Goal: Task Accomplishment & Management: Complete application form

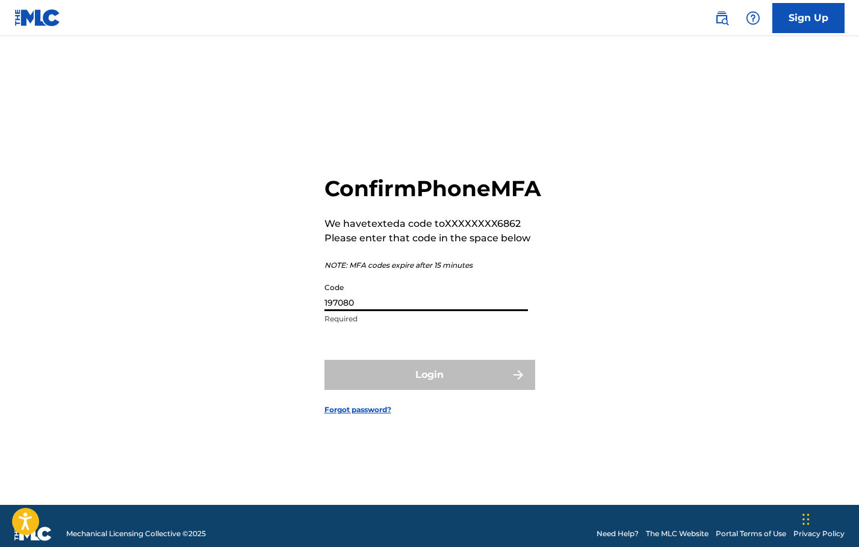
type input "197080"
click at [429, 388] on button "Login" at bounding box center [429, 375] width 211 height 30
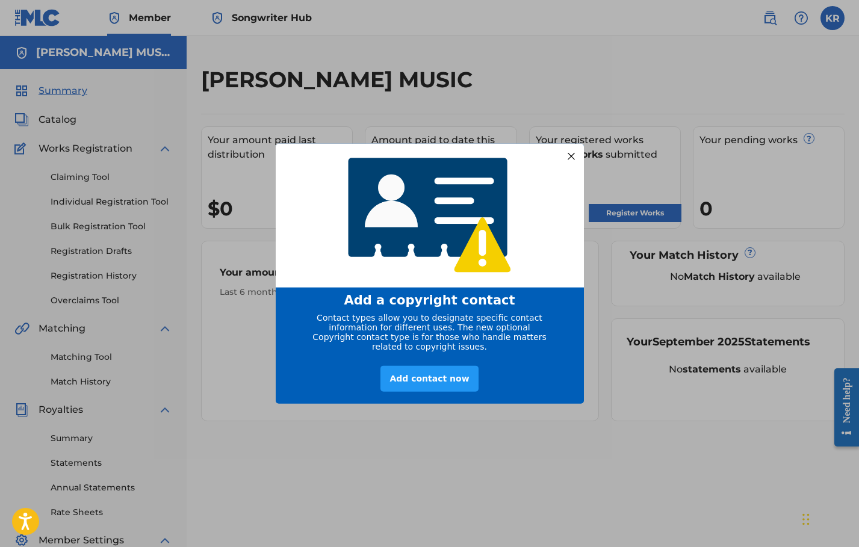
click at [575, 155] on div at bounding box center [571, 156] width 16 height 16
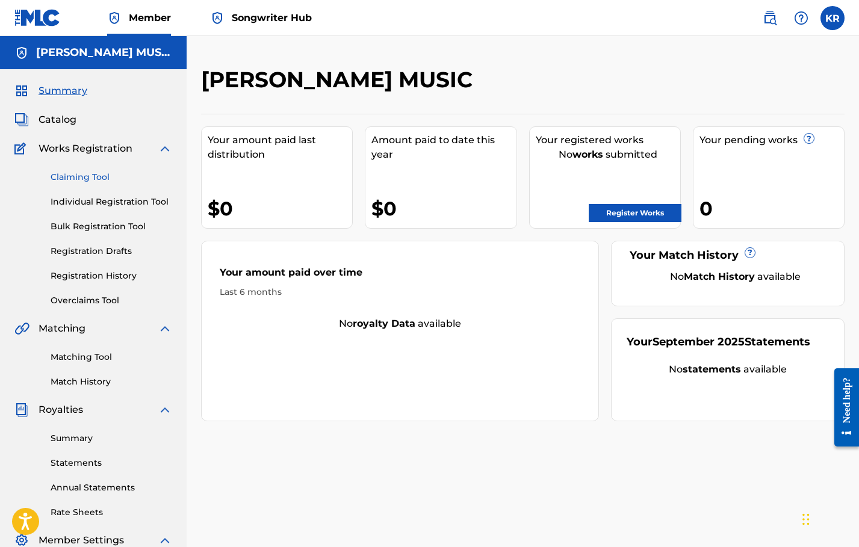
click at [78, 175] on link "Claiming Tool" at bounding box center [112, 177] width 122 height 13
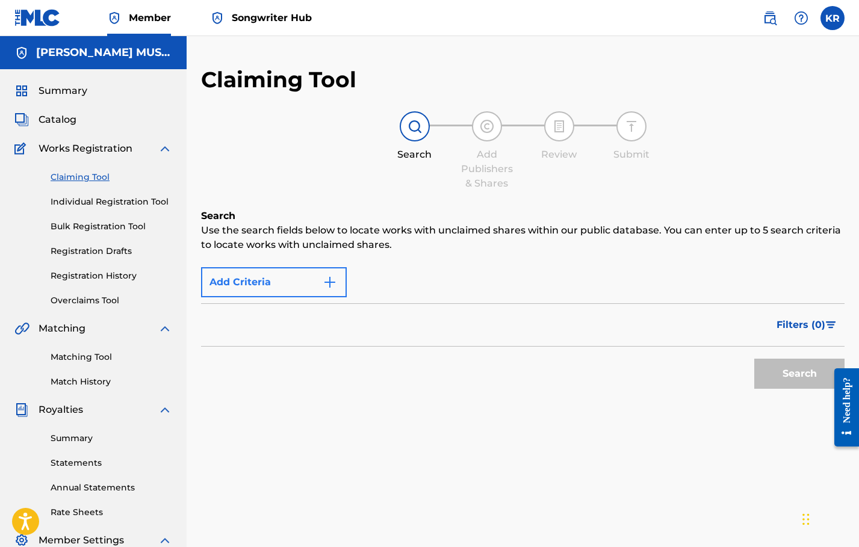
click at [335, 288] on img "Search Form" at bounding box center [330, 282] width 14 height 14
click at [333, 288] on img "Search Form" at bounding box center [330, 282] width 14 height 14
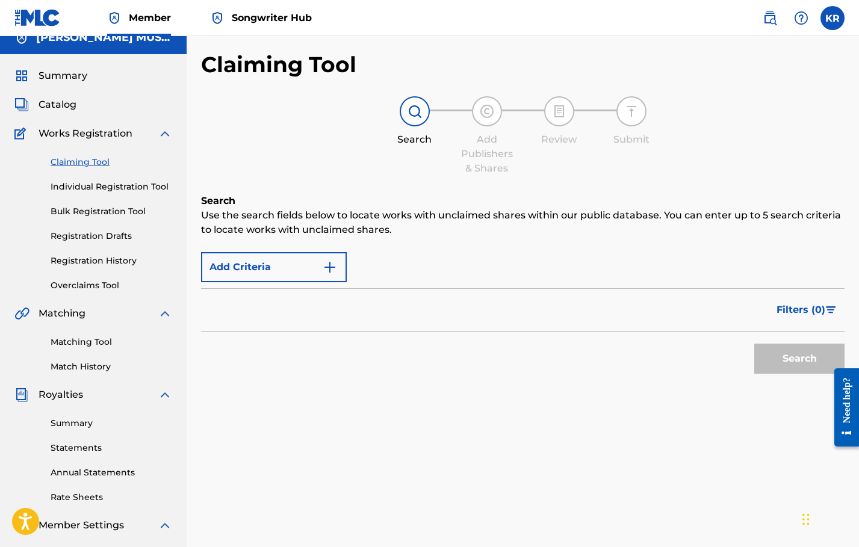
scroll to position [23, 0]
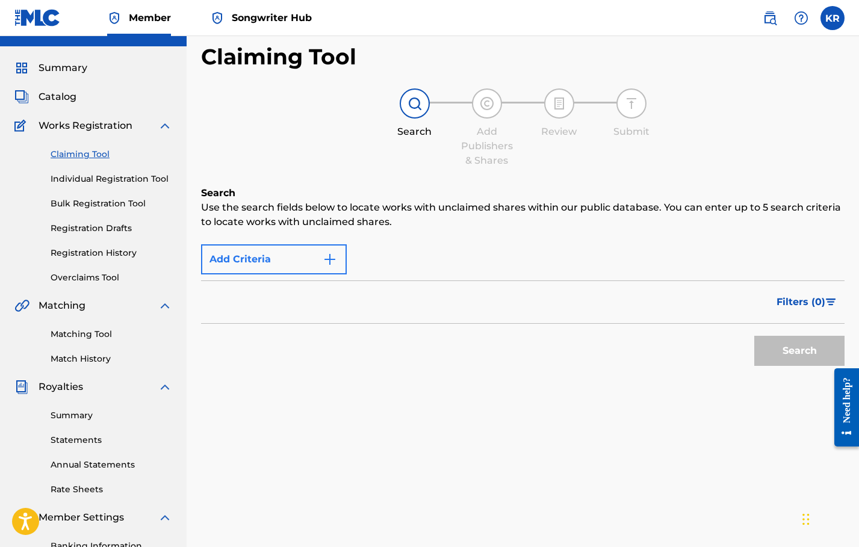
click at [326, 262] on img "Search Form" at bounding box center [330, 259] width 14 height 14
click at [441, 333] on div "Search" at bounding box center [522, 348] width 643 height 48
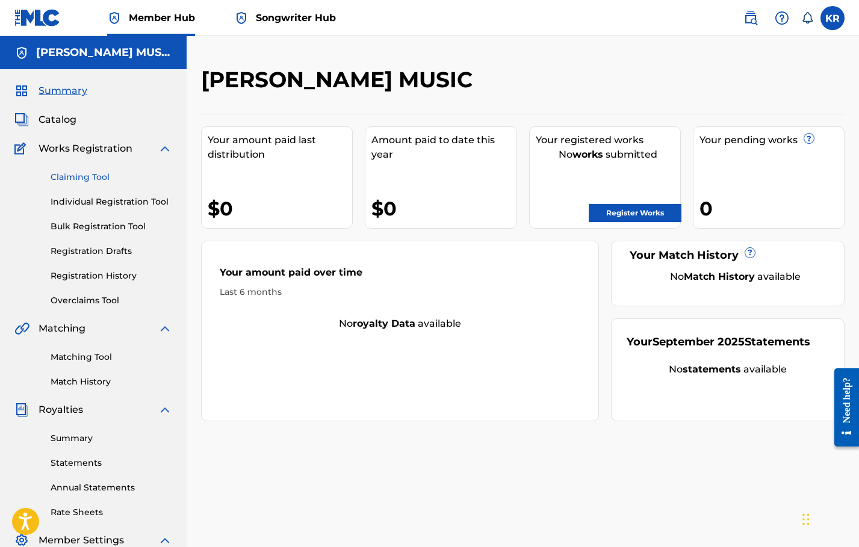
click at [71, 179] on link "Claiming Tool" at bounding box center [112, 177] width 122 height 13
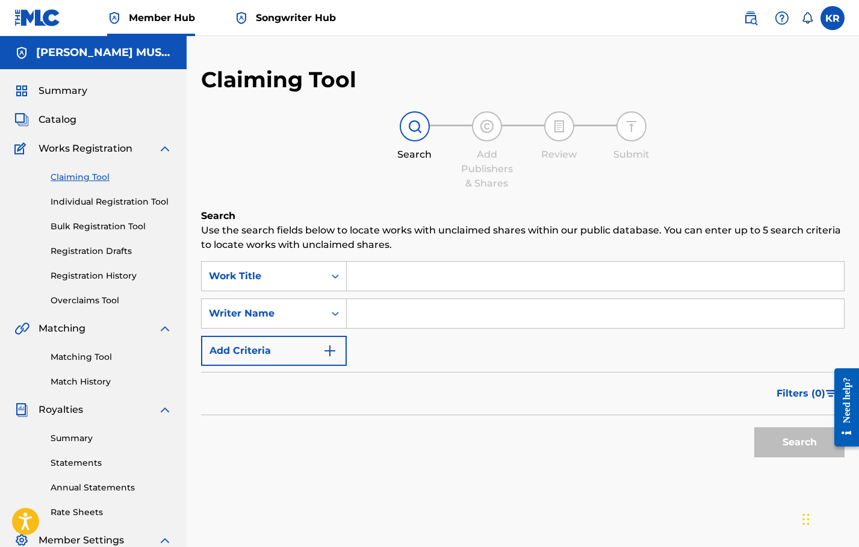
scroll to position [7, 0]
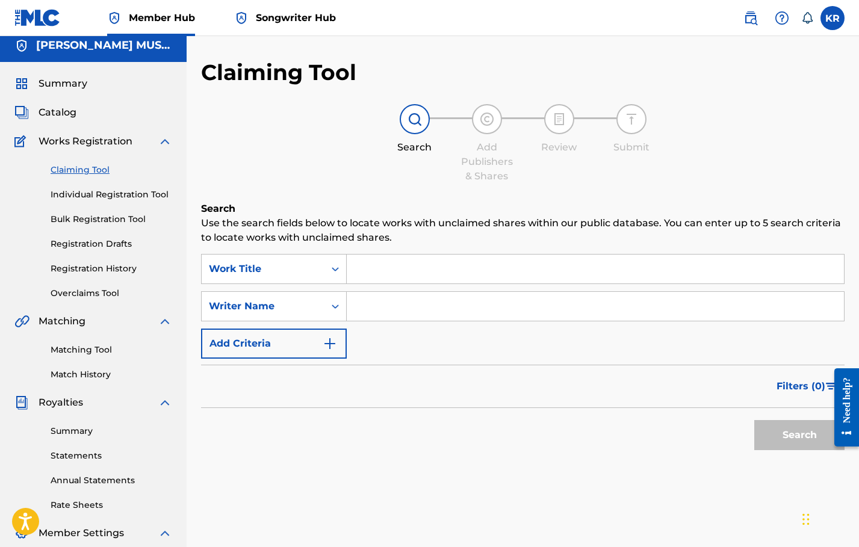
click at [379, 267] on input "Search Form" at bounding box center [595, 269] width 497 height 29
click at [375, 311] on input "Search Form" at bounding box center [595, 306] width 497 height 29
type input "Korie Burton"
click at [799, 435] on button "Search" at bounding box center [799, 435] width 90 height 30
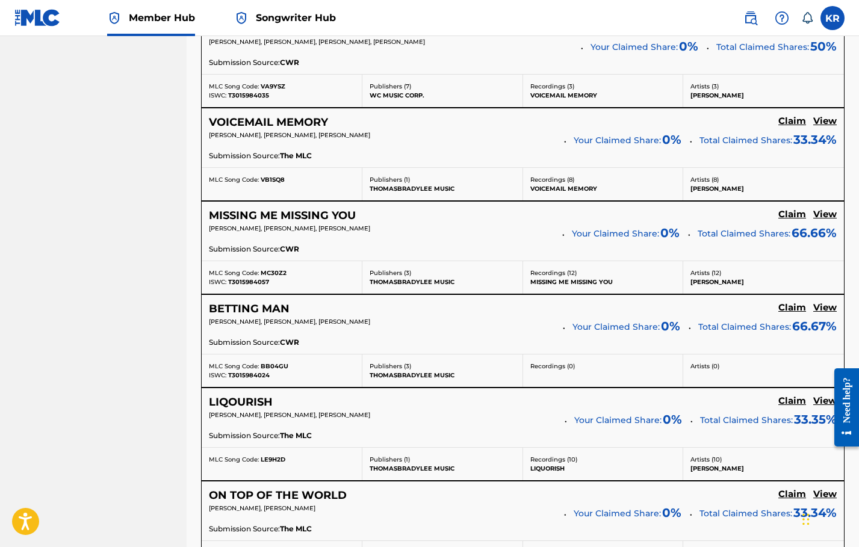
scroll to position [851, 0]
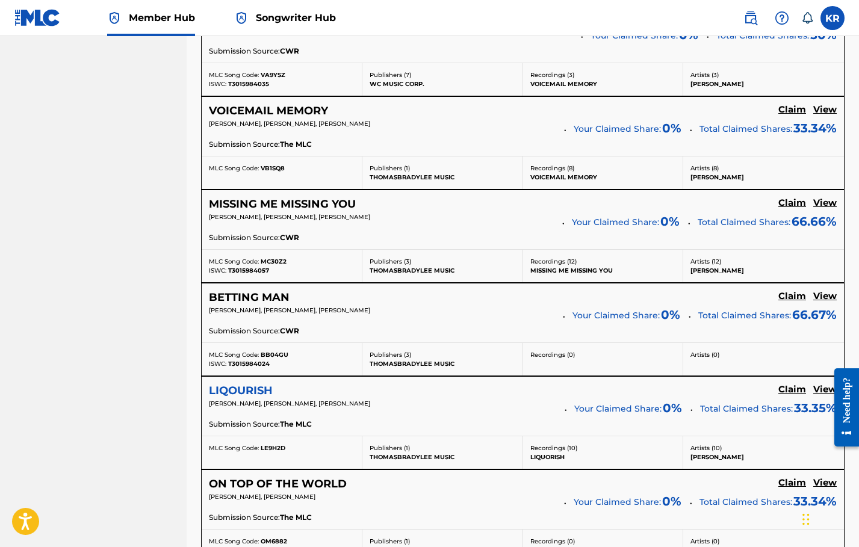
click at [265, 388] on h5 "LIQOURISH" at bounding box center [241, 391] width 64 height 14
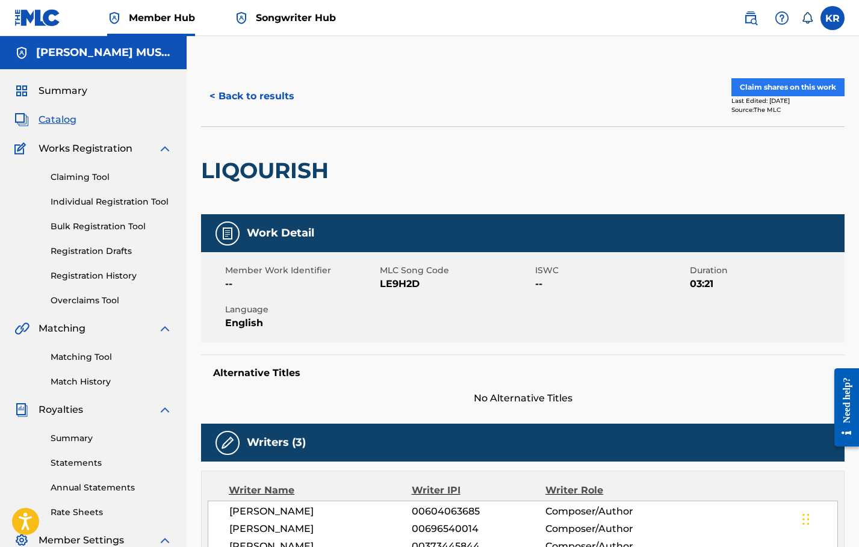
click at [805, 95] on button "Claim shares on this work" at bounding box center [787, 87] width 113 height 18
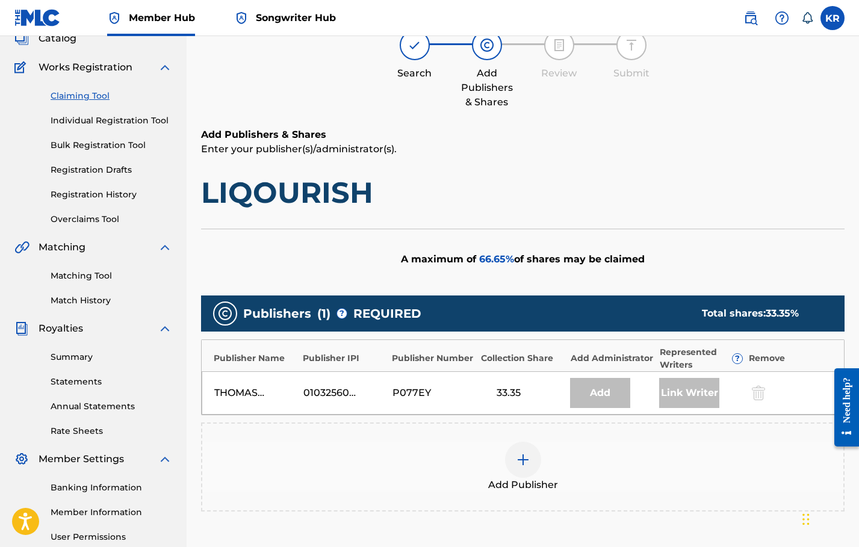
scroll to position [145, 0]
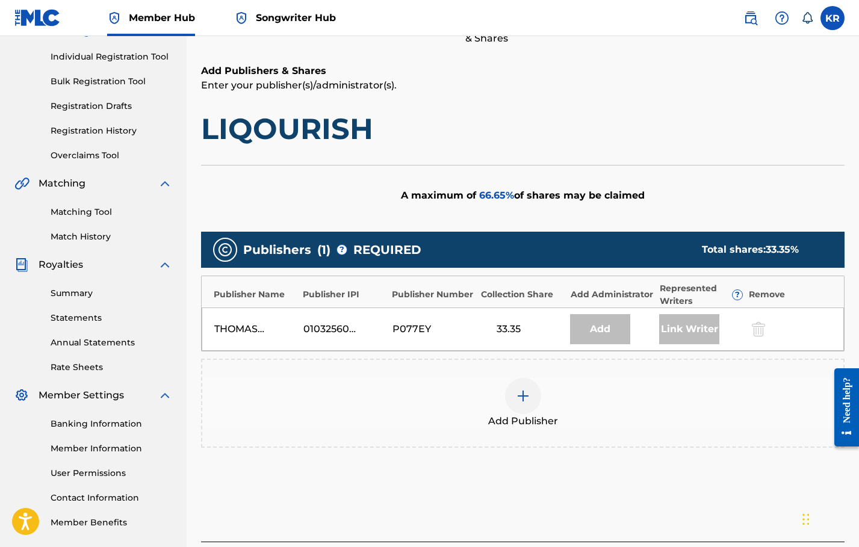
click at [531, 403] on div at bounding box center [523, 396] width 36 height 36
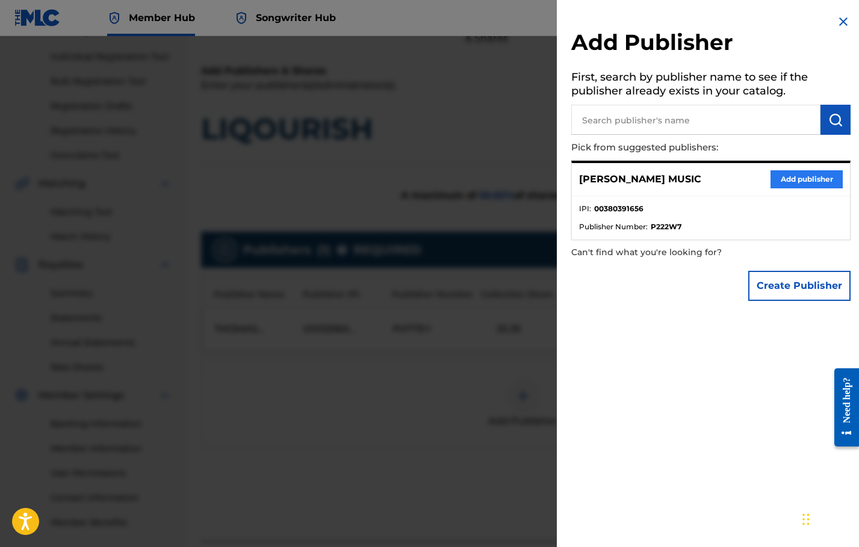
click at [781, 181] on button "Add publisher" at bounding box center [806, 179] width 72 height 18
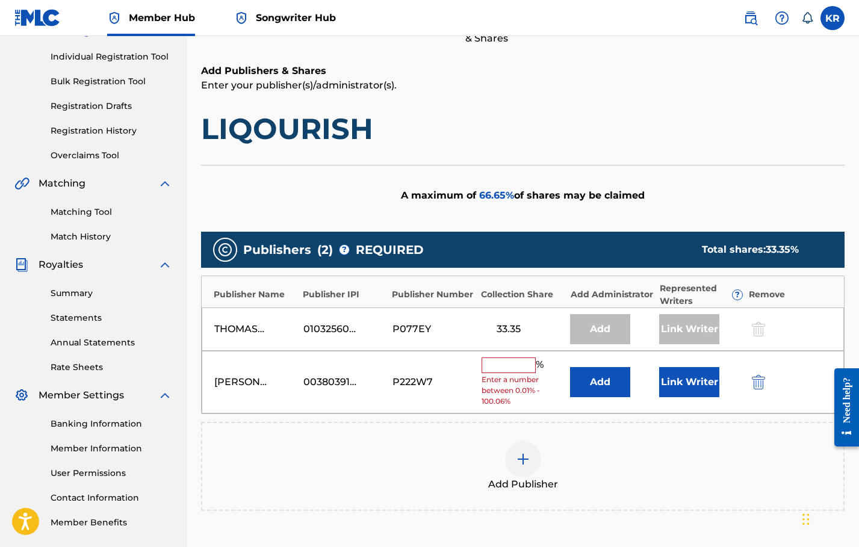
click at [511, 364] on input "text" at bounding box center [509, 366] width 54 height 16
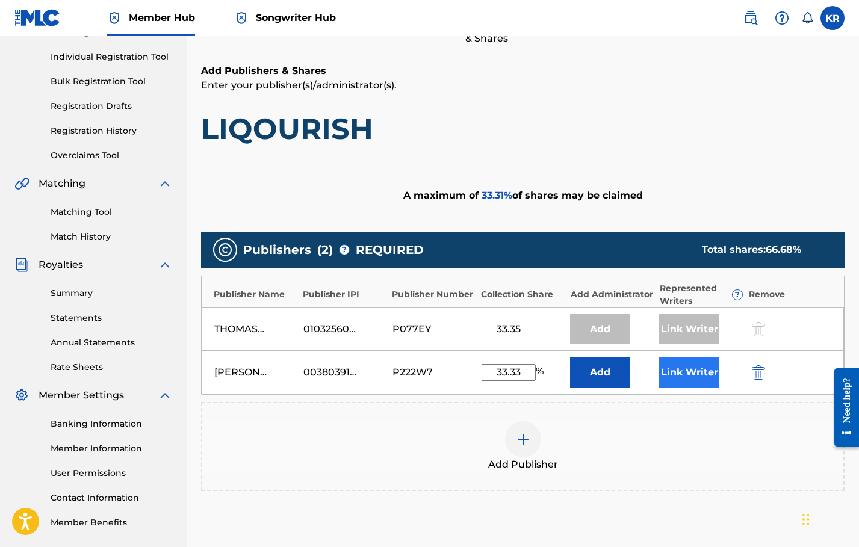
type input "33.33"
click at [672, 374] on button "Link Writer" at bounding box center [689, 373] width 60 height 30
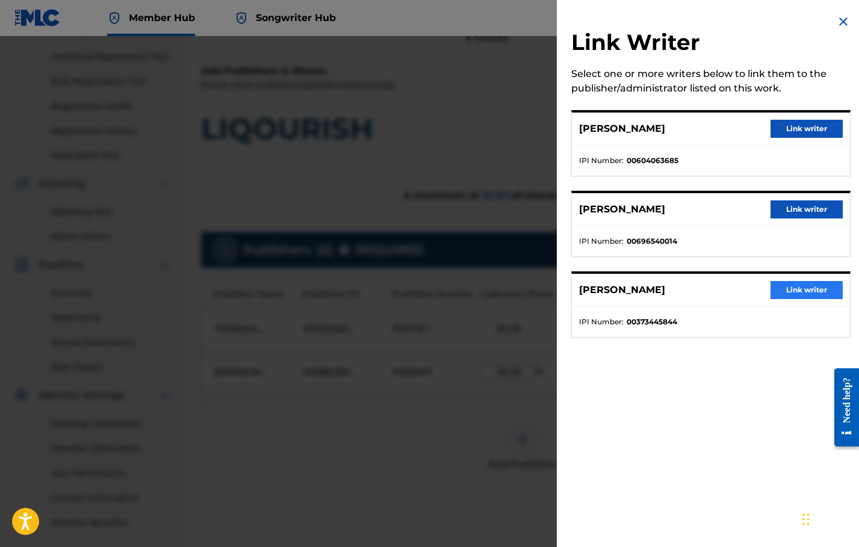
click at [793, 293] on button "Link writer" at bounding box center [806, 290] width 72 height 18
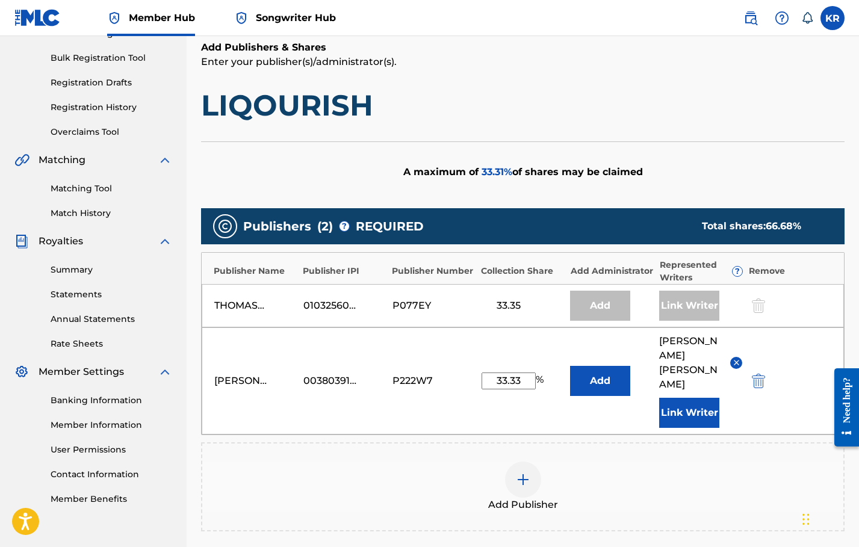
scroll to position [318, 0]
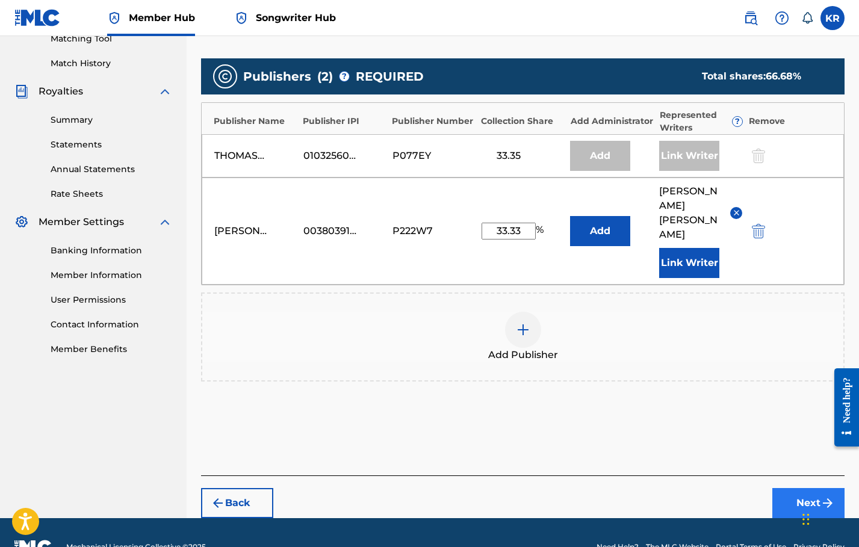
click at [821, 496] on img "submit" at bounding box center [827, 503] width 14 height 14
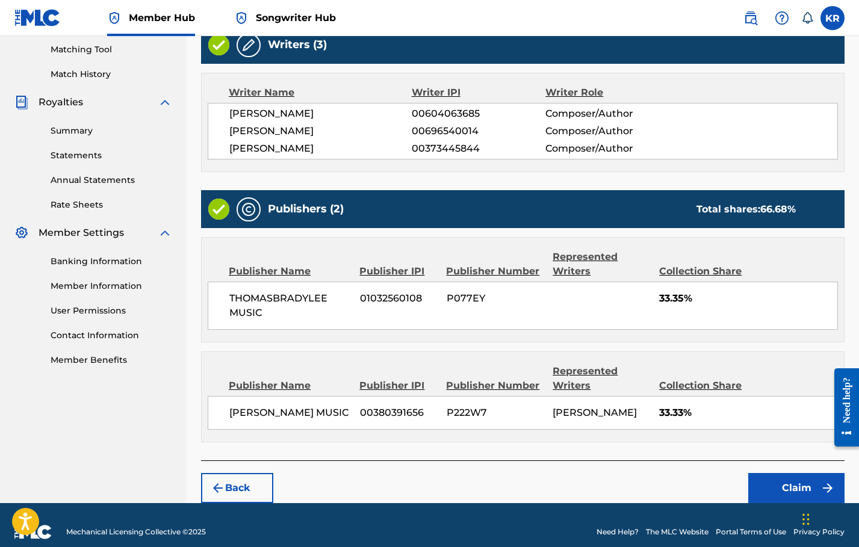
scroll to position [321, 0]
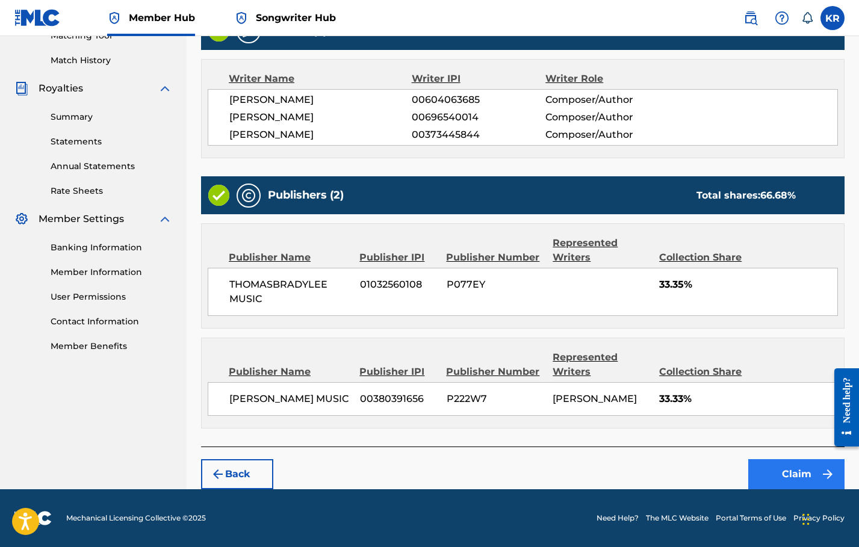
click at [795, 476] on button "Claim" at bounding box center [796, 474] width 96 height 30
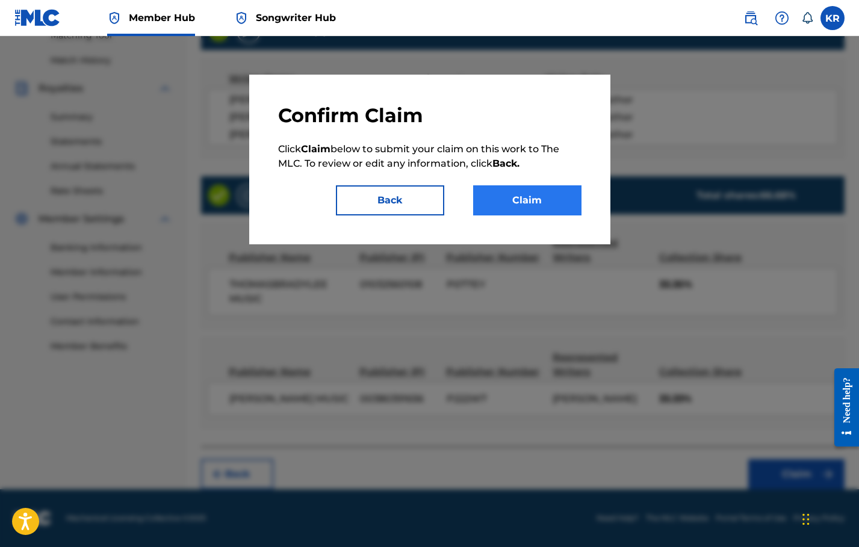
click at [526, 196] on button "Claim" at bounding box center [527, 200] width 108 height 30
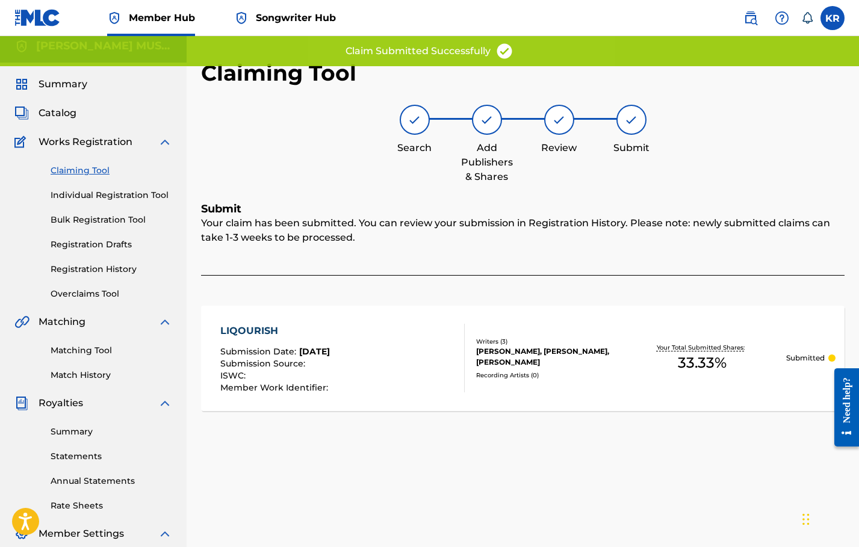
scroll to position [0, 0]
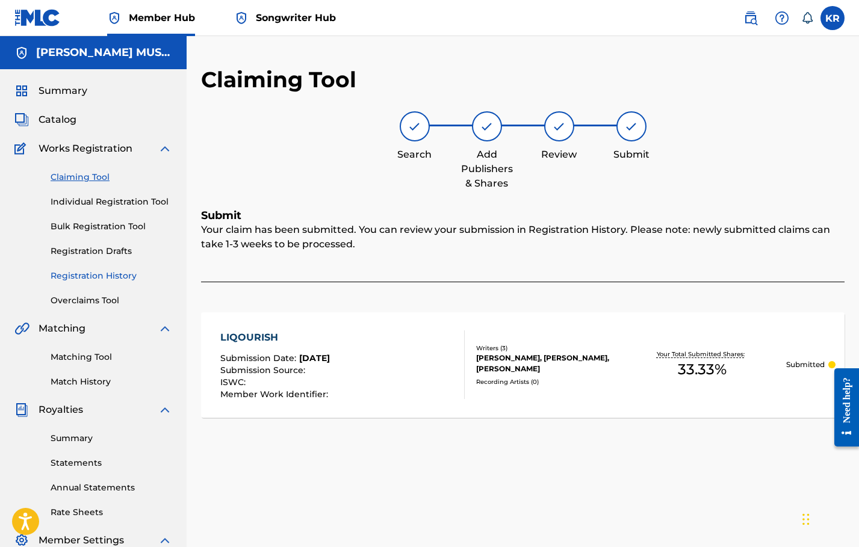
click at [99, 272] on link "Registration History" at bounding box center [112, 276] width 122 height 13
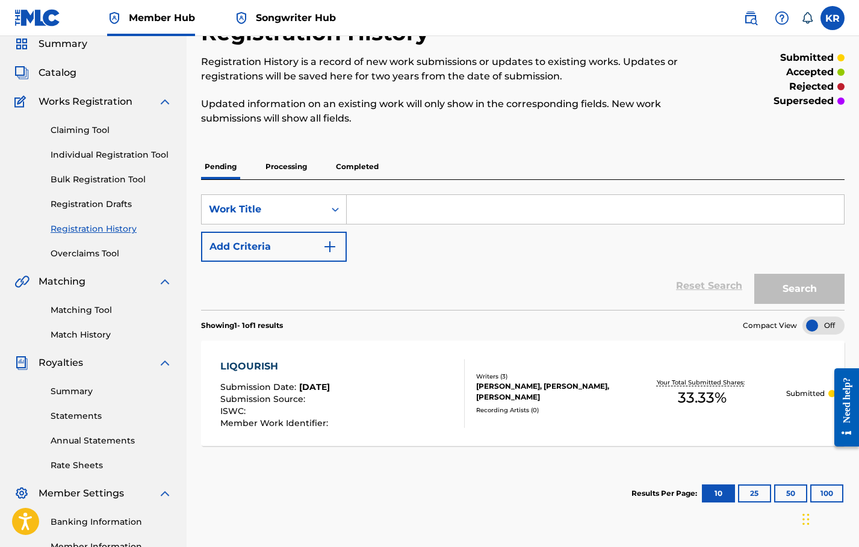
scroll to position [55, 0]
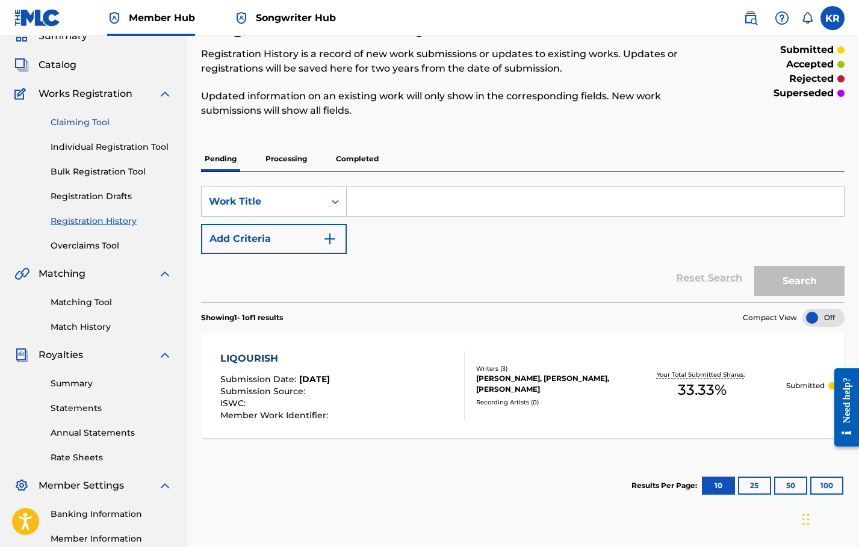
click at [85, 127] on link "Claiming Tool" at bounding box center [112, 122] width 122 height 13
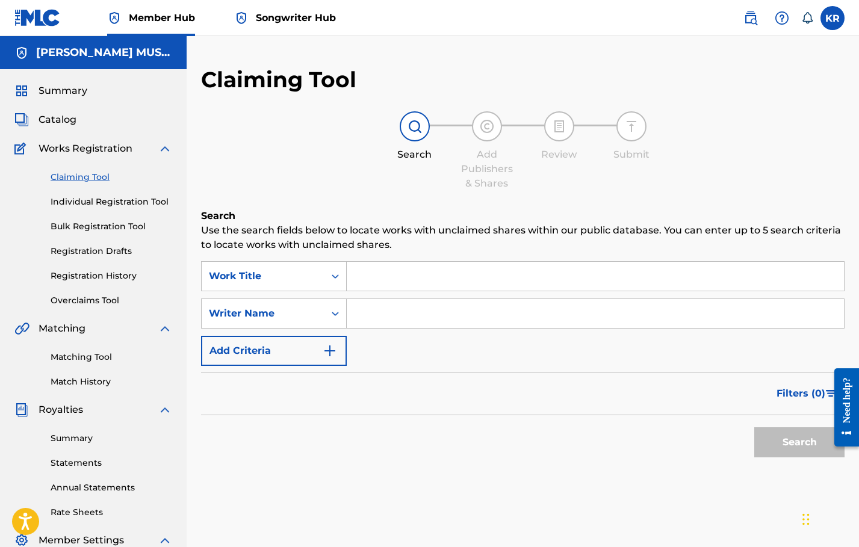
click at [383, 284] on input "Search Form" at bounding box center [595, 276] width 497 height 29
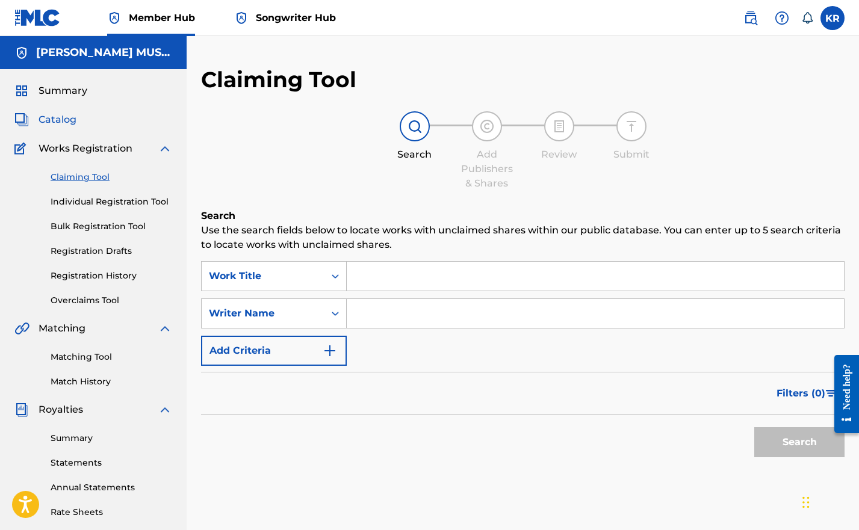
click at [69, 126] on span "Catalog" at bounding box center [58, 120] width 38 height 14
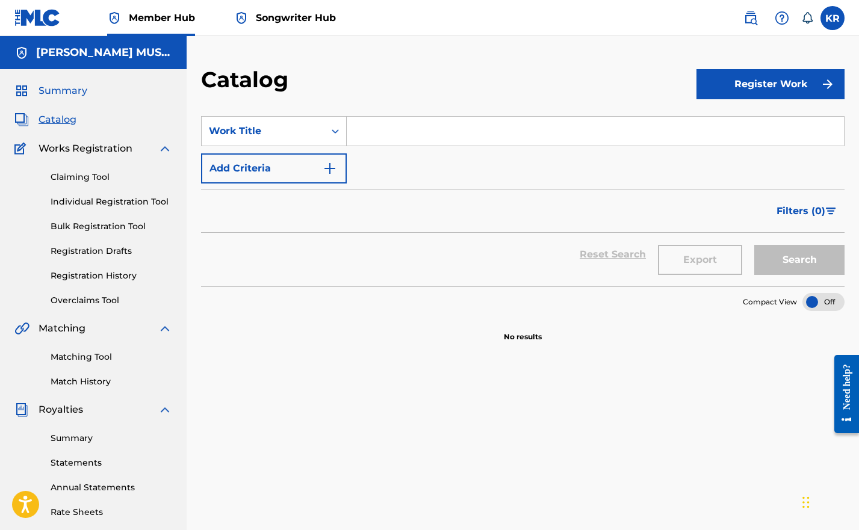
click at [82, 91] on span "Summary" at bounding box center [63, 91] width 49 height 14
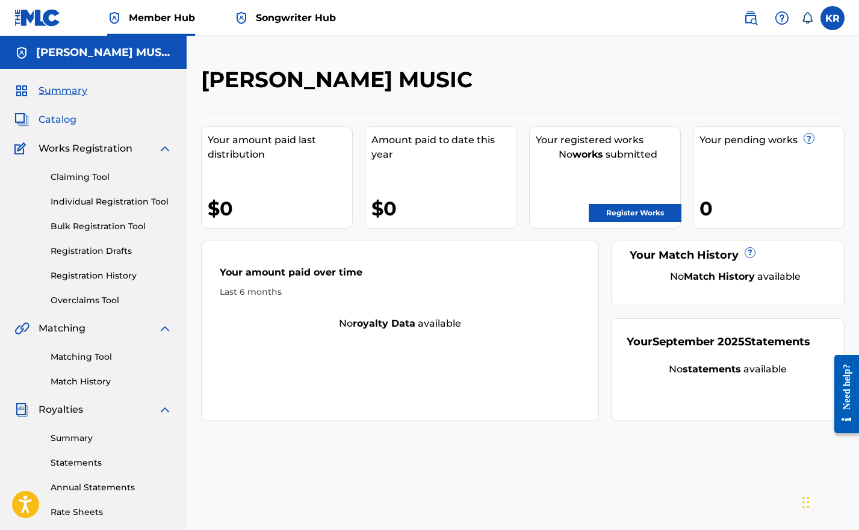
click at [35, 115] on link "Catalog" at bounding box center [45, 120] width 62 height 14
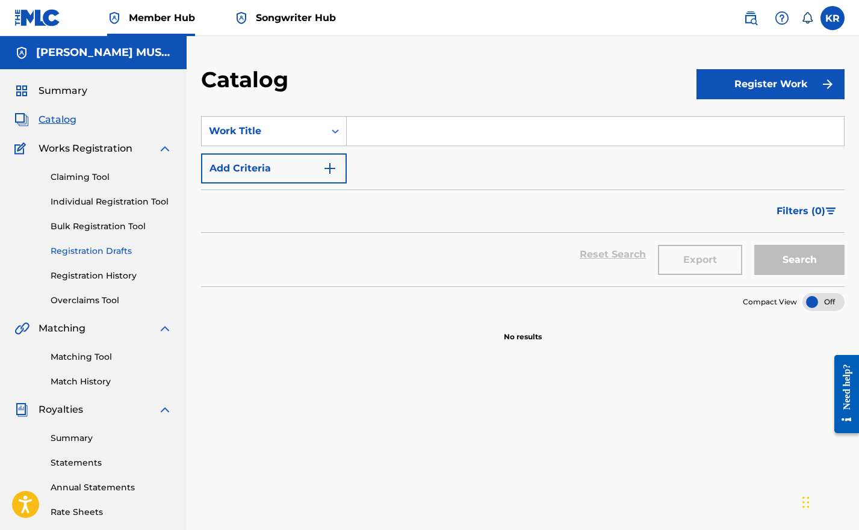
click at [72, 246] on link "Registration Drafts" at bounding box center [112, 251] width 122 height 13
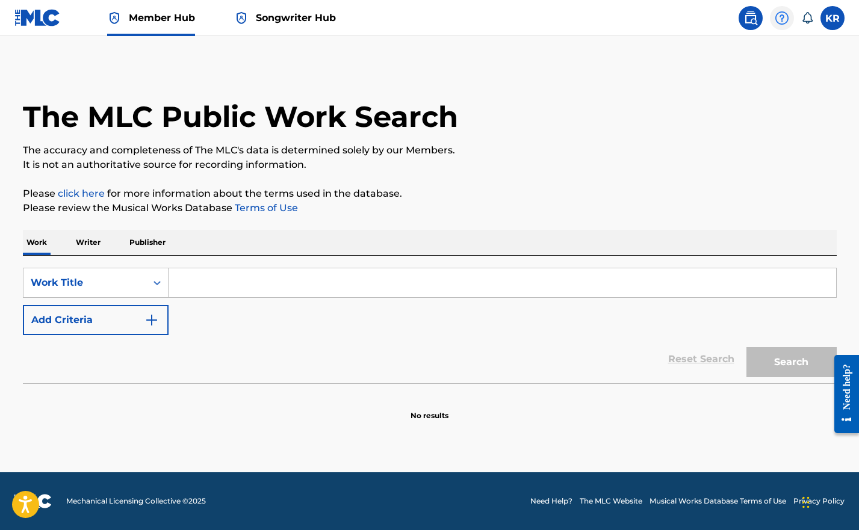
click at [790, 18] on div at bounding box center [782, 18] width 24 height 24
click at [47, 20] on img at bounding box center [37, 17] width 46 height 17
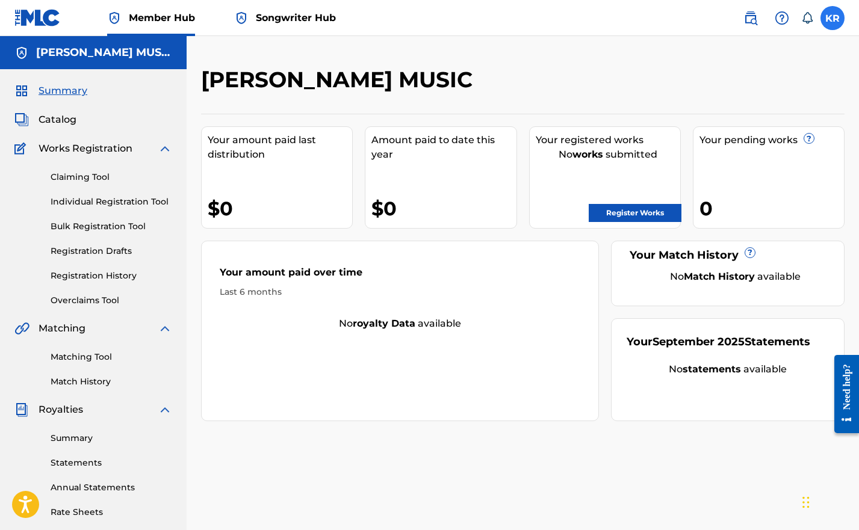
click at [830, 23] on label at bounding box center [832, 18] width 24 height 24
click at [832, 18] on input "KR Korie Rott korieburtonrott@gmail.com Notification Preferences Profile Log out" at bounding box center [832, 18] width 0 height 0
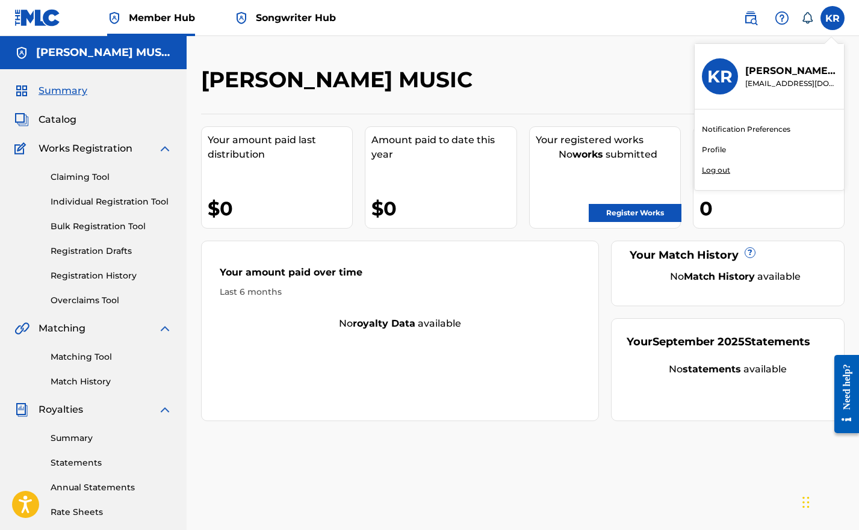
click at [714, 167] on p "Log out" at bounding box center [716, 170] width 28 height 11
click at [832, 18] on input "KR Korie Rott korieburtonrott@gmail.com Notification Preferences Profile Log out" at bounding box center [832, 18] width 0 height 0
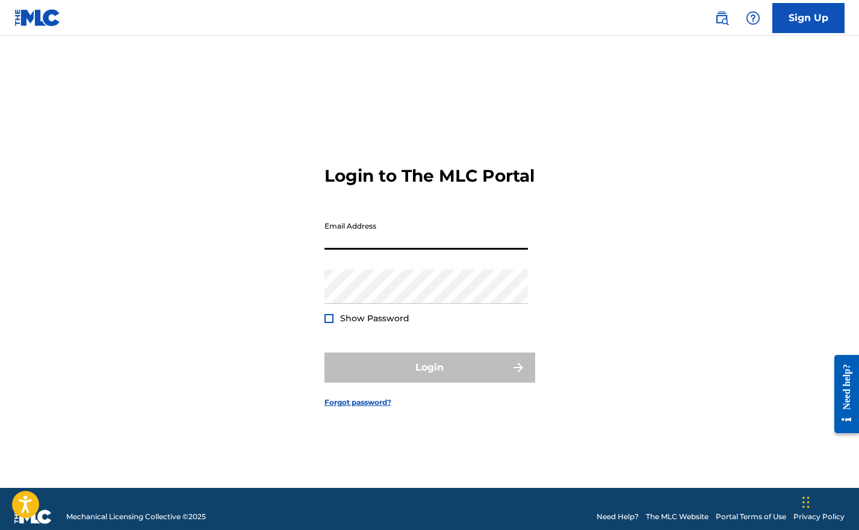
click at [43, 24] on img at bounding box center [37, 17] width 46 height 17
drag, startPoint x: 43, startPoint y: 24, endPoint x: 60, endPoint y: 20, distance: 17.4
click at [43, 23] on img at bounding box center [37, 17] width 46 height 17
click at [733, 22] on div "Sign Up" at bounding box center [773, 18] width 142 height 30
click at [727, 23] on img at bounding box center [721, 18] width 14 height 14
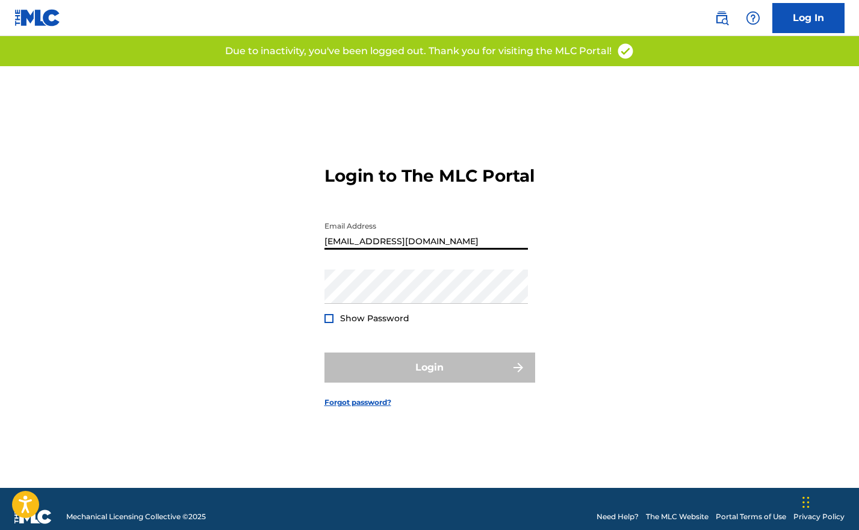
type input "[EMAIL_ADDRESS][DOMAIN_NAME]"
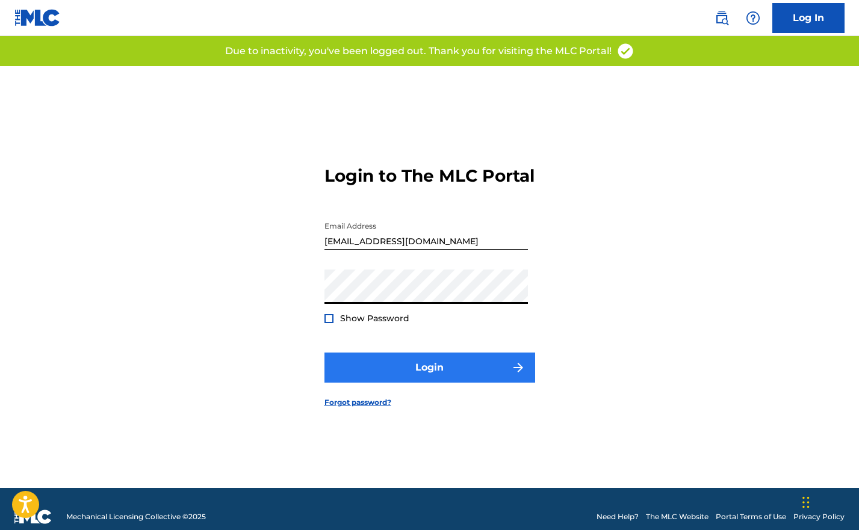
click at [439, 376] on button "Login" at bounding box center [429, 368] width 211 height 30
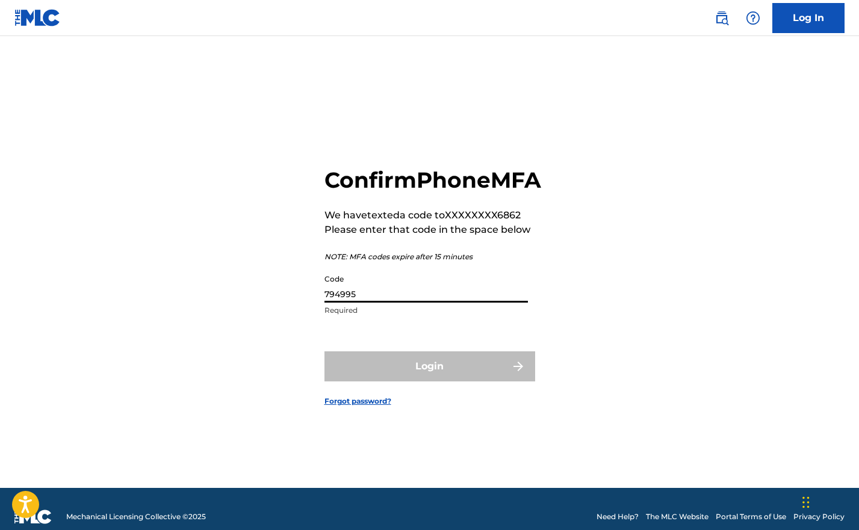
type input "794995"
click at [429, 380] on button "Login" at bounding box center [429, 367] width 211 height 30
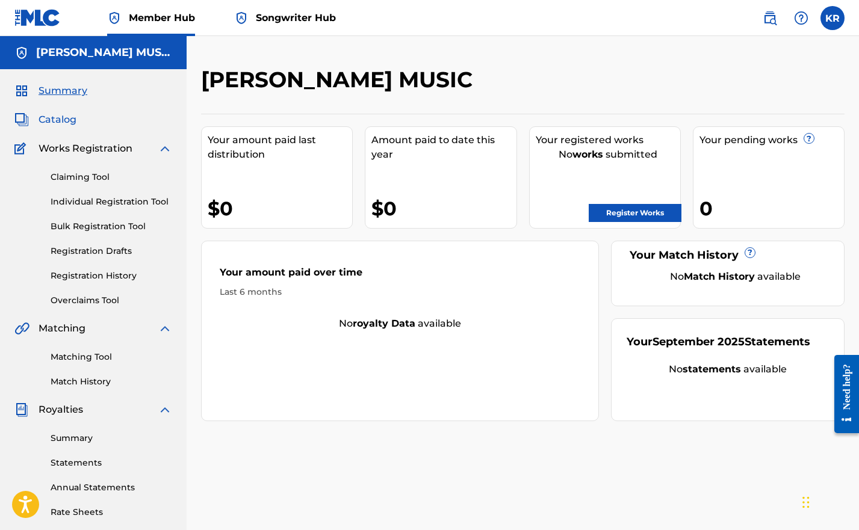
click at [52, 122] on span "Catalog" at bounding box center [58, 120] width 38 height 14
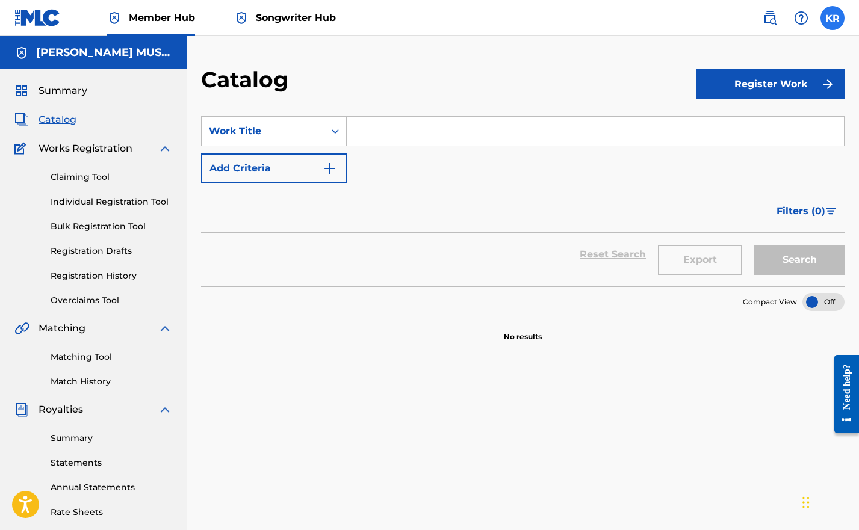
click at [836, 22] on label at bounding box center [832, 18] width 24 height 24
click at [832, 18] on input "KR Korie Rott korieburtonrott@gmail.com Notification Preferences Profile Log out" at bounding box center [832, 18] width 0 height 0
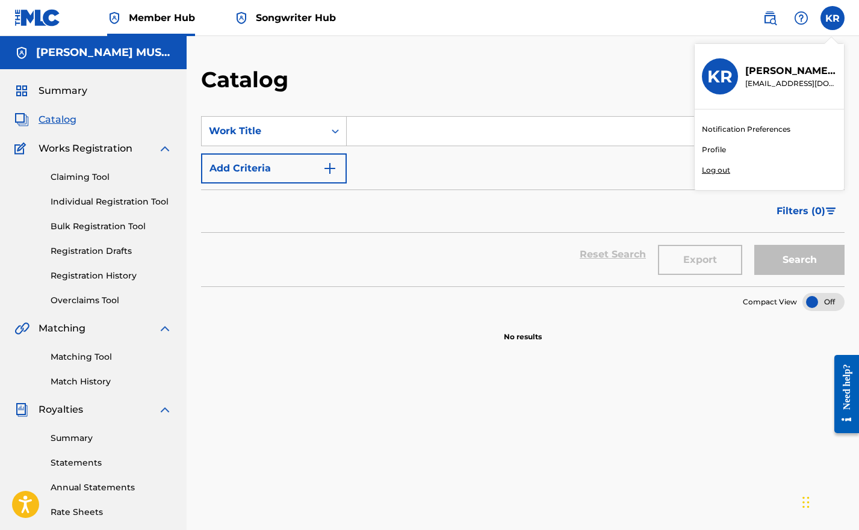
click at [714, 151] on link "Profile" at bounding box center [714, 149] width 24 height 11
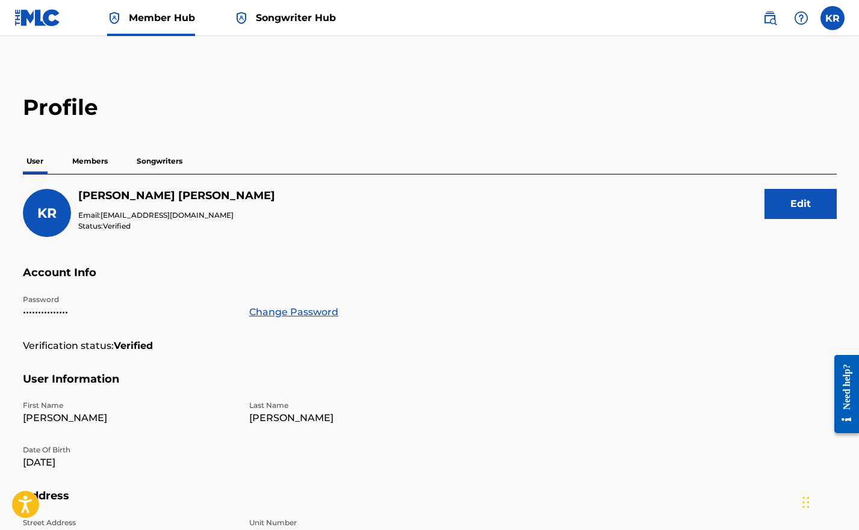
click at [85, 163] on p "Members" at bounding box center [90, 161] width 43 height 25
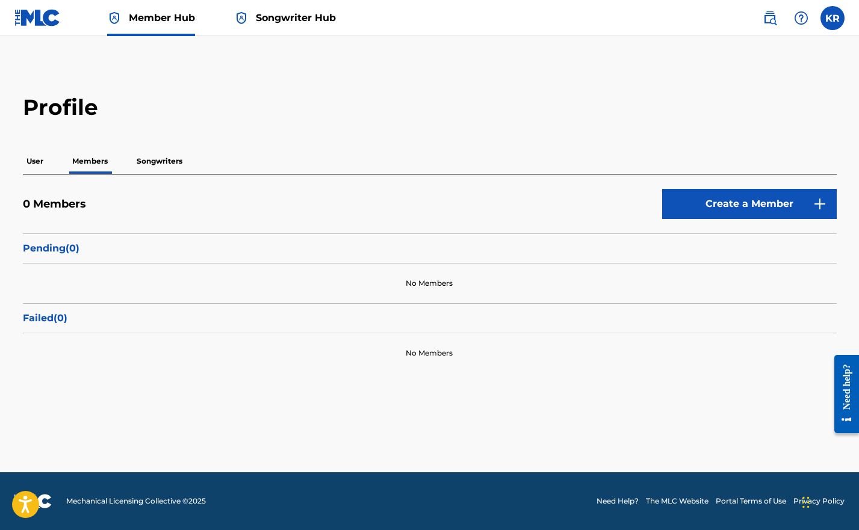
click at [53, 252] on p "Pending ( 0 )" at bounding box center [430, 248] width 814 height 14
click at [149, 166] on p "Songwriters" at bounding box center [159, 161] width 53 height 25
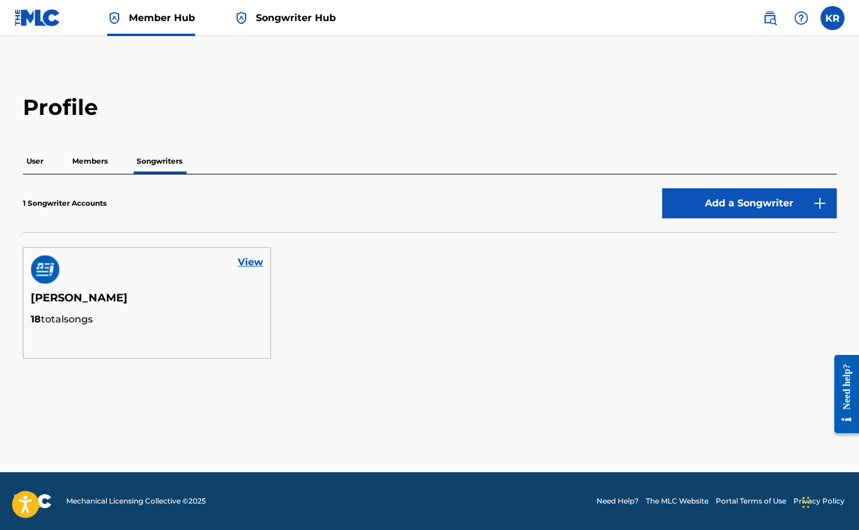
click at [100, 163] on p "Members" at bounding box center [90, 161] width 43 height 25
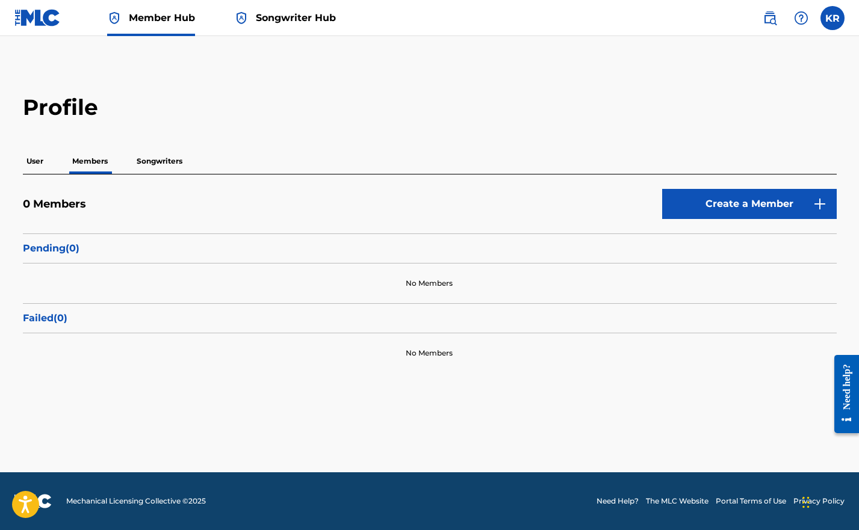
click at [36, 163] on p "User" at bounding box center [35, 161] width 24 height 25
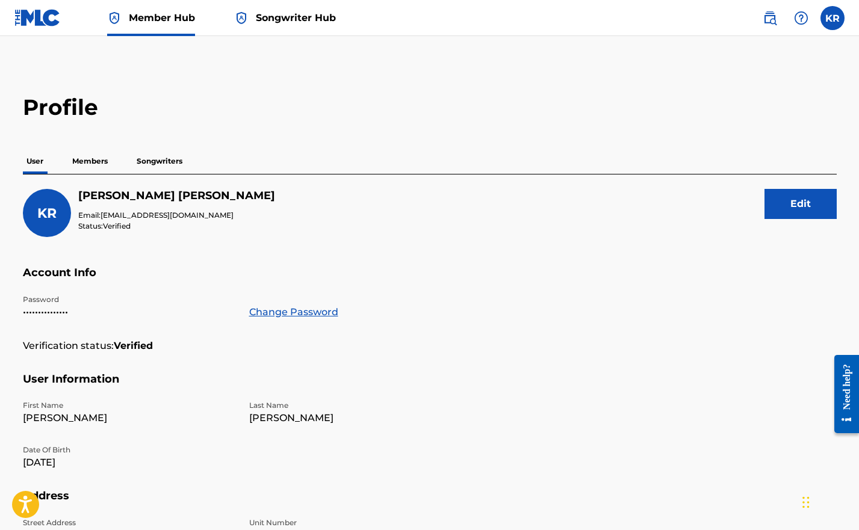
click at [87, 155] on p "Members" at bounding box center [90, 161] width 43 height 25
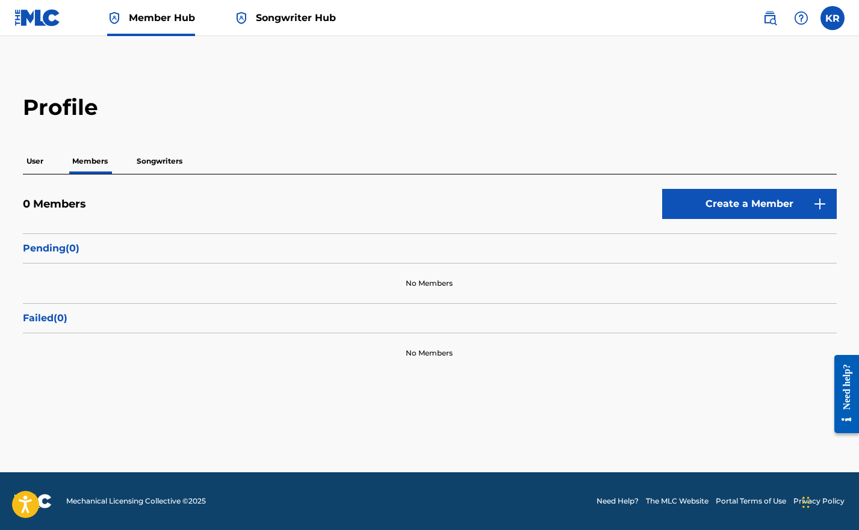
click at [54, 242] on p "Pending ( 0 )" at bounding box center [430, 248] width 814 height 14
drag, startPoint x: 48, startPoint y: 323, endPoint x: 58, endPoint y: 286, distance: 38.0
click at [48, 322] on p "Failed ( 0 )" at bounding box center [430, 318] width 814 height 14
click at [55, 192] on div "0 Members Create a Member" at bounding box center [430, 211] width 814 height 45
click at [25, 139] on div "Profile User Members Songwriters 0 Members Create a Member Pending ( 0 ) No Mem…" at bounding box center [429, 233] width 843 height 279
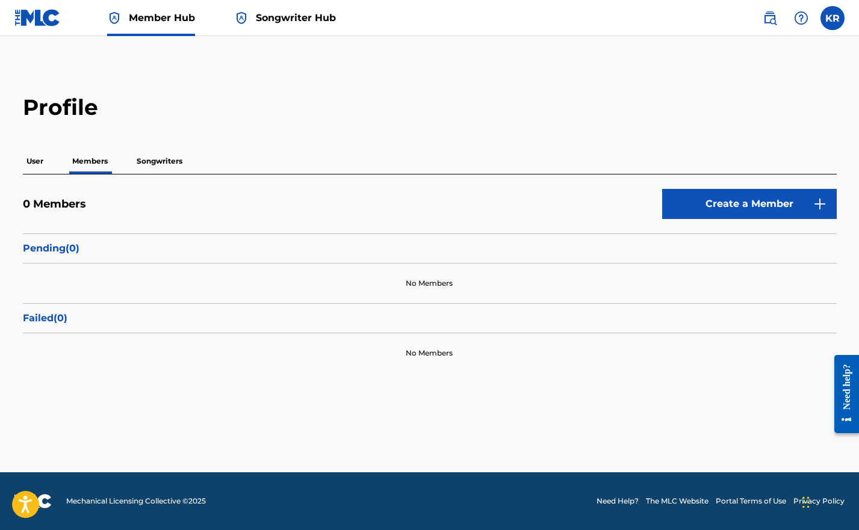
click at [35, 25] on img at bounding box center [37, 17] width 46 height 17
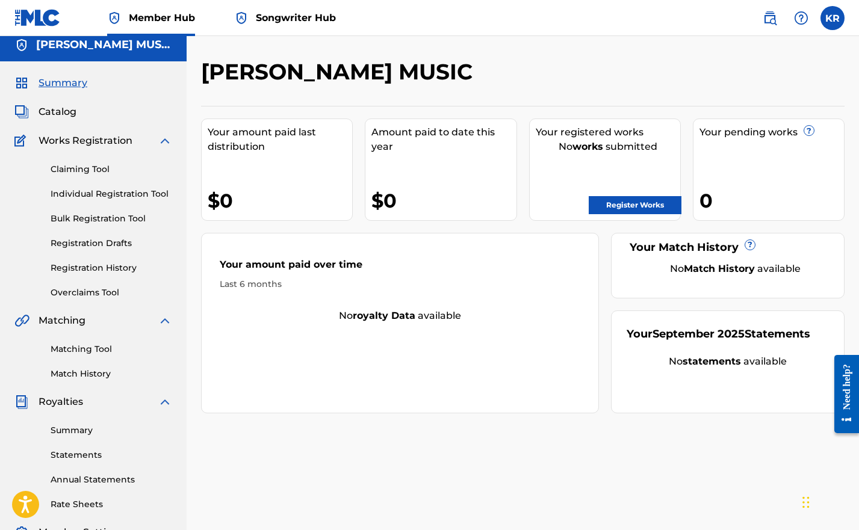
scroll to position [16, 0]
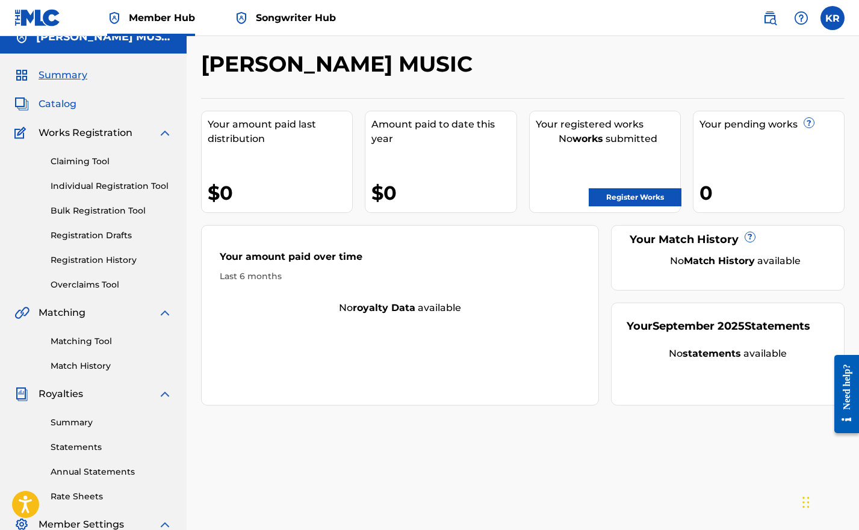
click at [63, 100] on span "Catalog" at bounding box center [58, 104] width 38 height 14
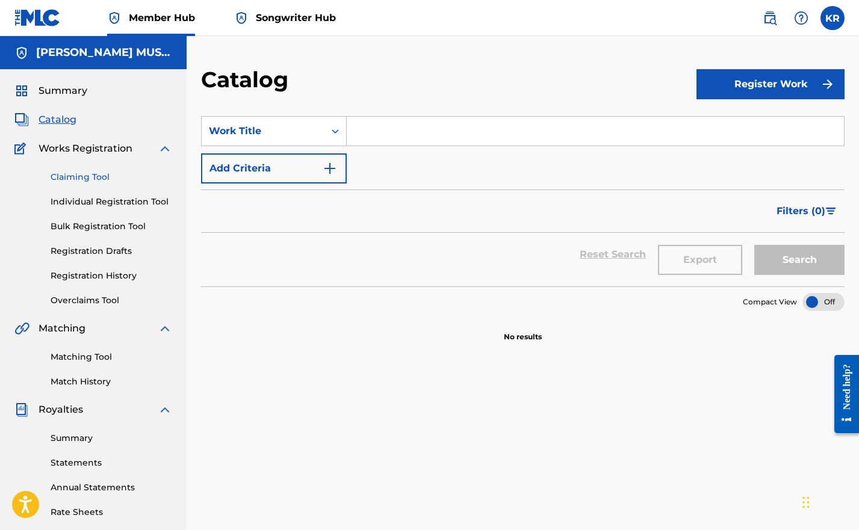
click at [79, 176] on link "Claiming Tool" at bounding box center [112, 177] width 122 height 13
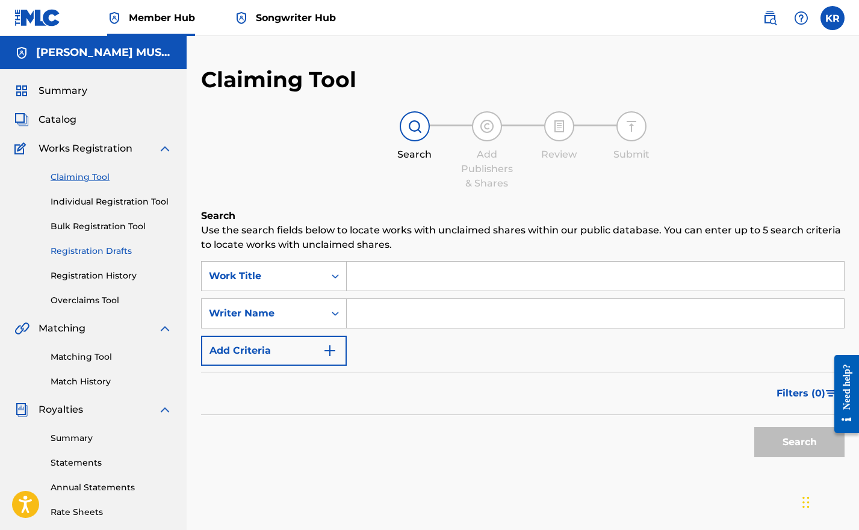
click at [69, 249] on link "Registration Drafts" at bounding box center [112, 251] width 122 height 13
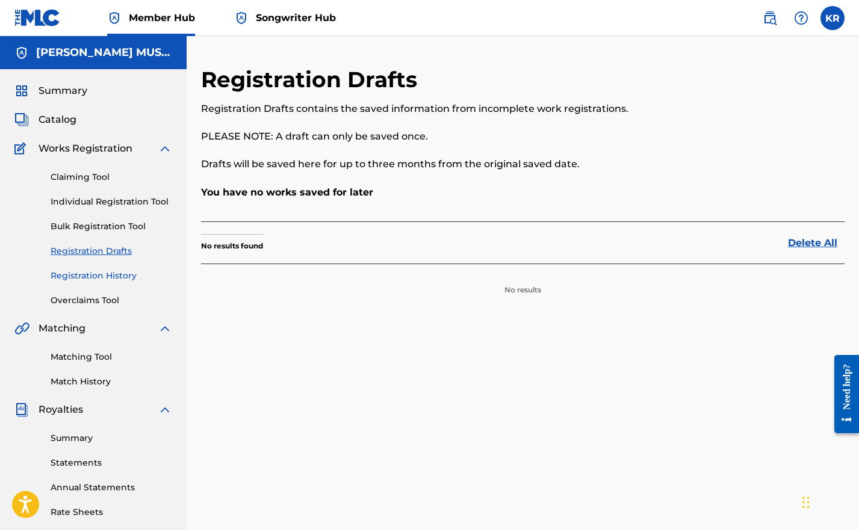
click at [70, 277] on link "Registration History" at bounding box center [112, 276] width 122 height 13
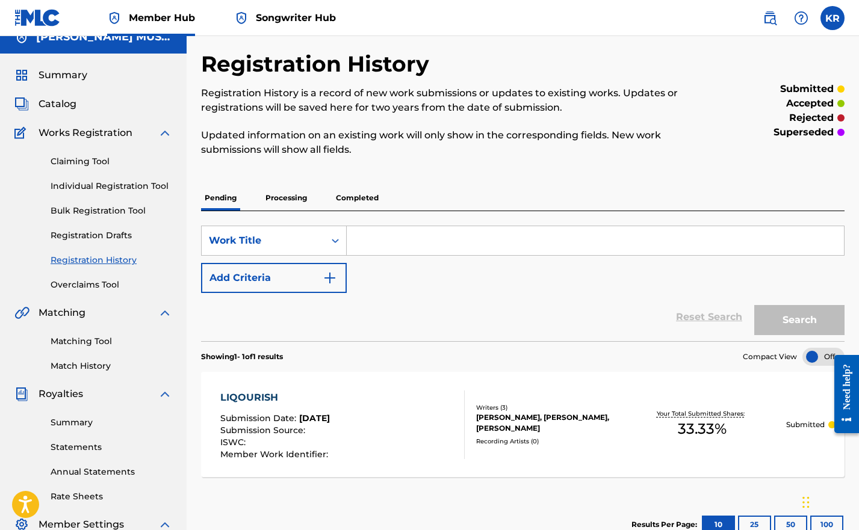
scroll to position [39, 0]
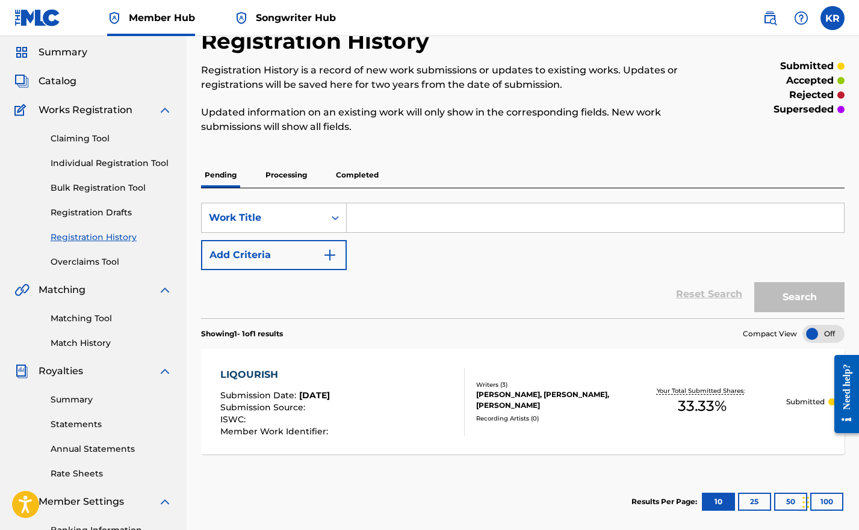
click at [417, 391] on div "LIQOURISH Submission Date : Sep 29, 2025 Submission Source : ISWC : Member Work…" at bounding box center [342, 402] width 244 height 69
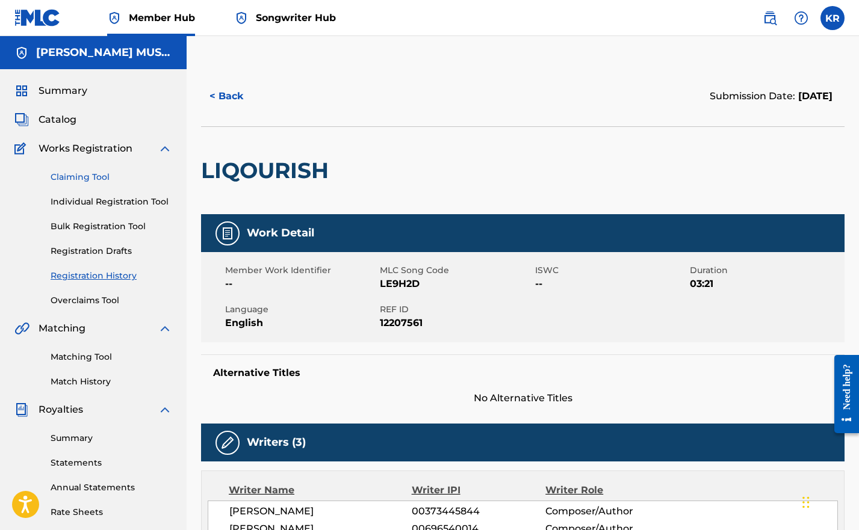
click at [112, 181] on link "Claiming Tool" at bounding box center [112, 177] width 122 height 13
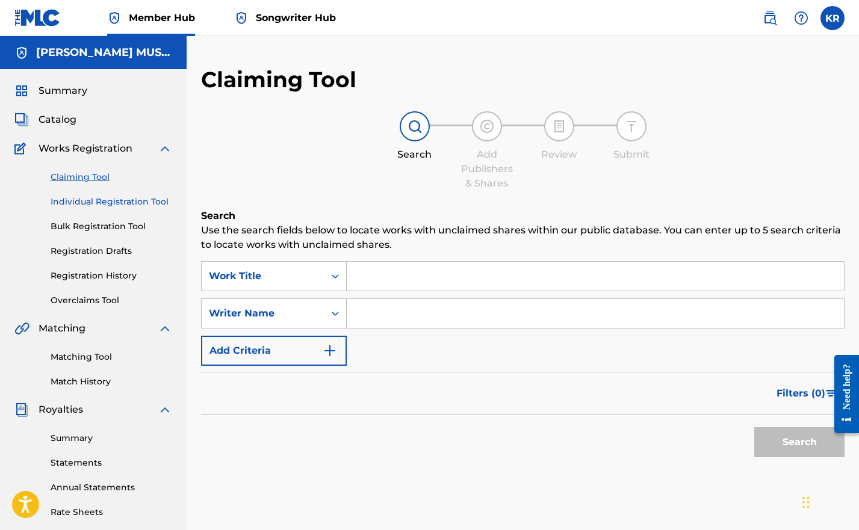
click at [84, 204] on link "Individual Registration Tool" at bounding box center [112, 202] width 122 height 13
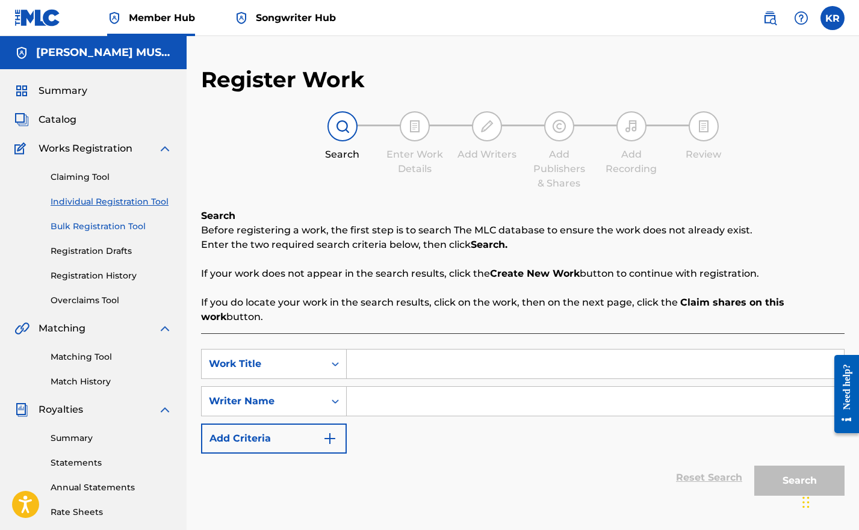
click at [87, 227] on link "Bulk Registration Tool" at bounding box center [112, 226] width 122 height 13
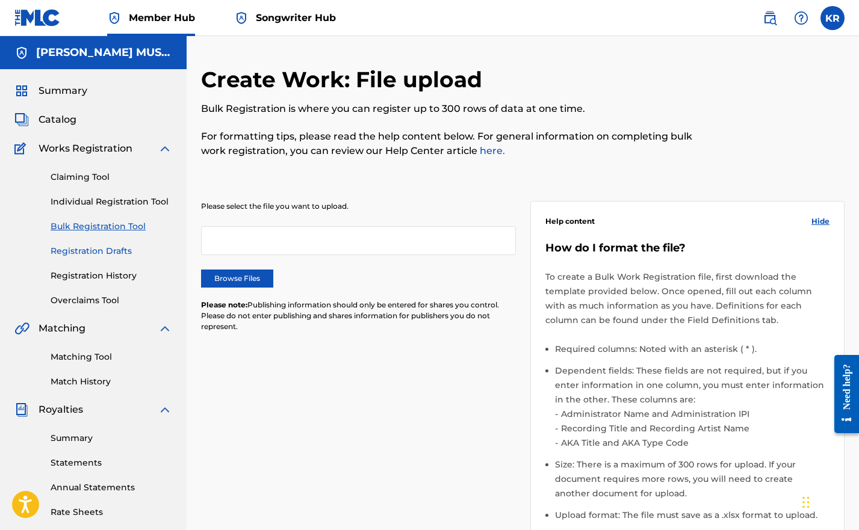
click at [93, 254] on link "Registration Drafts" at bounding box center [112, 251] width 122 height 13
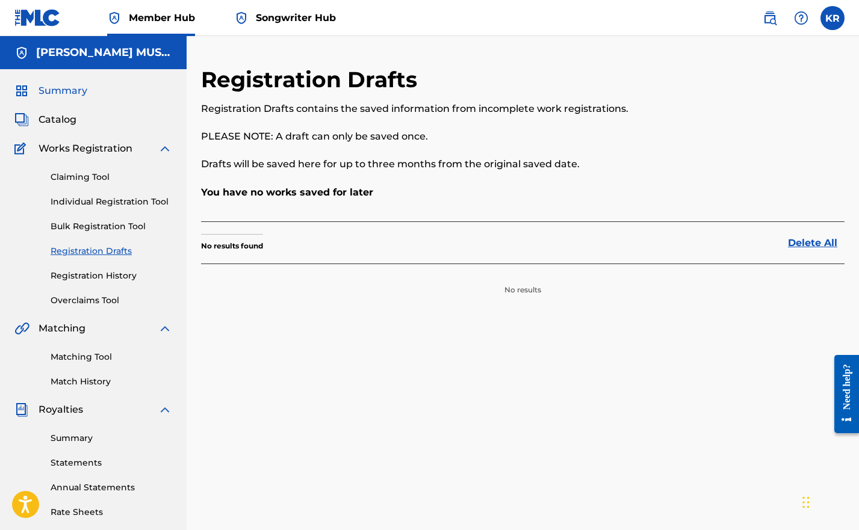
click at [60, 91] on span "Summary" at bounding box center [63, 91] width 49 height 14
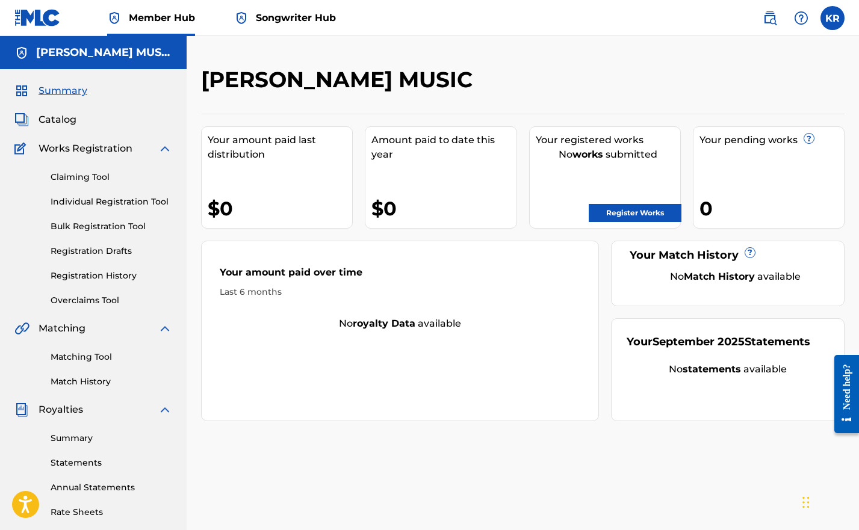
click at [75, 53] on h5 "[PERSON_NAME] MUSIC" at bounding box center [104, 53] width 136 height 14
click at [34, 43] on div "[PERSON_NAME] MUSIC" at bounding box center [93, 52] width 187 height 33
click at [175, 19] on span "Member Hub" at bounding box center [162, 18] width 66 height 14
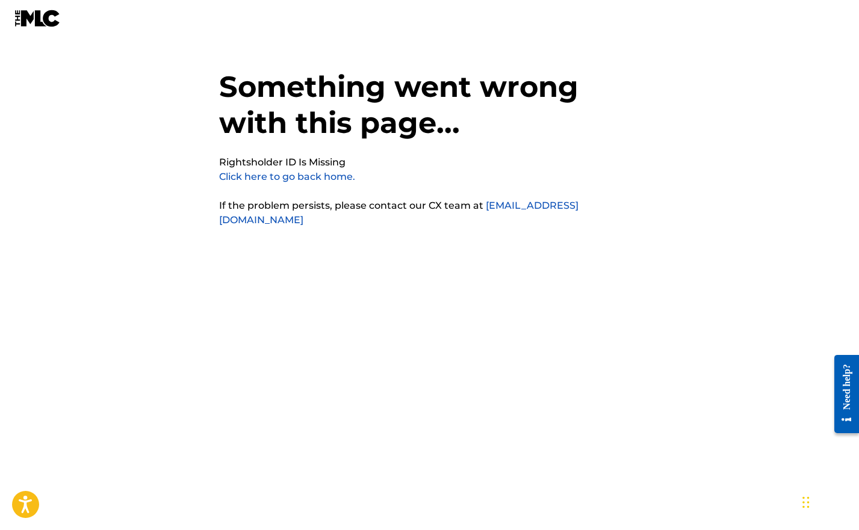
click at [325, 181] on link "Click here to go back home." at bounding box center [287, 176] width 136 height 11
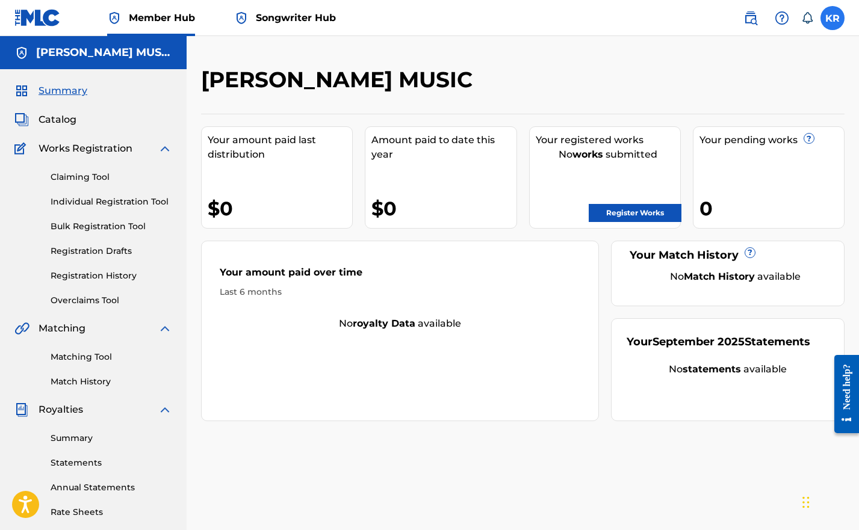
click at [829, 13] on label at bounding box center [832, 18] width 24 height 24
click at [832, 18] on input "KR [PERSON_NAME] [EMAIL_ADDRESS][DOMAIN_NAME] Notification Preferences Profile …" at bounding box center [832, 18] width 0 height 0
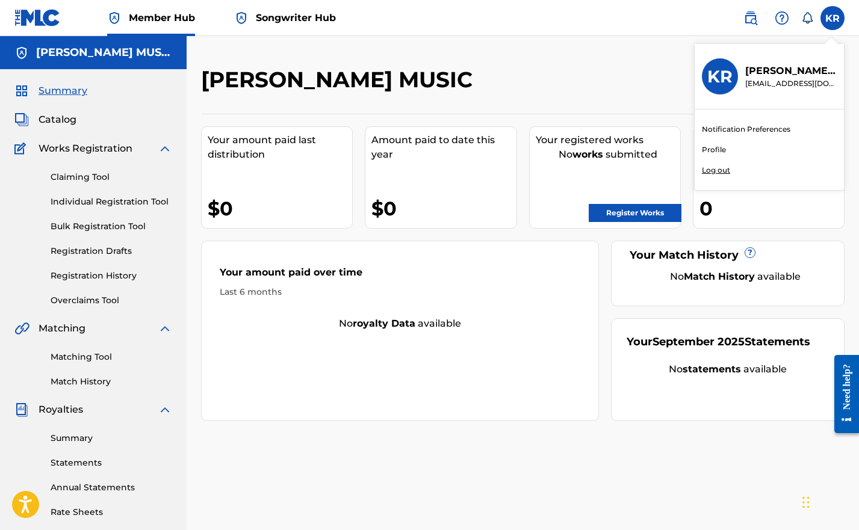
click at [717, 152] on link "Profile" at bounding box center [714, 149] width 24 height 11
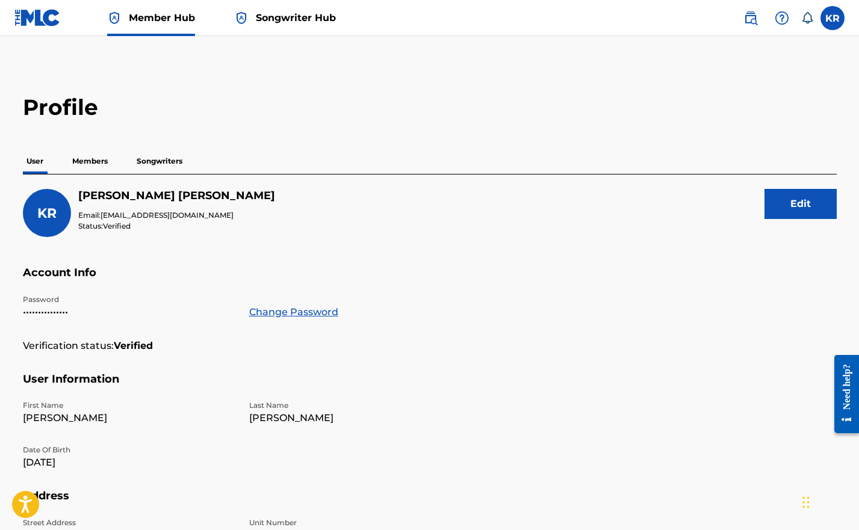
click at [88, 162] on p "Members" at bounding box center [90, 161] width 43 height 25
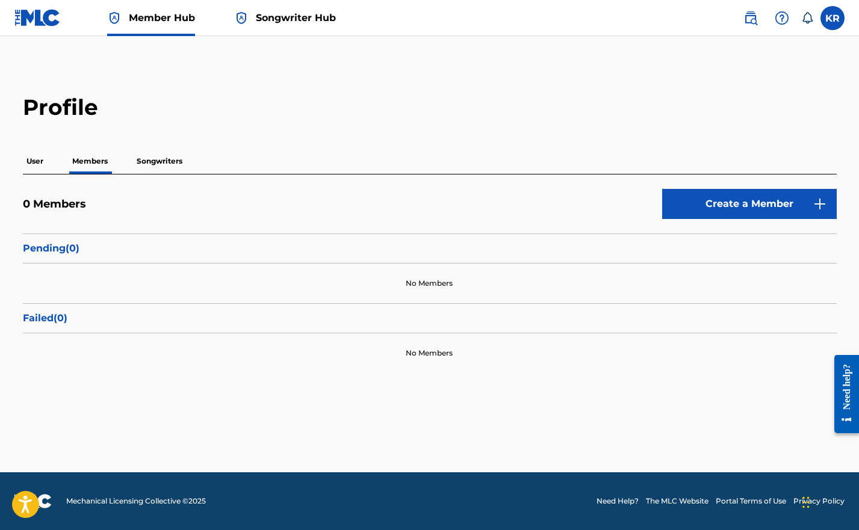
drag, startPoint x: 603, startPoint y: 128, endPoint x: 584, endPoint y: 50, distance: 80.6
click at [603, 128] on div "Profile User Members Songwriters 0 Members Create a Member Pending ( 0 ) No Mem…" at bounding box center [429, 233] width 843 height 279
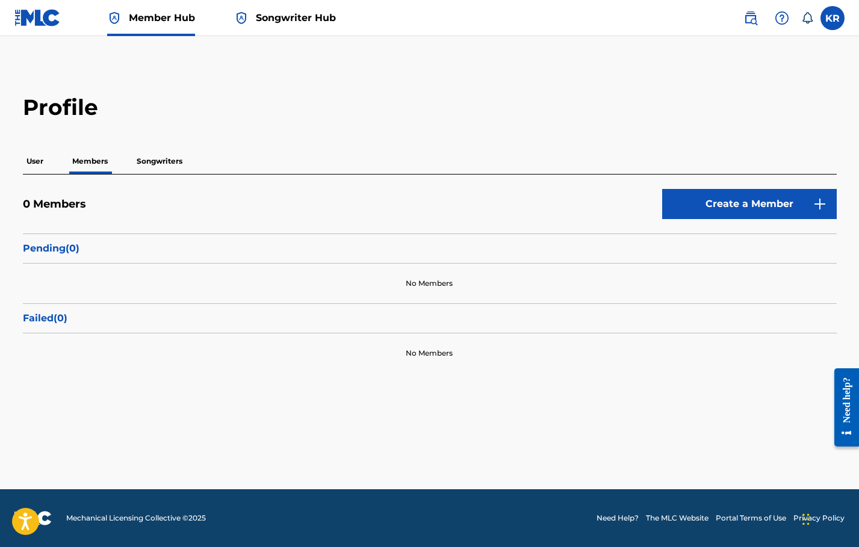
click at [37, 11] on img at bounding box center [37, 17] width 46 height 17
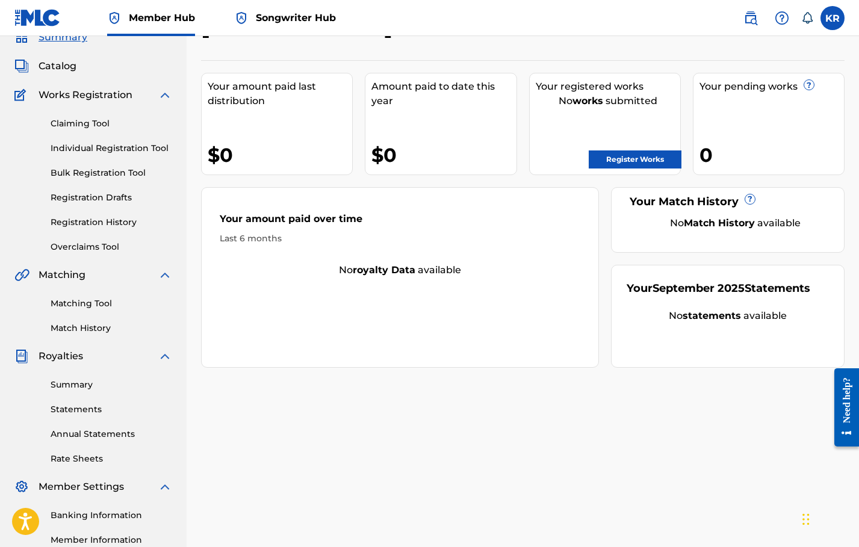
scroll to position [158, 0]
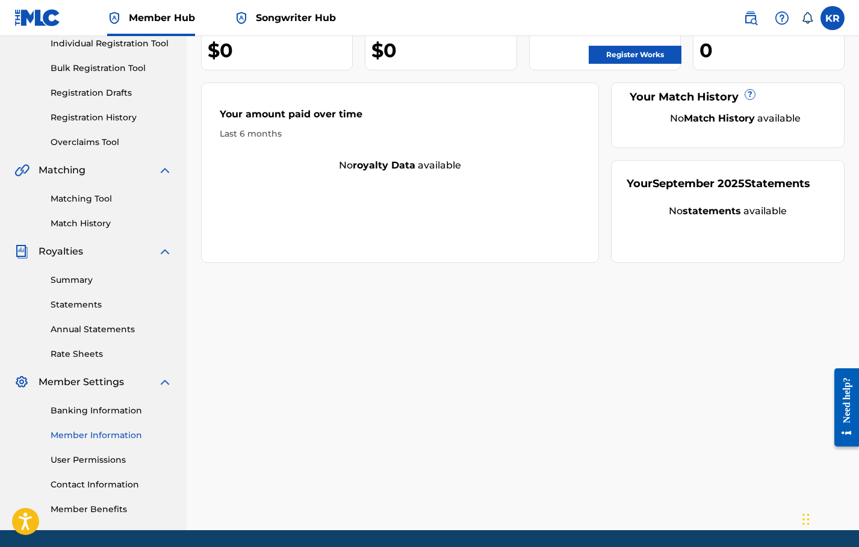
click at [104, 438] on link "Member Information" at bounding box center [112, 435] width 122 height 13
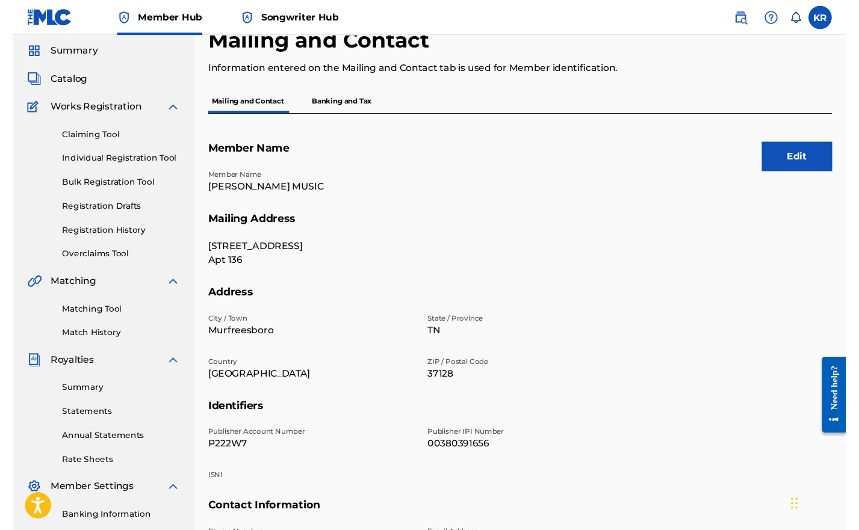
scroll to position [114, 0]
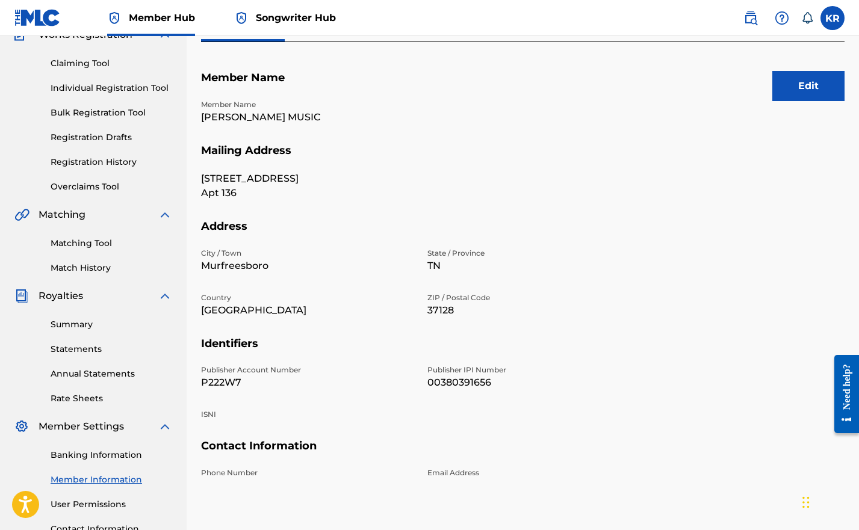
click at [214, 384] on p "P222W7" at bounding box center [307, 383] width 212 height 14
click at [214, 385] on p "P222W7" at bounding box center [307, 383] width 212 height 14
copy p "P222W7"
click at [451, 380] on p "00380391656" at bounding box center [533, 383] width 212 height 14
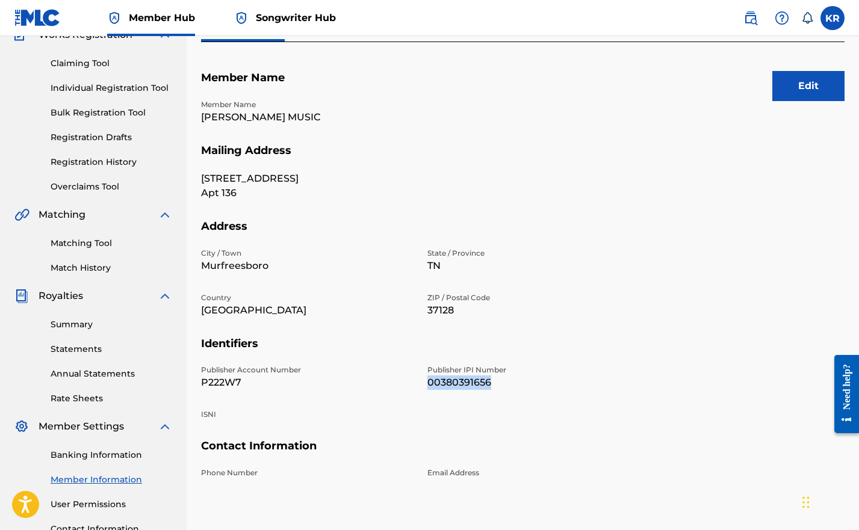
copy p "00380391656"
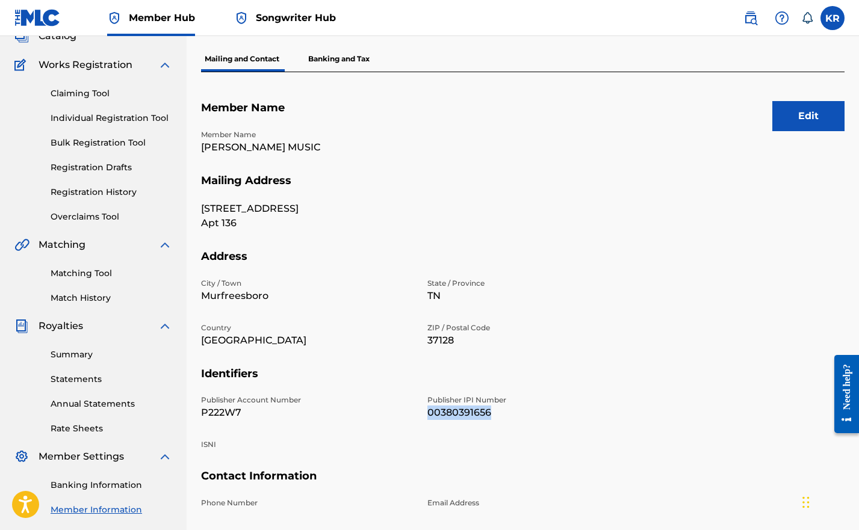
click at [289, 11] on span "Songwriter Hub" at bounding box center [296, 18] width 80 height 14
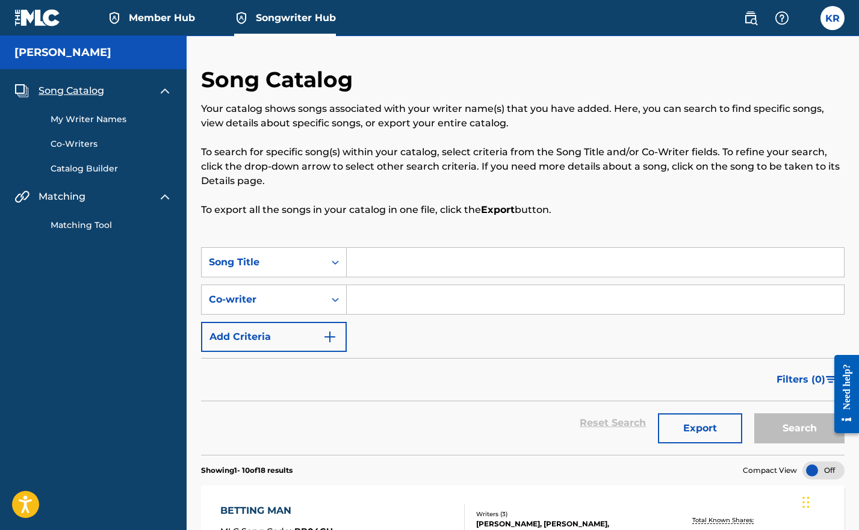
click at [123, 119] on link "My Writer Names" at bounding box center [112, 119] width 122 height 13
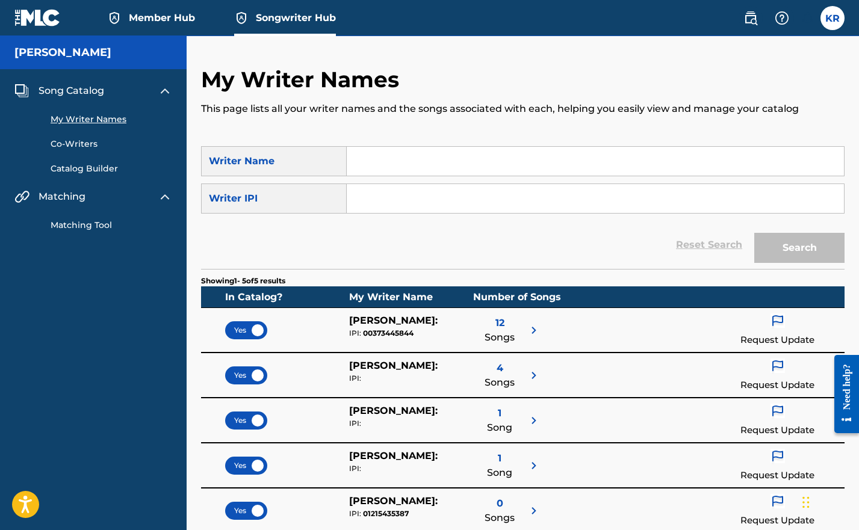
click at [154, 15] on span "Member Hub" at bounding box center [162, 18] width 66 height 14
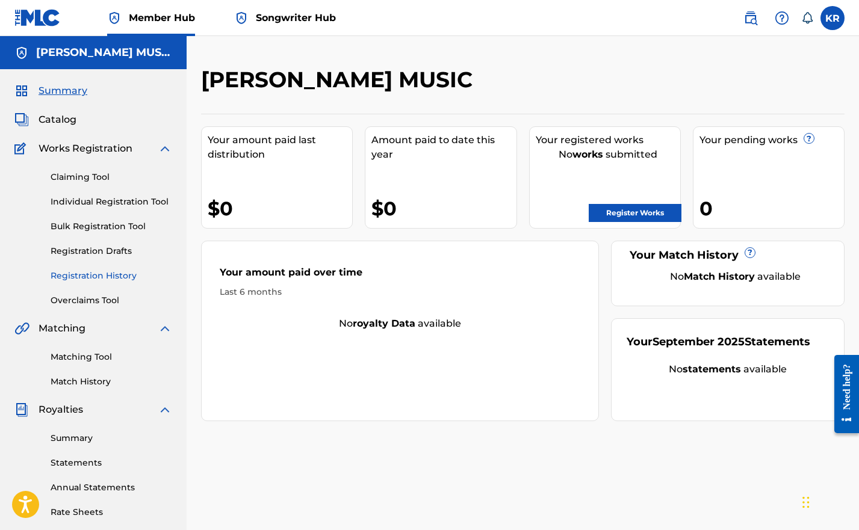
click at [78, 277] on link "Registration History" at bounding box center [112, 276] width 122 height 13
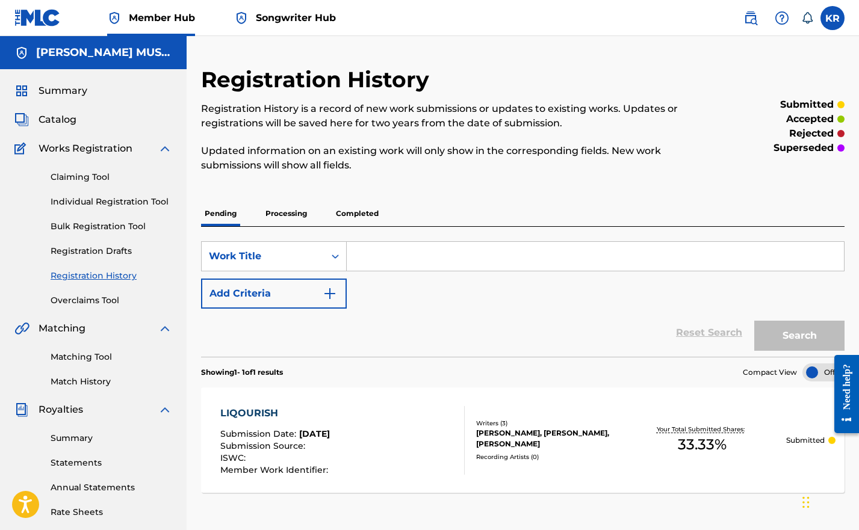
click at [384, 268] on input "Search Form" at bounding box center [595, 256] width 497 height 29
click at [88, 176] on link "Claiming Tool" at bounding box center [112, 177] width 122 height 13
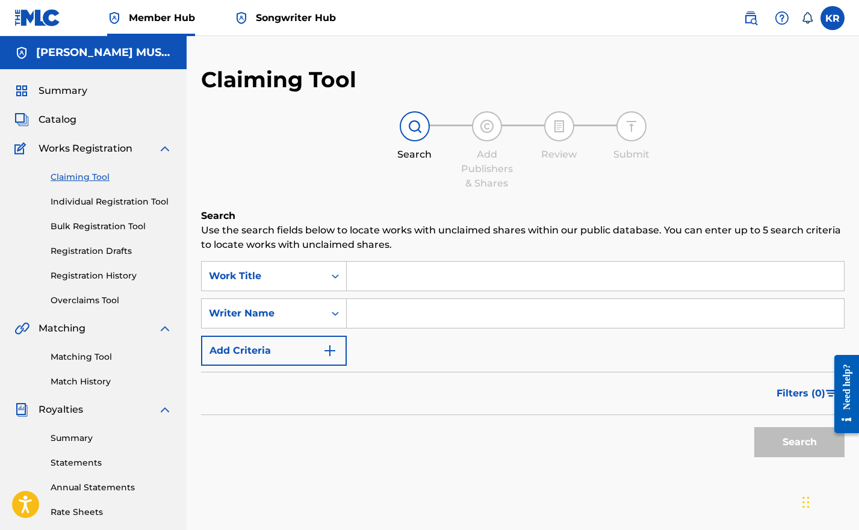
scroll to position [15, 0]
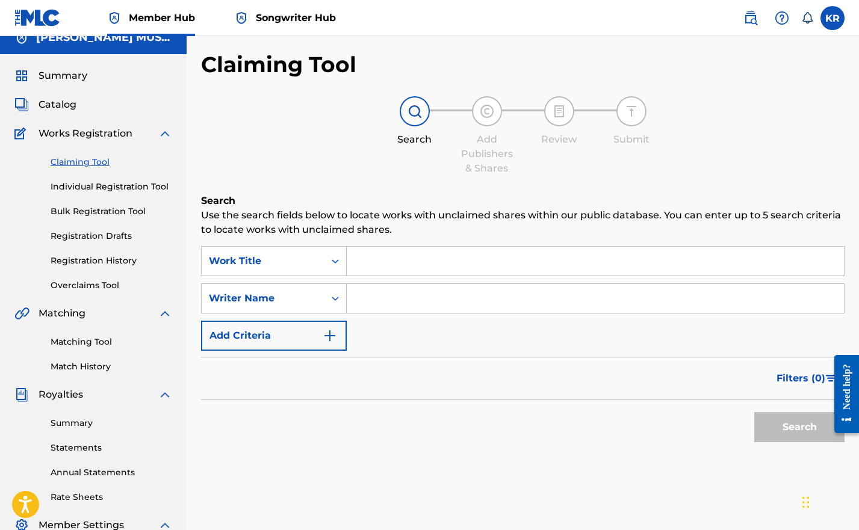
click at [385, 297] on input "Search Form" at bounding box center [595, 298] width 497 height 29
type input "Korie Burton"
drag, startPoint x: 383, startPoint y: 296, endPoint x: 787, endPoint y: 425, distance: 423.9
click at [787, 425] on button "Search" at bounding box center [799, 427] width 90 height 30
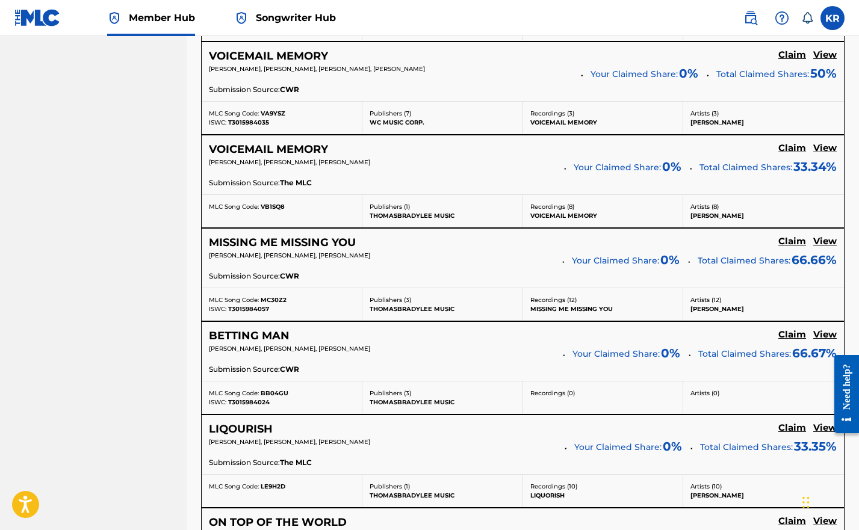
scroll to position [820, 0]
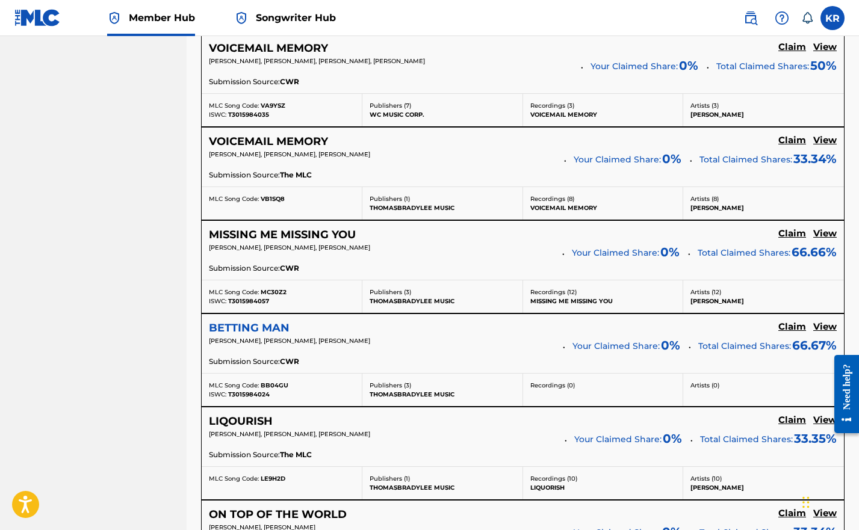
click at [240, 321] on h5 "BETTING MAN" at bounding box center [249, 328] width 81 height 14
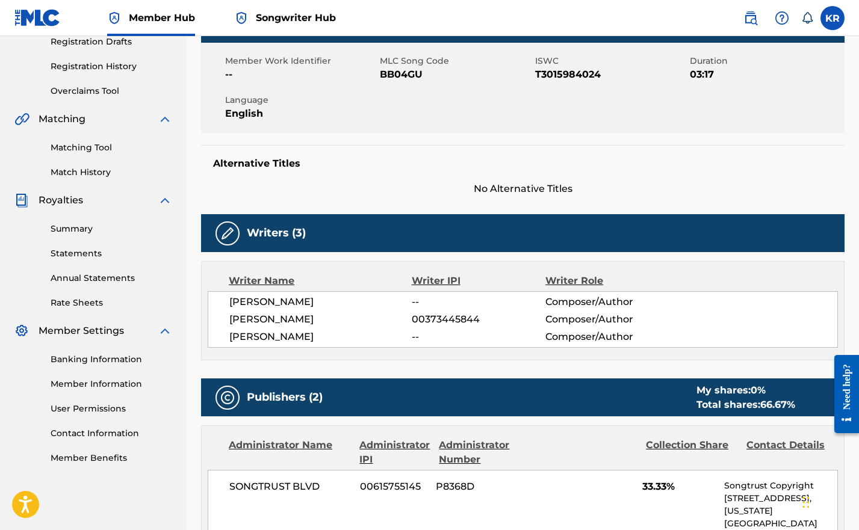
scroll to position [401, 0]
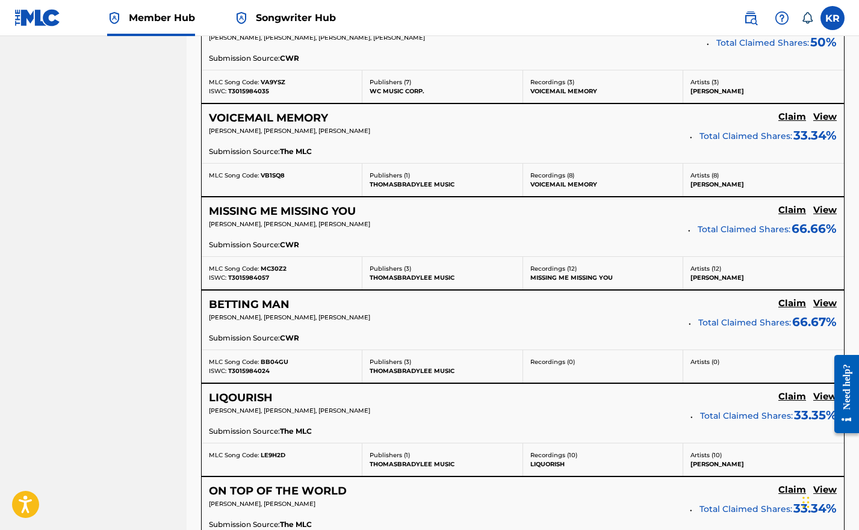
scroll to position [965, 0]
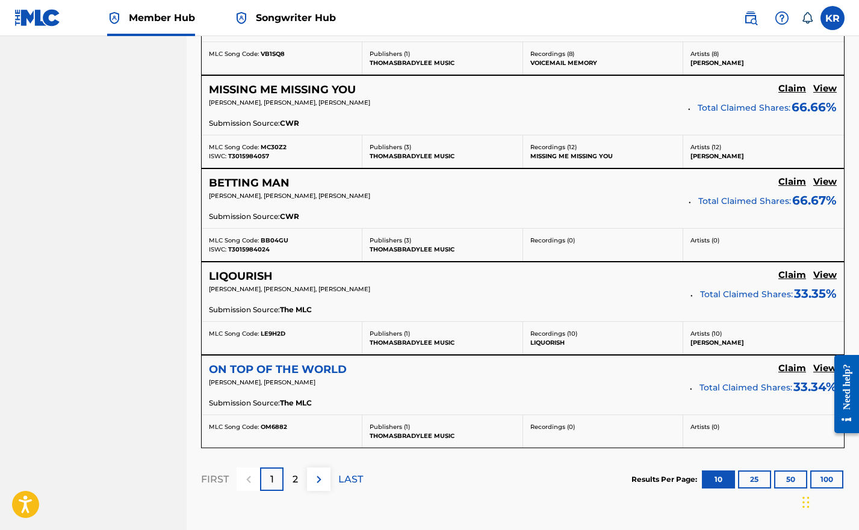
click at [265, 363] on h5 "ON TOP OF THE WORLD" at bounding box center [278, 370] width 138 height 14
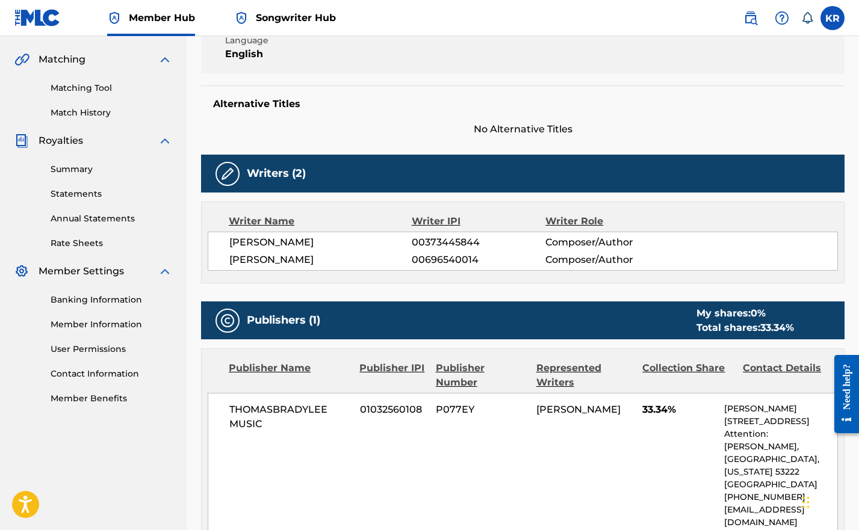
scroll to position [14, 0]
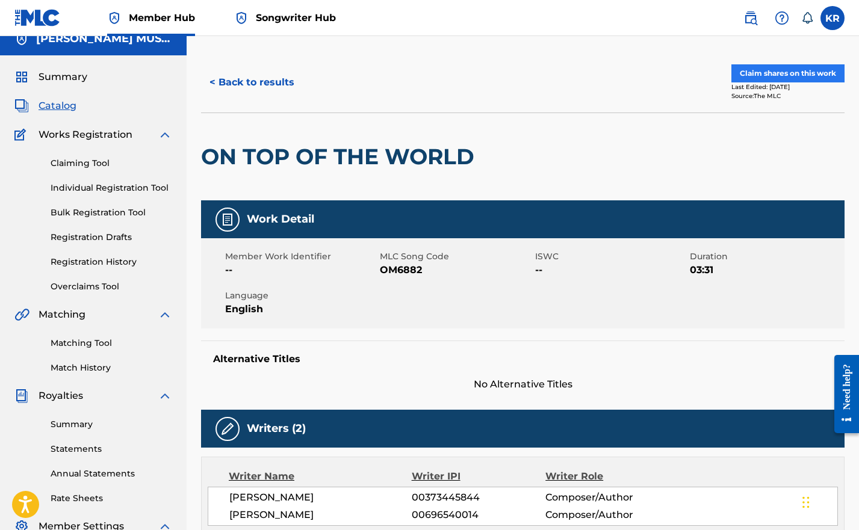
click at [771, 72] on button "Claim shares on this work" at bounding box center [787, 73] width 113 height 18
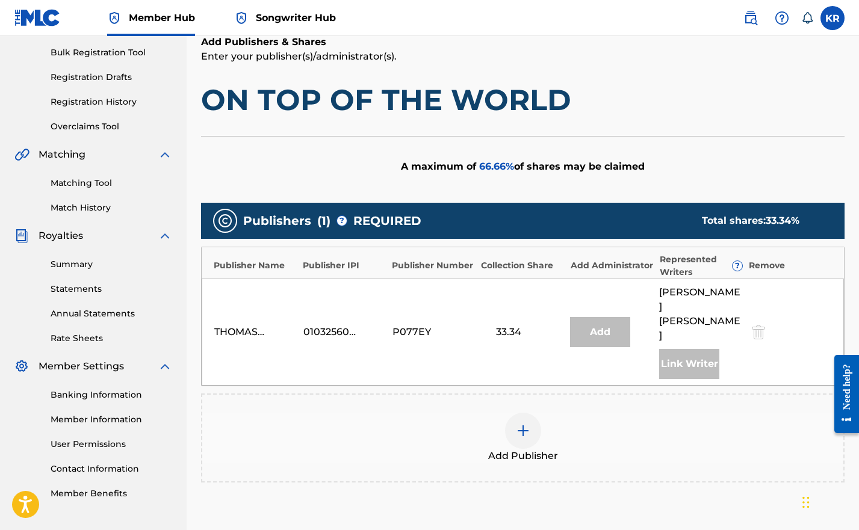
scroll to position [236, 0]
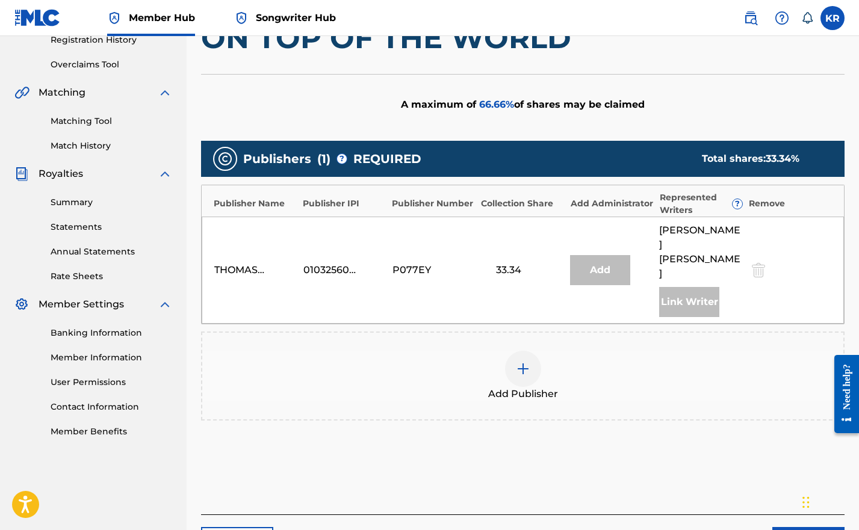
click at [524, 351] on div at bounding box center [523, 369] width 36 height 36
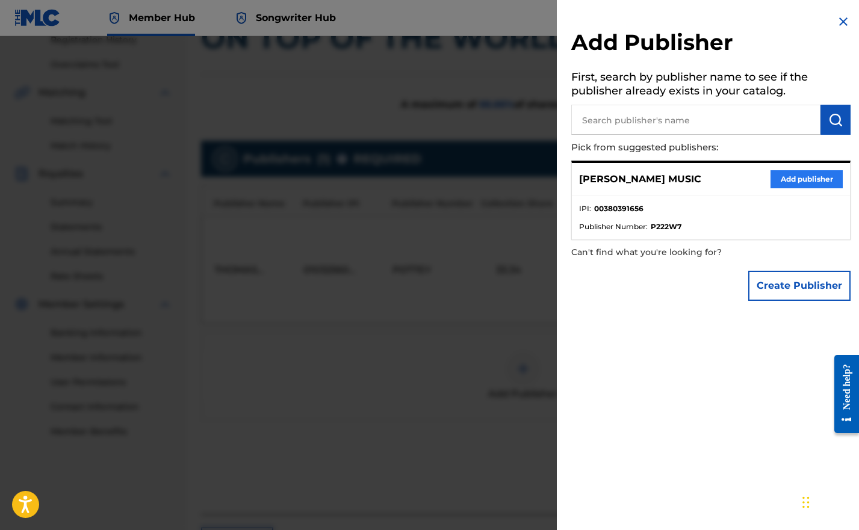
click at [787, 184] on button "Add publisher" at bounding box center [806, 179] width 72 height 18
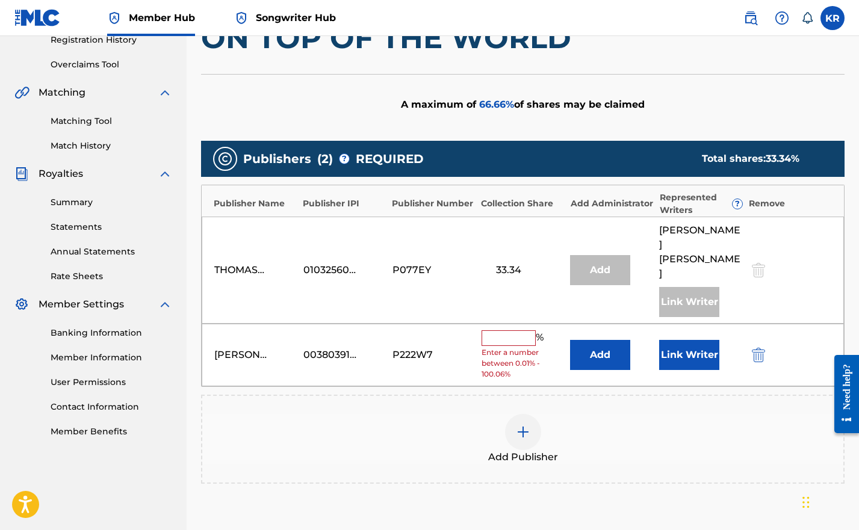
click at [513, 330] on input "text" at bounding box center [509, 338] width 54 height 16
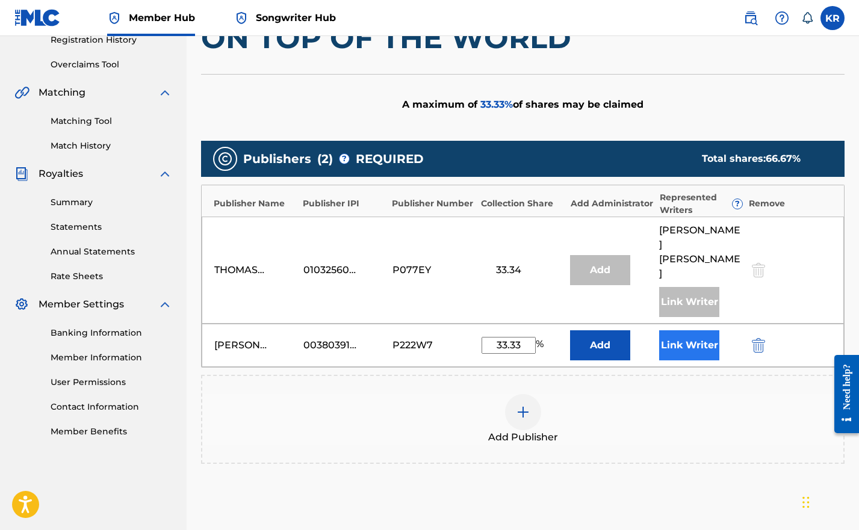
type input "33.33"
click at [709, 330] on button "Link Writer" at bounding box center [689, 345] width 60 height 30
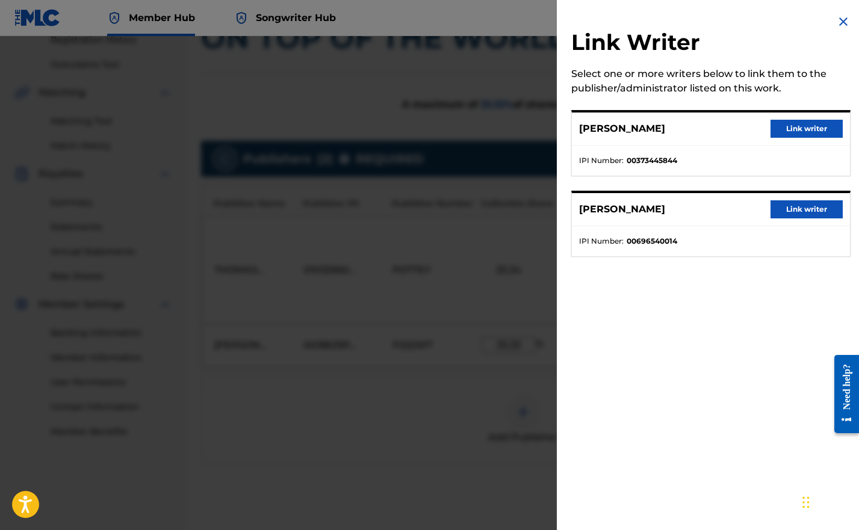
click at [796, 126] on button "Link writer" at bounding box center [806, 129] width 72 height 18
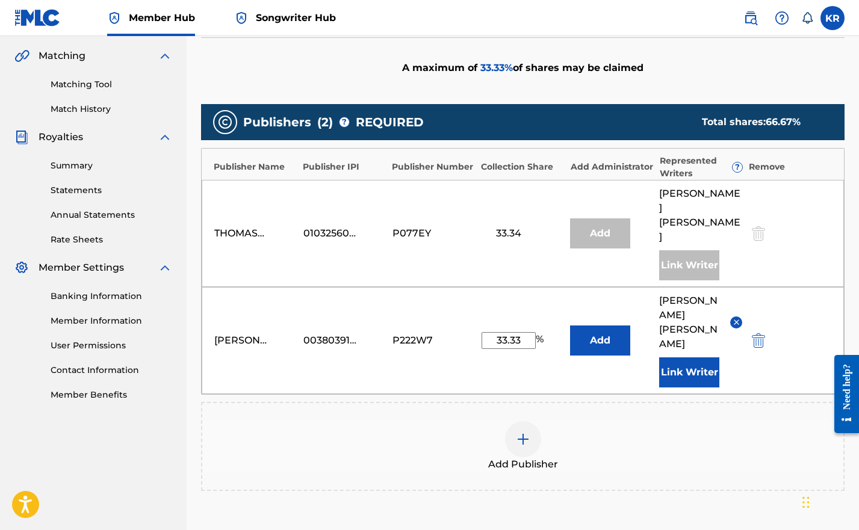
scroll to position [335, 0]
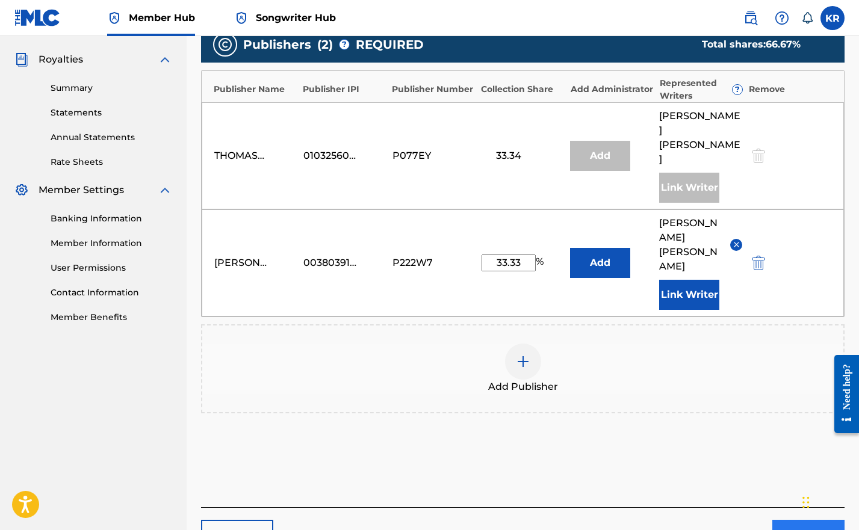
click at [783, 520] on button "Next" at bounding box center [808, 535] width 72 height 30
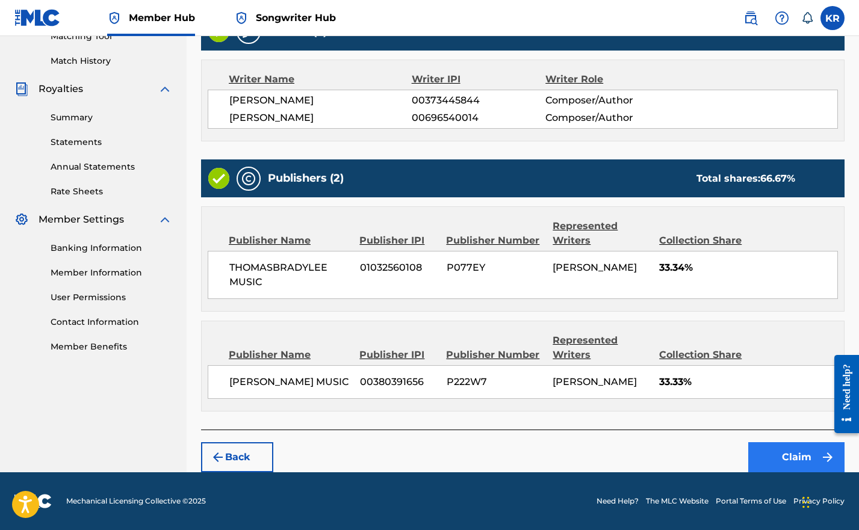
click at [802, 454] on button "Claim" at bounding box center [796, 457] width 96 height 30
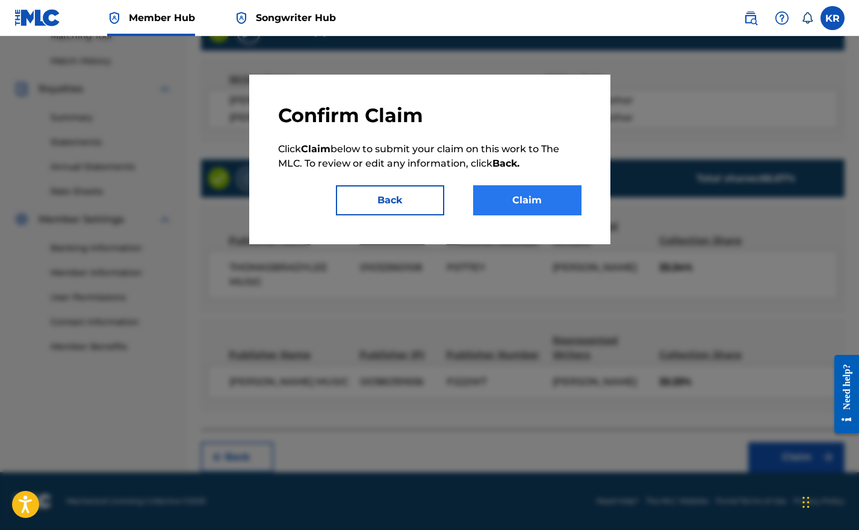
click at [544, 208] on button "Claim" at bounding box center [527, 200] width 108 height 30
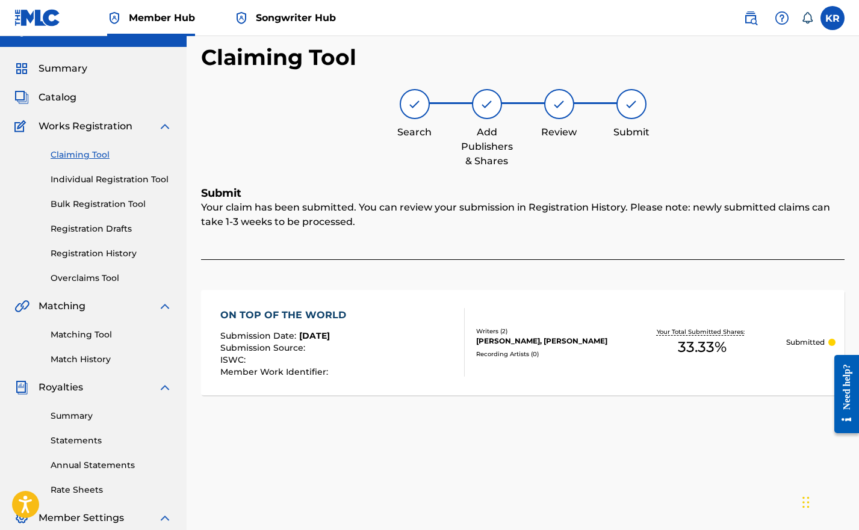
scroll to position [34, 0]
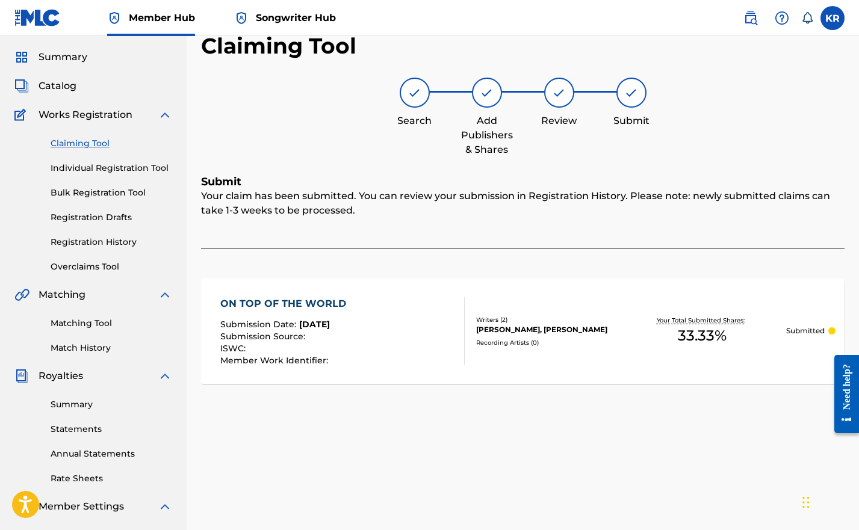
click at [64, 137] on link "Claiming Tool" at bounding box center [112, 143] width 122 height 13
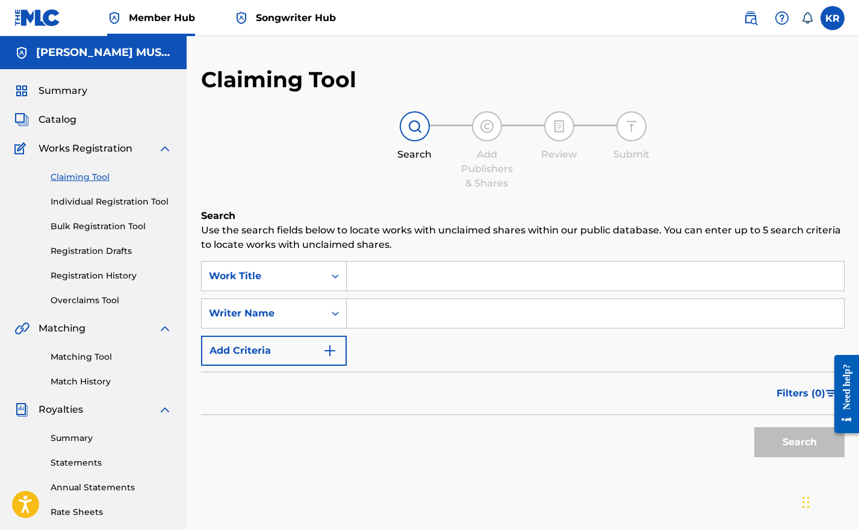
click at [368, 275] on input "Search Form" at bounding box center [595, 276] width 497 height 29
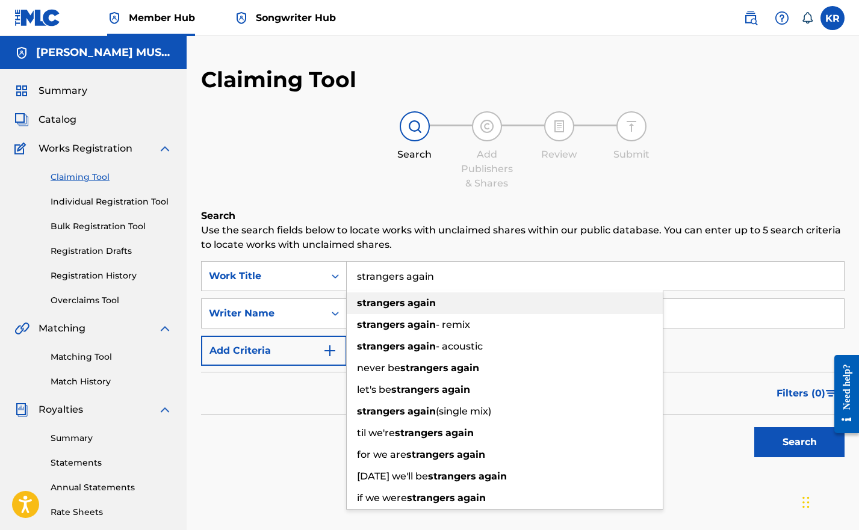
type input "strangers again"
click at [385, 313] on div "strangers again" at bounding box center [505, 304] width 316 height 22
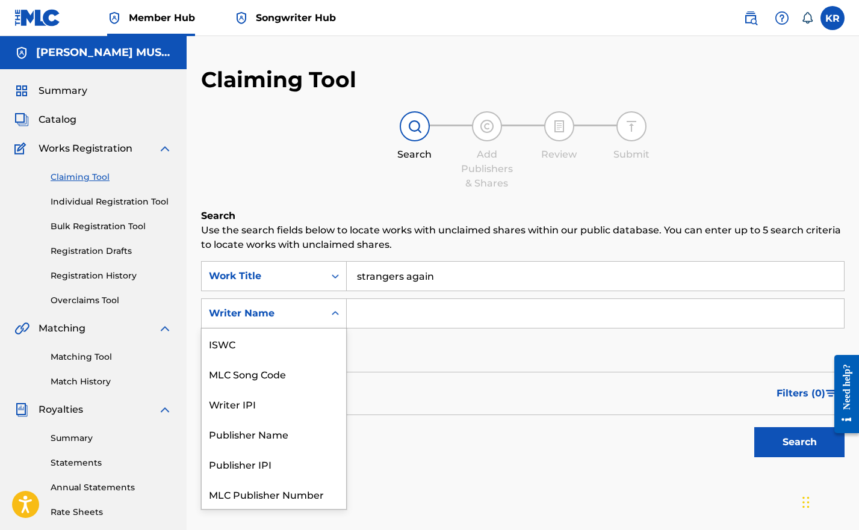
click at [288, 312] on div "Writer Name" at bounding box center [263, 313] width 108 height 14
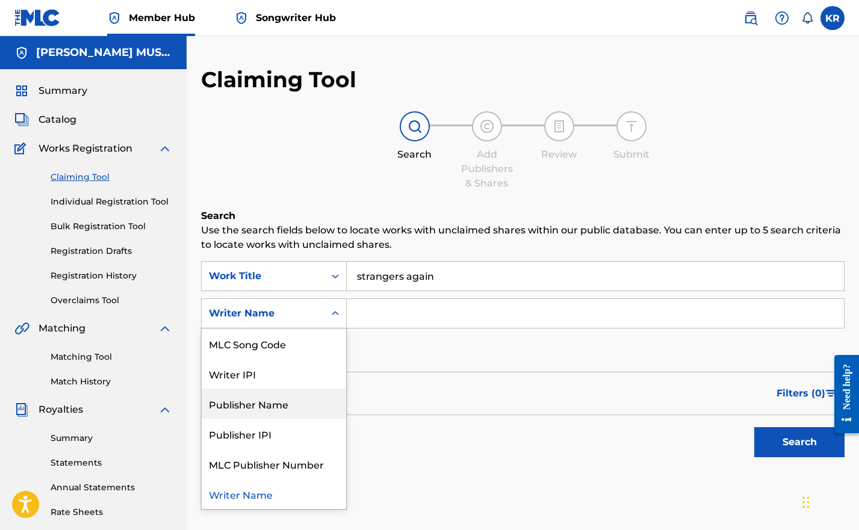
click at [408, 321] on input "Search Form" at bounding box center [595, 313] width 497 height 29
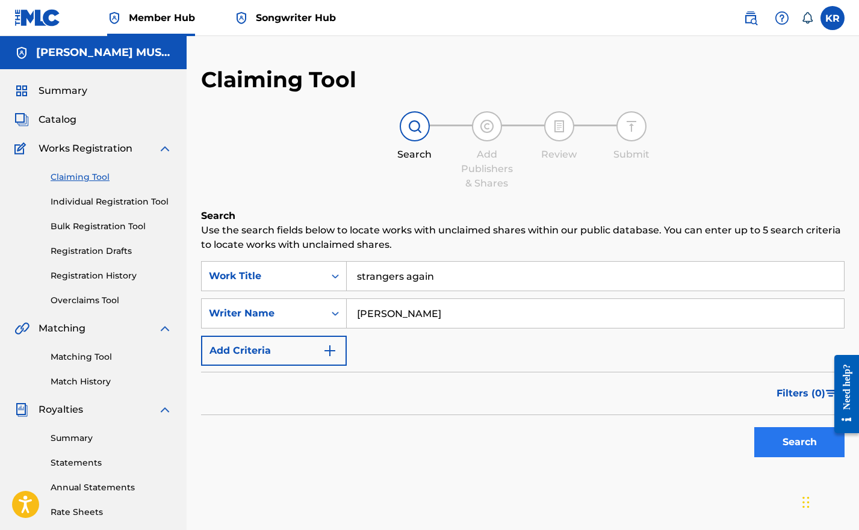
type input "korie rott"
click at [769, 441] on button "Search" at bounding box center [799, 442] width 90 height 30
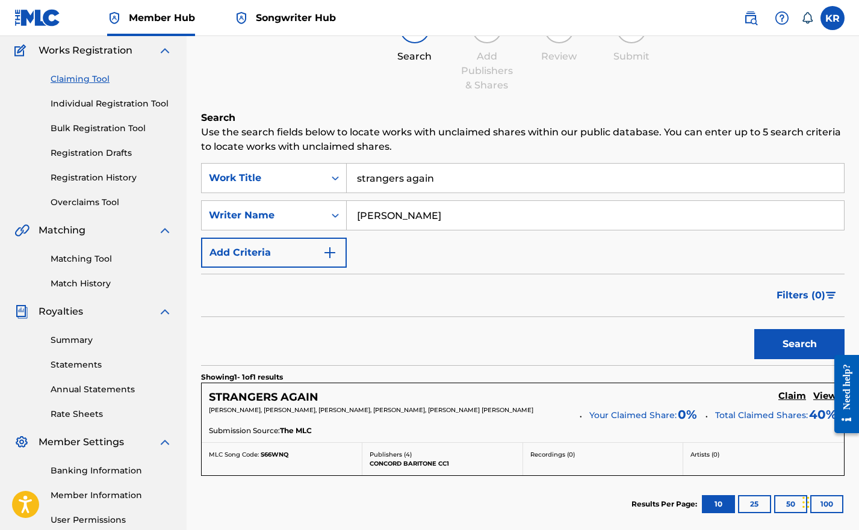
scroll to position [160, 0]
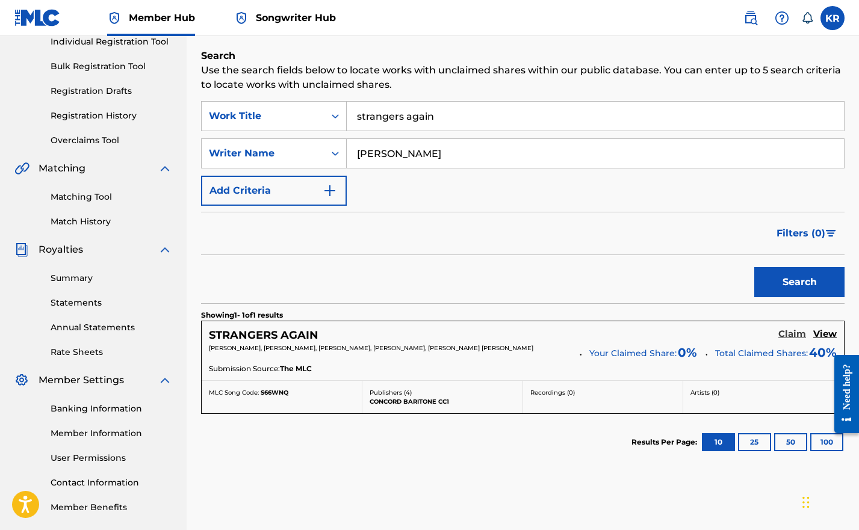
click at [789, 336] on h5 "Claim" at bounding box center [792, 334] width 28 height 11
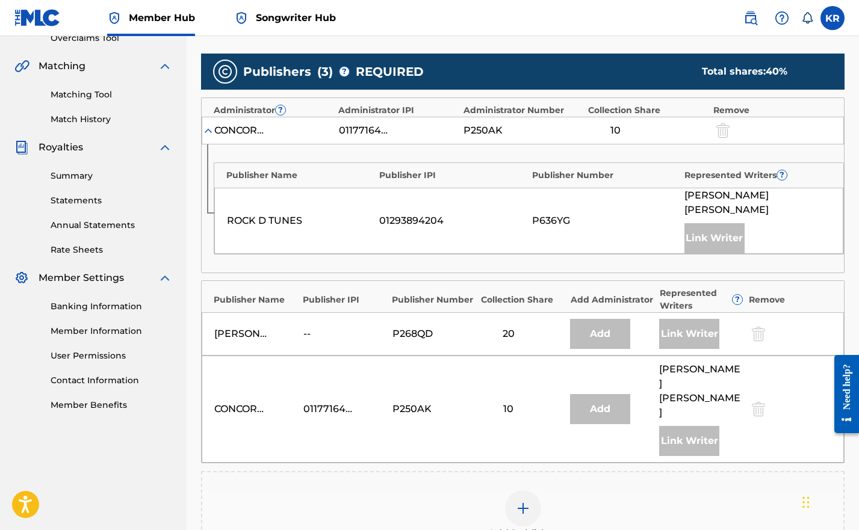
scroll to position [316, 0]
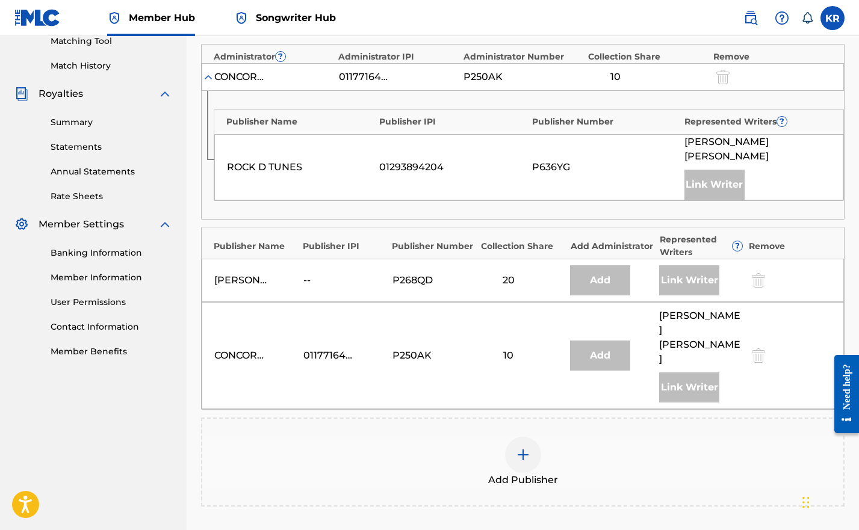
click at [531, 437] on div at bounding box center [523, 455] width 36 height 36
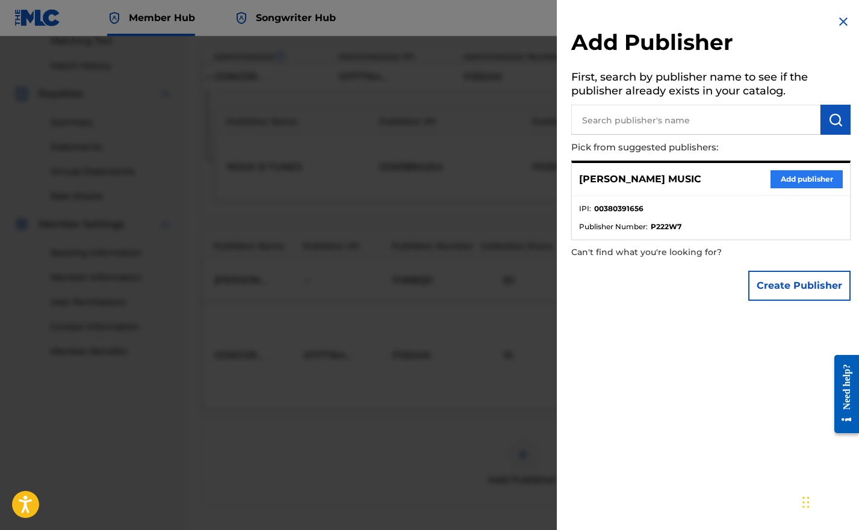
click at [820, 175] on button "Add publisher" at bounding box center [806, 179] width 72 height 18
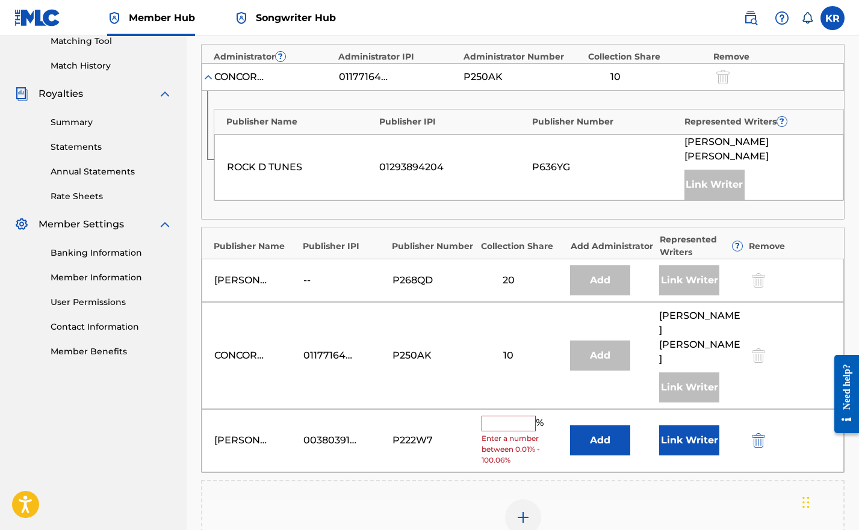
click at [505, 416] on input "text" at bounding box center [509, 424] width 54 height 16
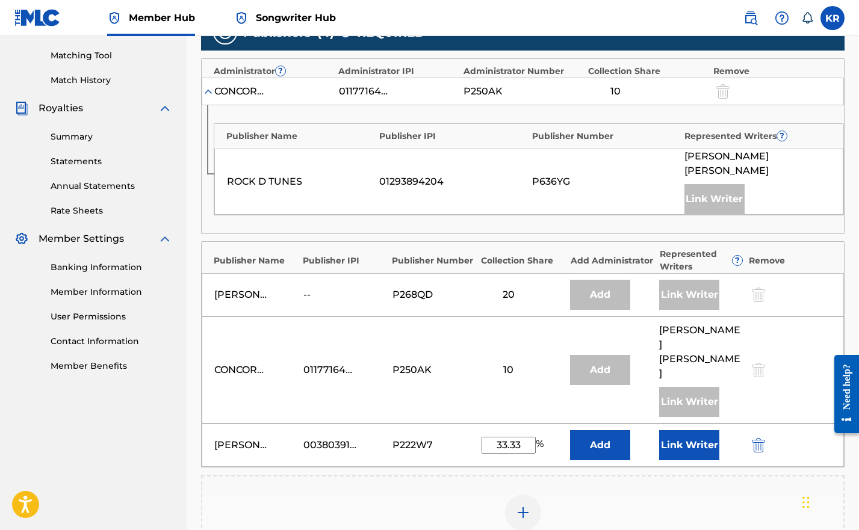
scroll to position [270, 0]
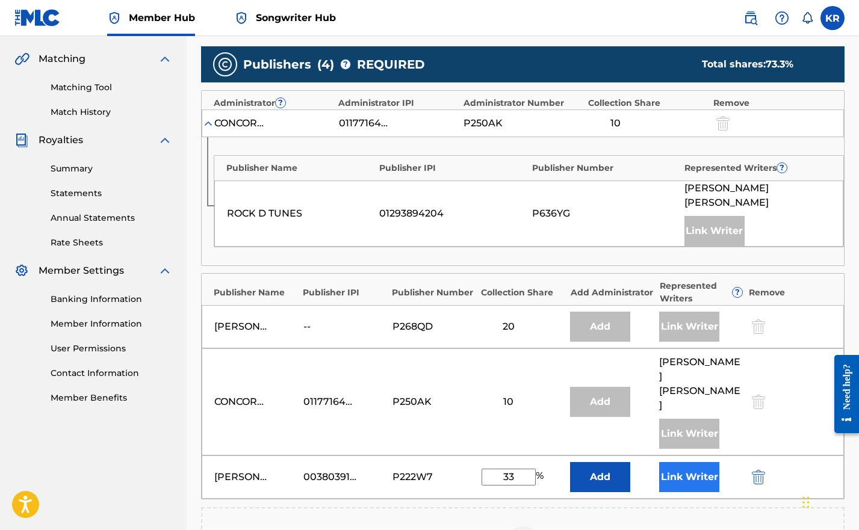
type input "3"
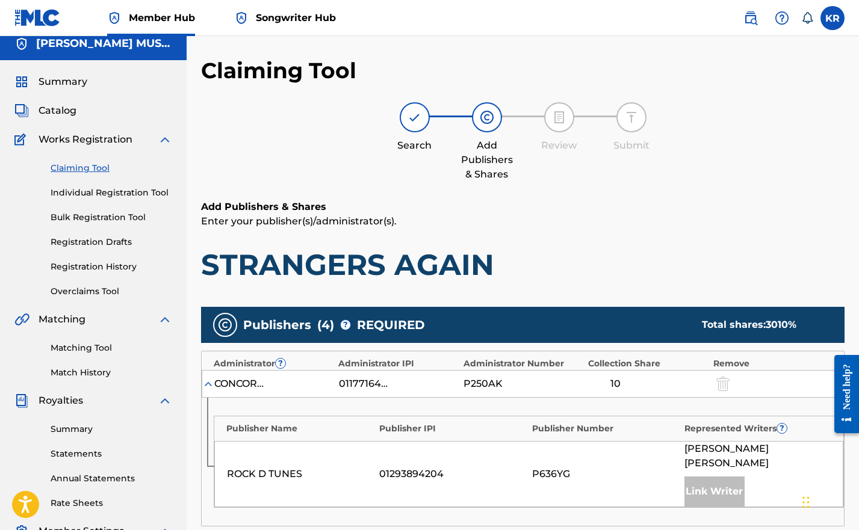
scroll to position [0, 0]
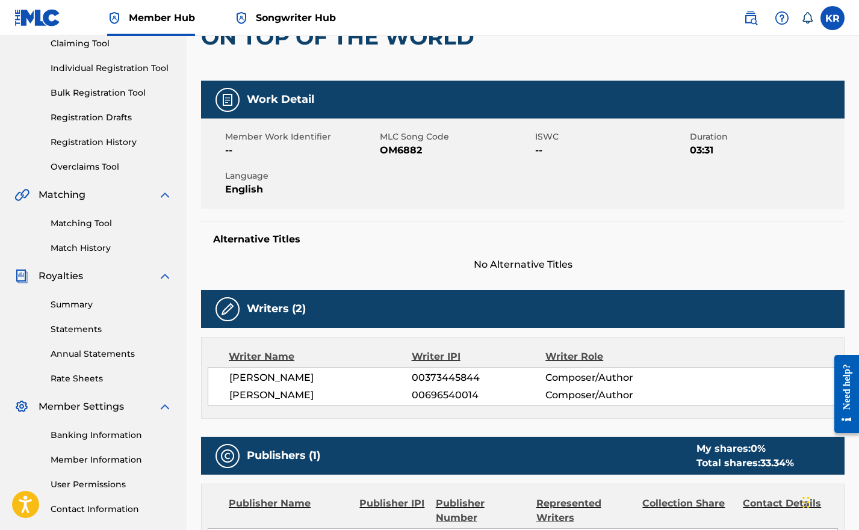
scroll to position [118, 0]
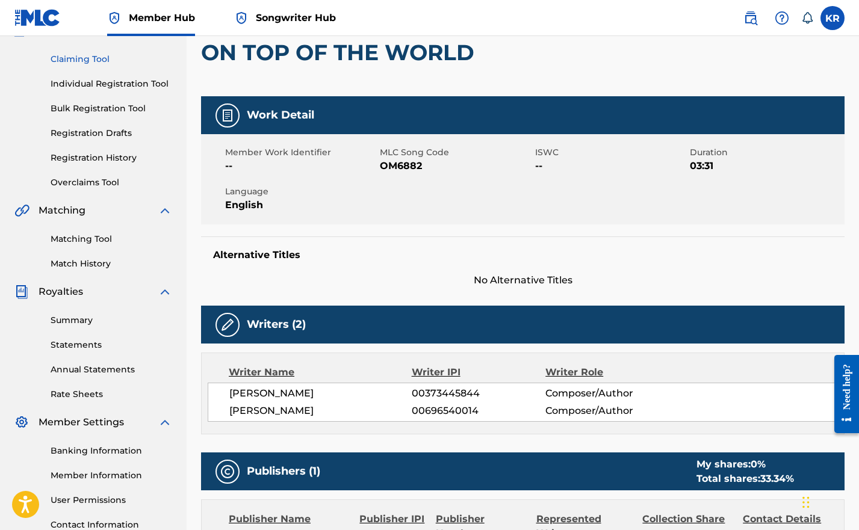
click at [82, 61] on link "Claiming Tool" at bounding box center [112, 59] width 122 height 13
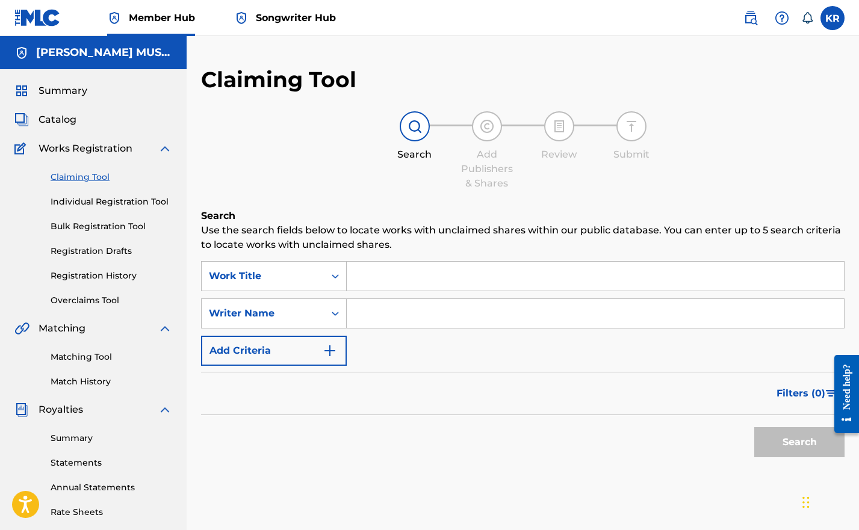
scroll to position [7, 0]
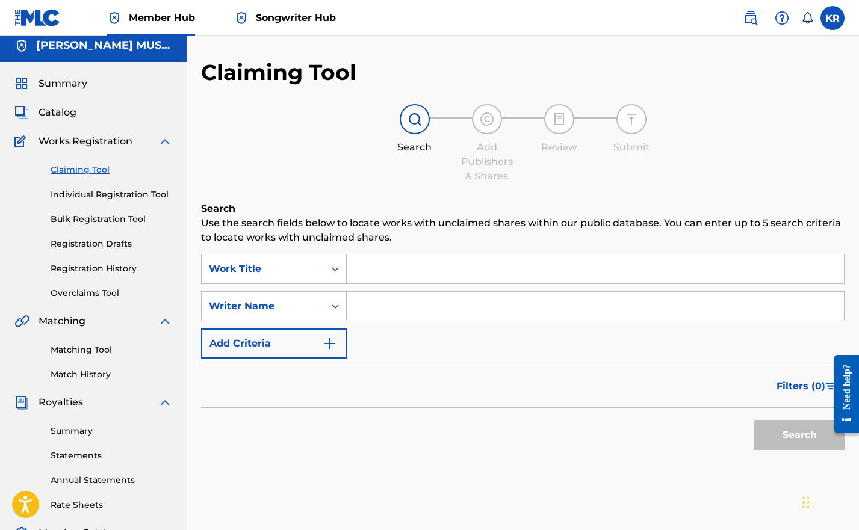
click at [378, 262] on input "Search Form" at bounding box center [595, 269] width 497 height 29
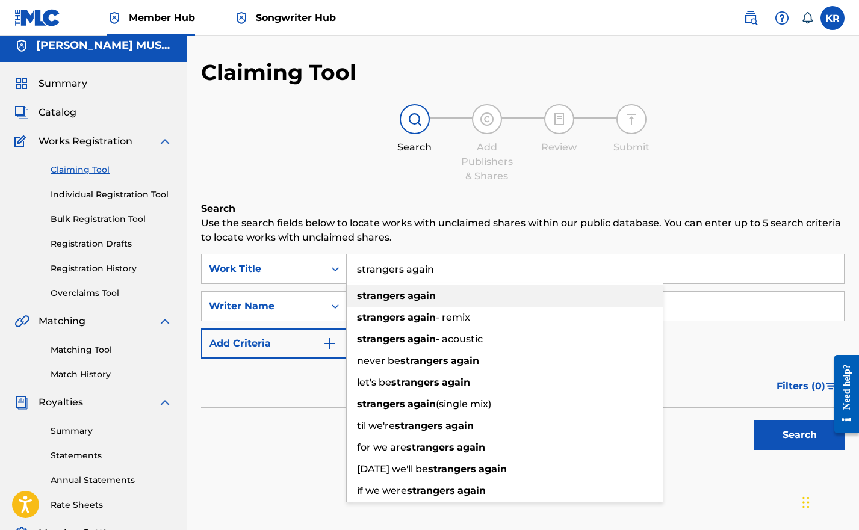
type input "strangers again"
click at [406, 295] on span "Search Form" at bounding box center [406, 295] width 2 height 11
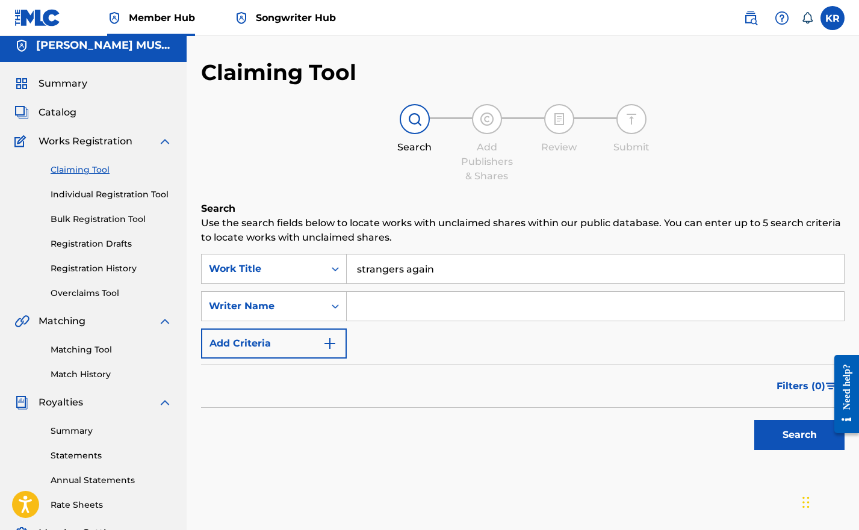
click at [396, 303] on input "Search Form" at bounding box center [595, 306] width 497 height 29
type input "korie rott"
click at [805, 424] on button "Search" at bounding box center [799, 435] width 90 height 30
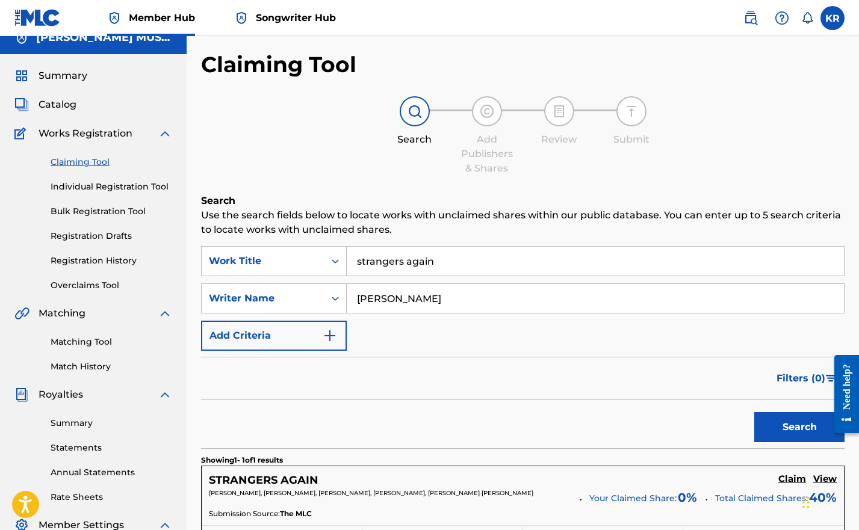
scroll to position [176, 0]
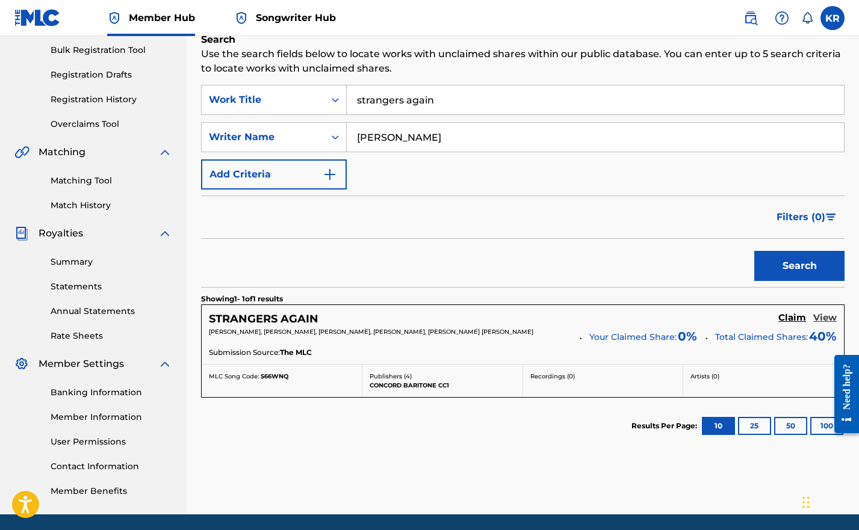
click at [829, 318] on h5 "View" at bounding box center [824, 317] width 23 height 11
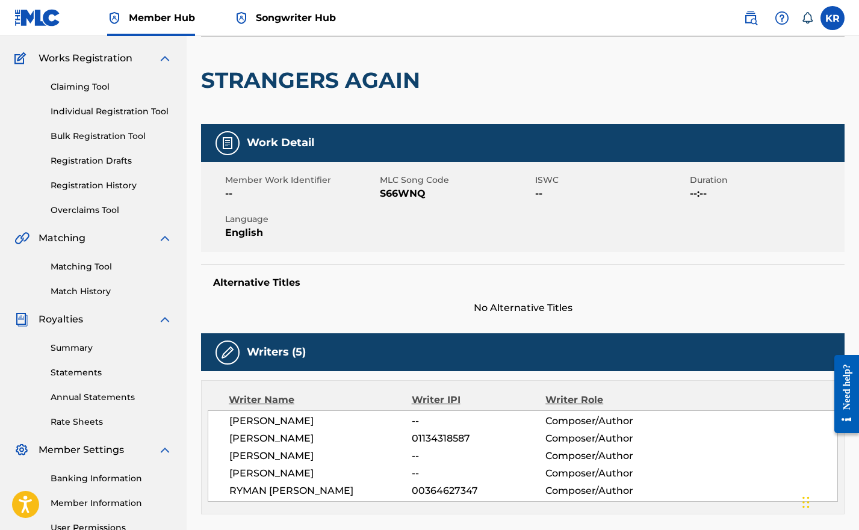
scroll to position [29, 0]
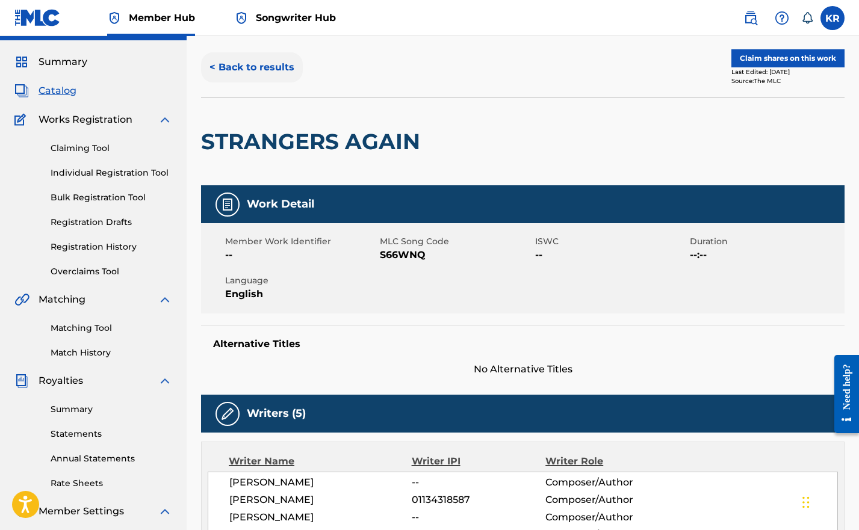
click at [232, 58] on button "< Back to results" at bounding box center [252, 67] width 102 height 30
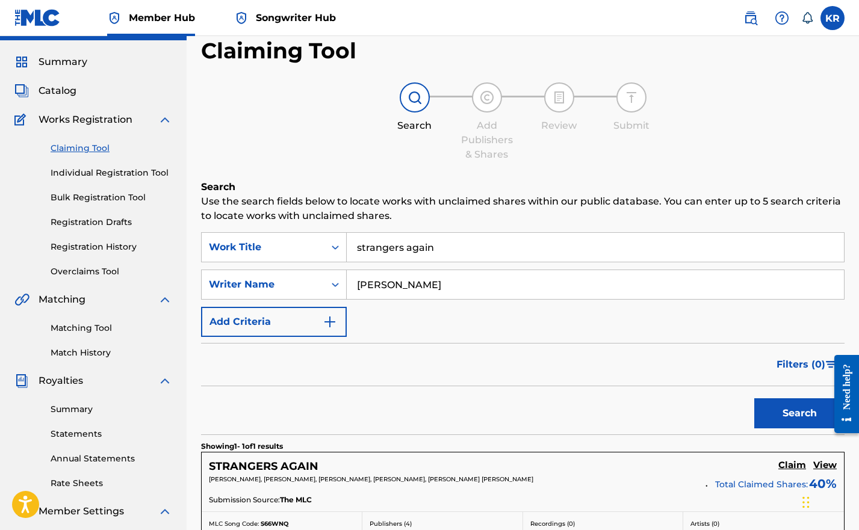
scroll to position [176, 0]
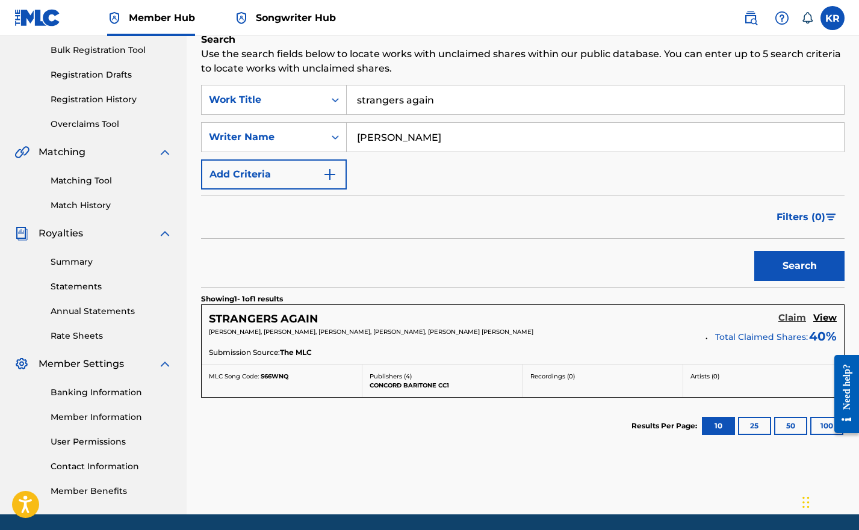
click at [786, 316] on h5 "Claim" at bounding box center [792, 317] width 28 height 11
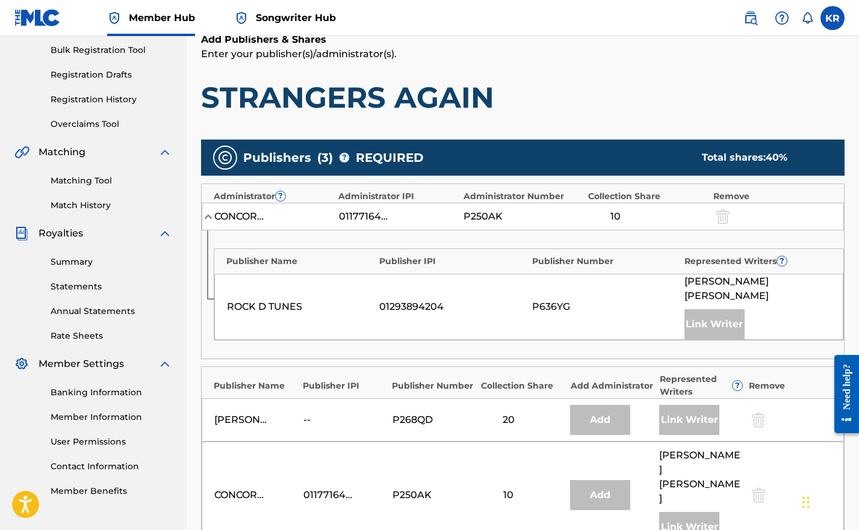
scroll to position [288, 0]
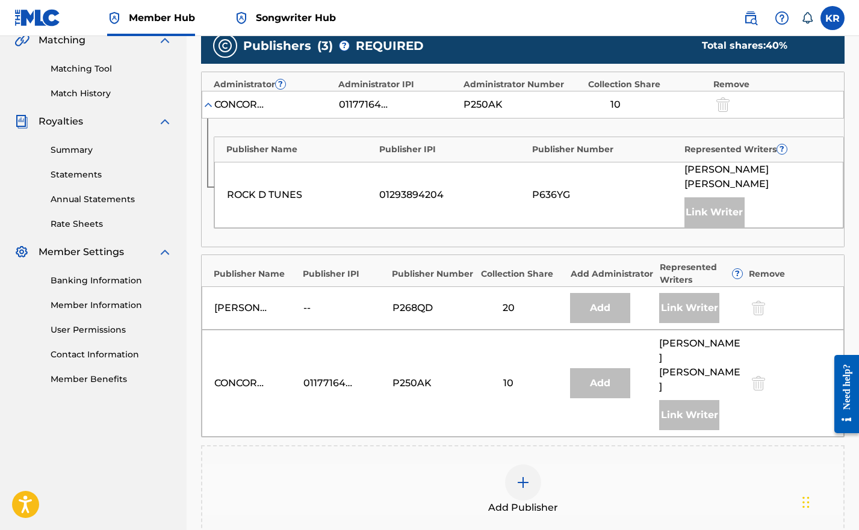
click at [540, 465] on div at bounding box center [523, 483] width 36 height 36
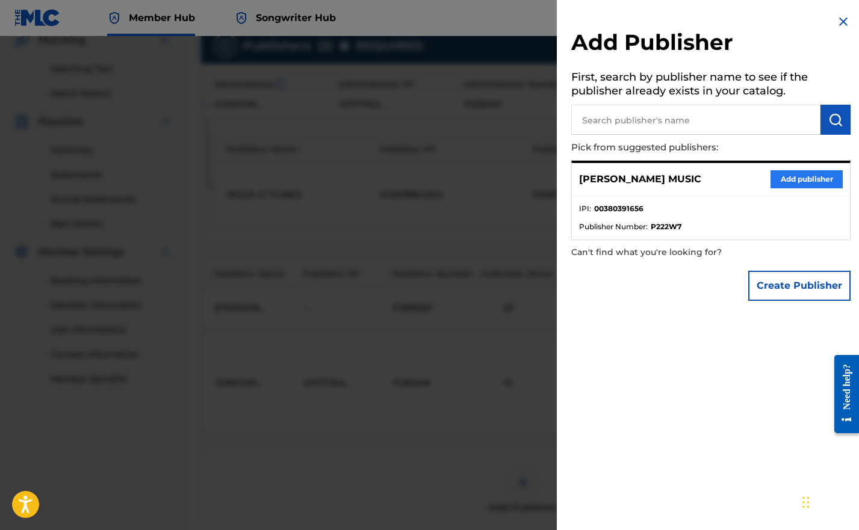
click at [808, 175] on button "Add publisher" at bounding box center [806, 179] width 72 height 18
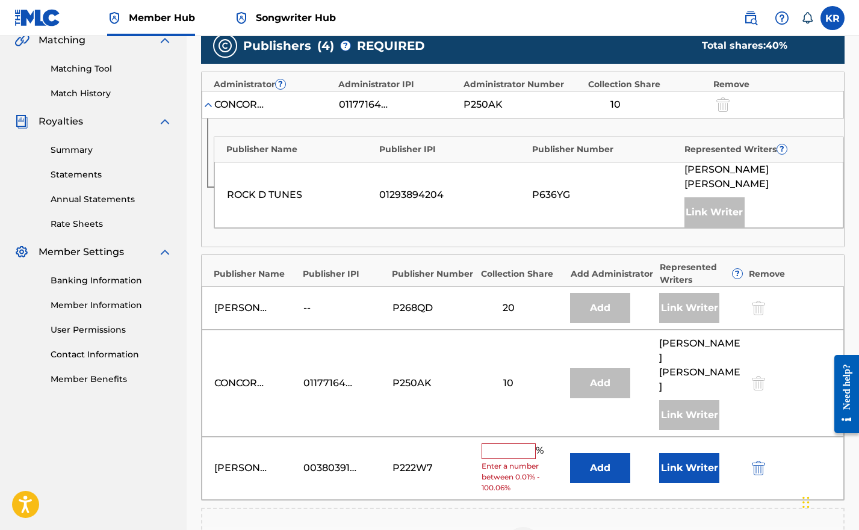
click at [512, 444] on input "text" at bounding box center [509, 452] width 54 height 16
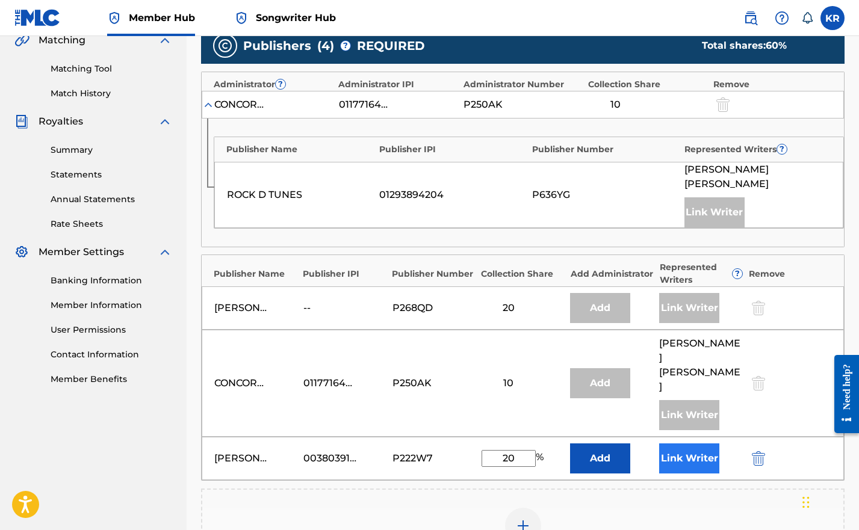
type input "20"
click at [712, 444] on button "Link Writer" at bounding box center [689, 459] width 60 height 30
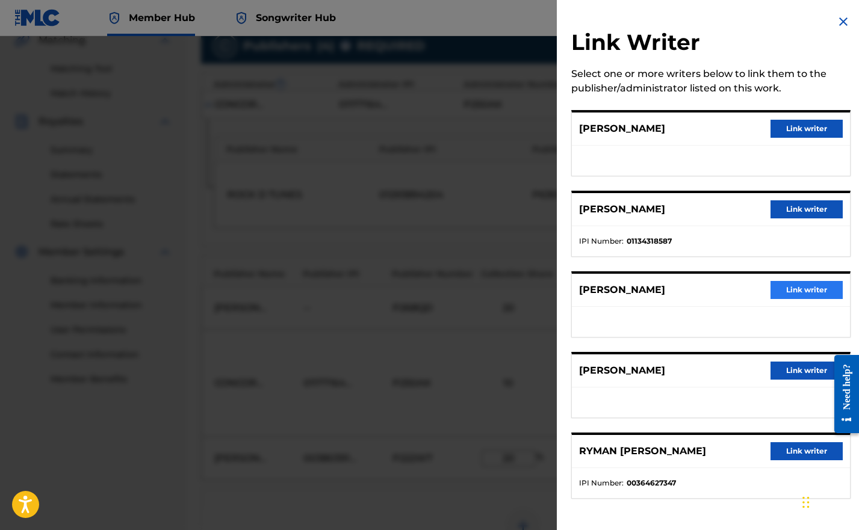
click at [787, 289] on button "Link writer" at bounding box center [806, 290] width 72 height 18
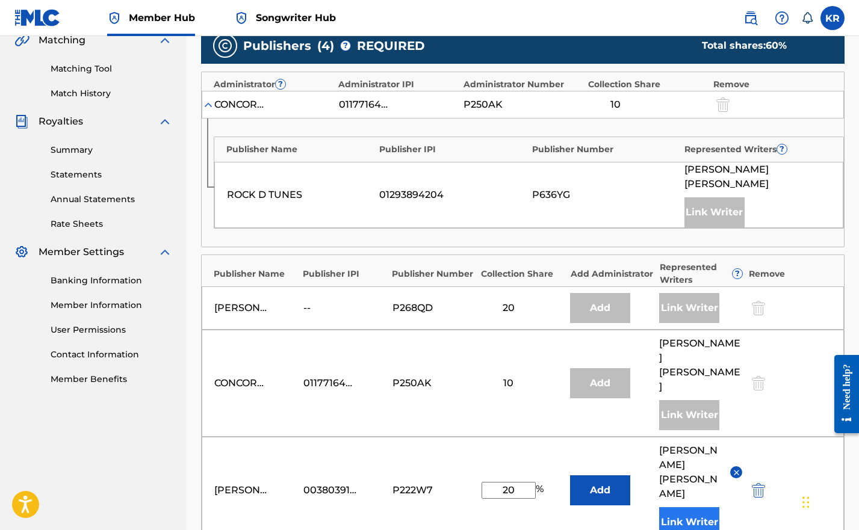
click at [690, 507] on button "Link Writer" at bounding box center [689, 522] width 60 height 30
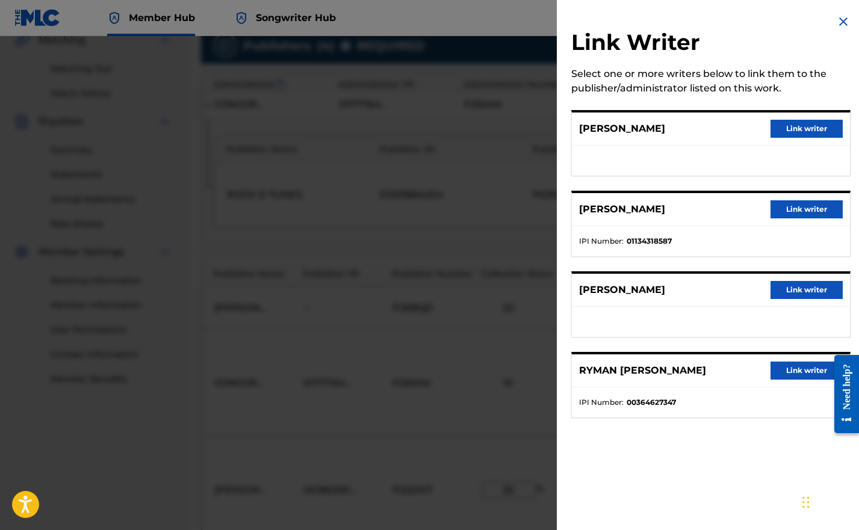
click at [838, 20] on img at bounding box center [843, 21] width 14 height 14
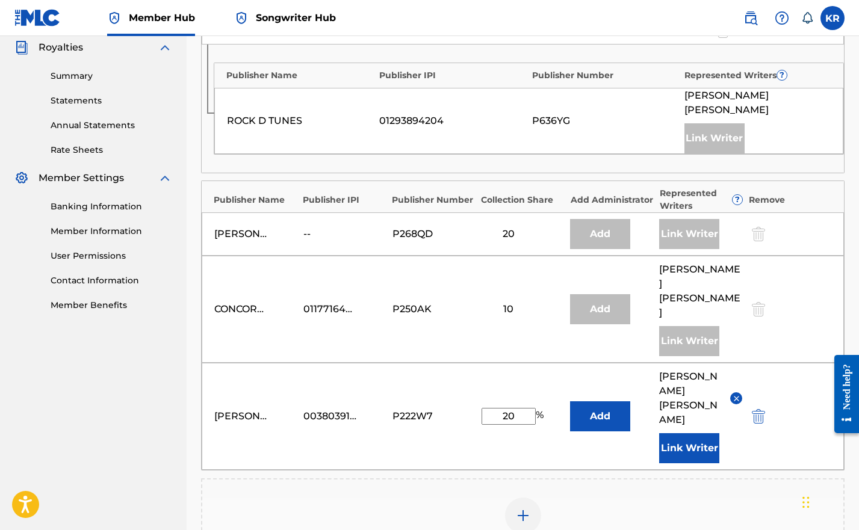
scroll to position [486, 0]
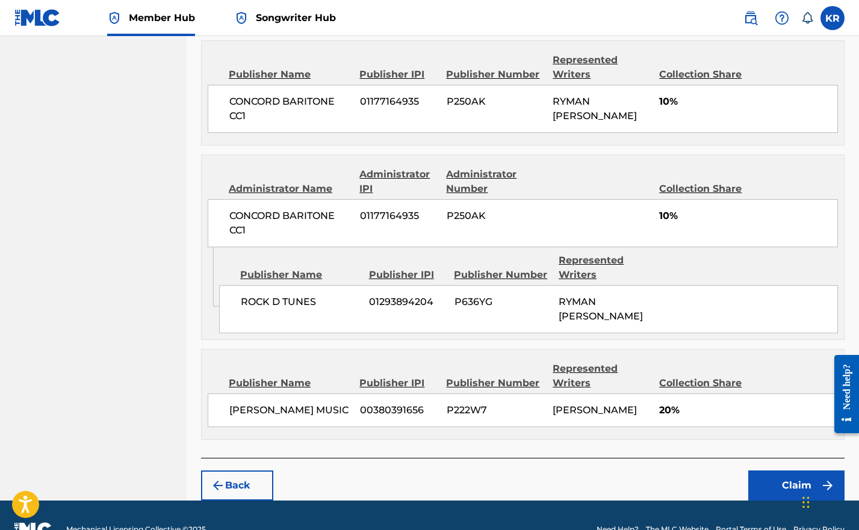
scroll to position [647, 0]
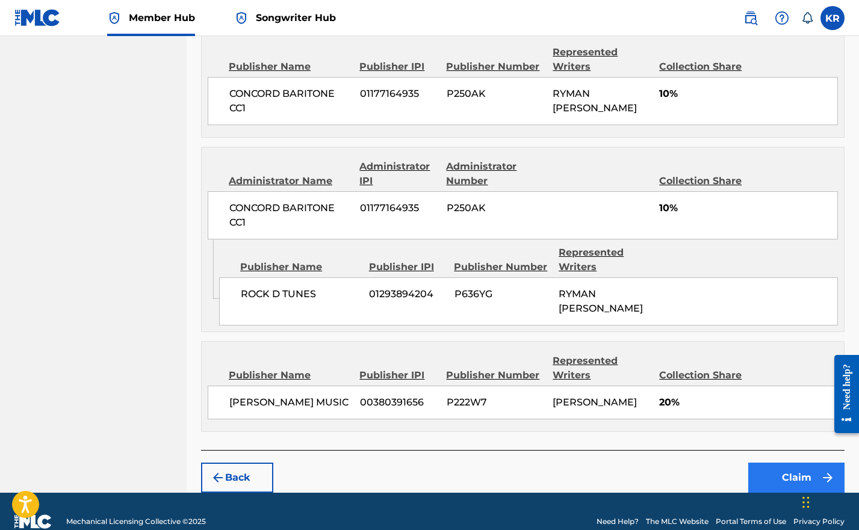
click at [769, 476] on button "Claim" at bounding box center [796, 478] width 96 height 30
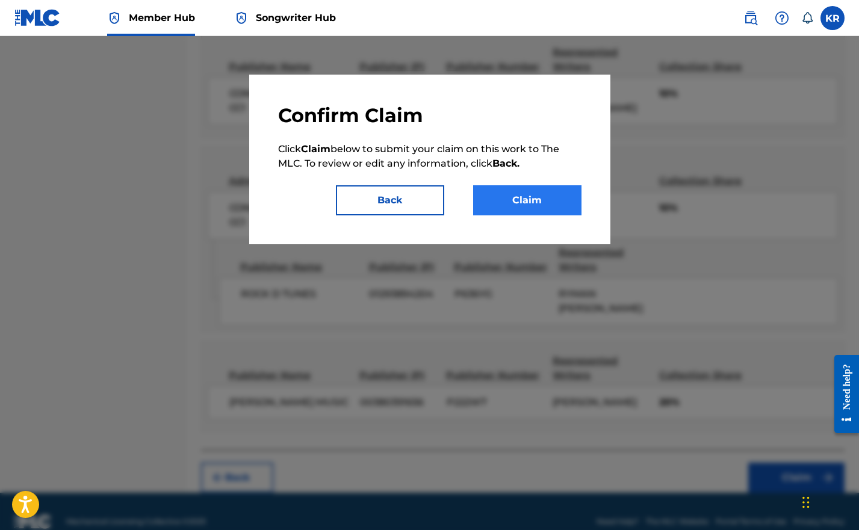
click at [533, 202] on button "Claim" at bounding box center [527, 200] width 108 height 30
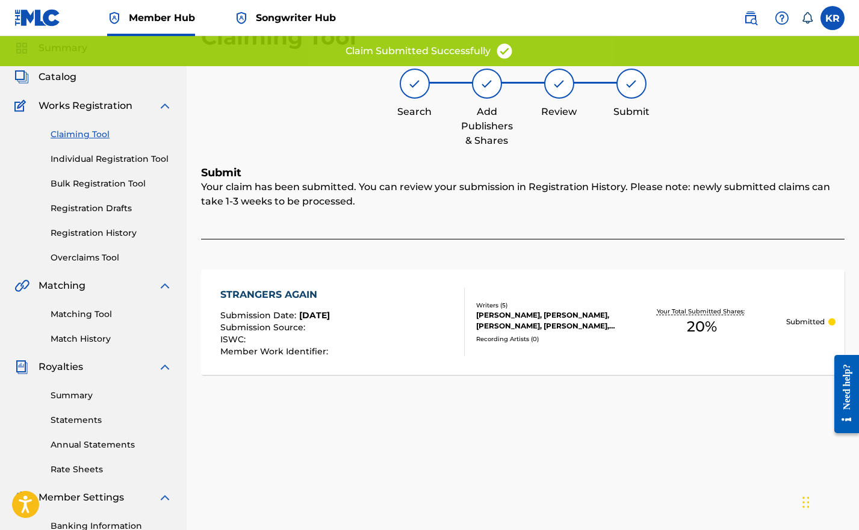
scroll to position [0, 0]
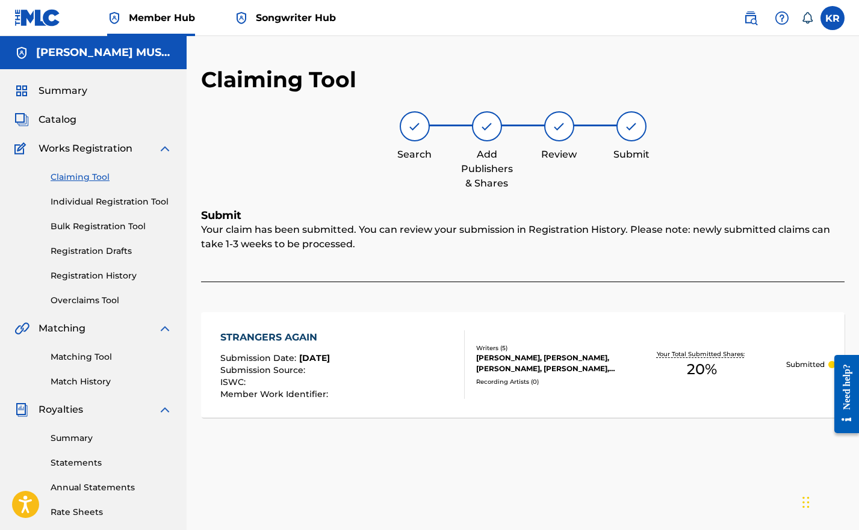
click at [81, 182] on link "Claiming Tool" at bounding box center [112, 177] width 122 height 13
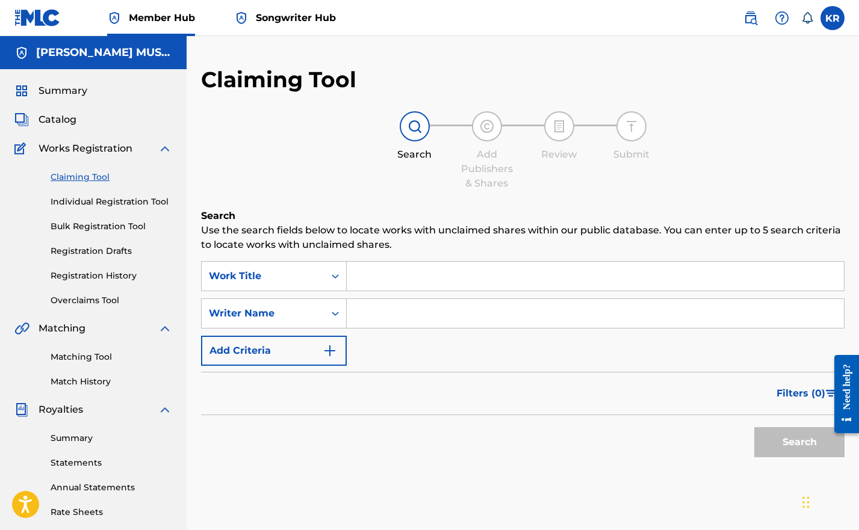
click at [394, 275] on input "Search Form" at bounding box center [595, 276] width 497 height 29
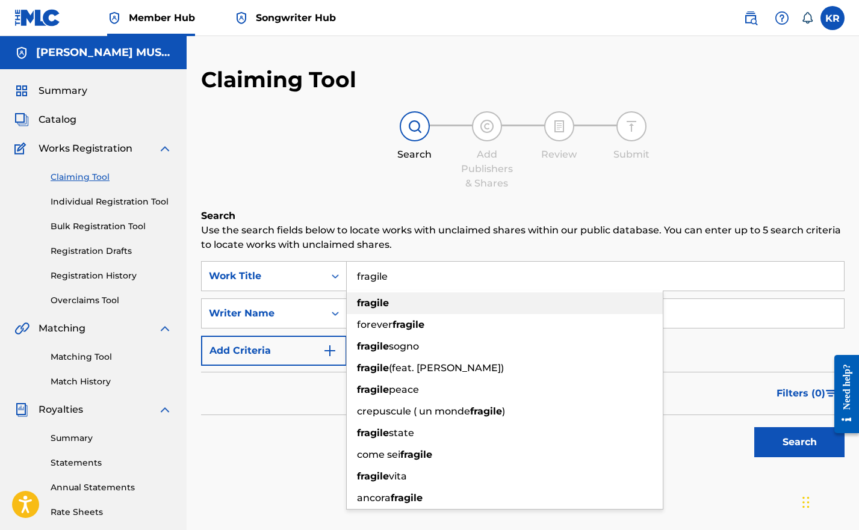
type input "fragile"
click at [382, 297] on strong "fragile" at bounding box center [373, 302] width 32 height 11
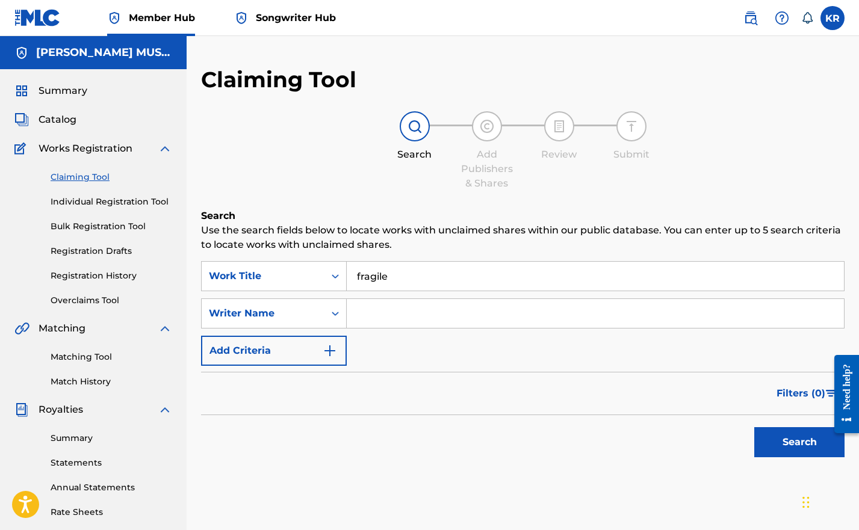
click at [367, 314] on input "Search Form" at bounding box center [595, 313] width 497 height 29
type input "korie Burton rott"
click at [784, 439] on button "Search" at bounding box center [799, 442] width 90 height 30
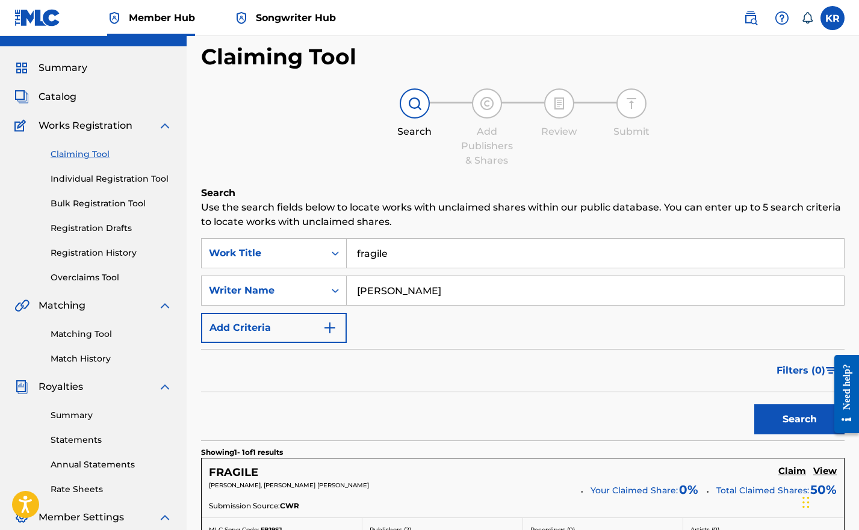
scroll to position [179, 0]
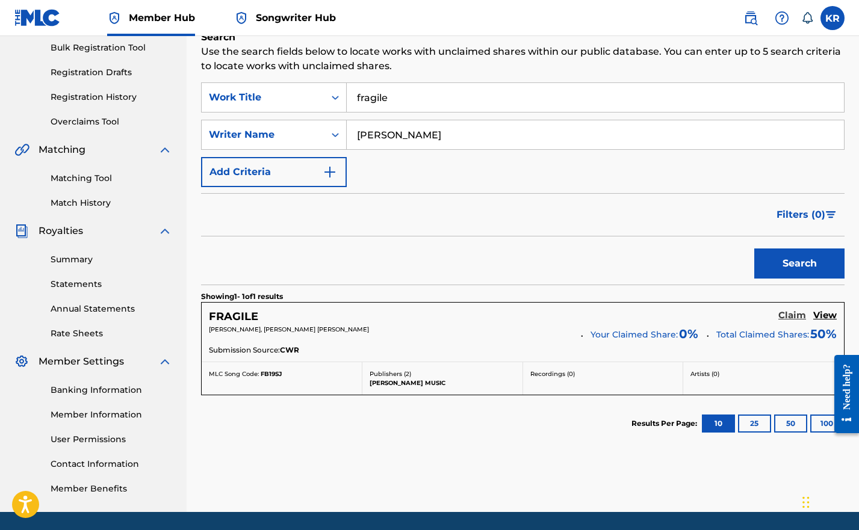
click at [799, 318] on h5 "Claim" at bounding box center [792, 315] width 28 height 11
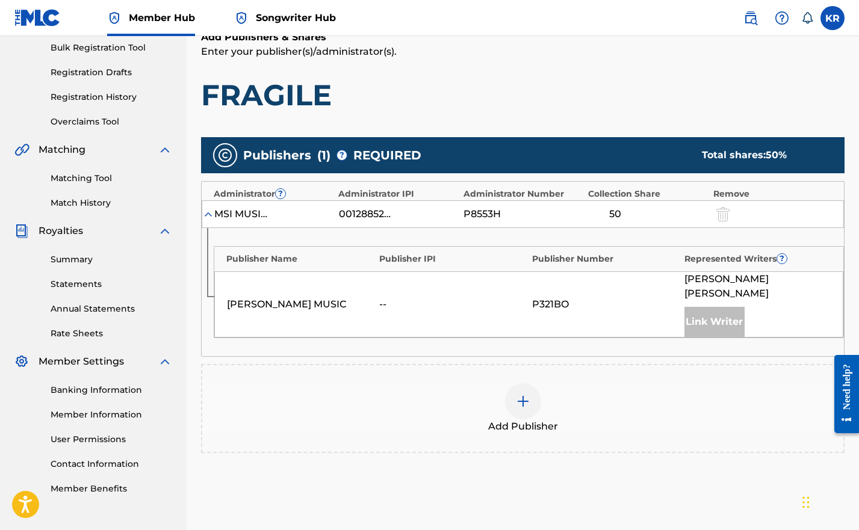
scroll to position [187, 0]
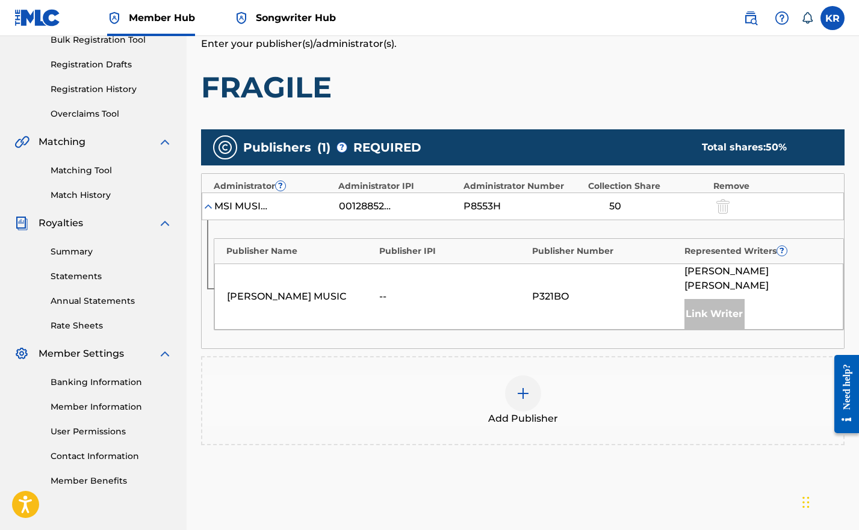
click at [527, 386] on img at bounding box center [523, 393] width 14 height 14
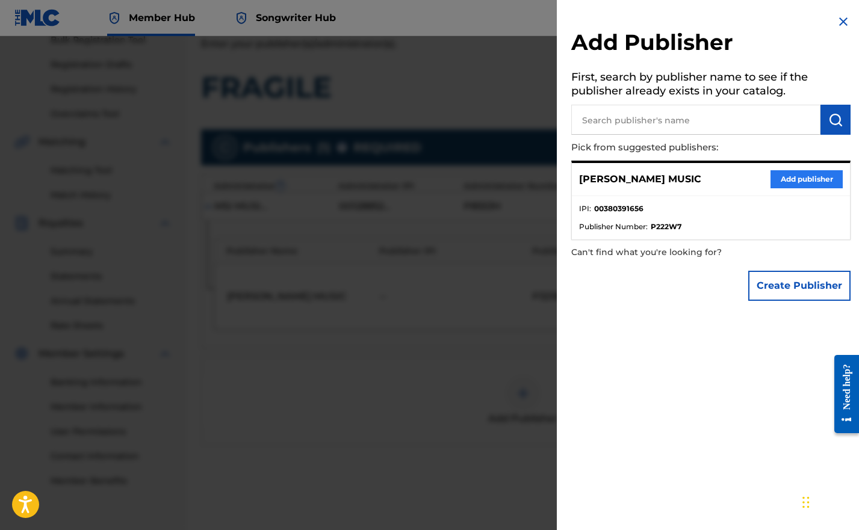
click at [796, 179] on button "Add publisher" at bounding box center [806, 179] width 72 height 18
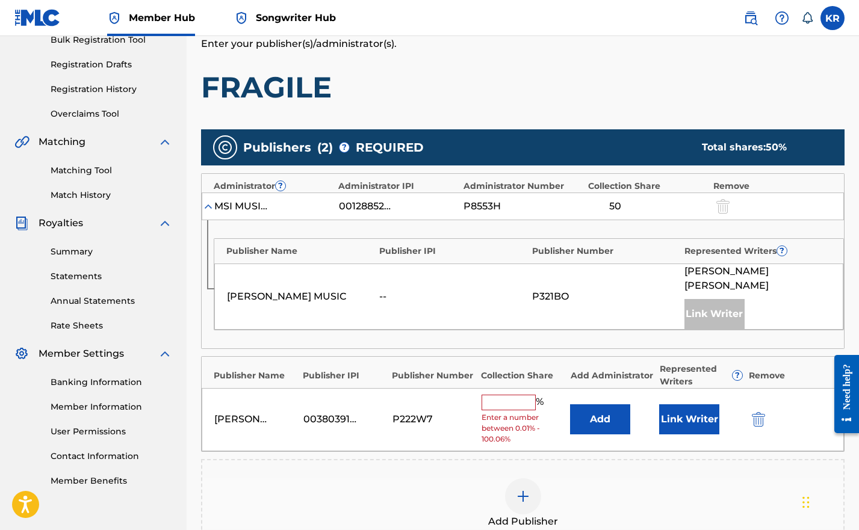
click at [512, 395] on input "text" at bounding box center [509, 403] width 54 height 16
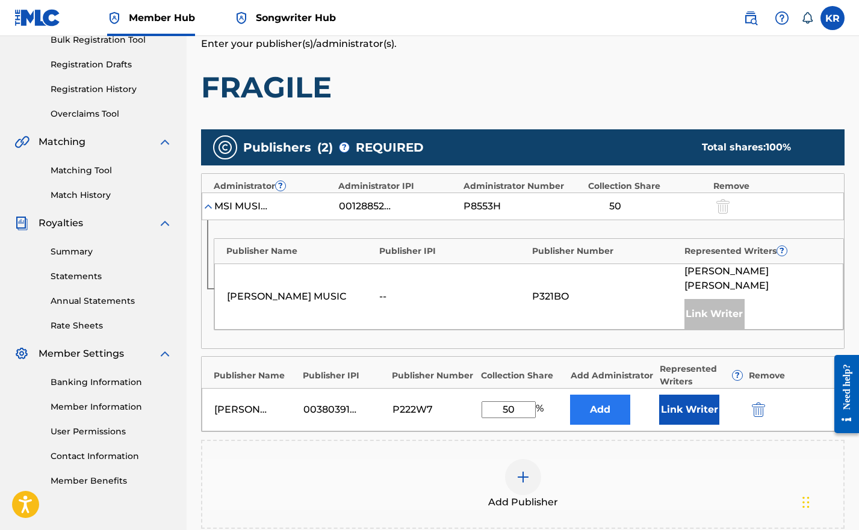
type input "50"
click at [604, 395] on button "Add" at bounding box center [600, 410] width 60 height 30
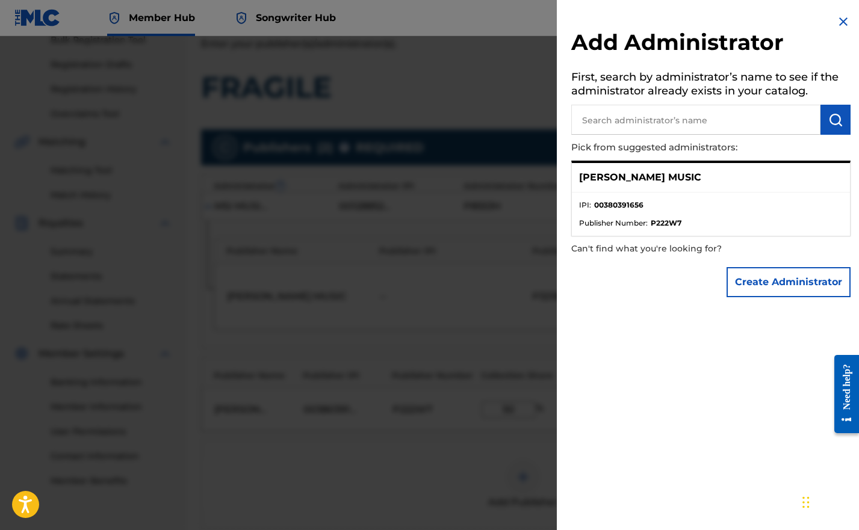
click at [841, 19] on img at bounding box center [843, 21] width 14 height 14
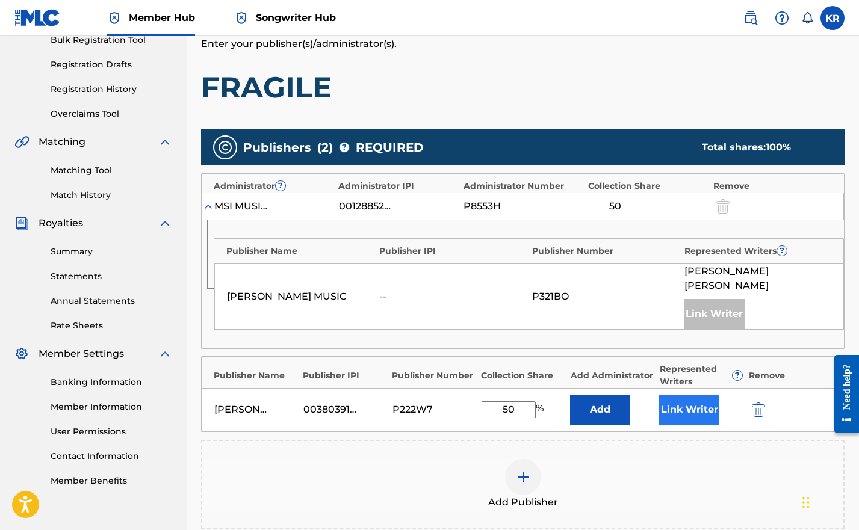
click at [695, 400] on button "Link Writer" at bounding box center [689, 410] width 60 height 30
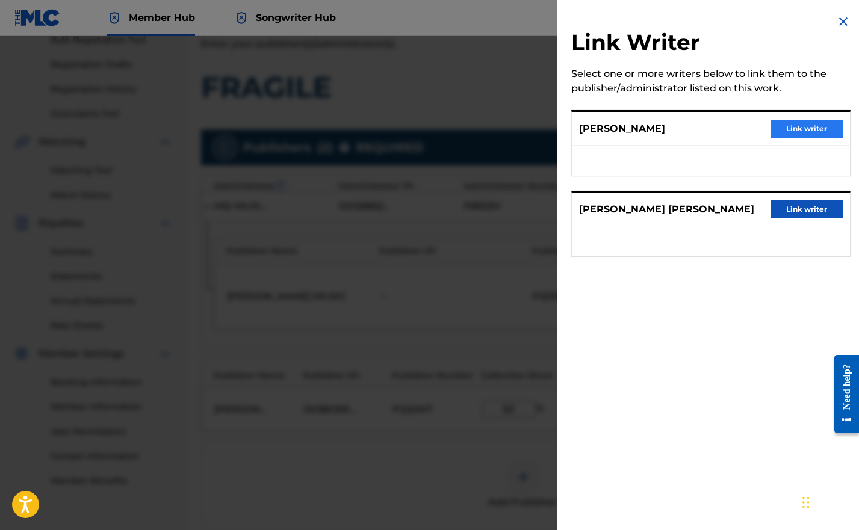
click at [819, 132] on button "Link writer" at bounding box center [806, 129] width 72 height 18
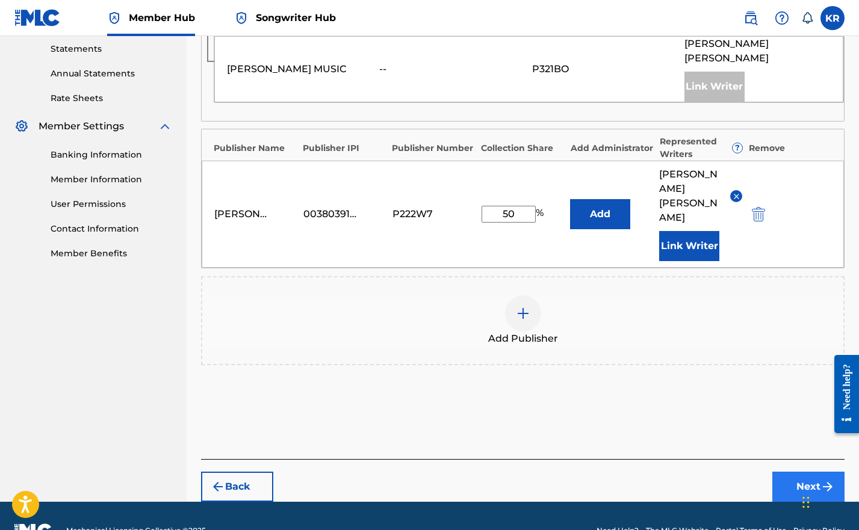
click at [796, 472] on button "Next" at bounding box center [808, 487] width 72 height 30
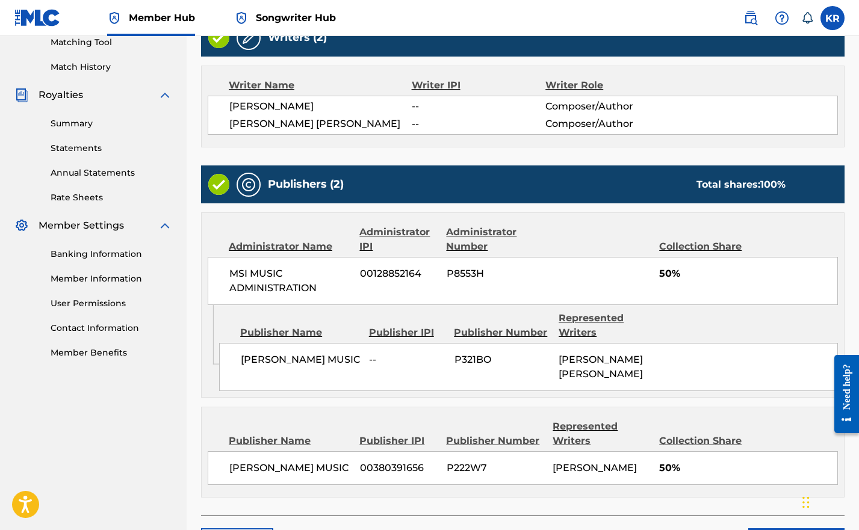
scroll to position [415, 0]
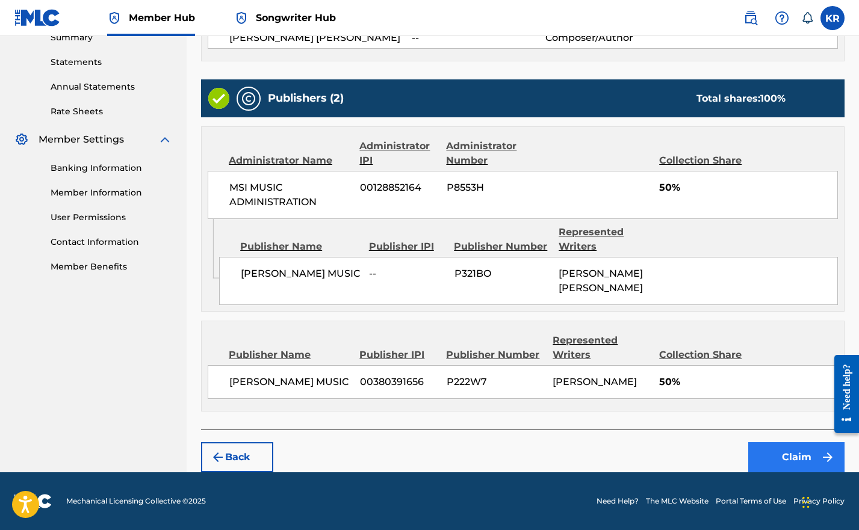
click at [783, 455] on button "Claim" at bounding box center [796, 457] width 96 height 30
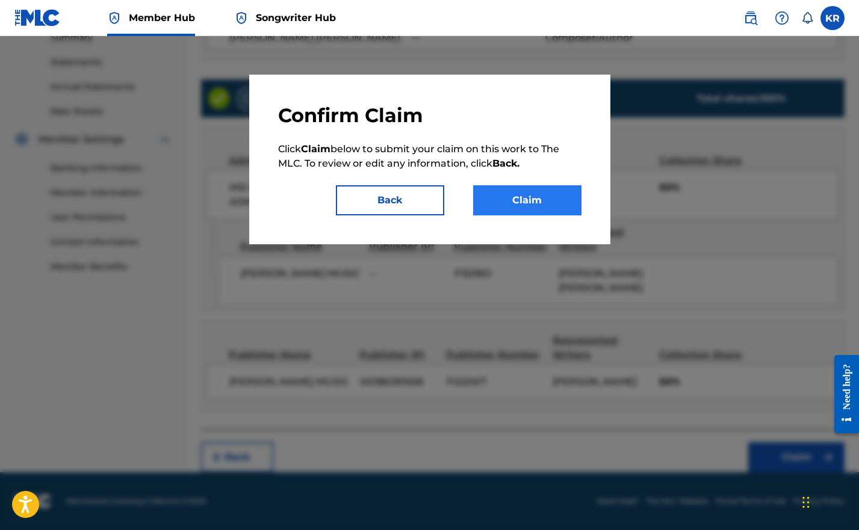
click at [535, 208] on button "Claim" at bounding box center [527, 200] width 108 height 30
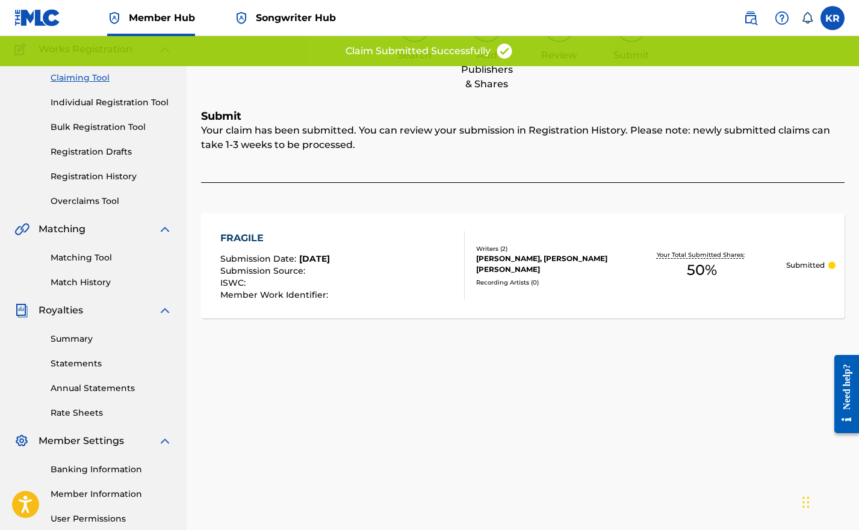
scroll to position [0, 0]
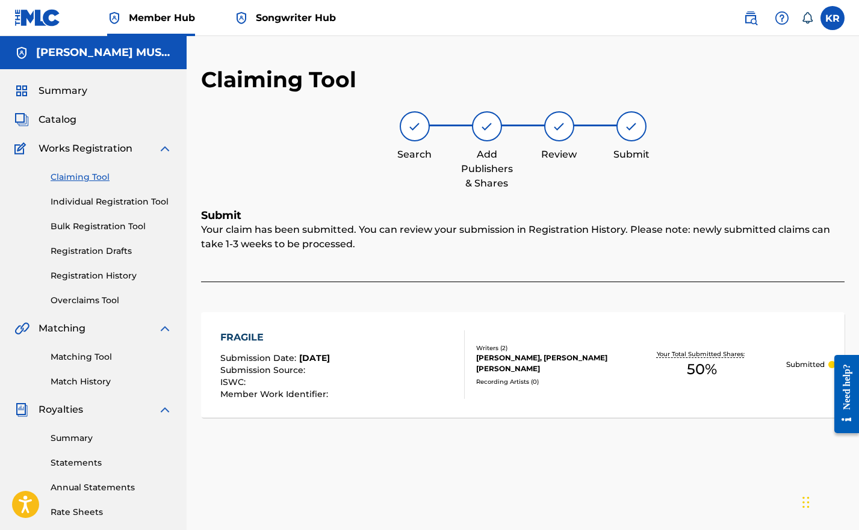
click at [305, 19] on span "Songwriter Hub" at bounding box center [296, 18] width 80 height 14
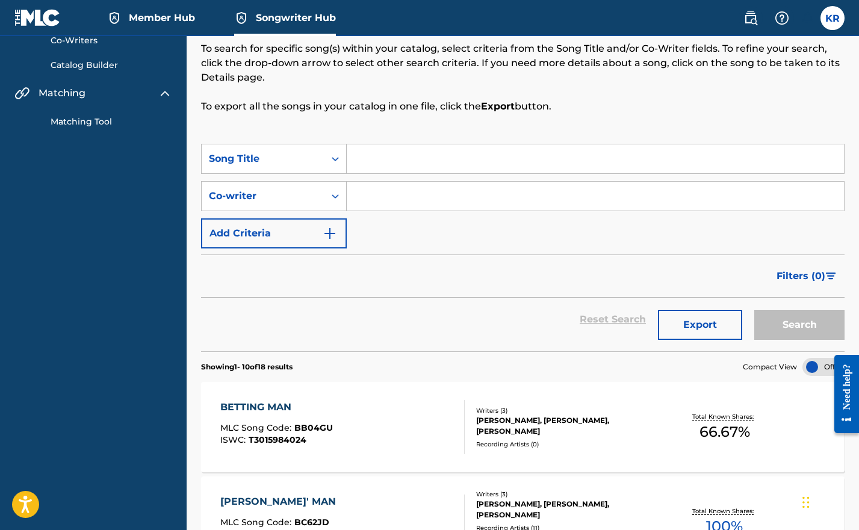
scroll to position [208, 0]
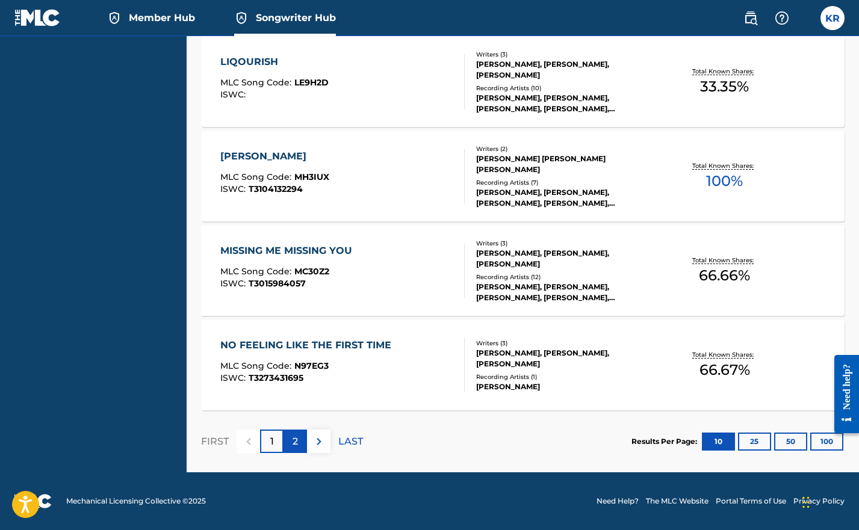
click at [291, 442] on div "2" at bounding box center [295, 441] width 23 height 23
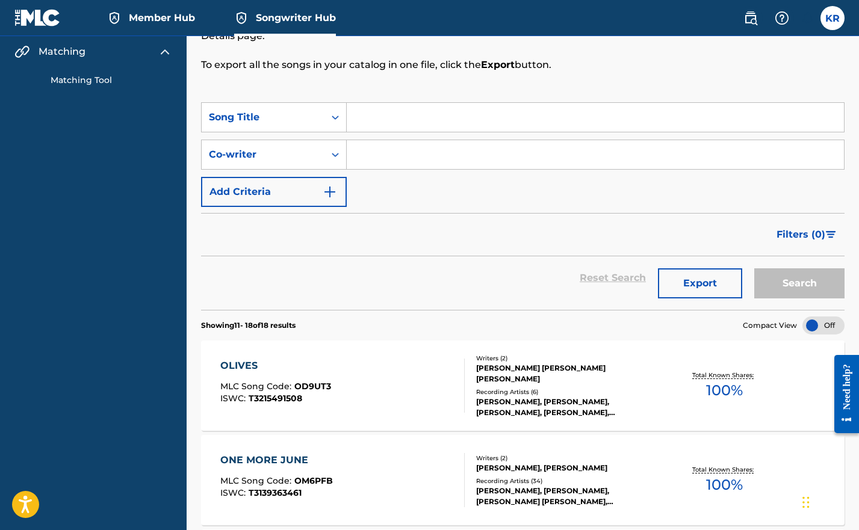
scroll to position [212, 0]
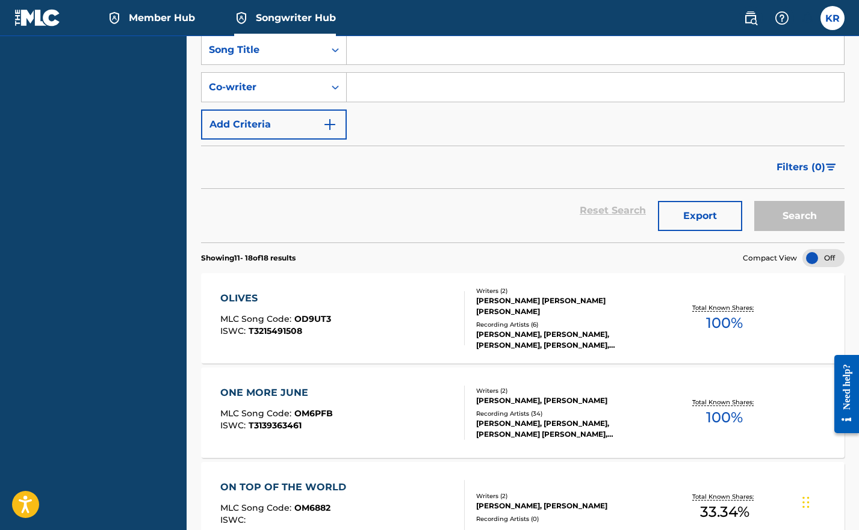
click at [262, 392] on div "ONE MORE JUNE" at bounding box center [276, 393] width 113 height 14
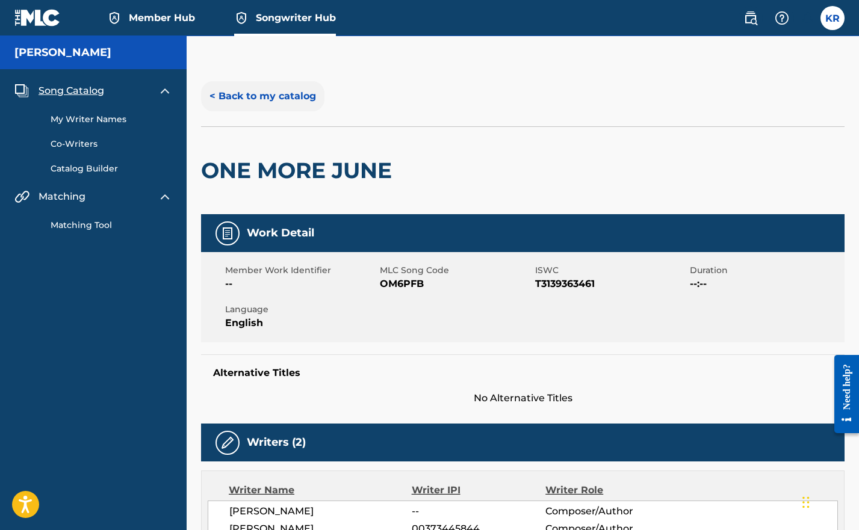
click at [253, 97] on button "< Back to my catalog" at bounding box center [262, 96] width 123 height 30
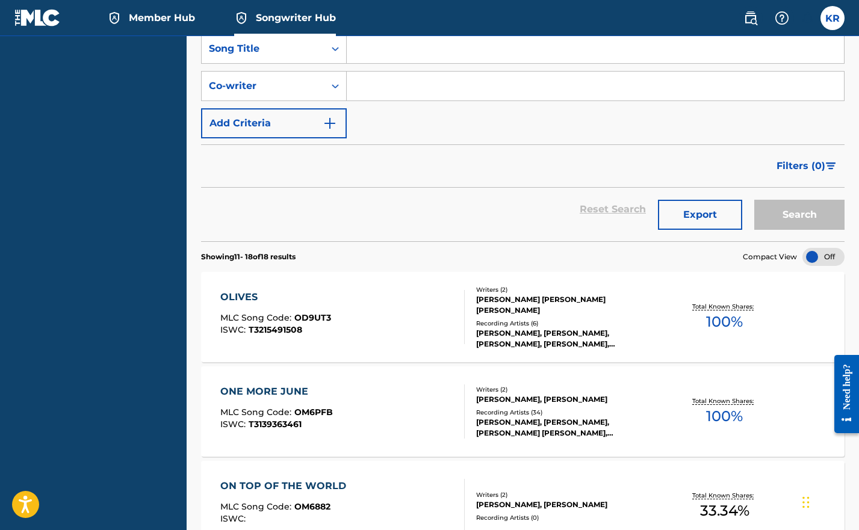
scroll to position [276, 0]
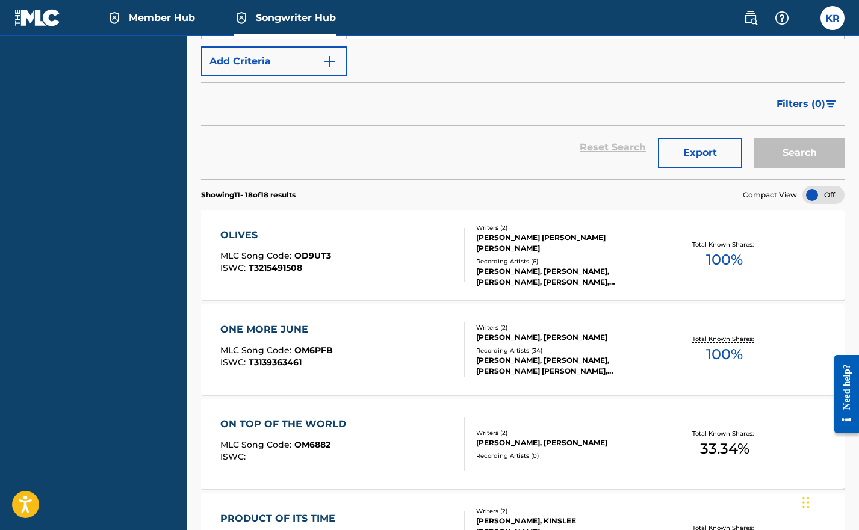
click at [322, 248] on div "OLIVES MLC Song Code : OD9UT3 ISWC : T3215491508" at bounding box center [275, 255] width 111 height 54
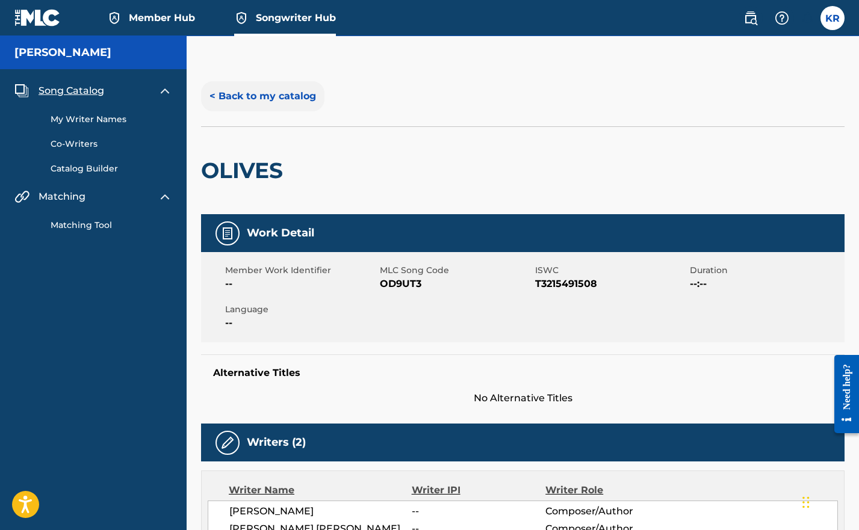
click at [251, 100] on button "< Back to my catalog" at bounding box center [262, 96] width 123 height 30
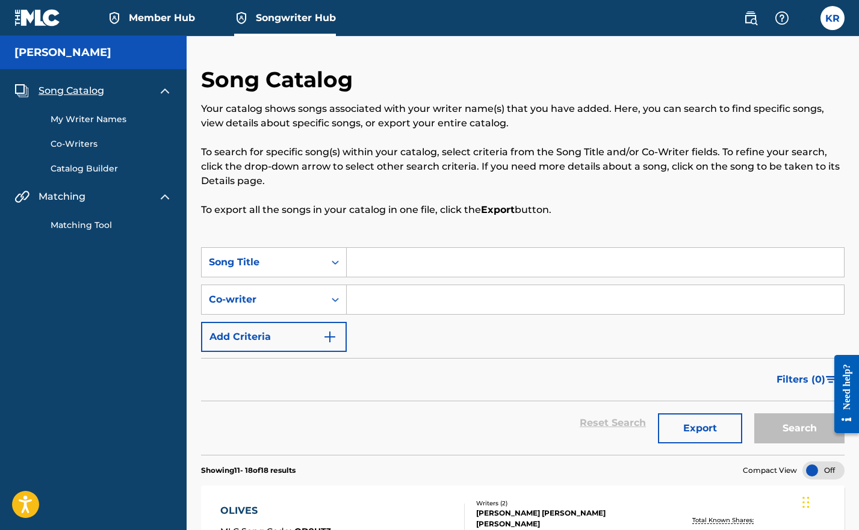
scroll to position [179, 0]
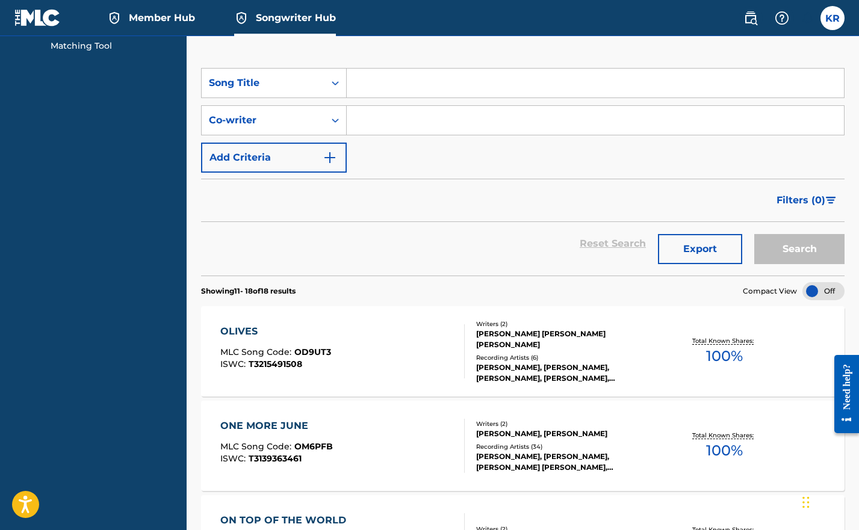
click at [295, 428] on div "ONE MORE JUNE" at bounding box center [276, 426] width 113 height 14
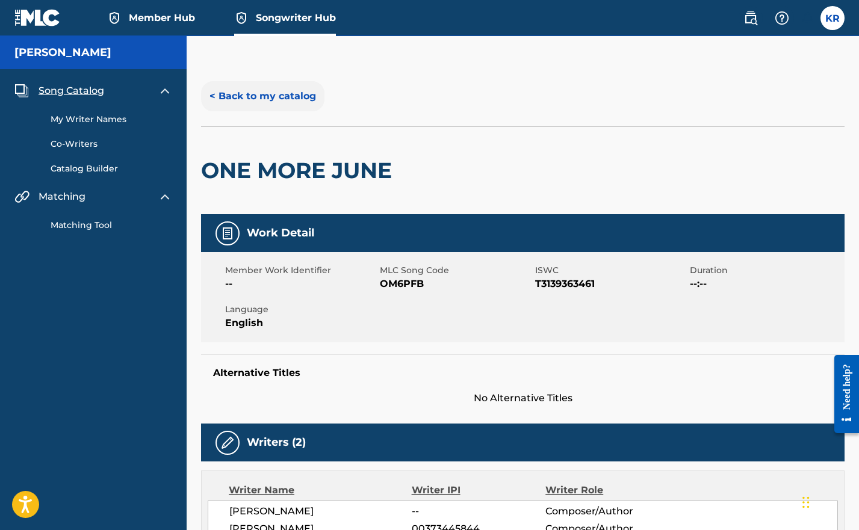
click at [262, 101] on button "< Back to my catalog" at bounding box center [262, 96] width 123 height 30
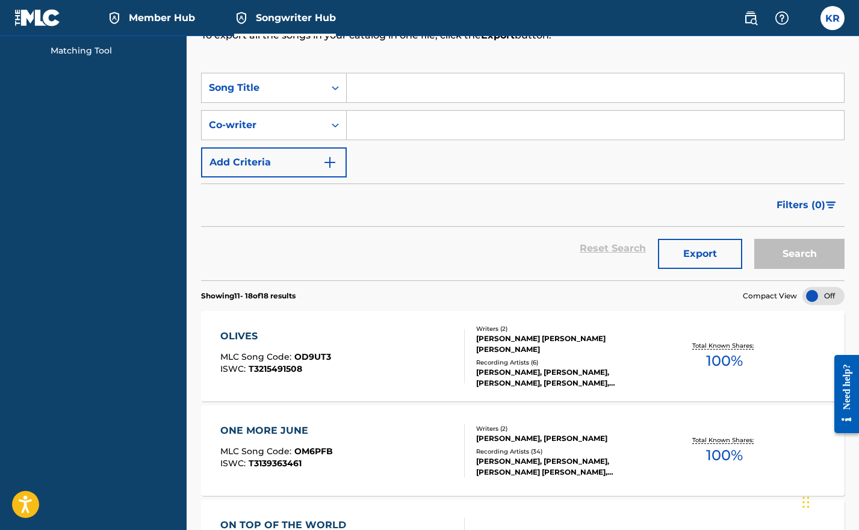
scroll to position [299, 0]
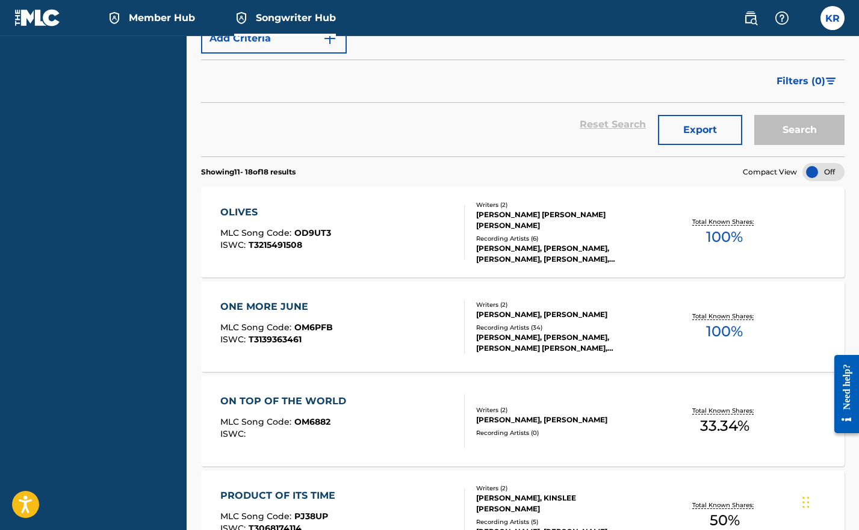
click at [333, 427] on div "MLC Song Code : OM6882" at bounding box center [286, 424] width 132 height 12
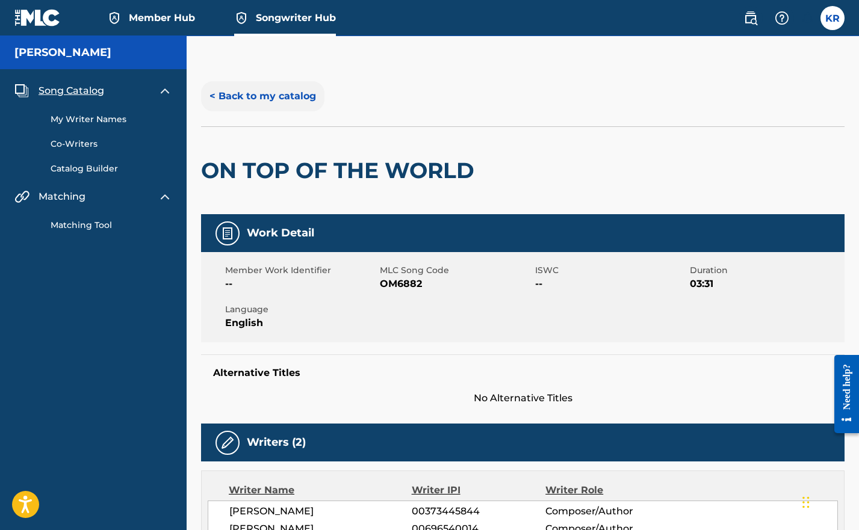
click at [227, 91] on button "< Back to my catalog" at bounding box center [262, 96] width 123 height 30
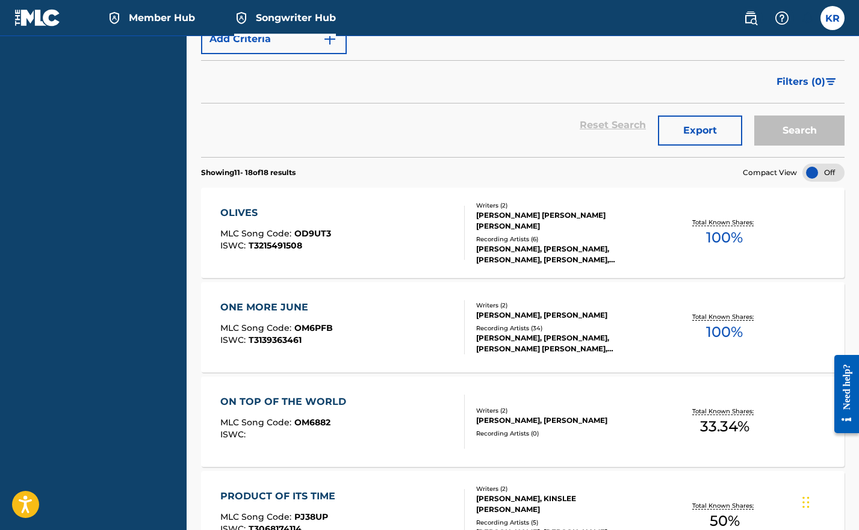
scroll to position [827, 0]
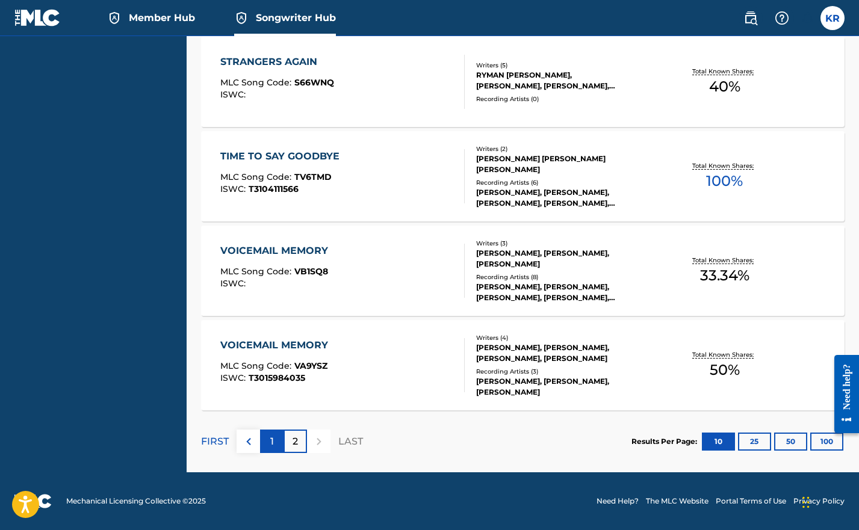
click at [279, 434] on div "1" at bounding box center [271, 441] width 23 height 23
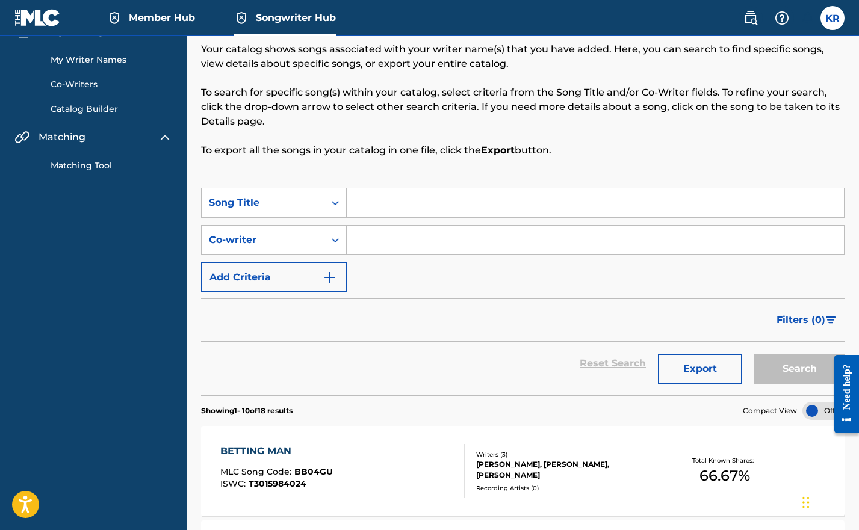
scroll to position [135, 0]
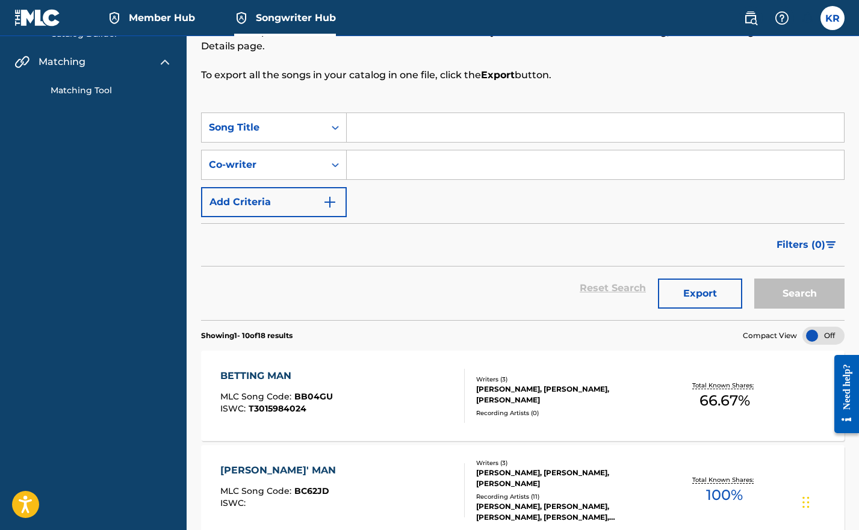
click at [253, 377] on div "BETTING MAN" at bounding box center [276, 376] width 113 height 14
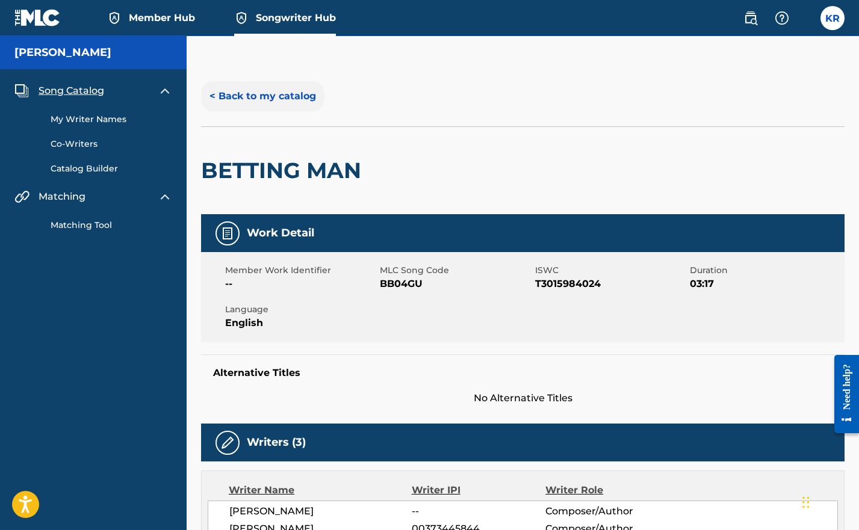
click at [252, 89] on button "< Back to my catalog" at bounding box center [262, 96] width 123 height 30
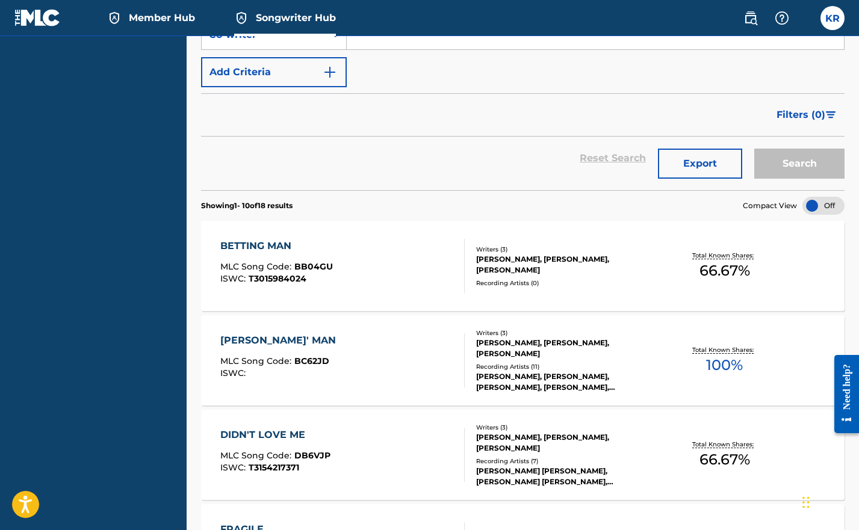
scroll to position [350, 0]
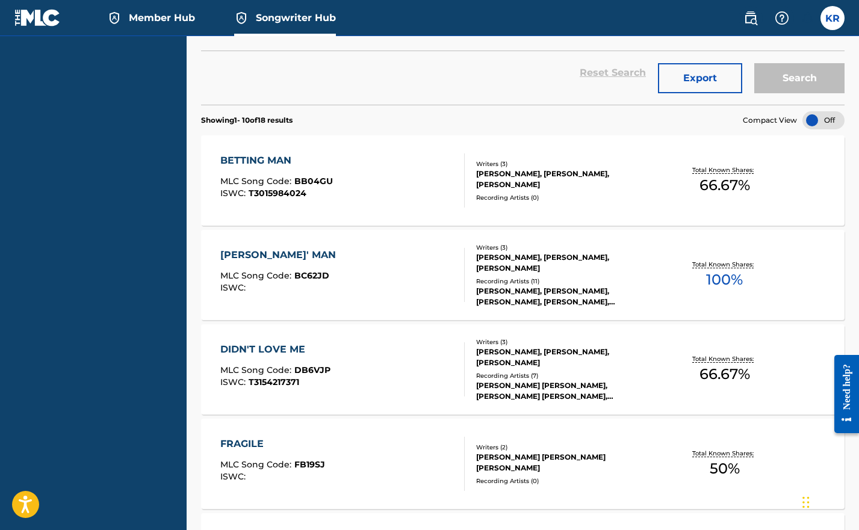
click at [265, 348] on div "DIDN'T LOVE ME" at bounding box center [275, 349] width 110 height 14
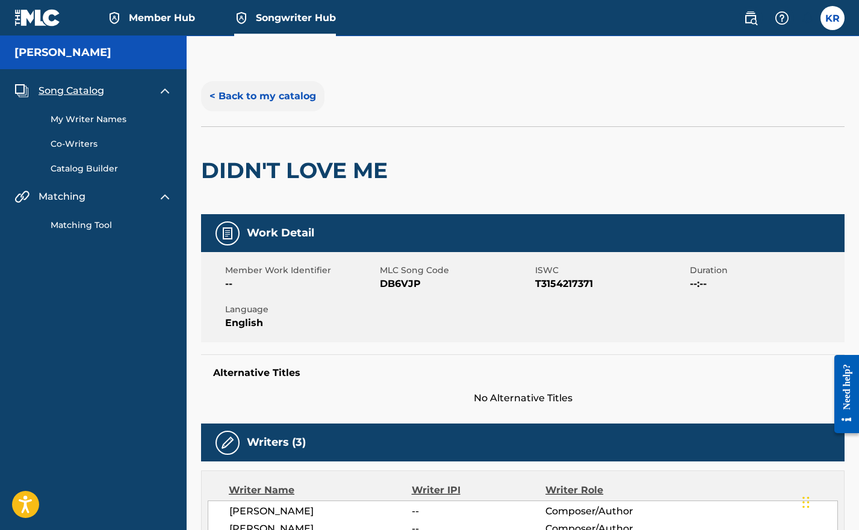
click at [231, 95] on button "< Back to my catalog" at bounding box center [262, 96] width 123 height 30
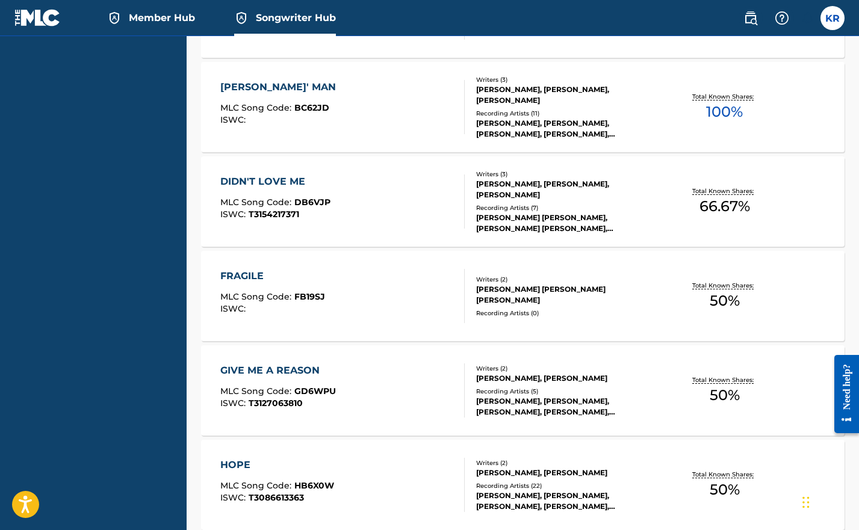
scroll to position [526, 0]
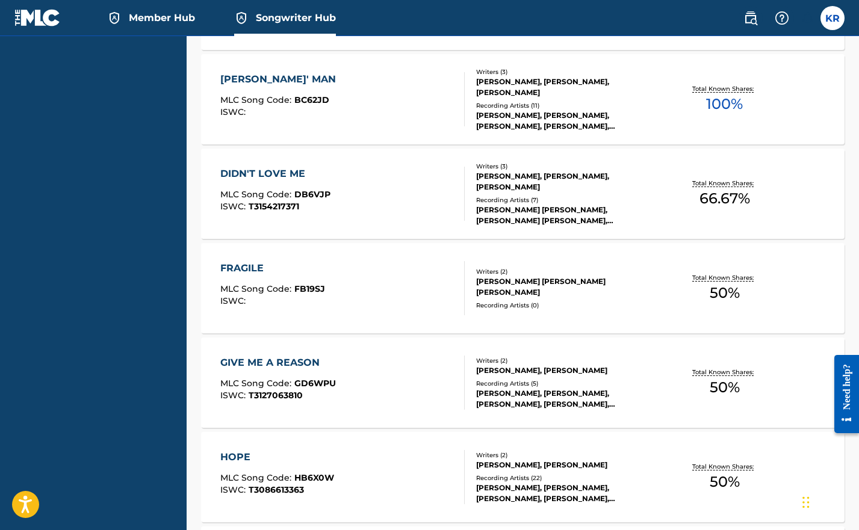
click at [266, 365] on div "GIVE ME A REASON" at bounding box center [278, 363] width 116 height 14
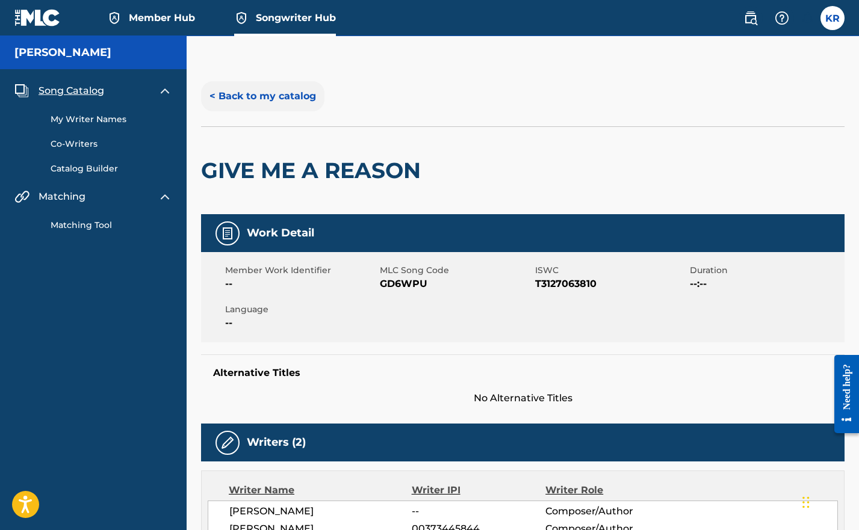
click at [260, 95] on button "< Back to my catalog" at bounding box center [262, 96] width 123 height 30
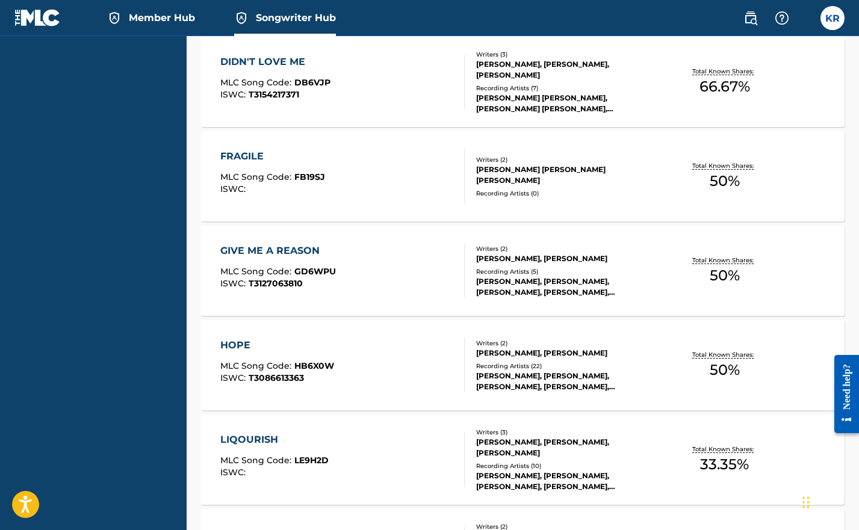
click at [252, 346] on div "HOPE" at bounding box center [277, 345] width 114 height 14
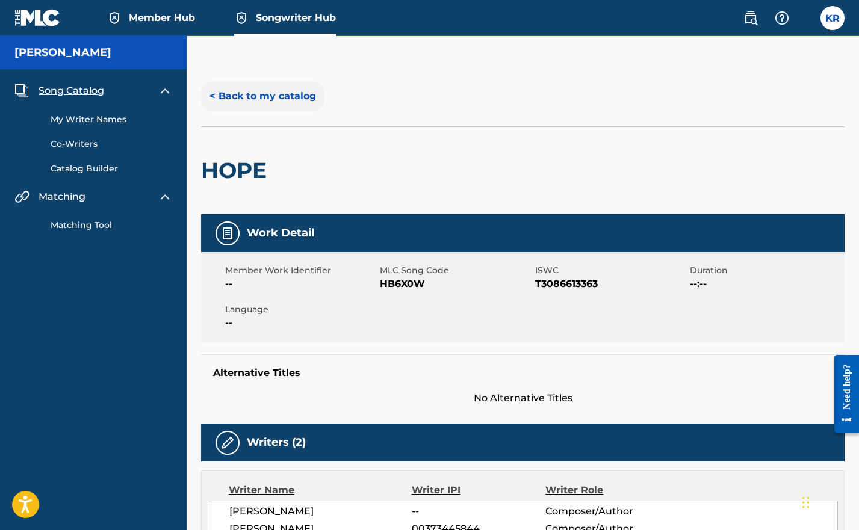
click at [268, 95] on button "< Back to my catalog" at bounding box center [262, 96] width 123 height 30
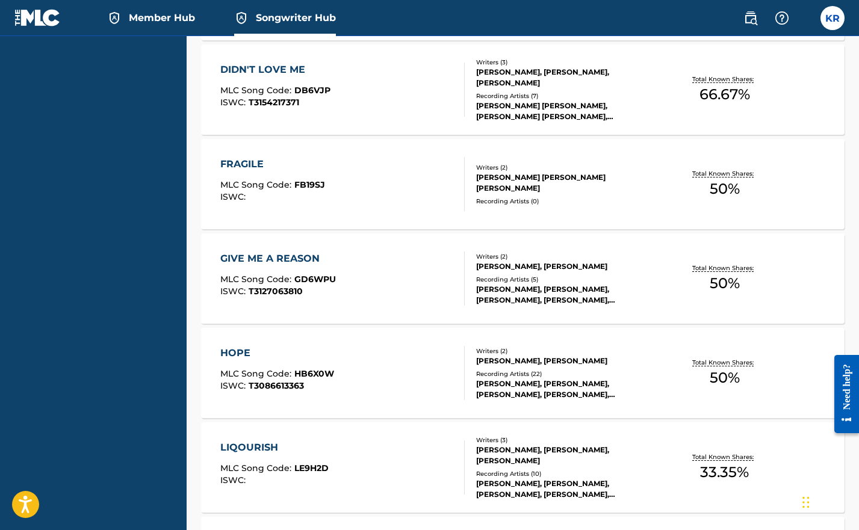
click at [271, 442] on div "LIQOURISH" at bounding box center [274, 448] width 108 height 14
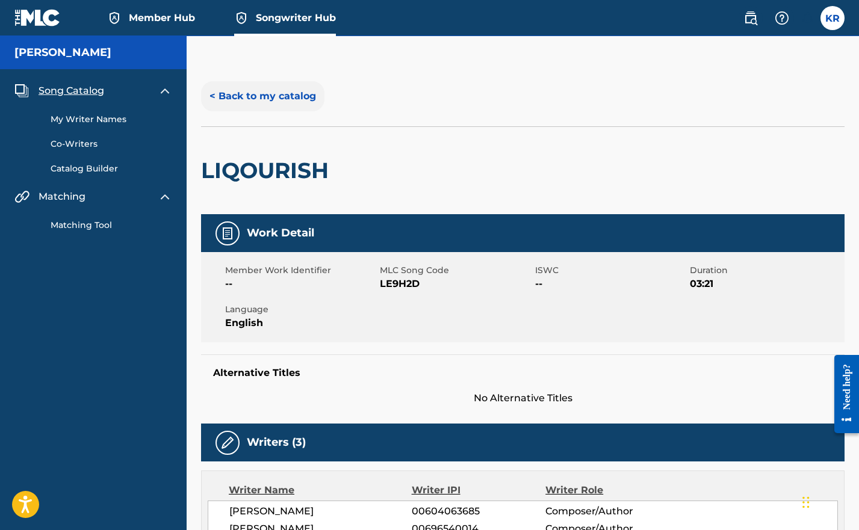
click at [260, 95] on button "< Back to my catalog" at bounding box center [262, 96] width 123 height 30
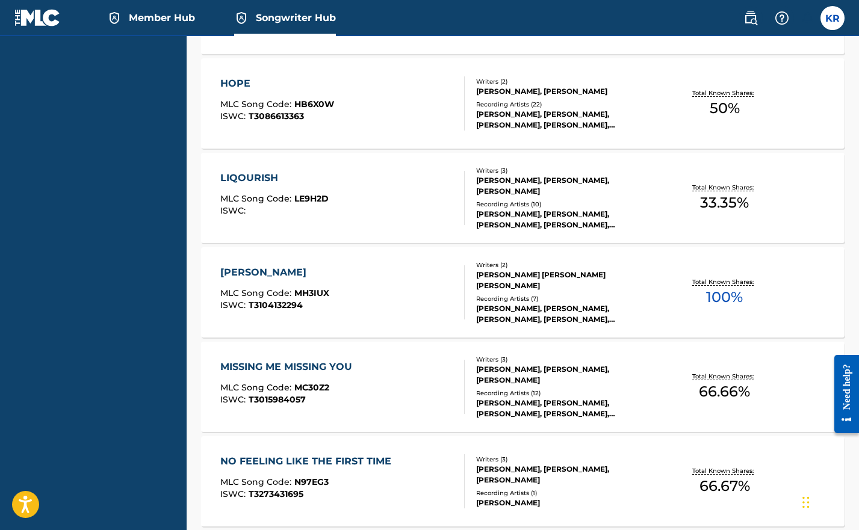
click at [262, 282] on div "MARILYN MLC Song Code : MH3IUX ISWC : T3104132294" at bounding box center [274, 292] width 109 height 54
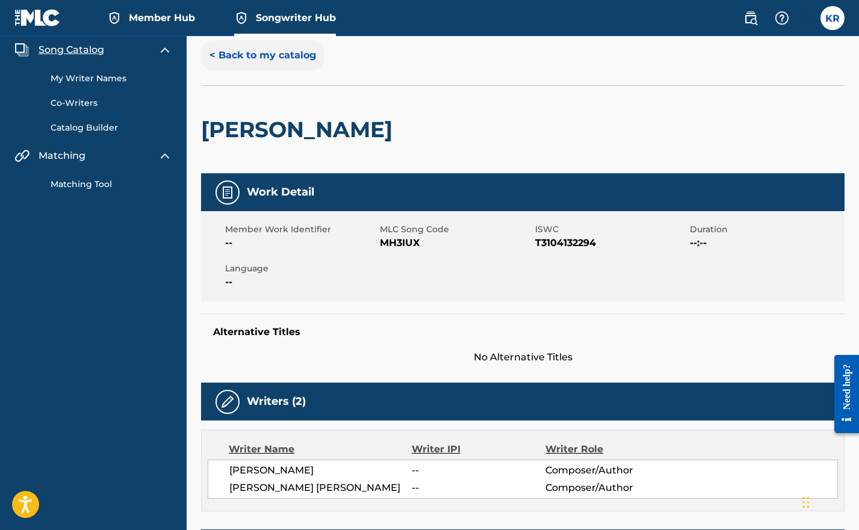
click at [247, 60] on button "< Back to my catalog" at bounding box center [262, 55] width 123 height 30
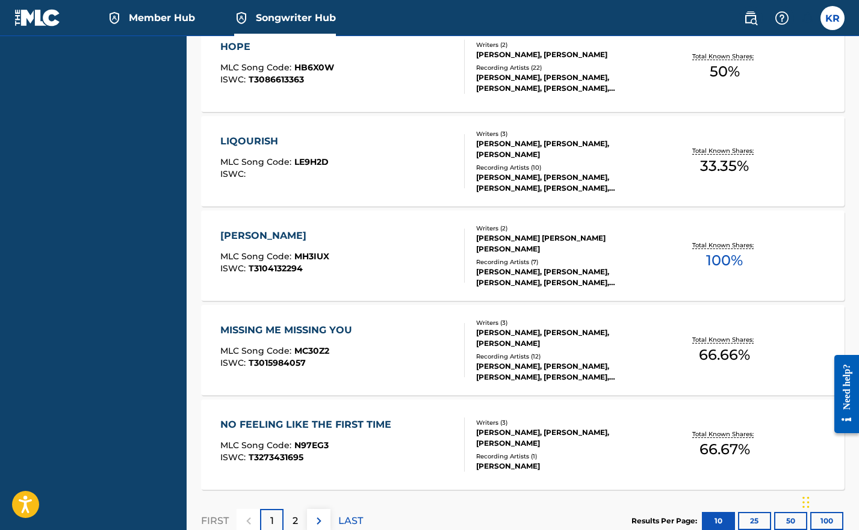
click at [286, 332] on div "MISSING ME MISSING YOU" at bounding box center [289, 330] width 138 height 14
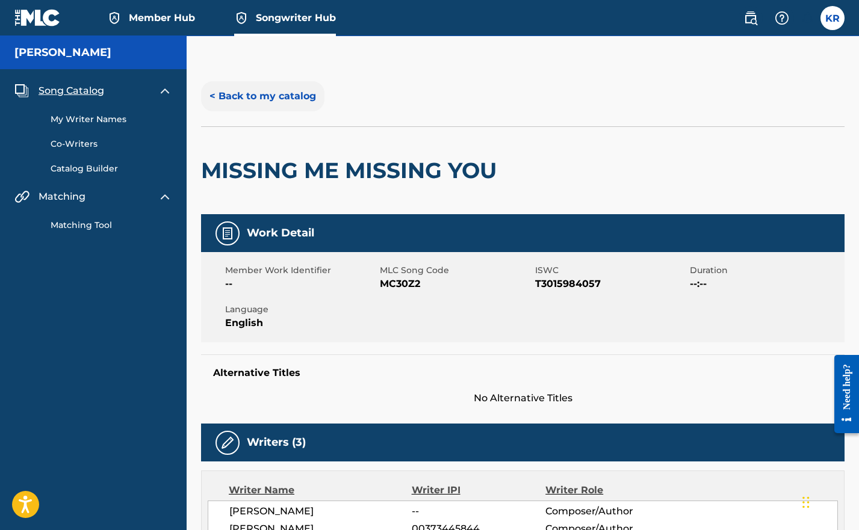
click at [244, 92] on button "< Back to my catalog" at bounding box center [262, 96] width 123 height 30
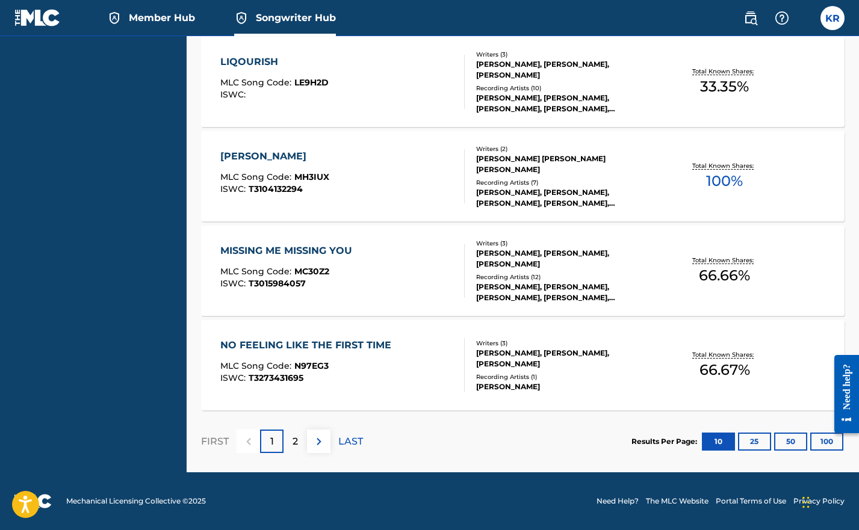
click at [297, 338] on div "NO FEELING LIKE THE FIRST TIME" at bounding box center [308, 345] width 177 height 14
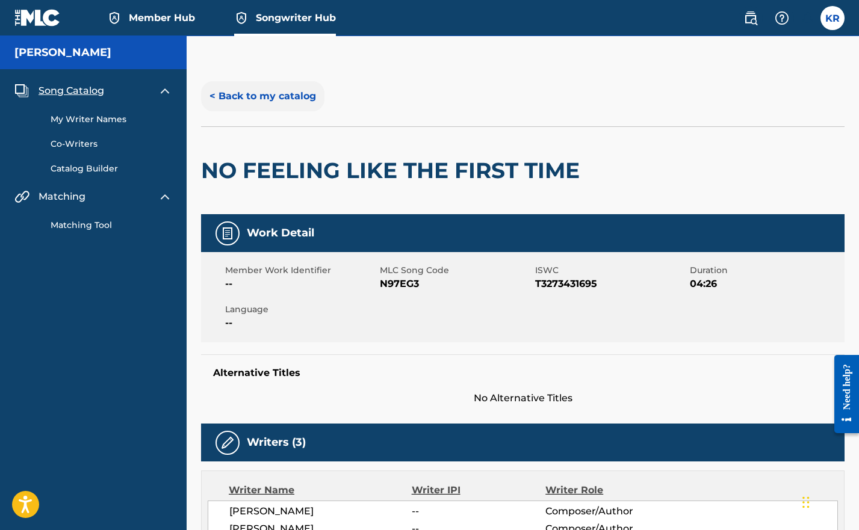
click at [247, 96] on button "< Back to my catalog" at bounding box center [262, 96] width 123 height 30
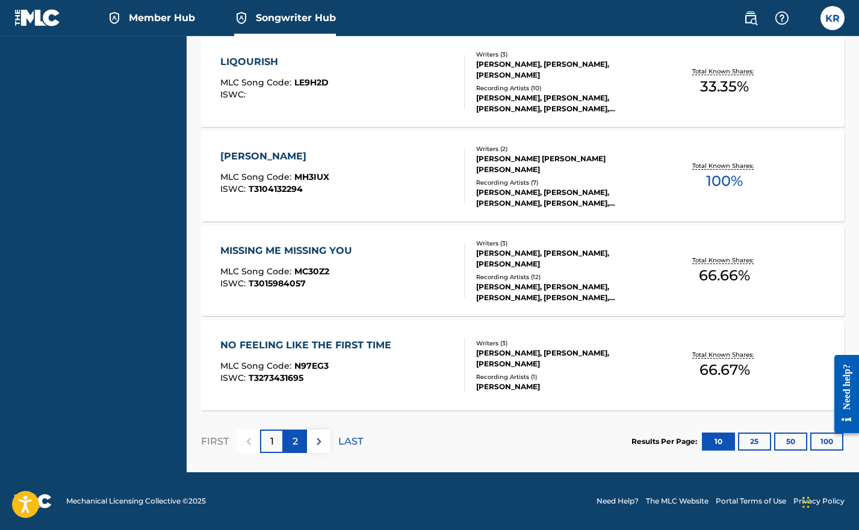
click at [296, 438] on p "2" at bounding box center [295, 442] width 5 height 14
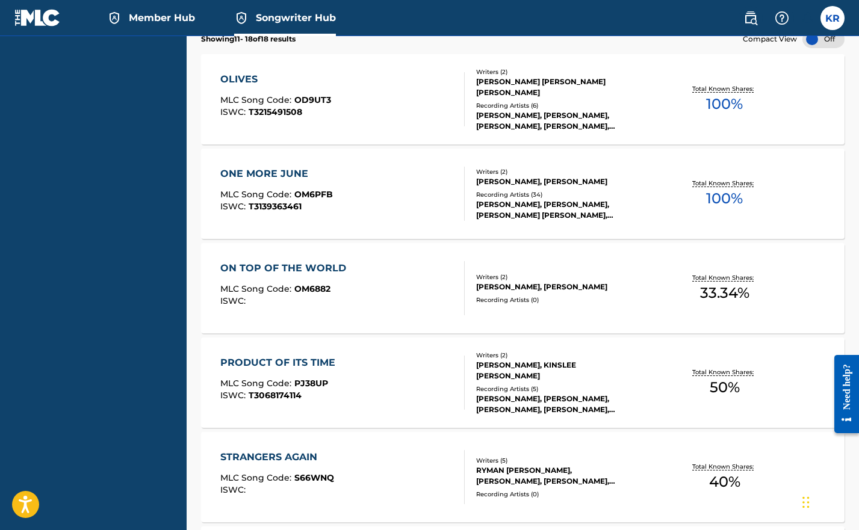
click at [288, 358] on div "PRODUCT OF ITS TIME" at bounding box center [280, 363] width 121 height 14
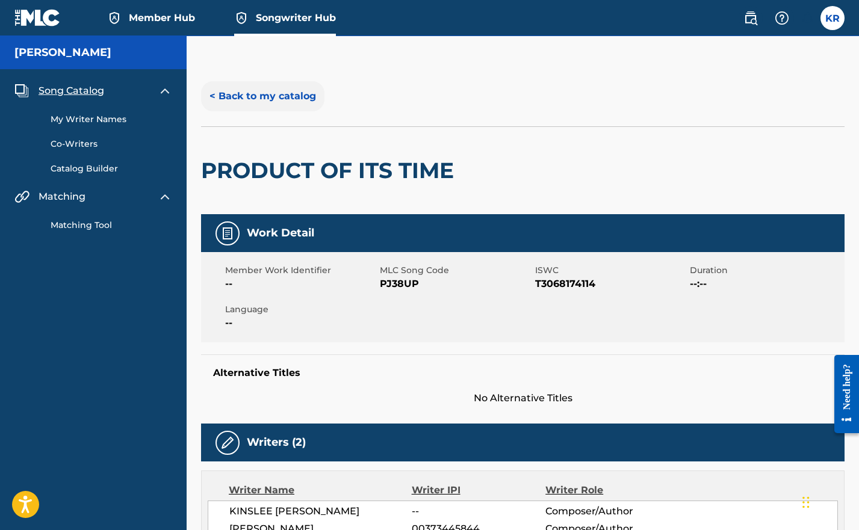
click at [234, 90] on button "< Back to my catalog" at bounding box center [262, 96] width 123 height 30
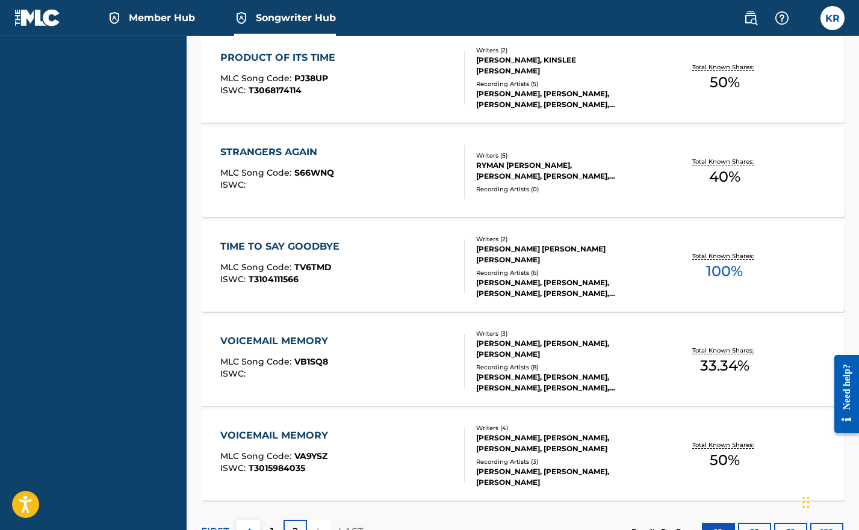
click at [260, 246] on div "TIME TO SAY GOODBYE" at bounding box center [282, 247] width 125 height 14
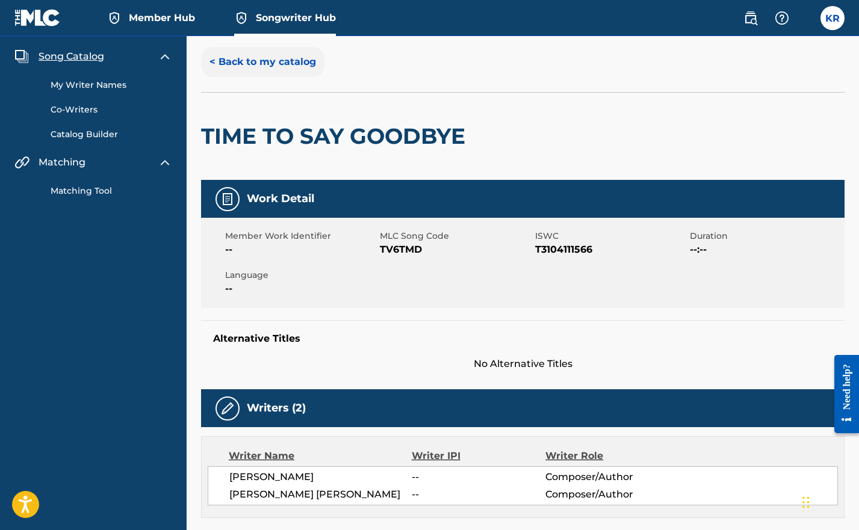
click at [253, 67] on button "< Back to my catalog" at bounding box center [262, 62] width 123 height 30
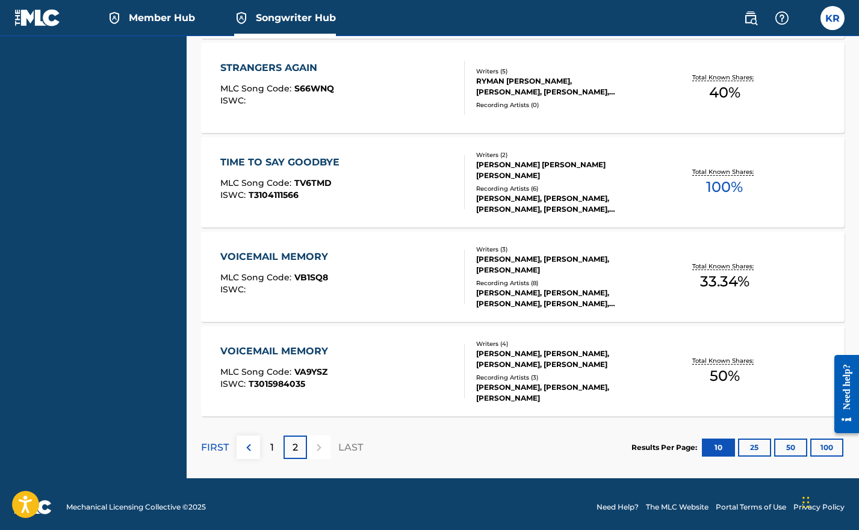
click at [288, 360] on div "VOICEMAIL MEMORY MLC Song Code : VA9YSZ ISWC : T3015984035" at bounding box center [277, 371] width 114 height 54
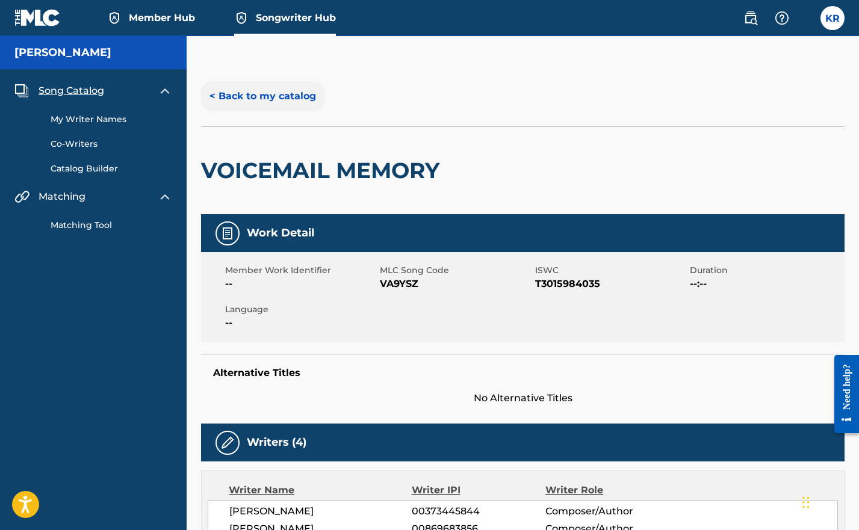
click at [262, 105] on button "< Back to my catalog" at bounding box center [262, 96] width 123 height 30
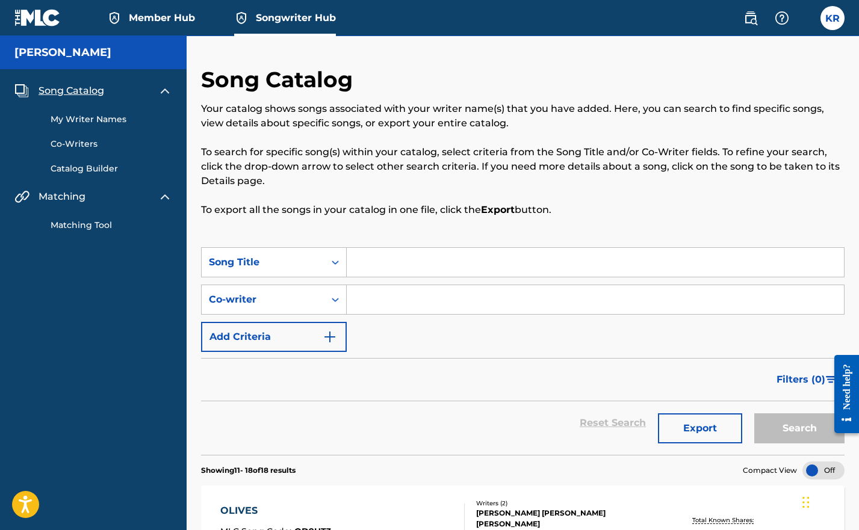
click at [167, 20] on span "Member Hub" at bounding box center [162, 18] width 66 height 14
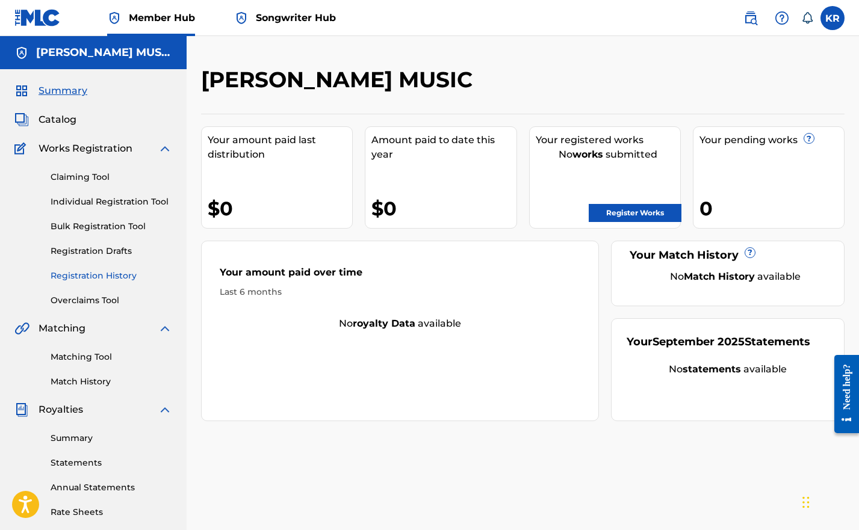
click at [101, 270] on link "Registration History" at bounding box center [112, 276] width 122 height 13
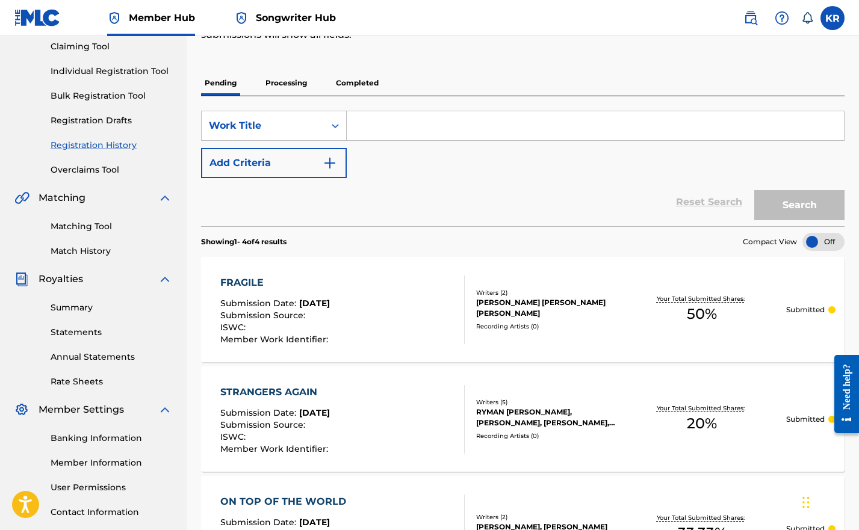
scroll to position [115, 0]
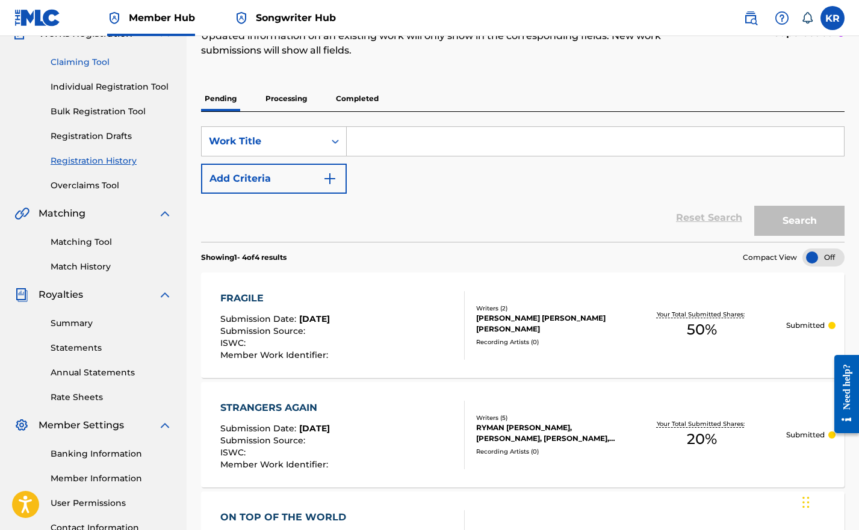
click at [76, 61] on link "Claiming Tool" at bounding box center [112, 62] width 122 height 13
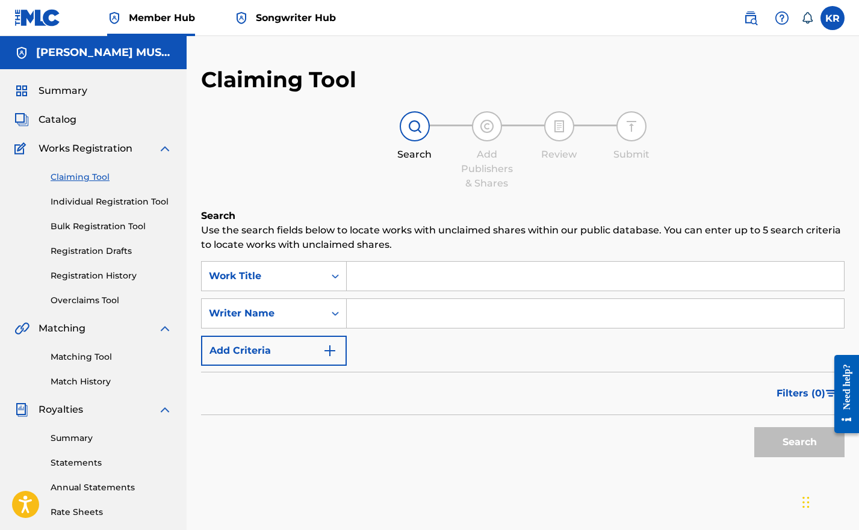
click at [386, 276] on input "Search Form" at bounding box center [595, 276] width 497 height 29
type input "d"
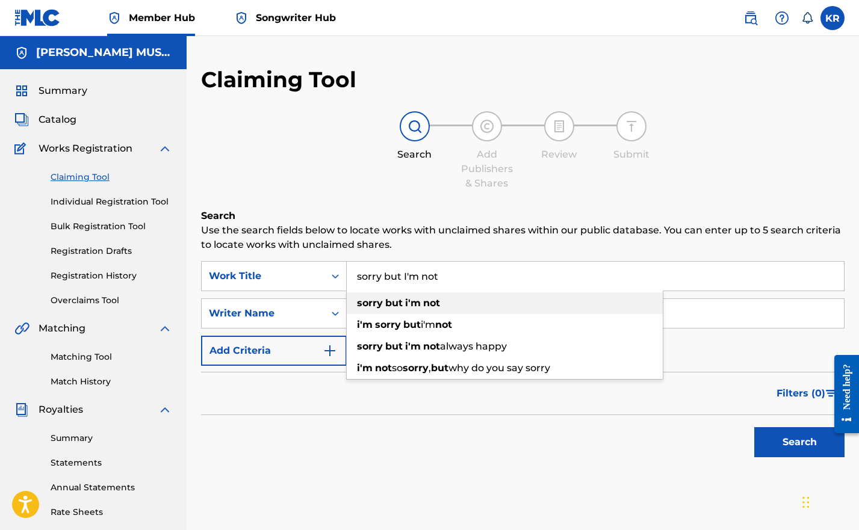
click at [392, 300] on strong "but" at bounding box center [393, 302] width 17 height 11
type input "sorry but i'm not"
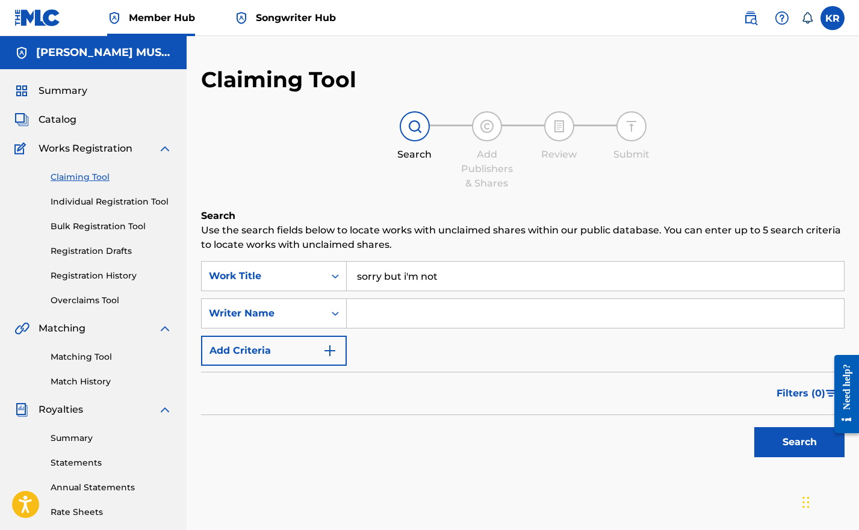
click at [391, 312] on input "Search Form" at bounding box center [595, 313] width 497 height 29
type input "k"
type input "Eliza Harrison smith"
click at [778, 440] on button "Search" at bounding box center [799, 442] width 90 height 30
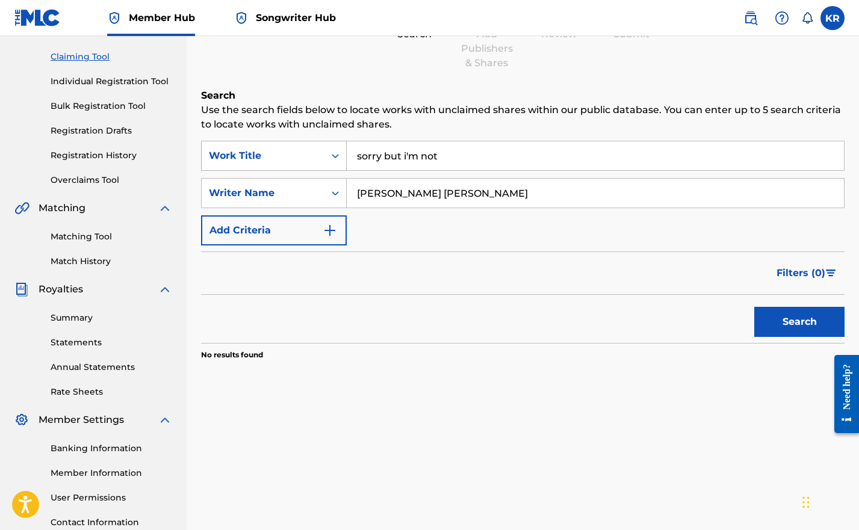
scroll to position [105, 0]
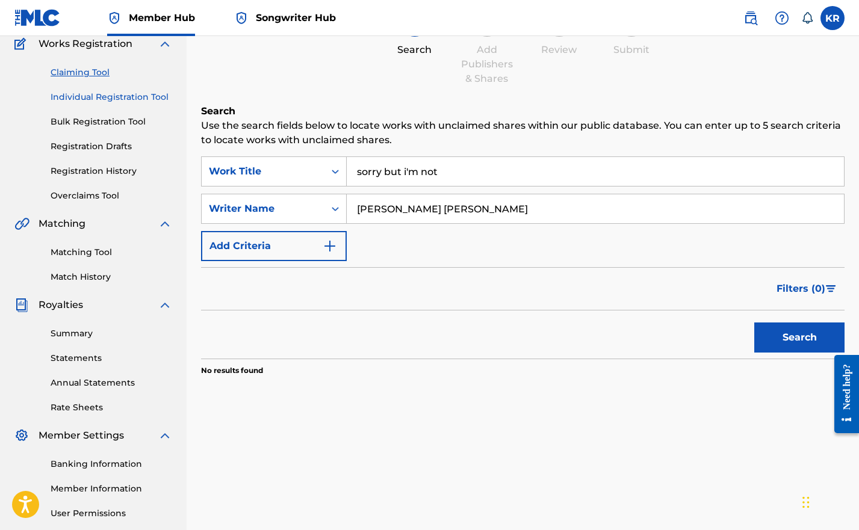
click at [94, 95] on link "Individual Registration Tool" at bounding box center [112, 97] width 122 height 13
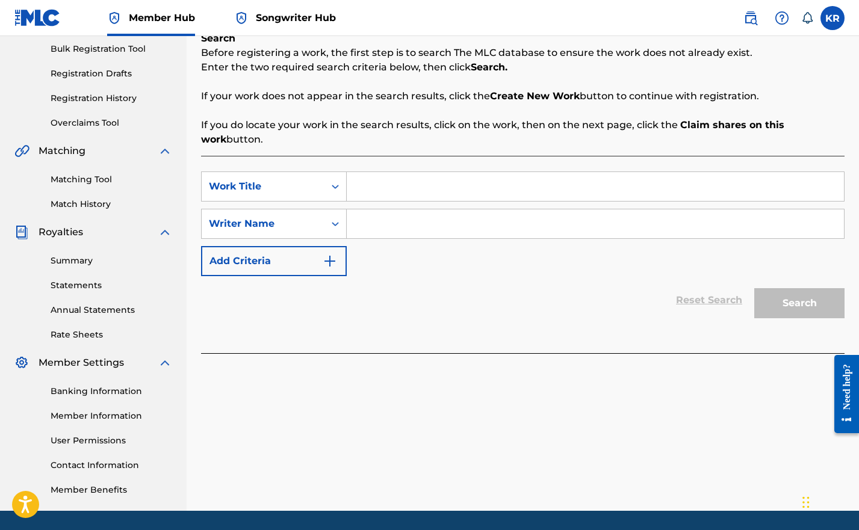
scroll to position [170, 0]
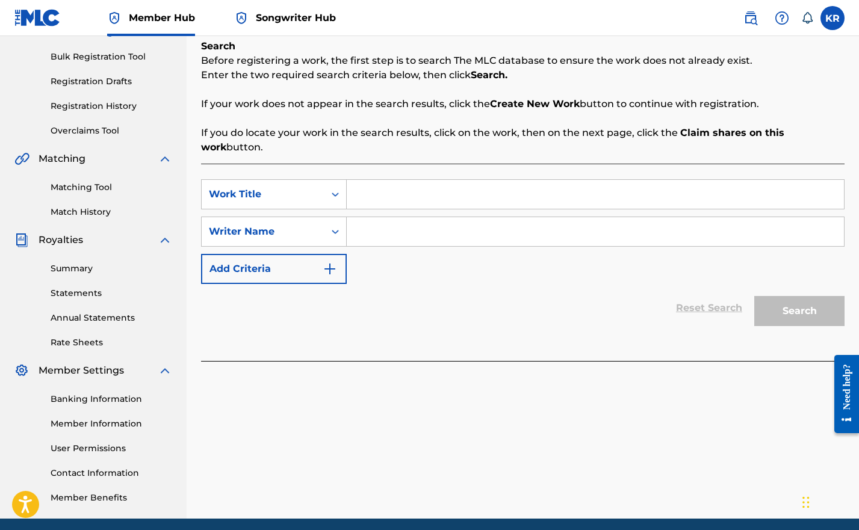
click at [365, 193] on input "Search Form" at bounding box center [595, 194] width 497 height 29
type input "sorry but im not"
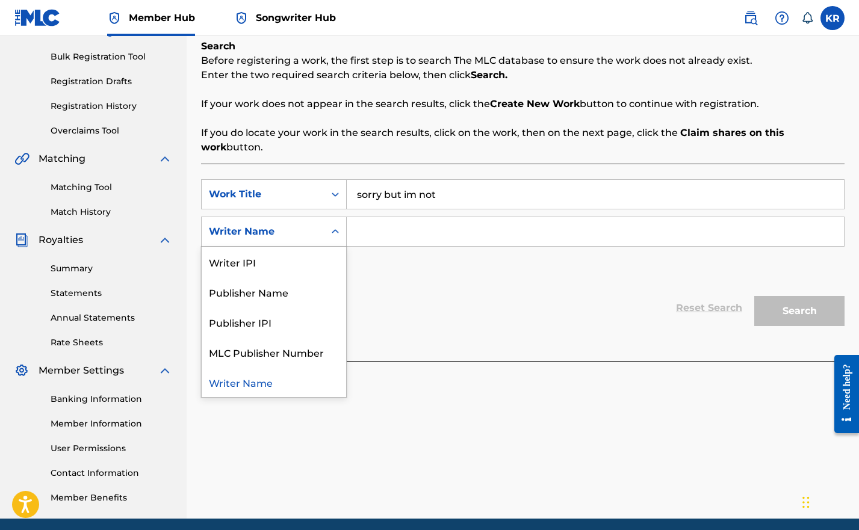
click at [291, 233] on div "Writer Name" at bounding box center [263, 232] width 108 height 14
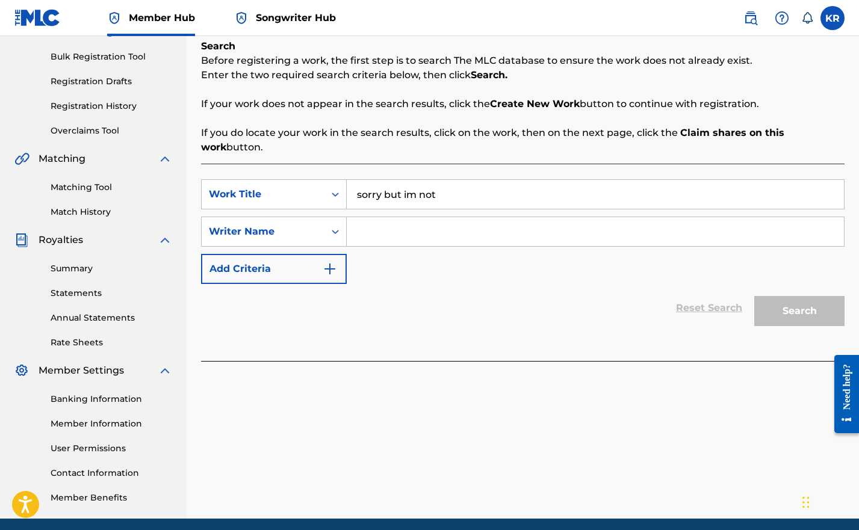
click at [392, 234] on input "Search Form" at bounding box center [595, 231] width 497 height 29
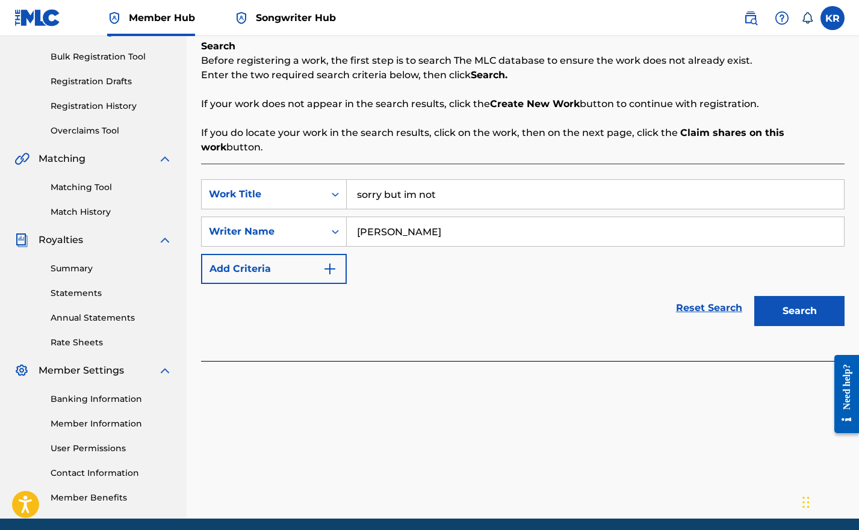
type input "Caitlin dykes"
drag, startPoint x: 802, startPoint y: 293, endPoint x: 804, endPoint y: 302, distance: 9.2
click at [802, 293] on div "Search" at bounding box center [796, 308] width 96 height 48
click at [805, 315] on button "Search" at bounding box center [799, 311] width 90 height 30
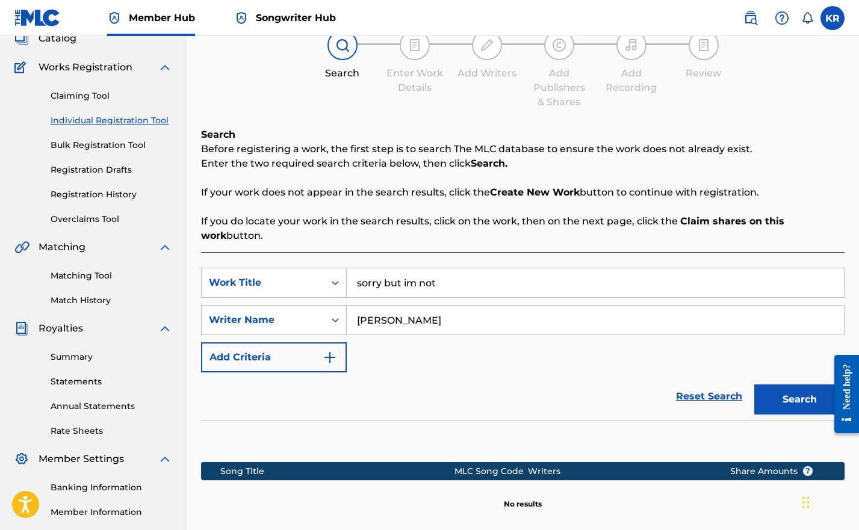
scroll to position [216, 0]
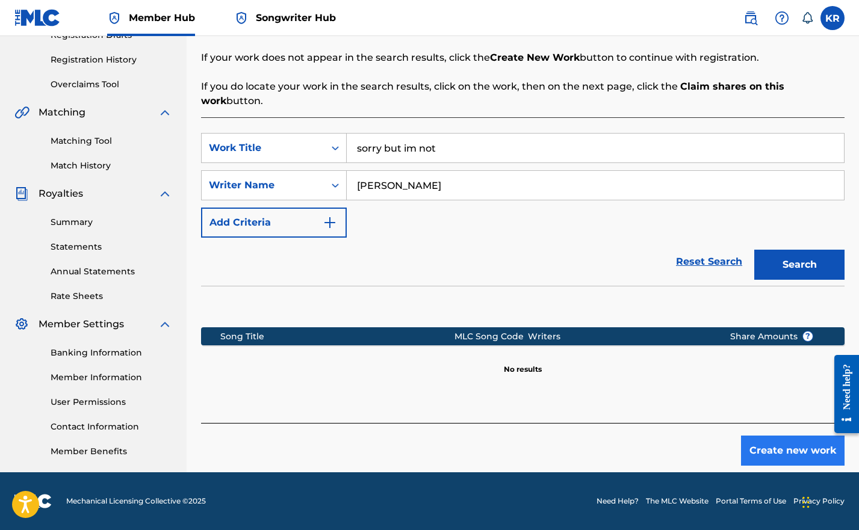
click at [767, 453] on button "Create new work" at bounding box center [793, 451] width 104 height 30
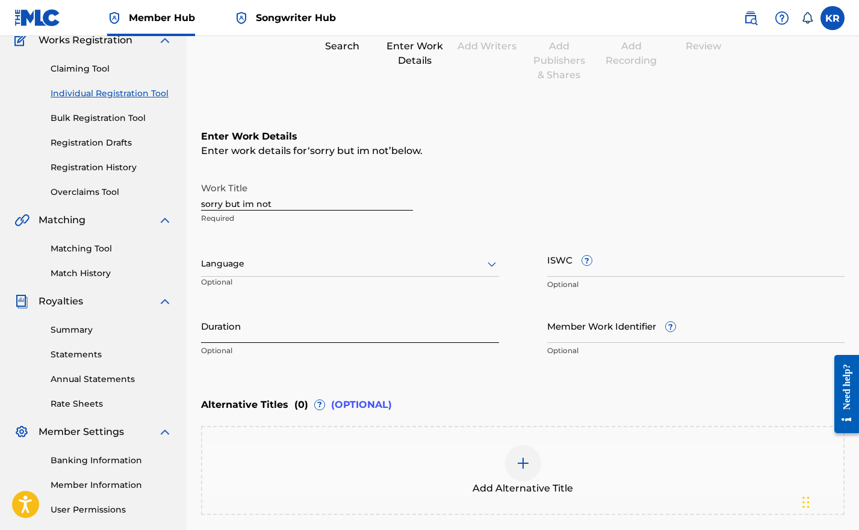
scroll to position [53, 0]
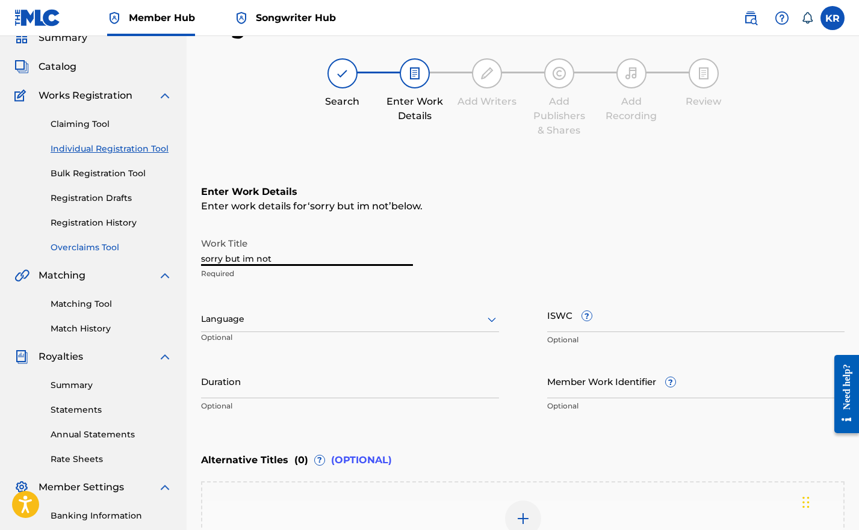
drag, startPoint x: 280, startPoint y: 259, endPoint x: 171, endPoint y: 245, distance: 110.4
click at [171, 245] on main "KORIE BURTON MUSIC Summary Catalog Works Registration Claiming Tool Individual …" at bounding box center [429, 313] width 859 height 660
drag, startPoint x: 234, startPoint y: 256, endPoint x: 169, endPoint y: 249, distance: 65.9
click at [169, 249] on main "KORIE BURTON MUSIC Summary Catalog Works Registration Claiming Tool Individual …" at bounding box center [429, 313] width 859 height 660
click at [257, 259] on input "sorry but I'mnot" at bounding box center [307, 249] width 212 height 34
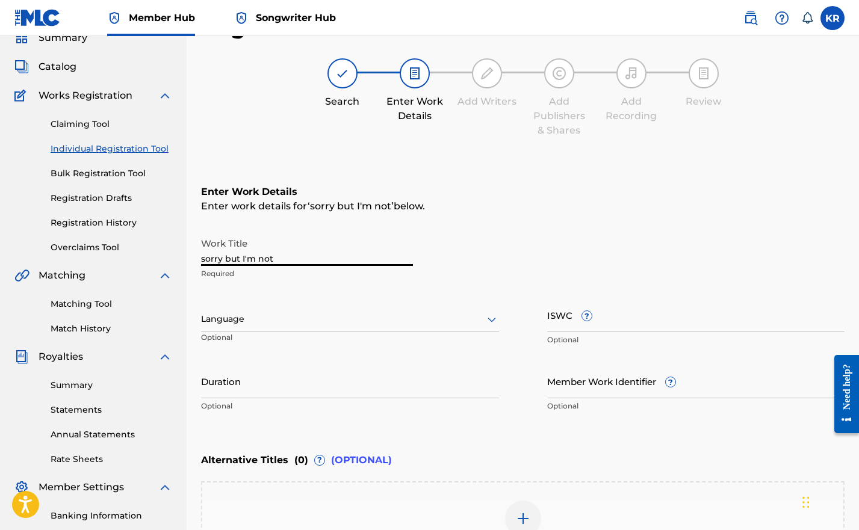
type input "sorry but I'm not"
click at [267, 315] on div at bounding box center [350, 319] width 298 height 15
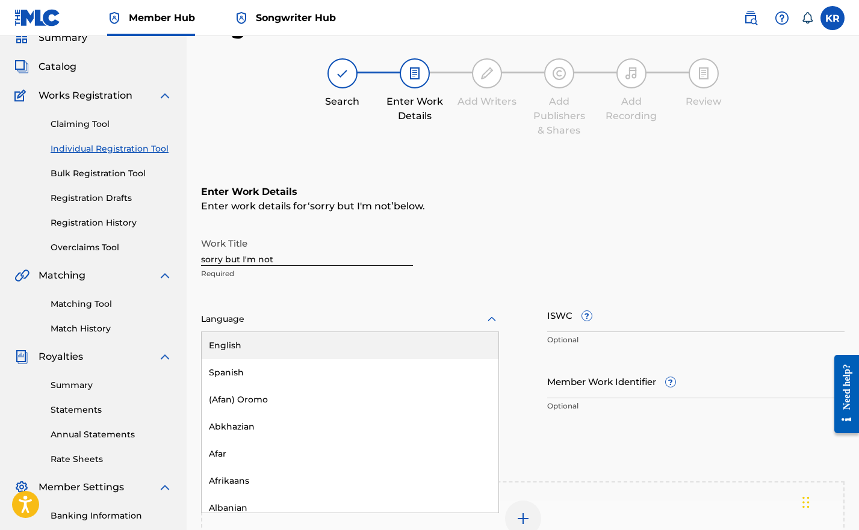
click at [263, 336] on div "English" at bounding box center [350, 345] width 297 height 27
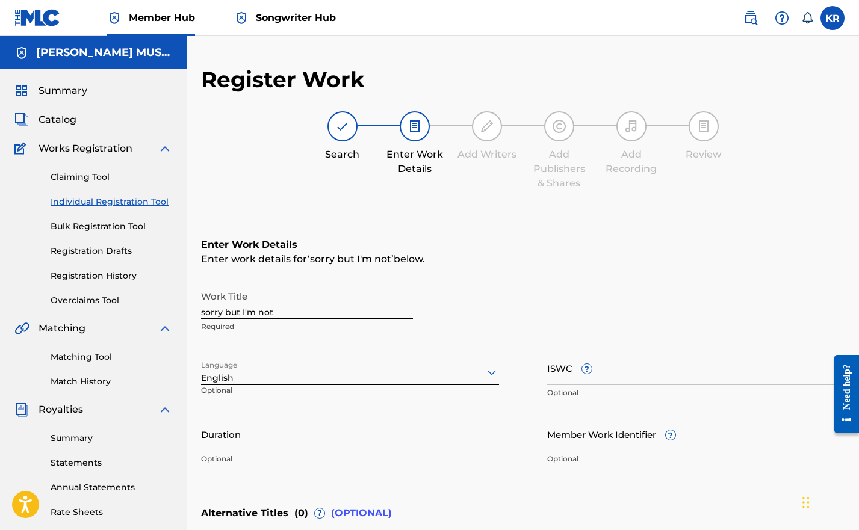
scroll to position [224, 0]
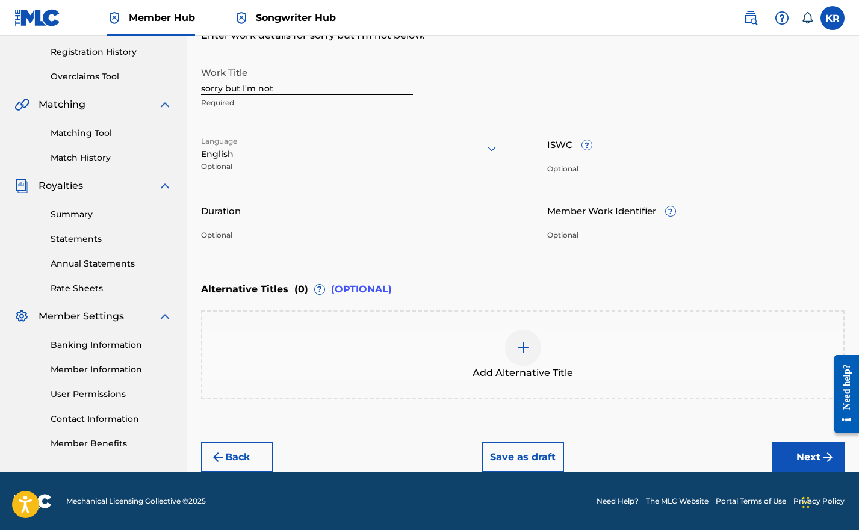
click at [571, 142] on input "ISWC ?" at bounding box center [696, 144] width 298 height 34
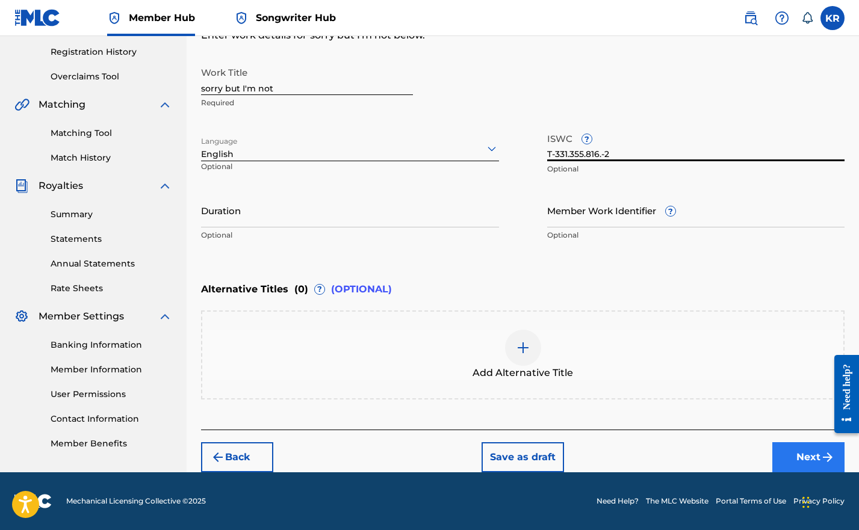
type input "T-331.355.816.-2"
click at [822, 461] on img "submit" at bounding box center [827, 457] width 14 height 14
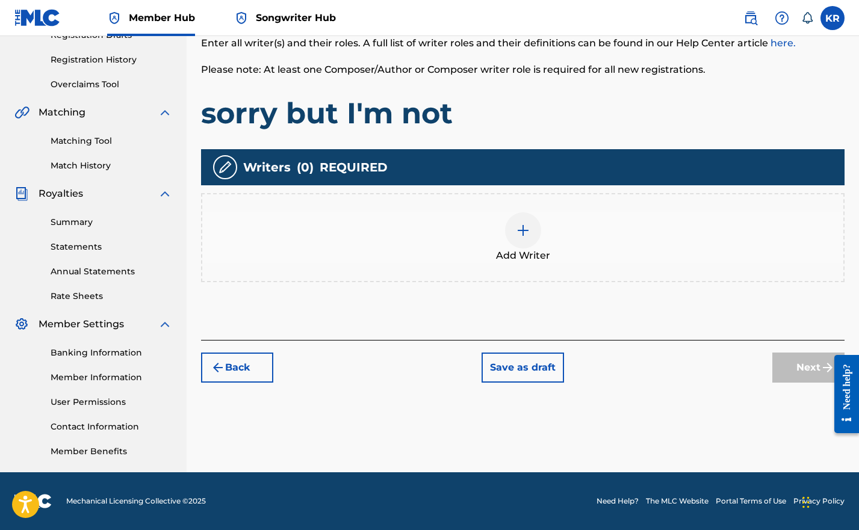
scroll to position [216, 0]
click at [510, 236] on div at bounding box center [523, 230] width 36 height 36
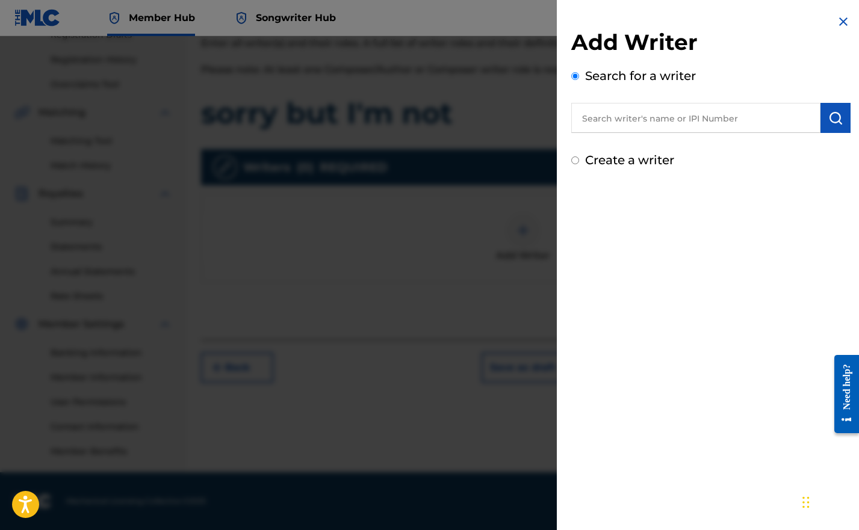
click at [631, 126] on input "text" at bounding box center [695, 118] width 249 height 30
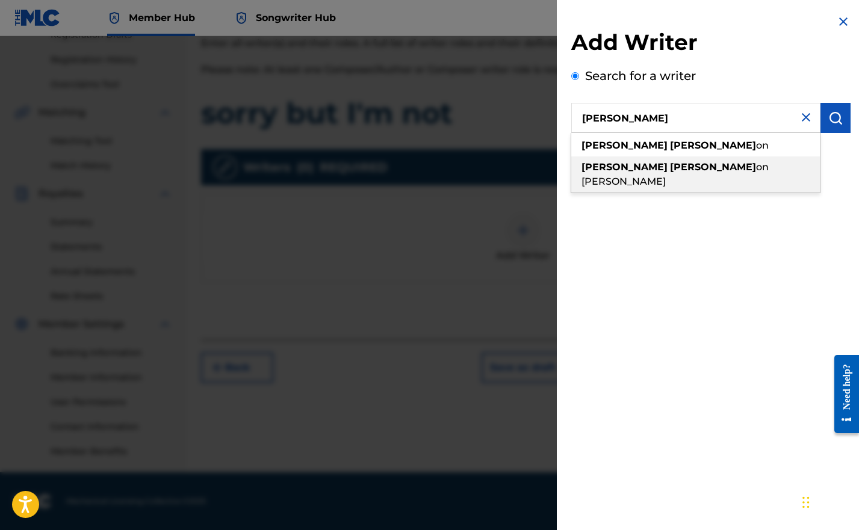
click at [660, 171] on span "on rott" at bounding box center [674, 174] width 187 height 26
type input "korie burton rott"
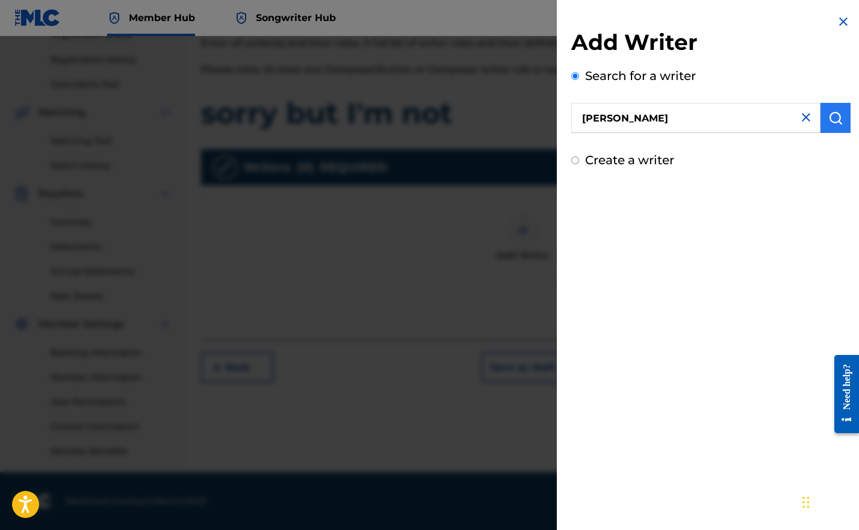
click at [828, 113] on img "submit" at bounding box center [835, 118] width 14 height 14
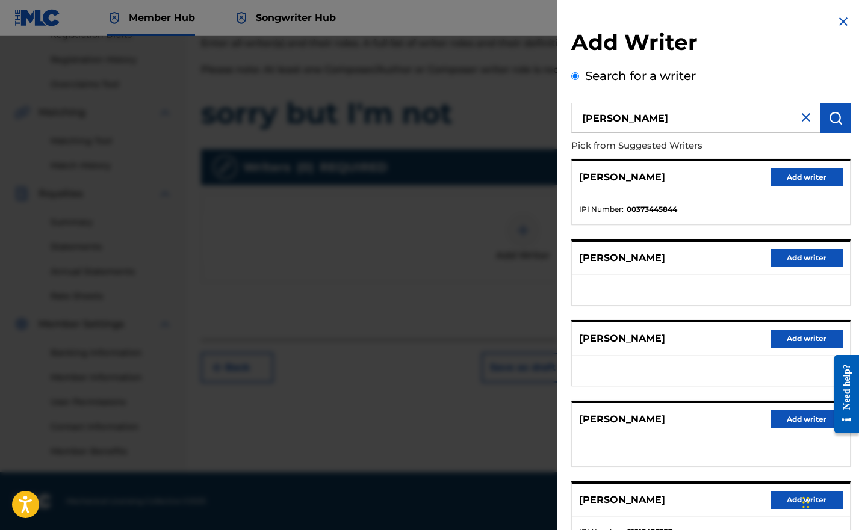
scroll to position [154, 0]
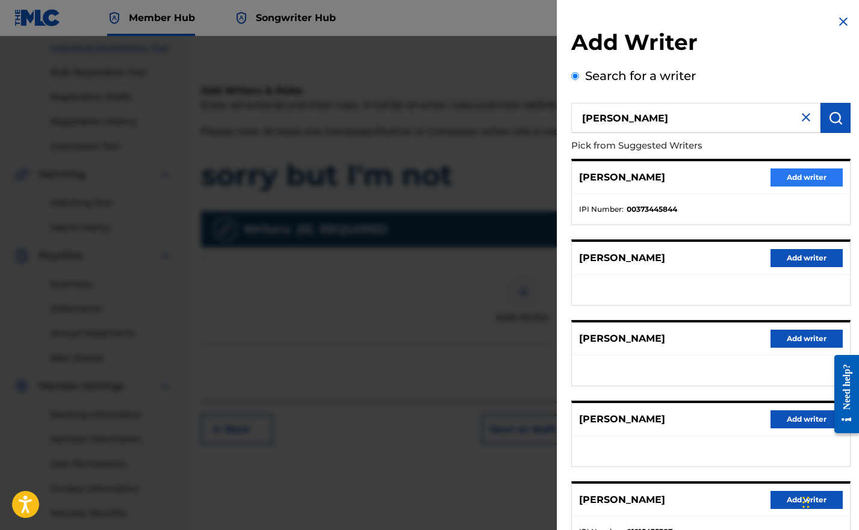
click at [790, 178] on button "Add writer" at bounding box center [806, 178] width 72 height 18
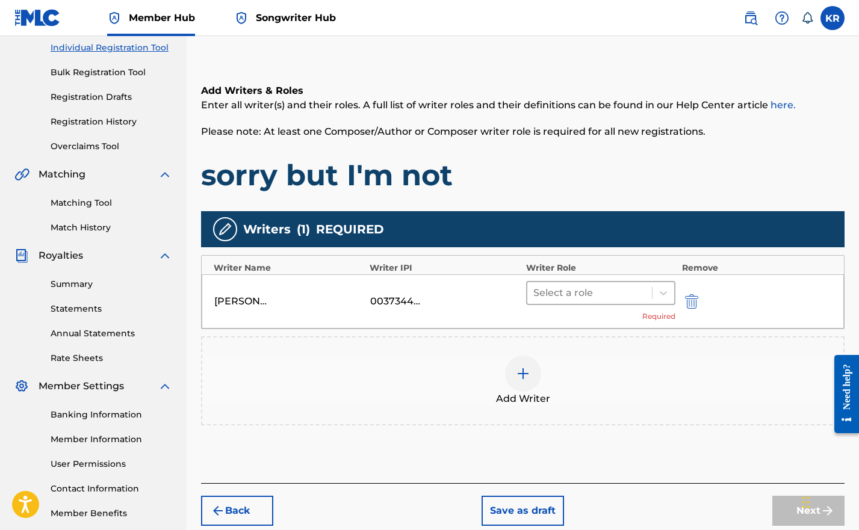
click at [629, 291] on div at bounding box center [589, 293] width 113 height 17
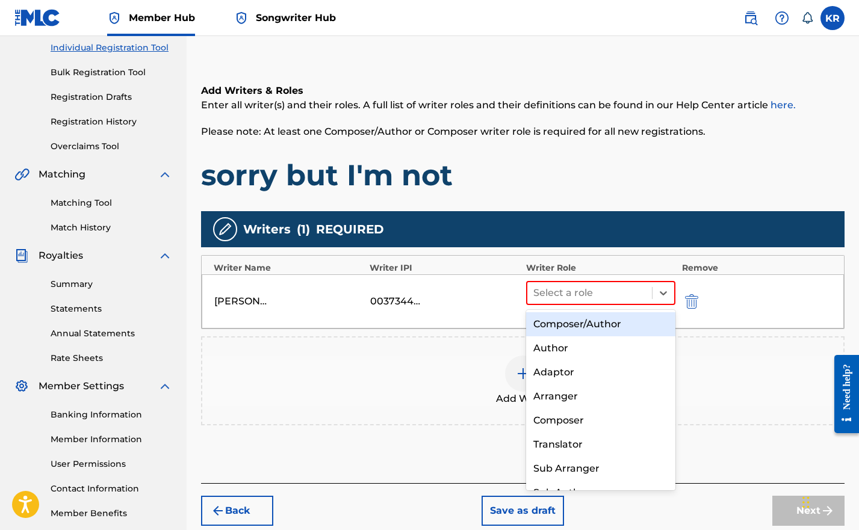
click at [611, 327] on div "Composer/Author" at bounding box center [601, 324] width 150 height 24
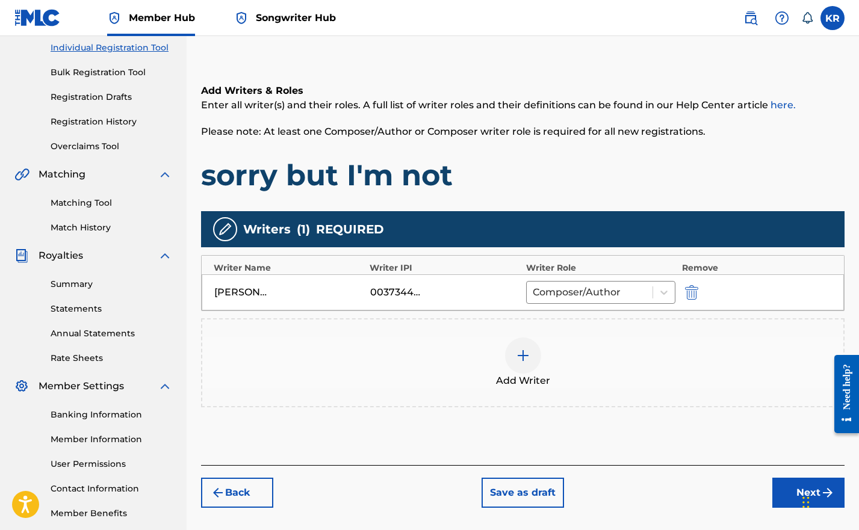
click at [516, 352] on img at bounding box center [523, 356] width 14 height 14
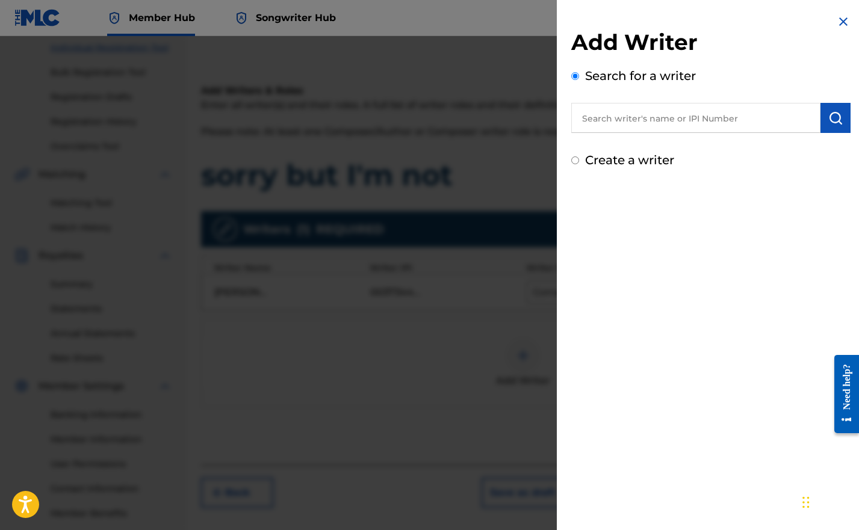
click at [639, 117] on input "text" at bounding box center [695, 118] width 249 height 30
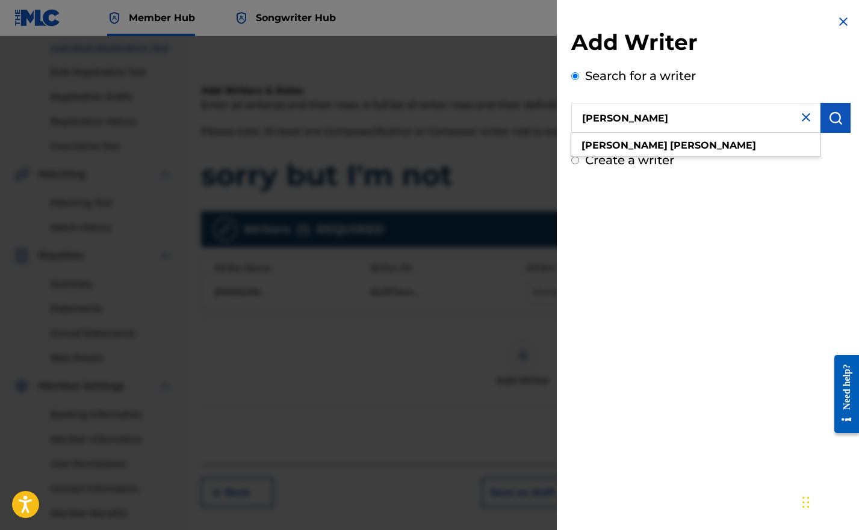
type input "Caitlin dykes"
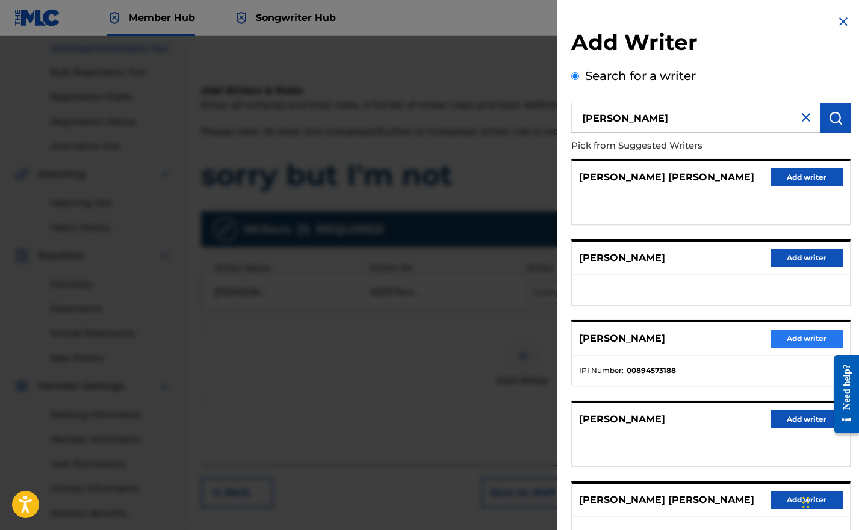
click at [809, 339] on button "Add writer" at bounding box center [806, 339] width 72 height 18
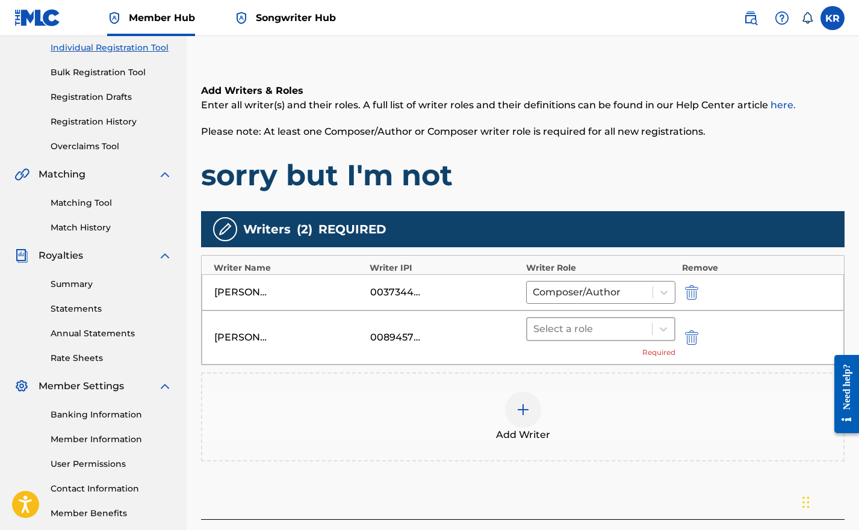
click at [619, 333] on div at bounding box center [589, 329] width 113 height 17
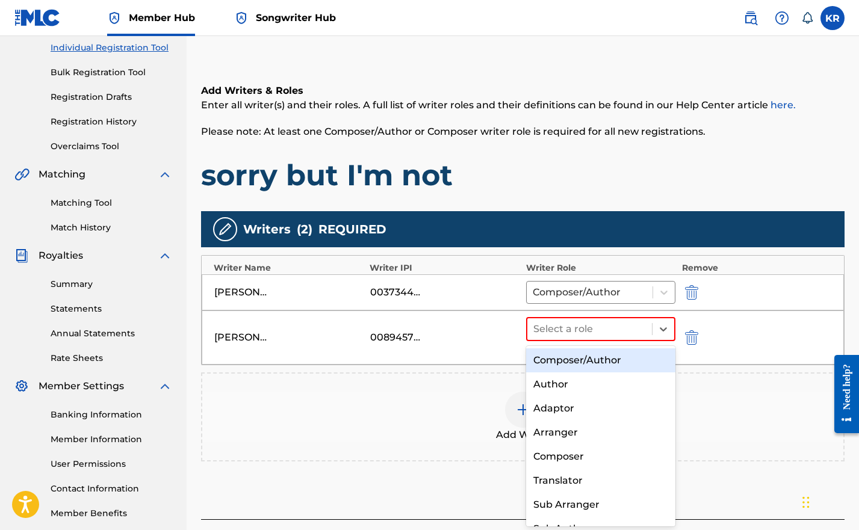
click at [603, 358] on div "Composer/Author" at bounding box center [601, 361] width 150 height 24
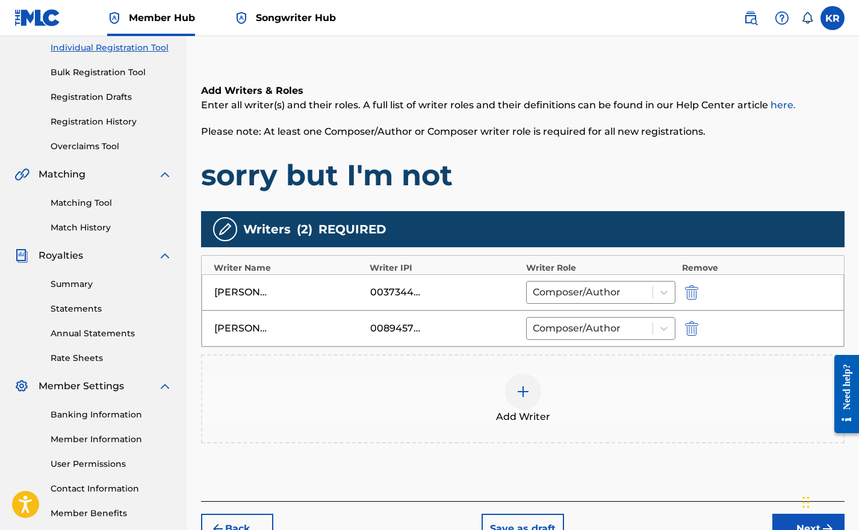
click at [528, 398] on img at bounding box center [523, 392] width 14 height 14
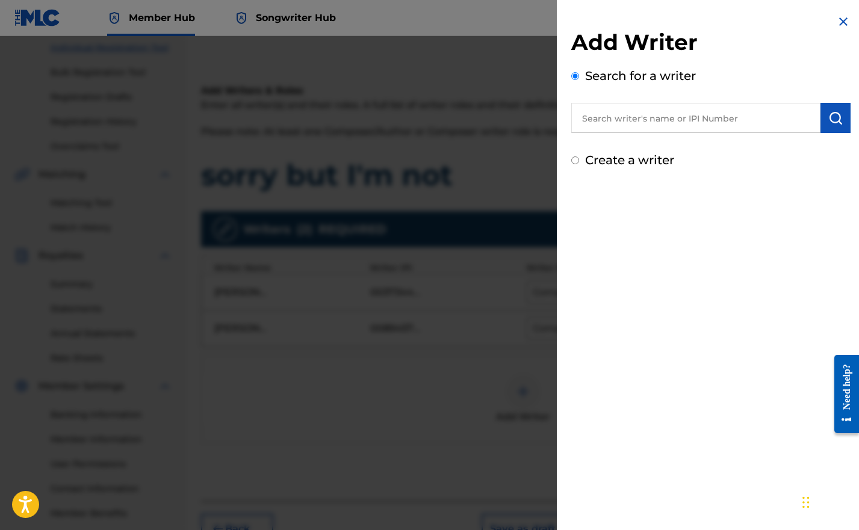
click at [642, 121] on input "text" at bounding box center [695, 118] width 249 height 30
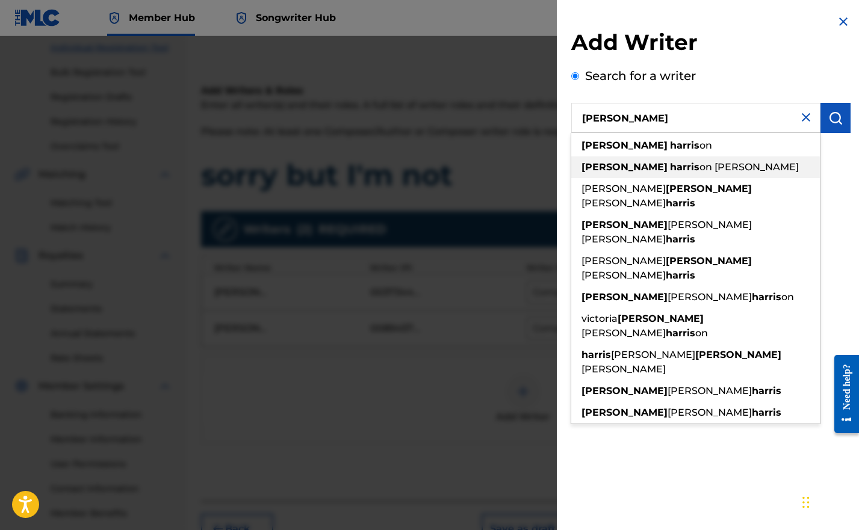
click at [699, 163] on span "on smith" at bounding box center [748, 166] width 99 height 11
type input "eliza harrison smith"
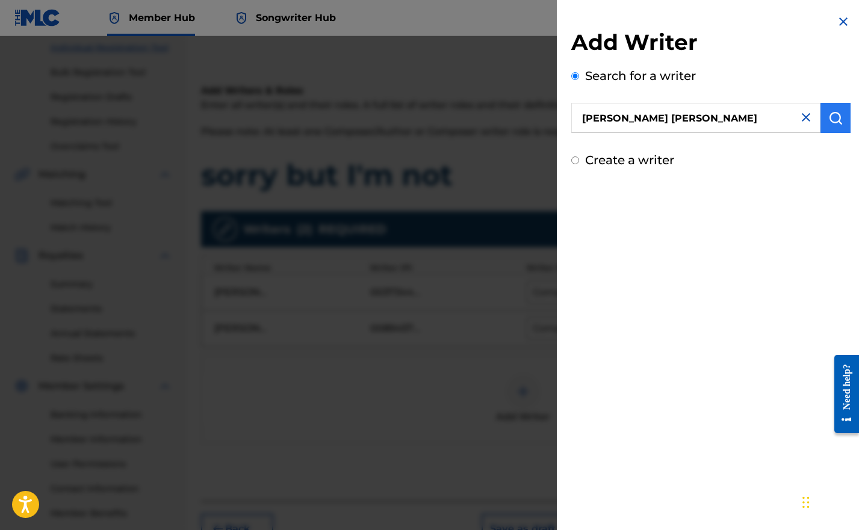
click at [838, 117] on img "submit" at bounding box center [835, 118] width 14 height 14
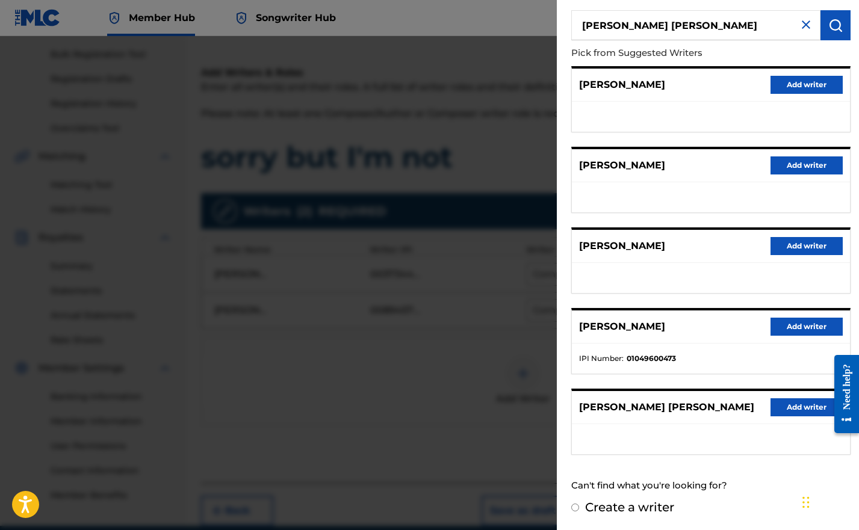
scroll to position [226, 0]
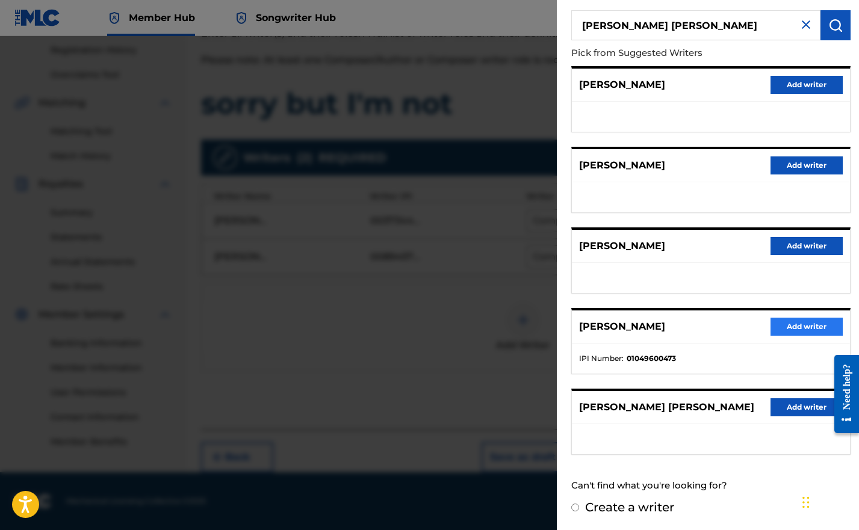
click at [805, 325] on button "Add writer" at bounding box center [806, 327] width 72 height 18
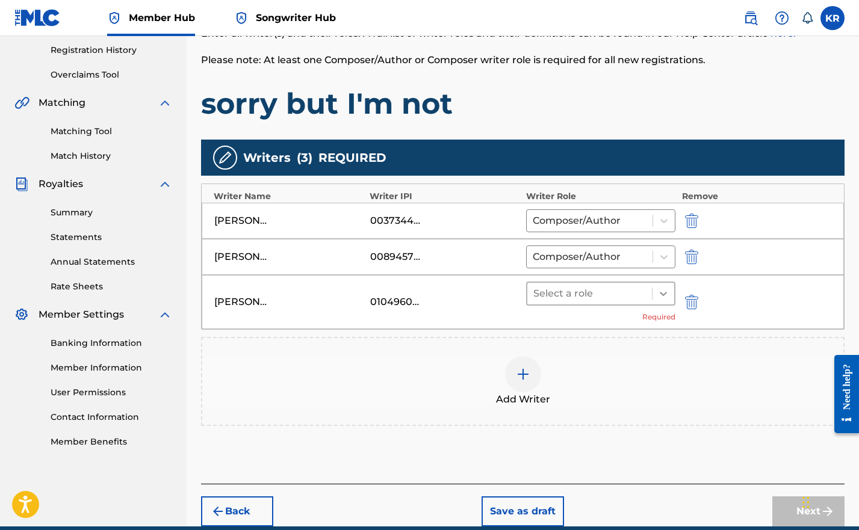
click at [674, 293] on div at bounding box center [663, 294] width 22 height 22
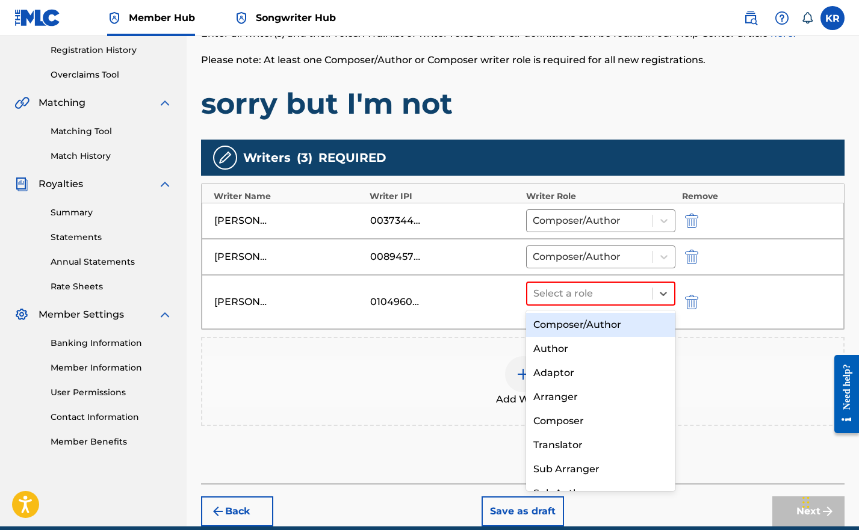
click at [618, 330] on div "Composer/Author" at bounding box center [601, 325] width 150 height 24
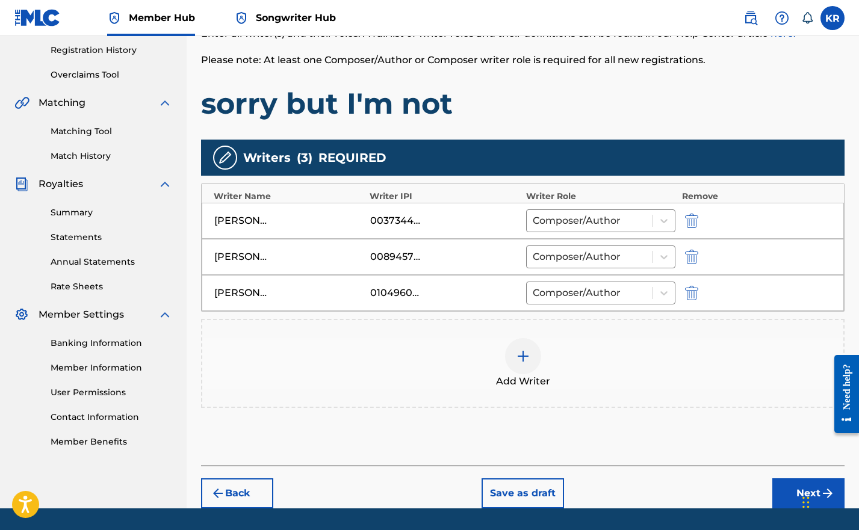
scroll to position [262, 0]
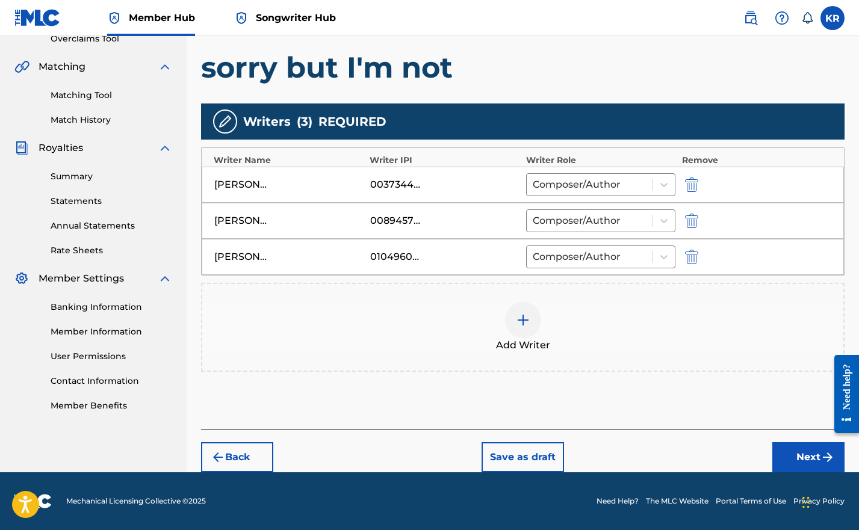
click at [789, 457] on button "Next" at bounding box center [808, 457] width 72 height 30
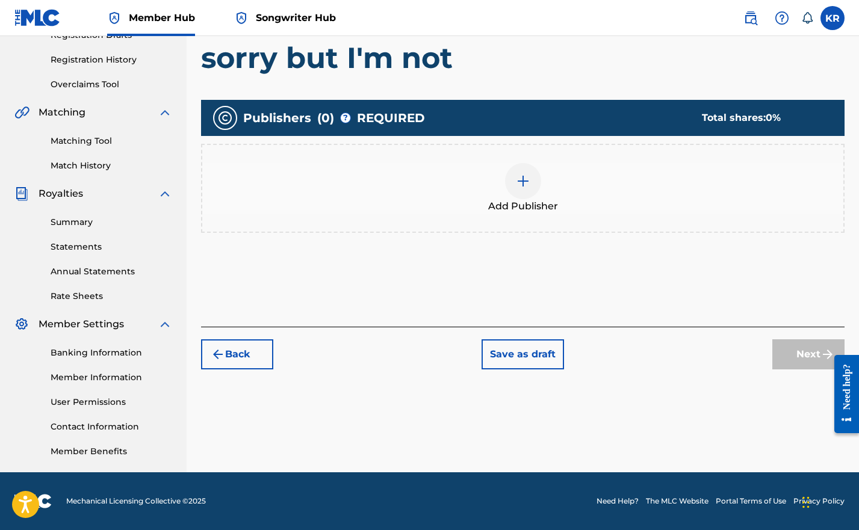
scroll to position [193, 0]
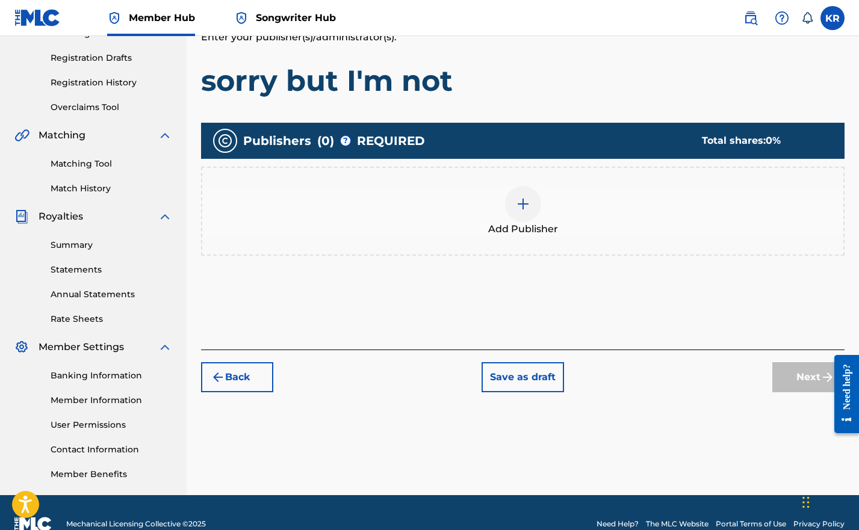
click at [514, 203] on div at bounding box center [523, 204] width 36 height 36
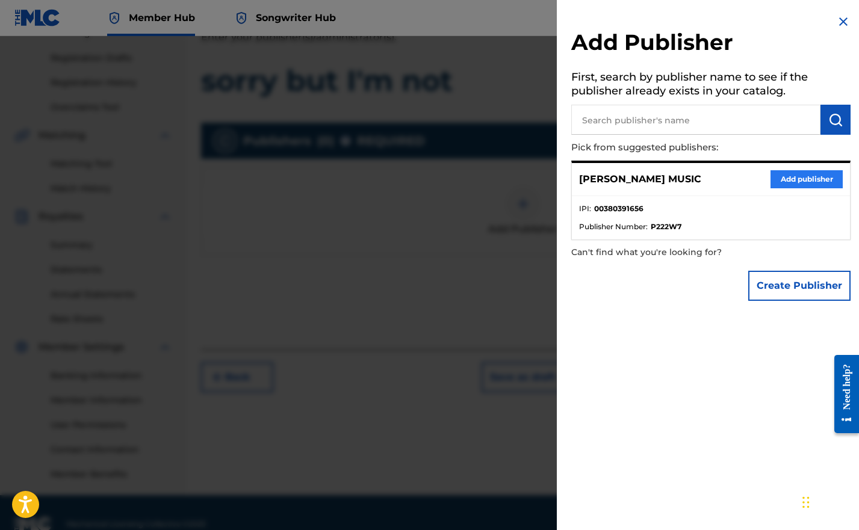
click at [779, 175] on button "Add publisher" at bounding box center [806, 179] width 72 height 18
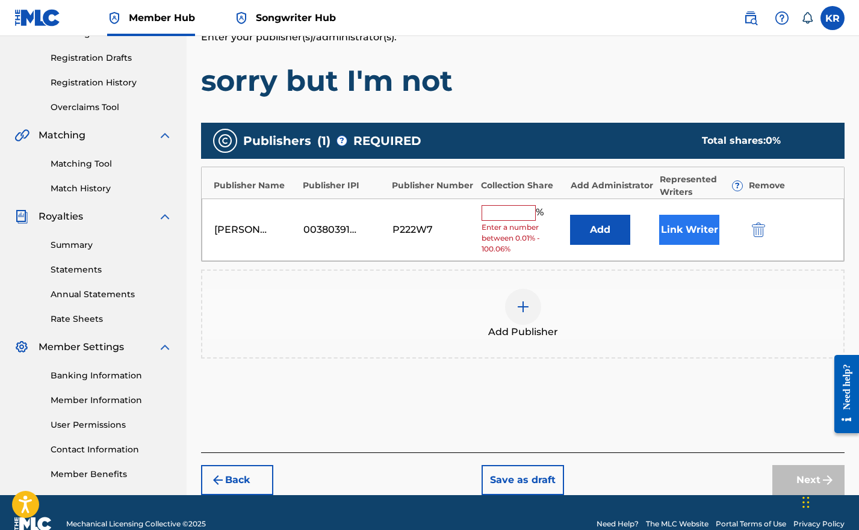
click at [707, 226] on button "Link Writer" at bounding box center [689, 230] width 60 height 30
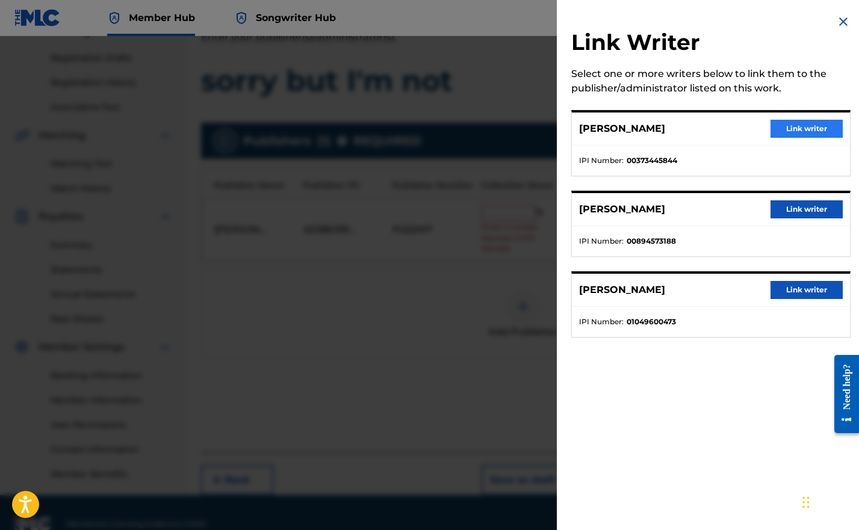
click at [780, 128] on button "Link writer" at bounding box center [806, 129] width 72 height 18
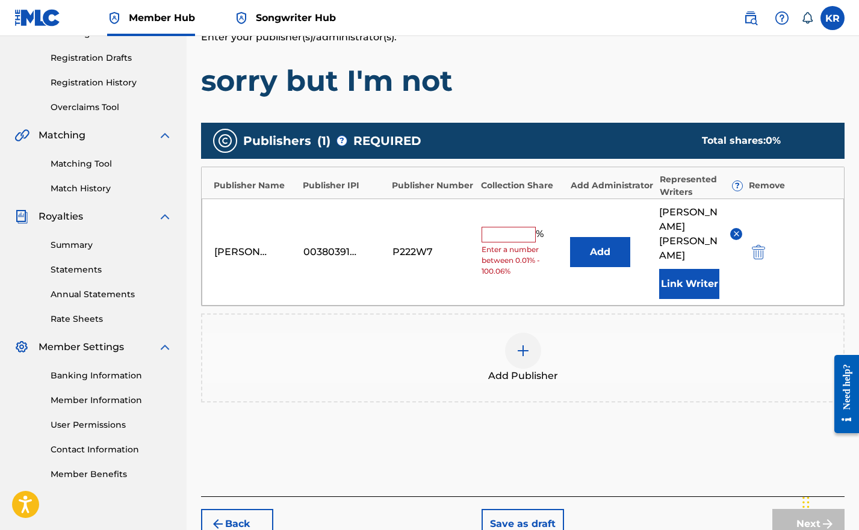
click at [507, 227] on input "text" at bounding box center [509, 235] width 54 height 16
type input "33.33"
click at [692, 344] on div "Add Publisher" at bounding box center [522, 358] width 641 height 51
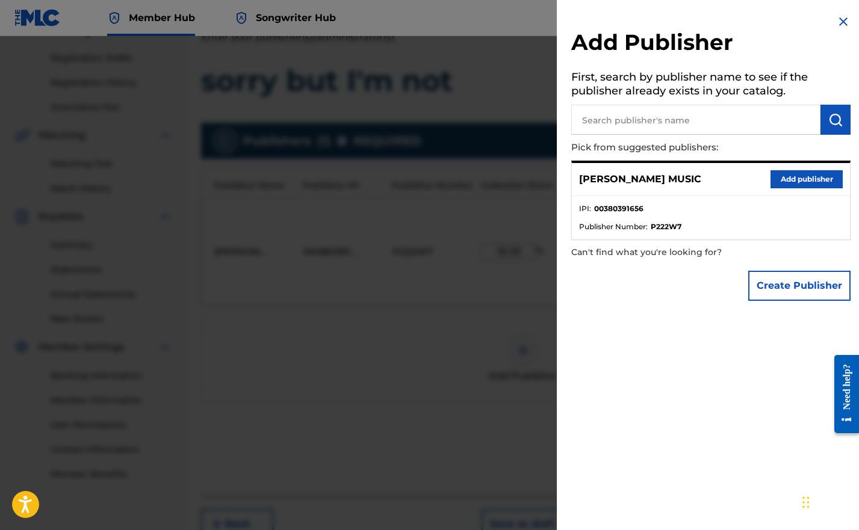
click at [836, 23] on img at bounding box center [843, 21] width 14 height 14
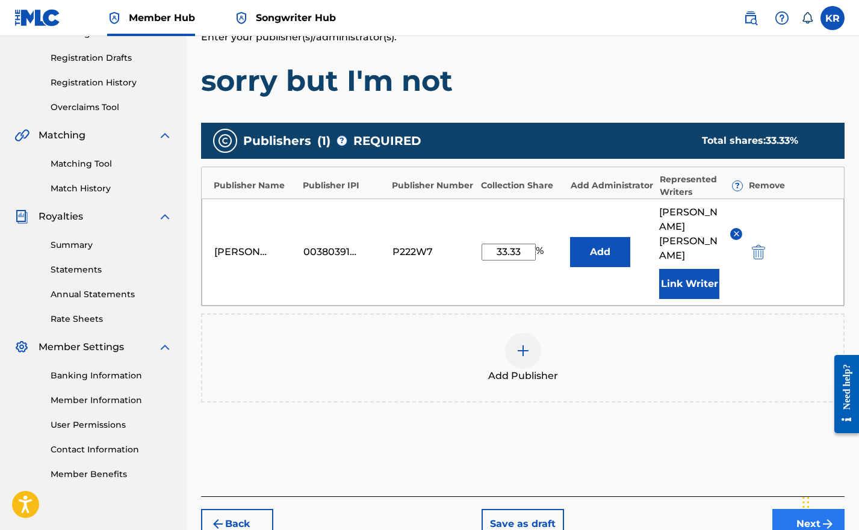
click at [779, 509] on button "Next" at bounding box center [808, 524] width 72 height 30
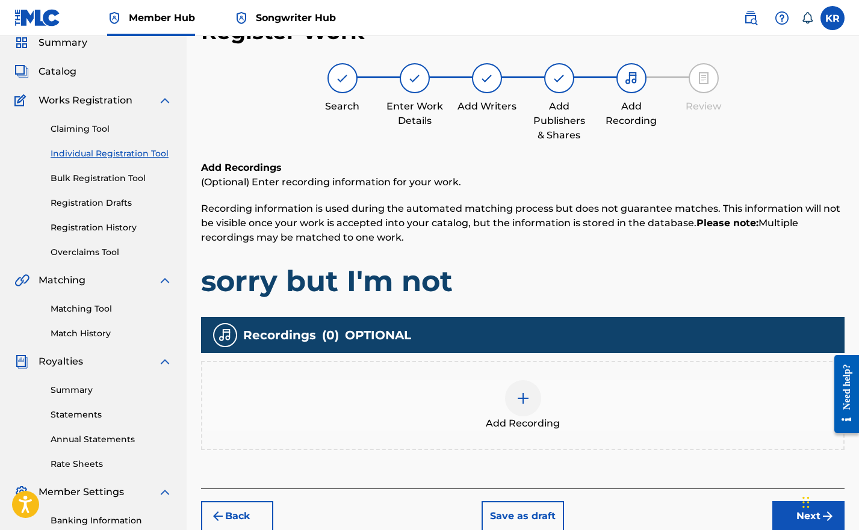
scroll to position [91, 0]
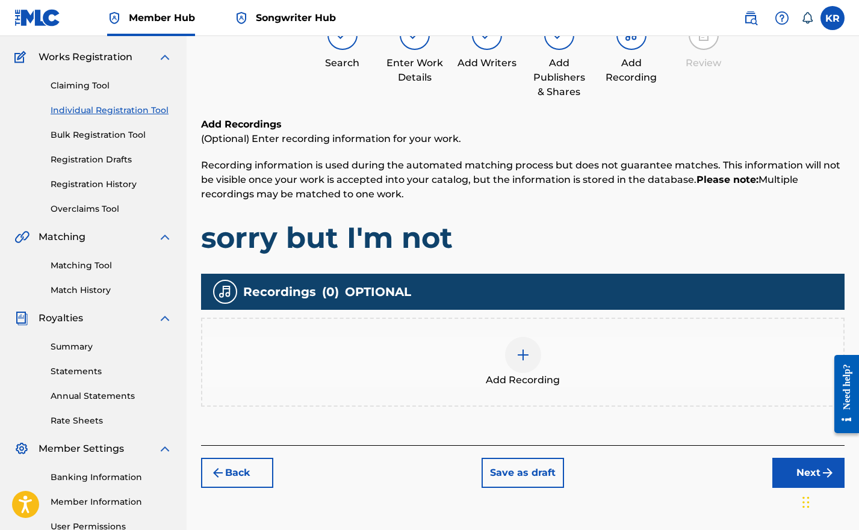
click at [538, 353] on div at bounding box center [523, 355] width 36 height 36
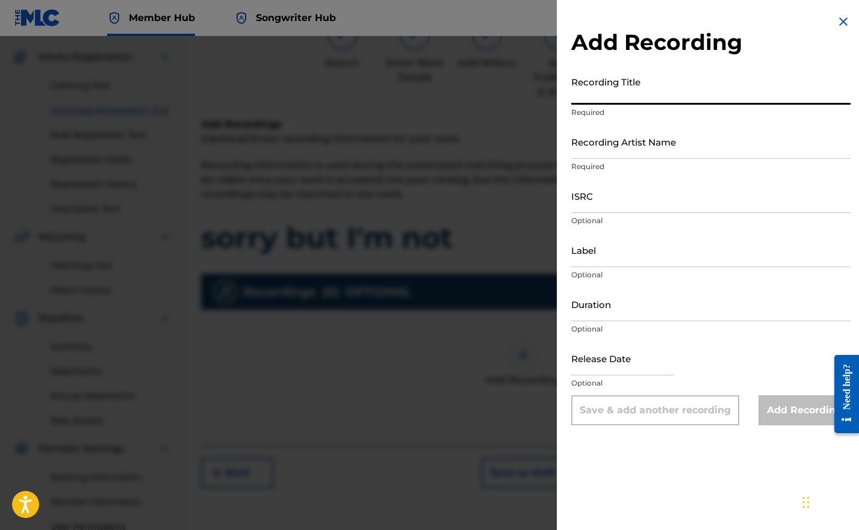
click at [603, 91] on input "Recording Title" at bounding box center [710, 87] width 279 height 34
paste input "QZTAZ2506239"
type input "QZTAZ2506239"
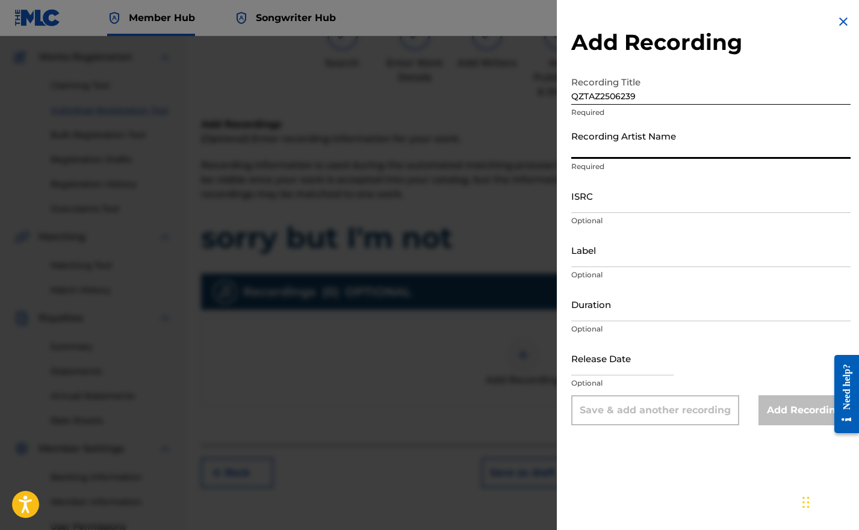
click at [613, 145] on input "Recording Artist Name" at bounding box center [710, 142] width 279 height 34
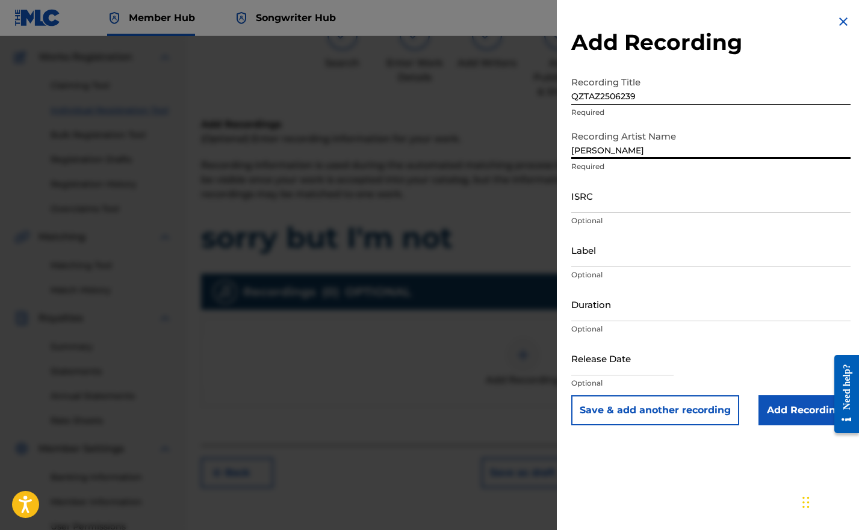
type input "Caitlin Dykes"
drag, startPoint x: 636, startPoint y: 93, endPoint x: 562, endPoint y: 95, distance: 74.1
click at [562, 95] on div "Add Recording Recording Title QZTAZ2506239 Required Recording Artist Name Caitl…" at bounding box center [711, 220] width 308 height 440
click at [619, 100] on input "sorry but I'm not" at bounding box center [710, 87] width 279 height 34
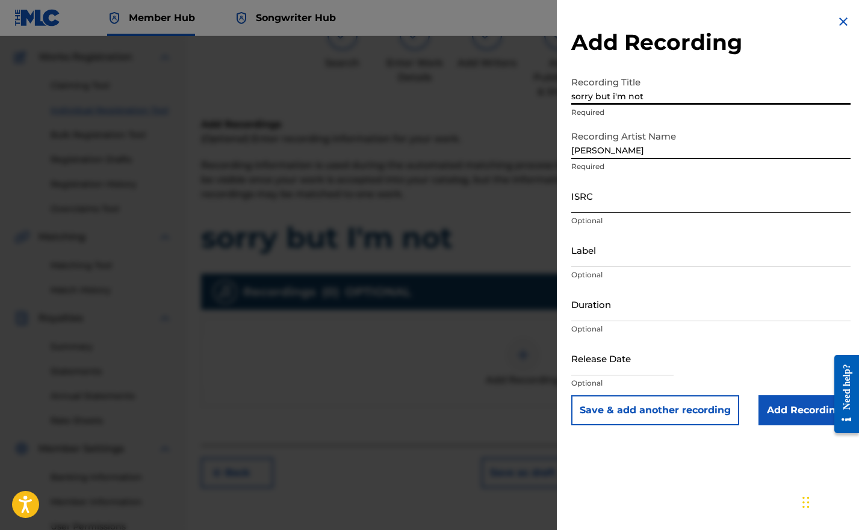
type input "sorry but i'm not"
click at [604, 193] on input "ISRC" at bounding box center [710, 196] width 279 height 34
paste input "QZTAZ2506239"
type input "QZTAZ2506239"
click at [620, 359] on input "text" at bounding box center [622, 358] width 102 height 34
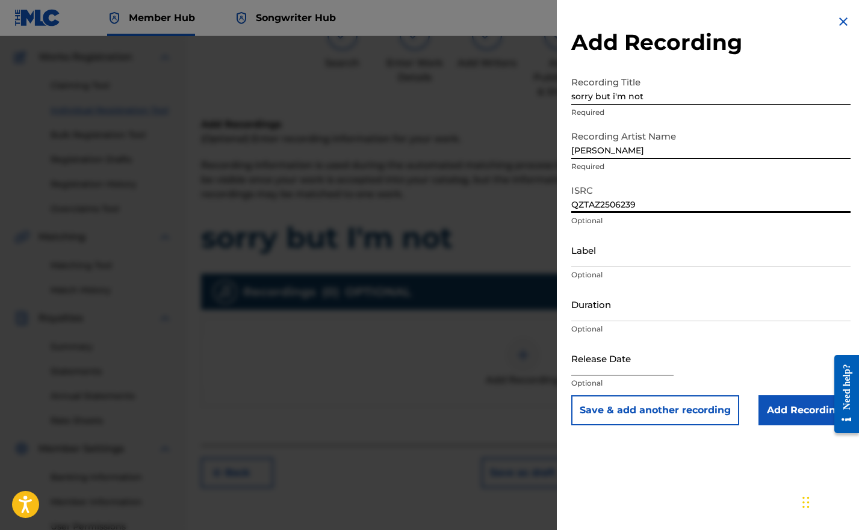
select select "8"
select select "2025"
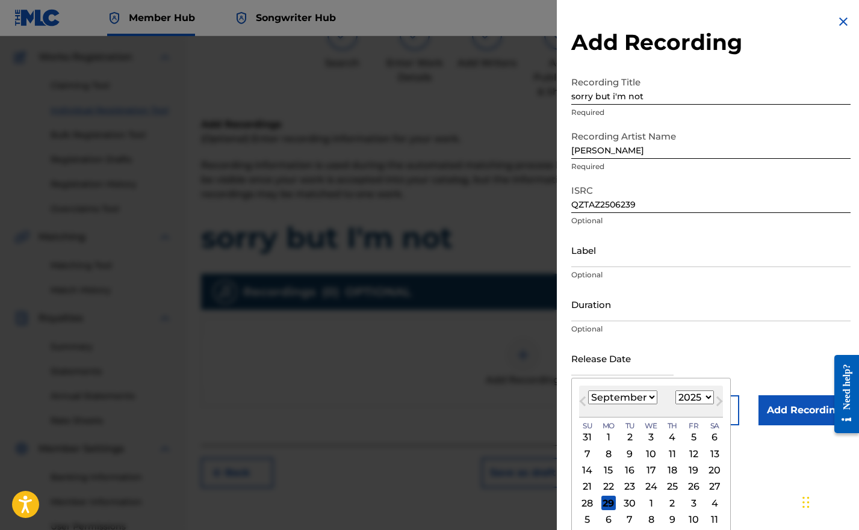
select select "5"
click at [688, 488] on div "27" at bounding box center [693, 487] width 14 height 14
type input "June 27 2025"
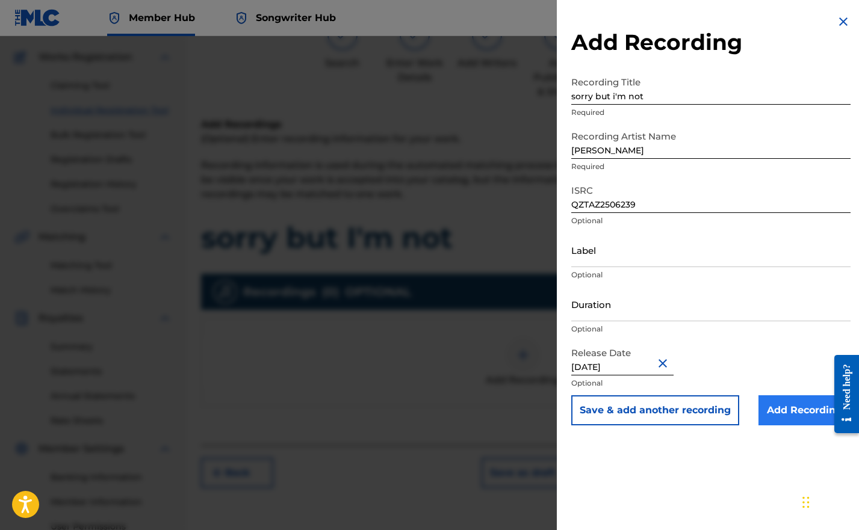
click at [797, 406] on input "Add Recording" at bounding box center [804, 410] width 92 height 30
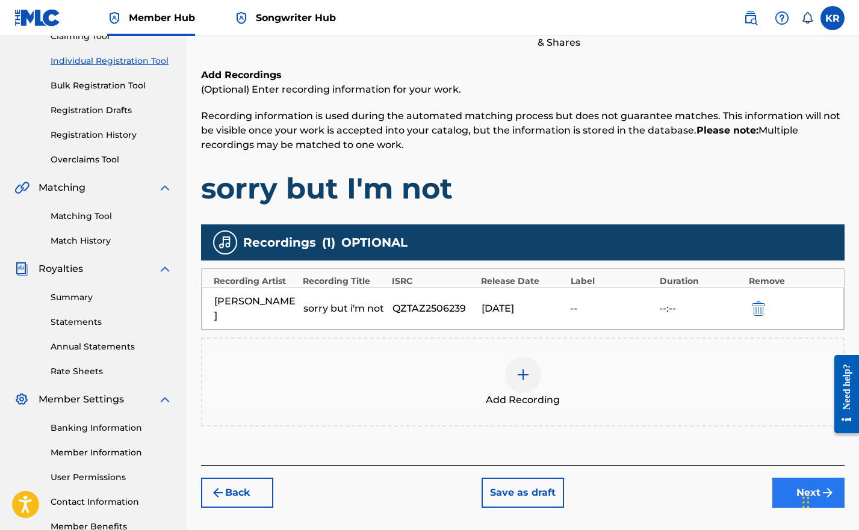
click at [790, 488] on button "Next" at bounding box center [808, 493] width 72 height 30
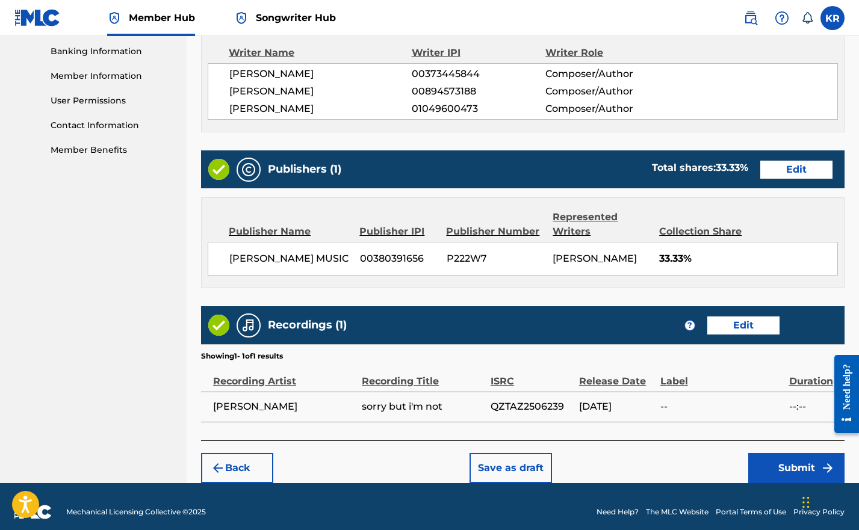
scroll to position [528, 0]
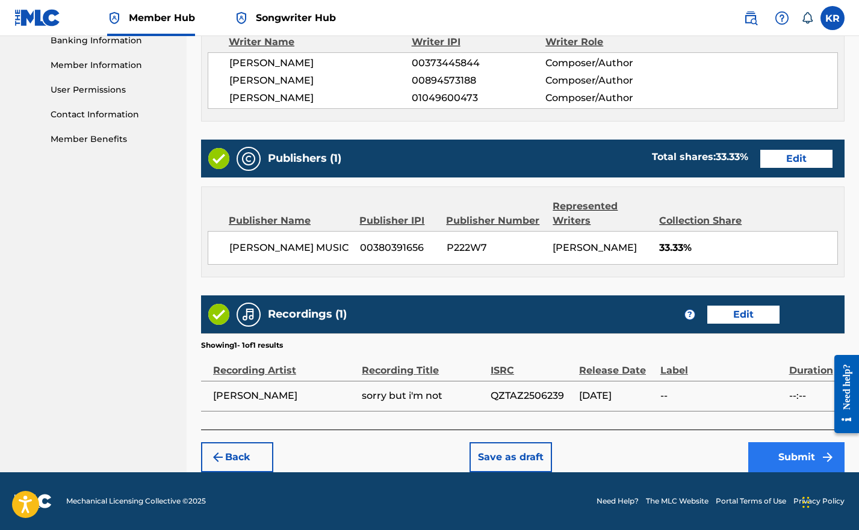
click at [780, 452] on button "Submit" at bounding box center [796, 457] width 96 height 30
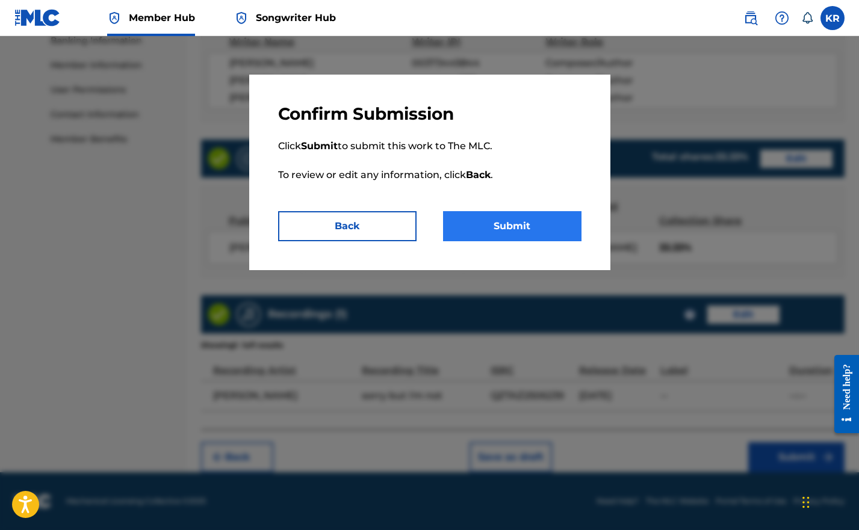
click at [536, 226] on button "Submit" at bounding box center [512, 226] width 138 height 30
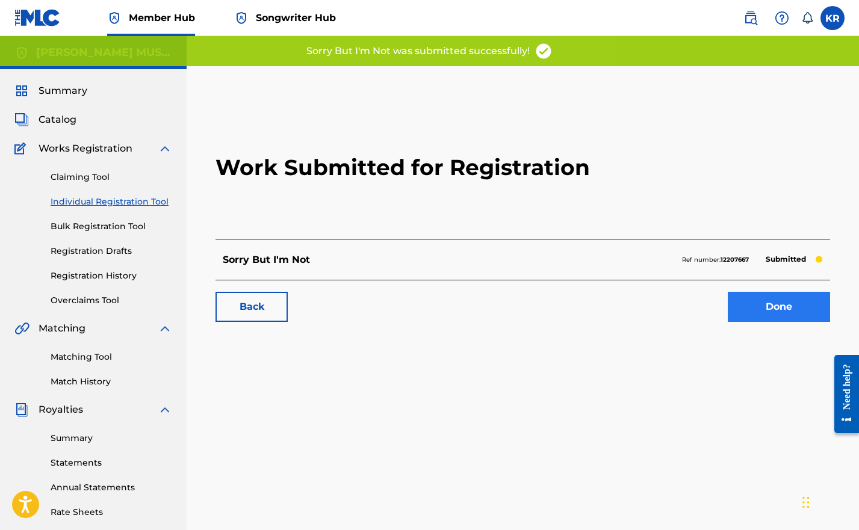
click at [793, 317] on link "Done" at bounding box center [779, 307] width 102 height 30
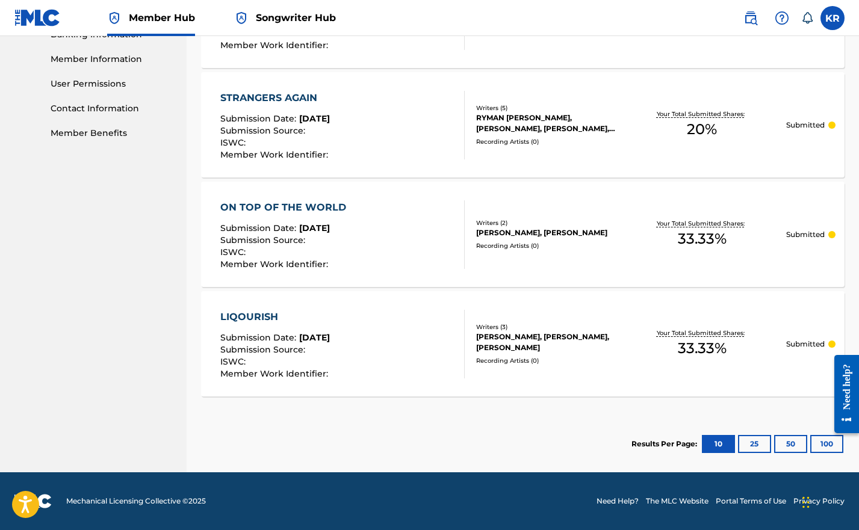
scroll to position [519, 0]
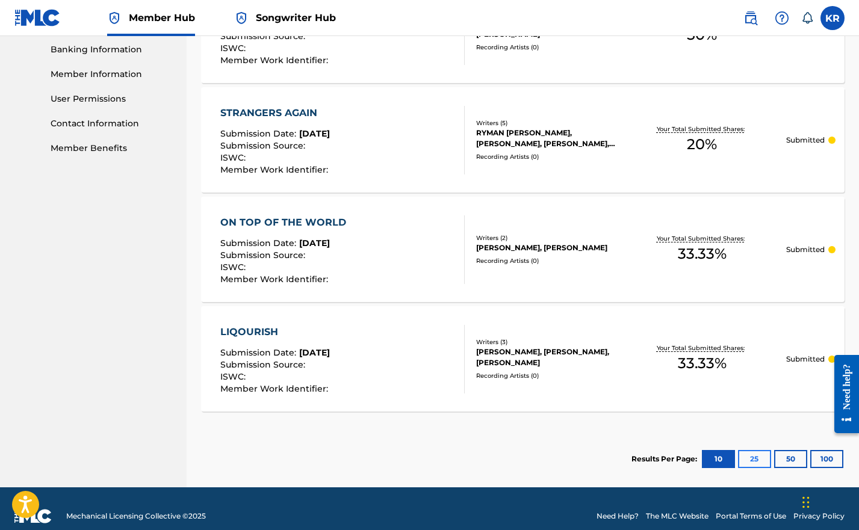
click at [749, 463] on button "25" at bounding box center [754, 459] width 33 height 18
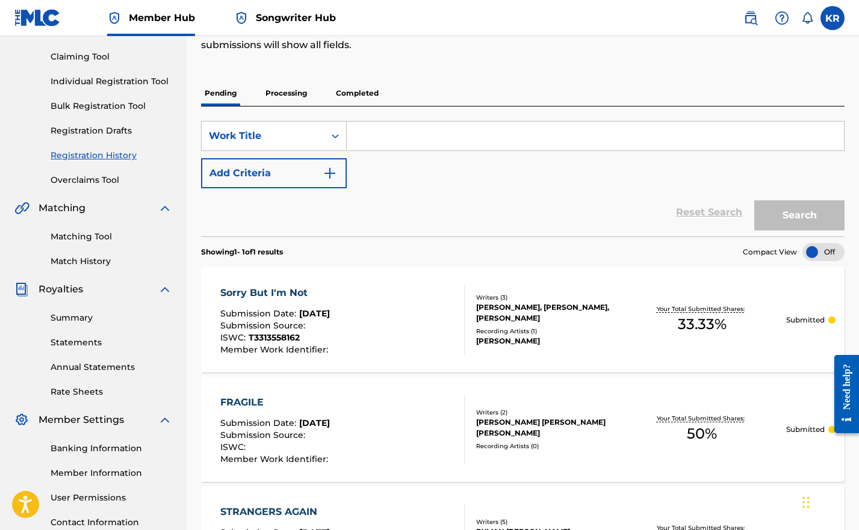
scroll to position [67, 0]
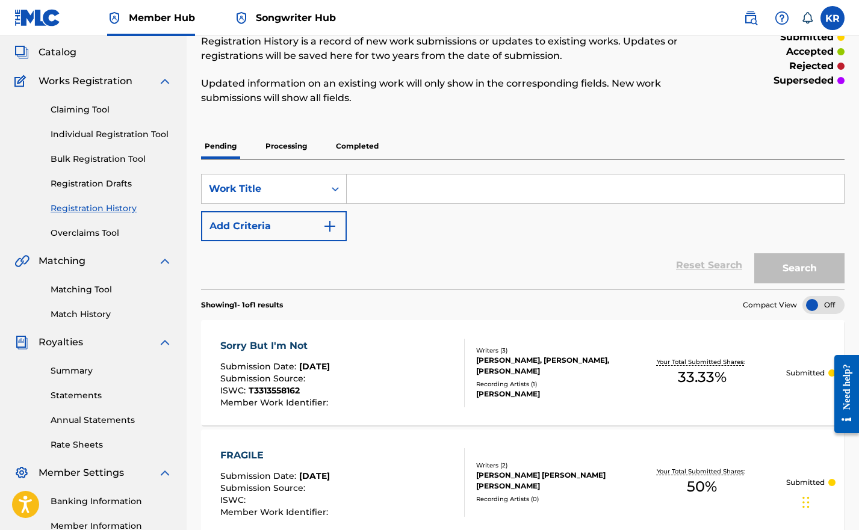
click at [76, 325] on div "Summary Catalog Works Registration Claiming Tool Individual Registration Tool B…" at bounding box center [93, 311] width 187 height 619
click at [78, 316] on link "Match History" at bounding box center [112, 314] width 122 height 13
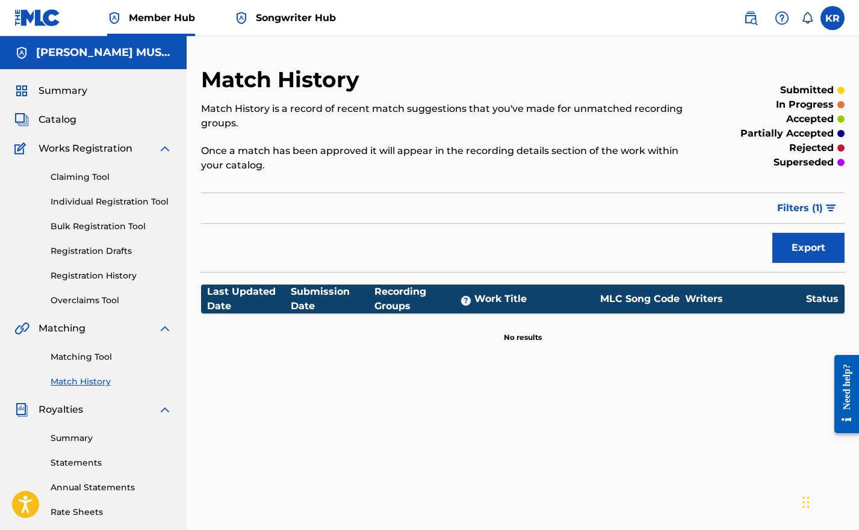
scroll to position [7, 0]
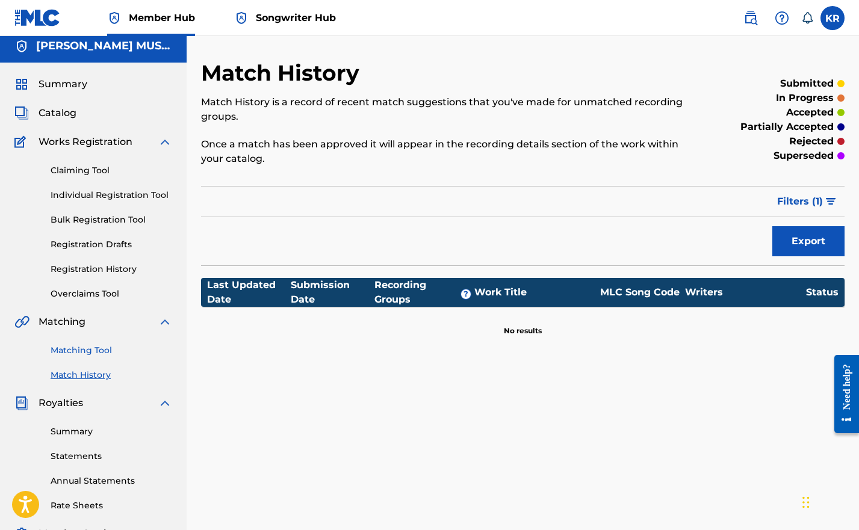
click at [106, 349] on link "Matching Tool" at bounding box center [112, 350] width 122 height 13
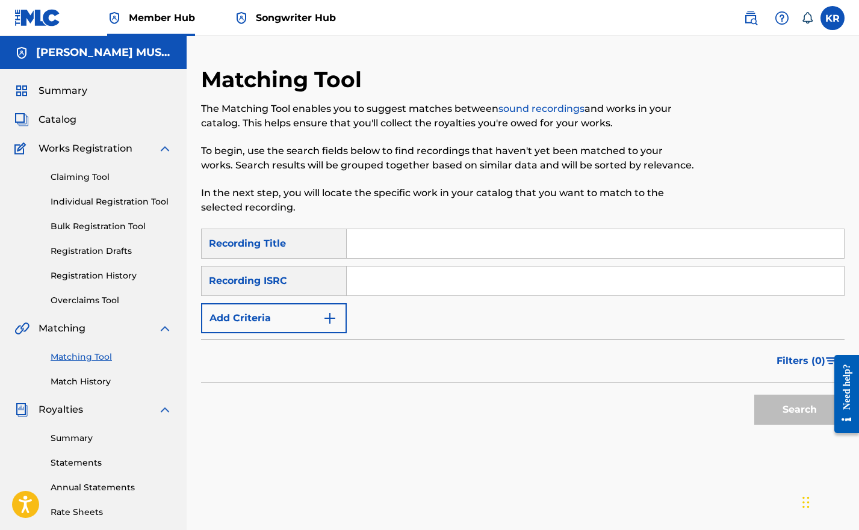
click at [239, 19] on img at bounding box center [241, 18] width 14 height 14
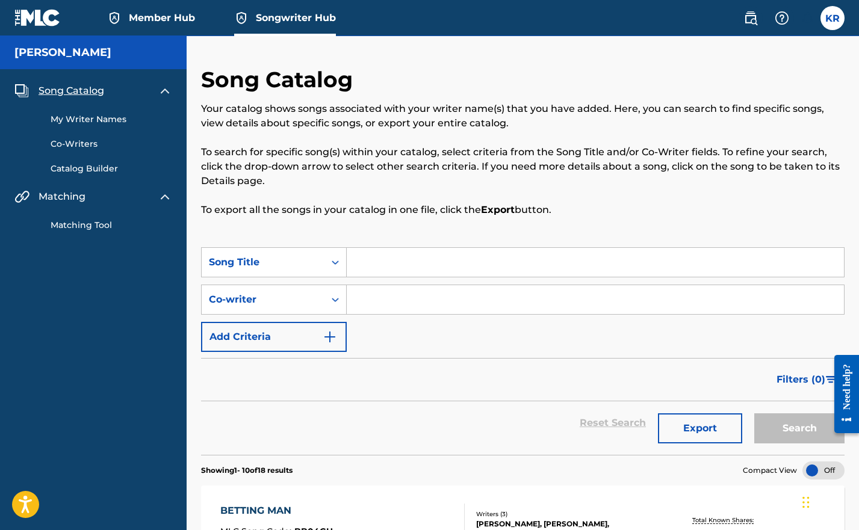
click at [71, 230] on link "Matching Tool" at bounding box center [112, 225] width 122 height 13
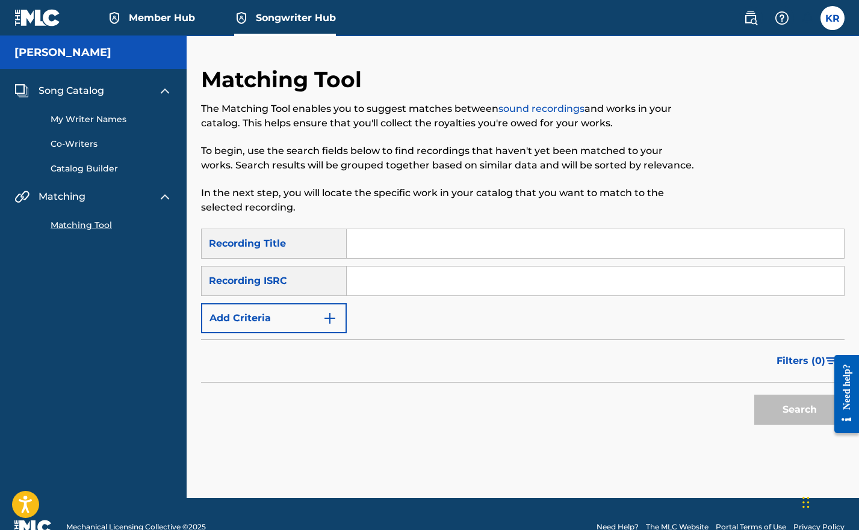
scroll to position [26, 0]
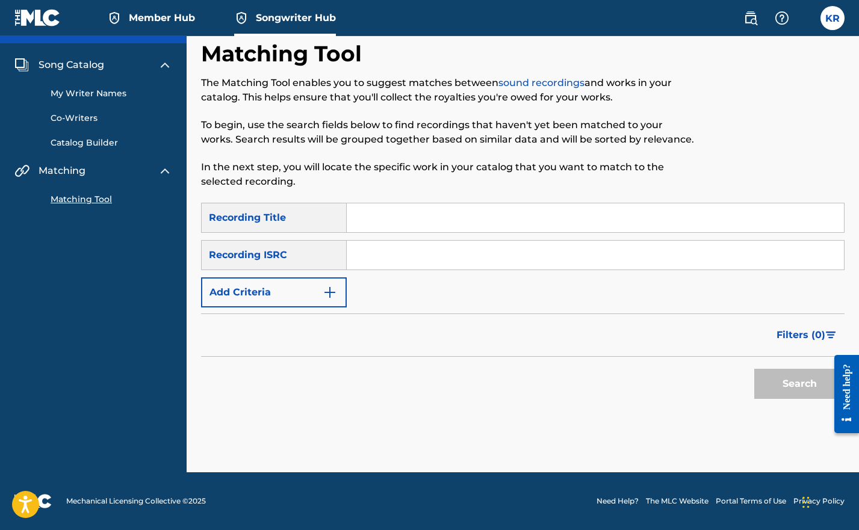
click at [371, 218] on input "Search Form" at bounding box center [595, 217] width 497 height 29
click at [127, 23] on link "Member Hub" at bounding box center [151, 18] width 88 height 36
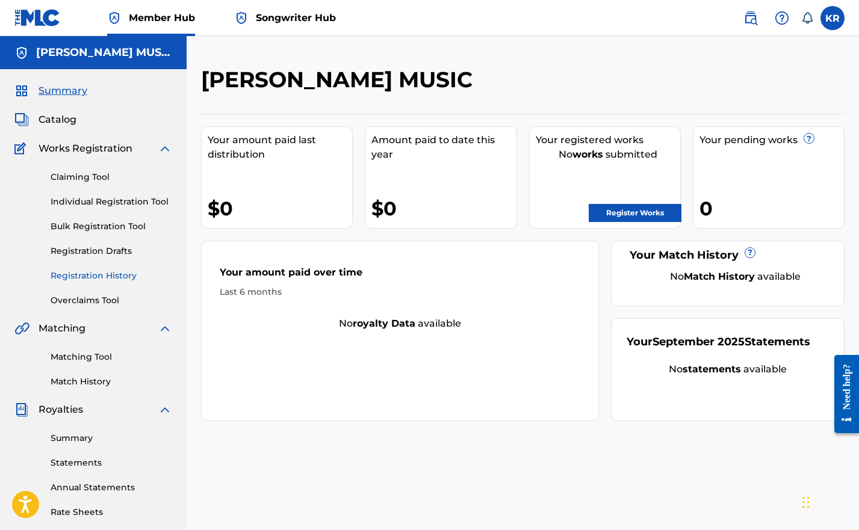
click at [91, 277] on link "Registration History" at bounding box center [112, 276] width 122 height 13
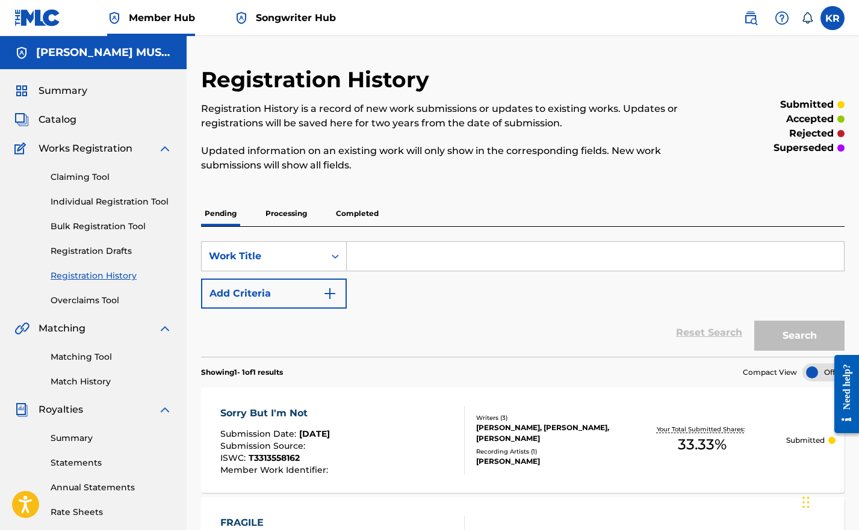
click at [278, 13] on span "Songwriter Hub" at bounding box center [296, 18] width 80 height 14
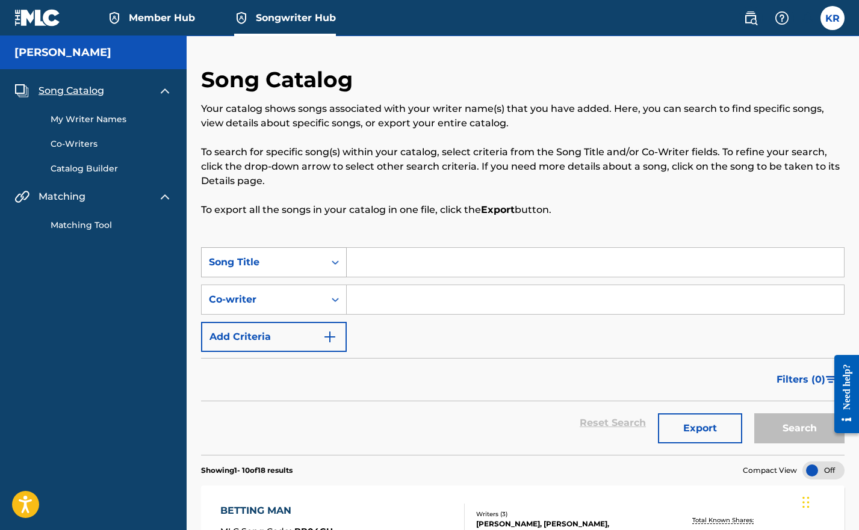
scroll to position [15, 0]
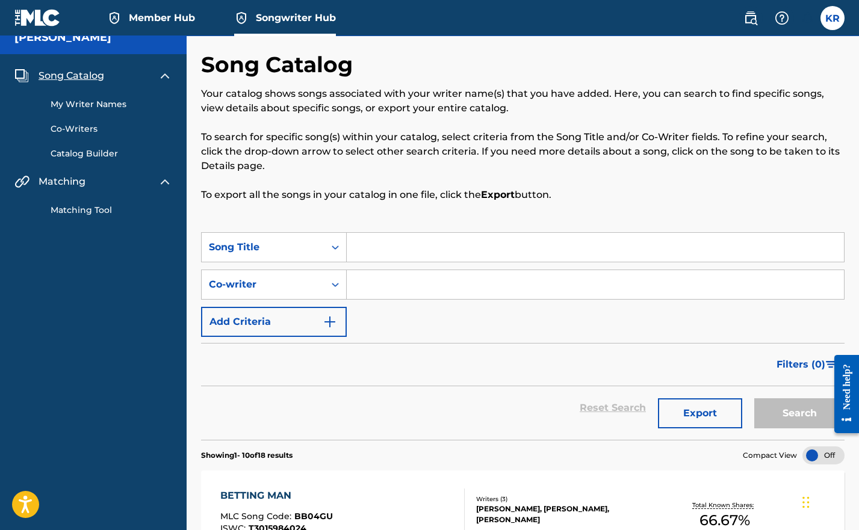
click at [373, 237] on input "Search Form" at bounding box center [595, 247] width 497 height 29
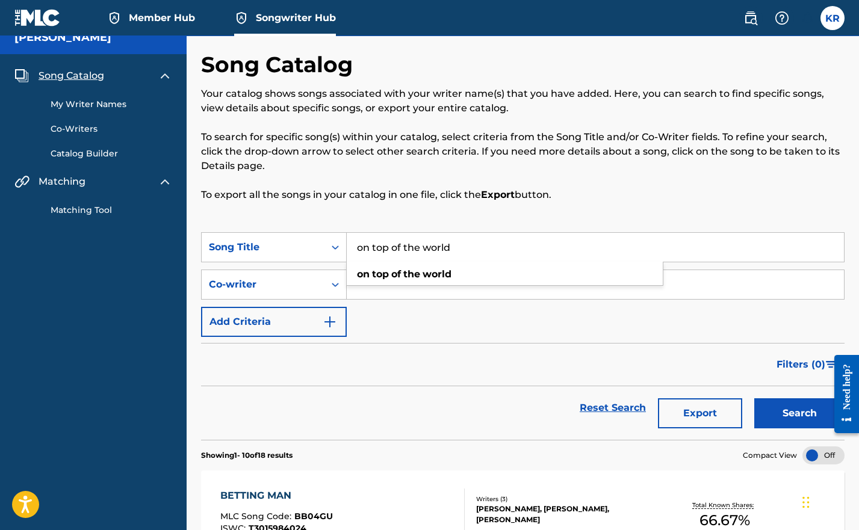
type input "on top of the world"
click at [362, 300] on div "SearchWithCriteria14f7580a-3173-4a40-8a56-cccdf69e00c6 Song Title on top of the…" at bounding box center [522, 284] width 643 height 105
click at [365, 294] on input "Search Form" at bounding box center [595, 284] width 497 height 29
type input "korie rott"
click at [803, 422] on button "Search" at bounding box center [799, 413] width 90 height 30
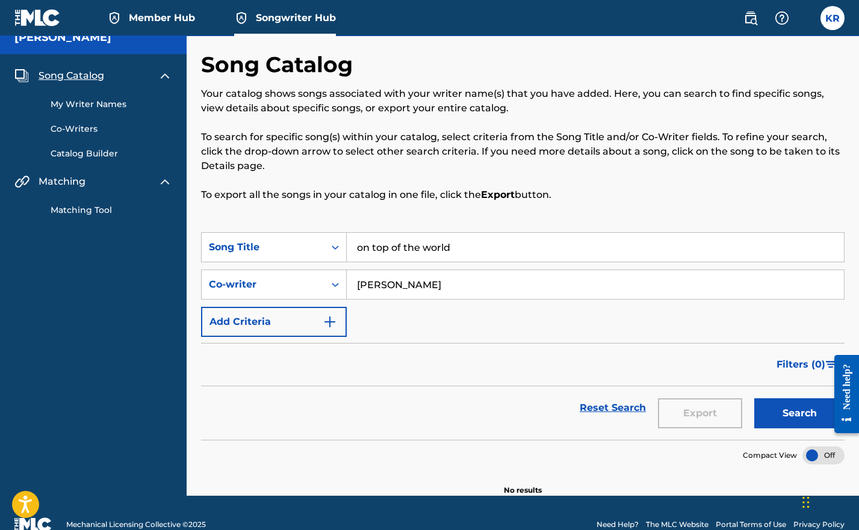
scroll to position [23, 0]
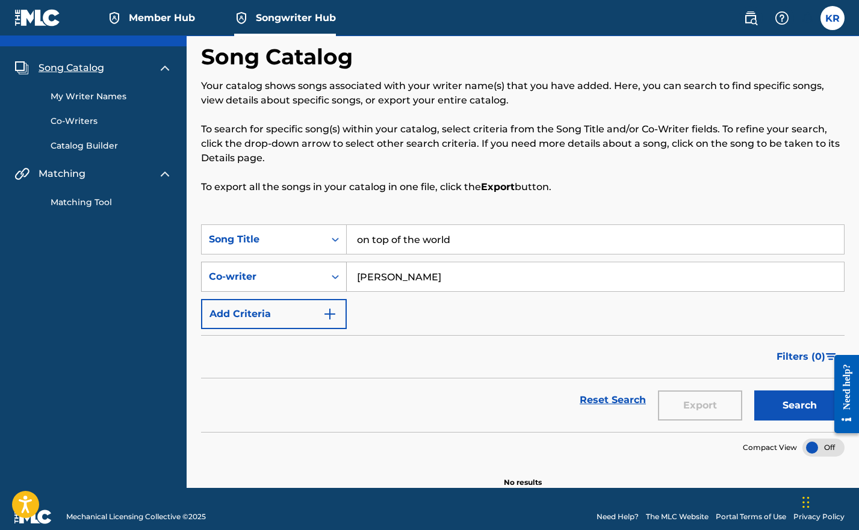
drag, startPoint x: 420, startPoint y: 268, endPoint x: 325, endPoint y: 268, distance: 94.5
click at [325, 268] on div "SearchWithCriteriaf5c6c928-033c-4281-87de-a96382c0c3db Co-writer korie rott" at bounding box center [522, 277] width 643 height 30
drag, startPoint x: 409, startPoint y: 283, endPoint x: 334, endPoint y: 270, distance: 76.4
click at [334, 270] on div "SearchWithCriteriaf5c6c928-033c-4281-87de-a96382c0c3db Co-writer korie rott" at bounding box center [522, 277] width 643 height 30
click at [84, 203] on link "Matching Tool" at bounding box center [112, 202] width 122 height 13
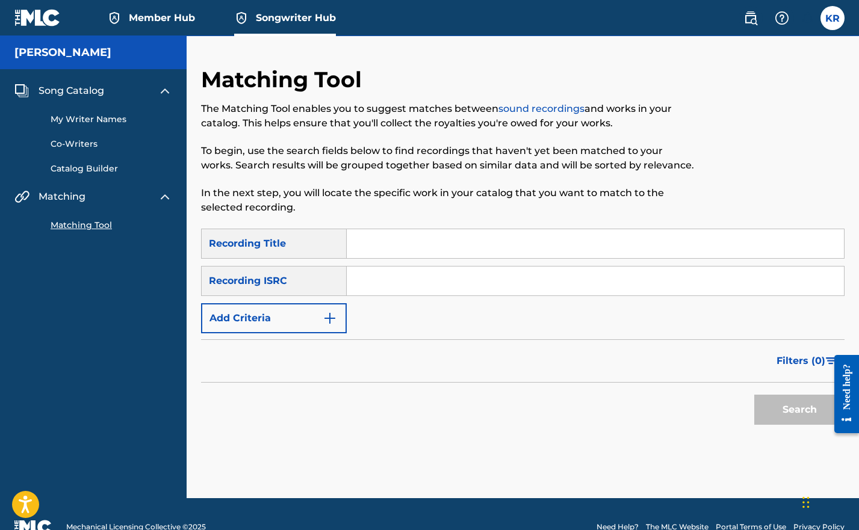
click at [399, 247] on input "Search Form" at bounding box center [595, 243] width 497 height 29
type input "on top of the world"
click at [381, 282] on input "Search Form" at bounding box center [595, 281] width 497 height 29
paste input "QMDJH2550353"
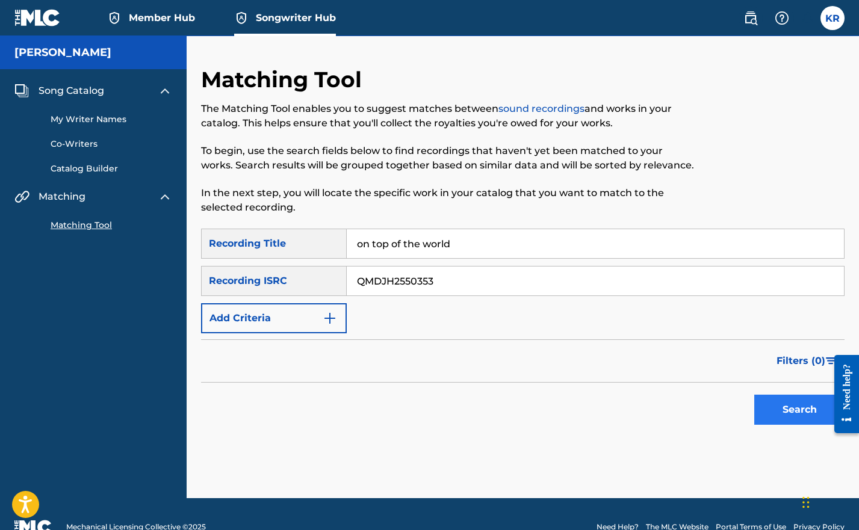
type input "QMDJH2550353"
click at [784, 409] on button "Search" at bounding box center [799, 410] width 90 height 30
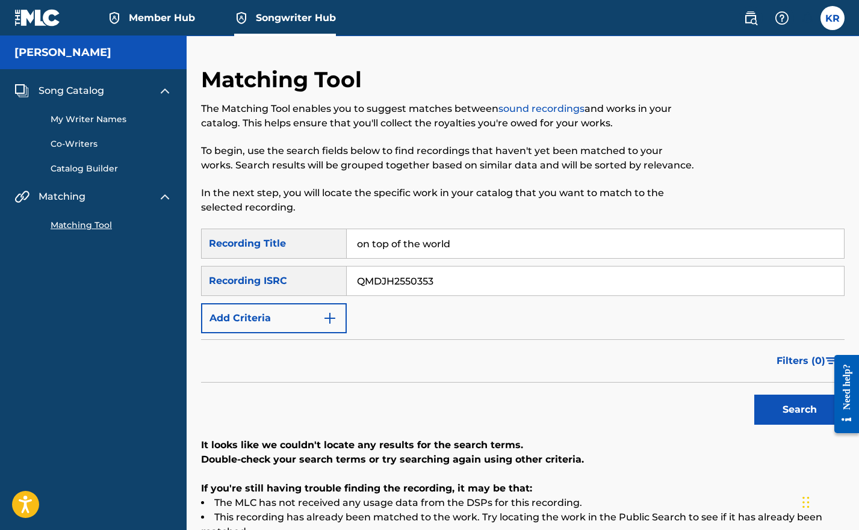
drag, startPoint x: 447, startPoint y: 287, endPoint x: 340, endPoint y: 277, distance: 107.6
click at [340, 277] on div "SearchWithCriteriaac21b9c0-f73d-4a0a-9cf6-375958f3be97 Recording ISRC QMDJH2550…" at bounding box center [522, 281] width 643 height 30
click at [273, 324] on button "Add Criteria" at bounding box center [274, 318] width 146 height 30
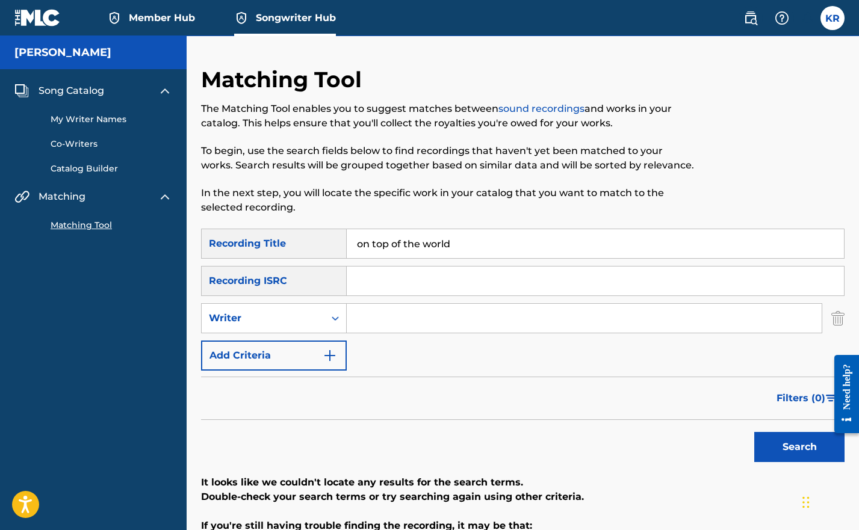
click at [384, 306] on input "Search Form" at bounding box center [584, 318] width 475 height 29
type input "Brady Lee"
drag, startPoint x: 400, startPoint y: 311, endPoint x: 266, endPoint y: 326, distance: 134.4
click at [266, 326] on div "Writer" at bounding box center [263, 318] width 123 height 23
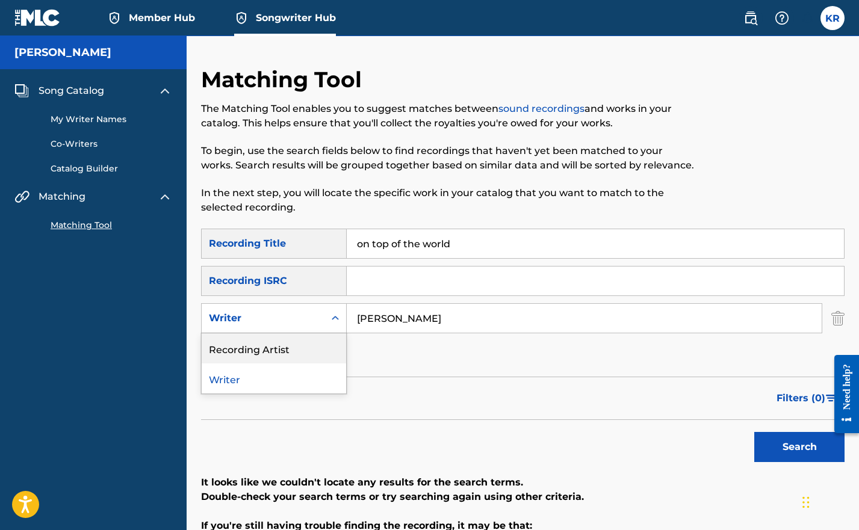
click at [261, 344] on div "Recording Artist" at bounding box center [274, 348] width 144 height 30
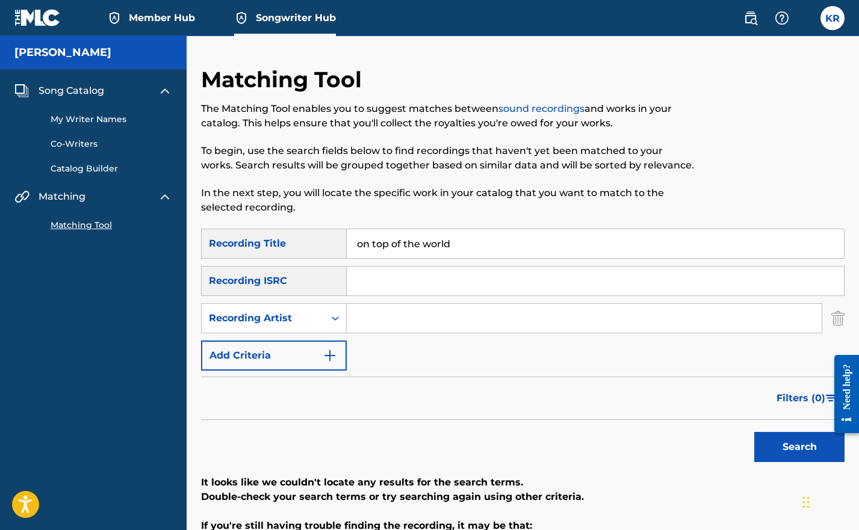
click at [405, 326] on input "Search Form" at bounding box center [584, 318] width 475 height 29
type input "Brady Lee"
click at [784, 451] on button "Search" at bounding box center [799, 447] width 90 height 30
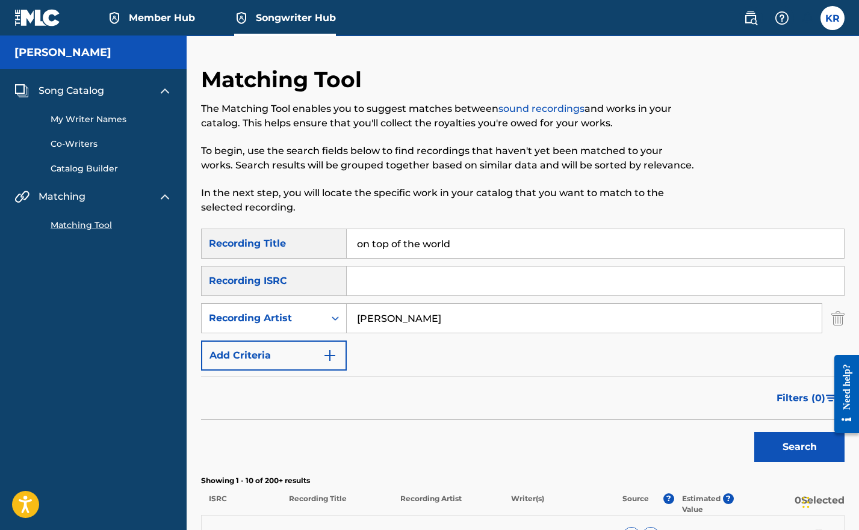
scroll to position [554, 0]
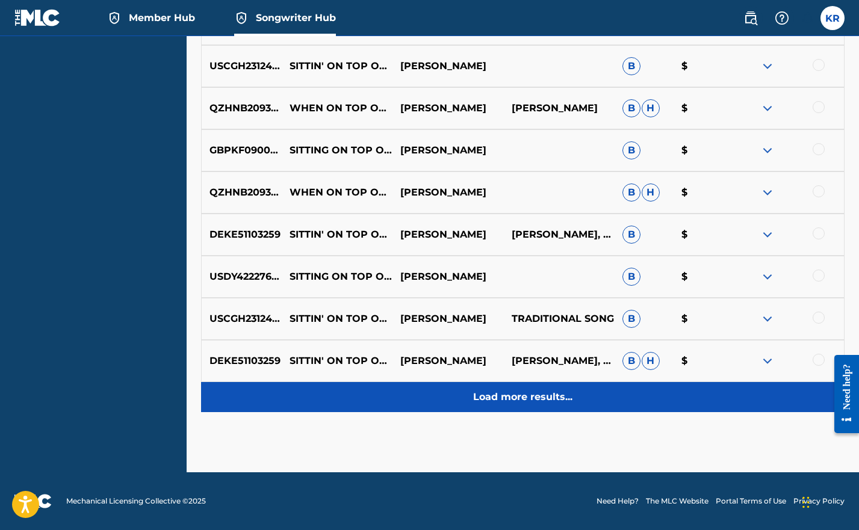
click at [554, 400] on p "Load more results..." at bounding box center [522, 397] width 99 height 14
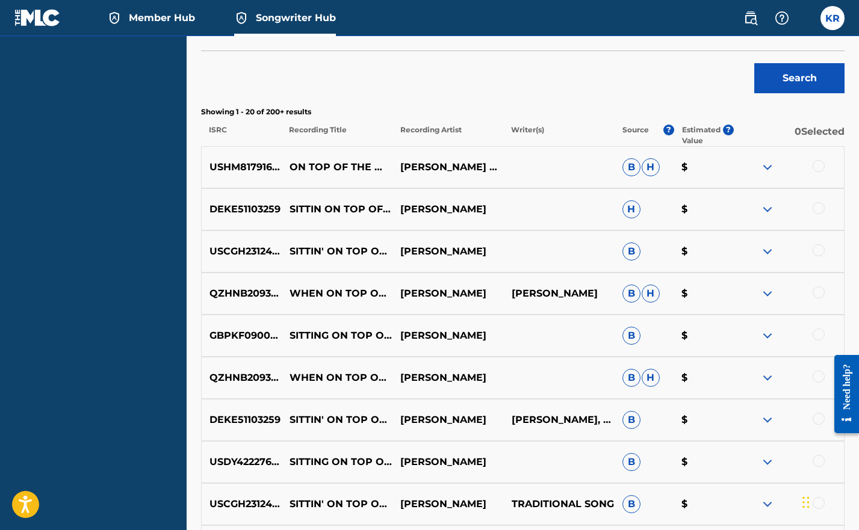
scroll to position [0, 0]
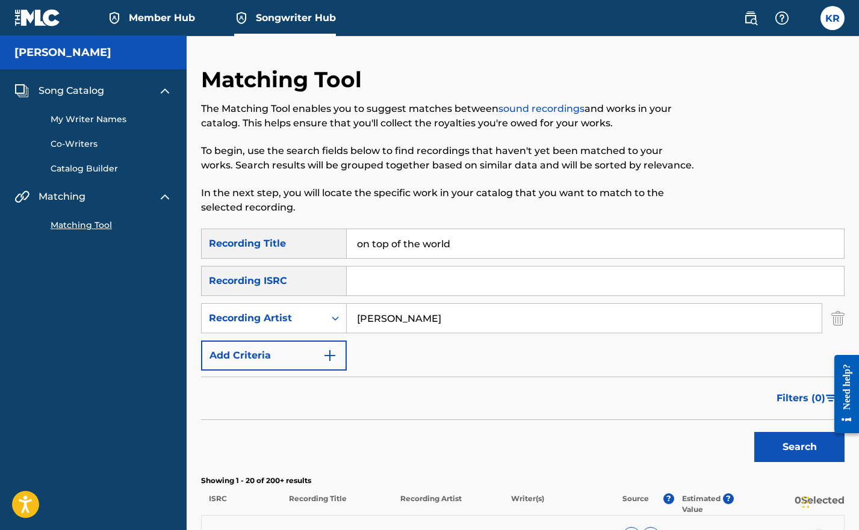
click at [91, 126] on div "My Writer Names Co-Writers Catalog Builder" at bounding box center [93, 136] width 158 height 77
click at [90, 122] on link "My Writer Names" at bounding box center [112, 119] width 122 height 13
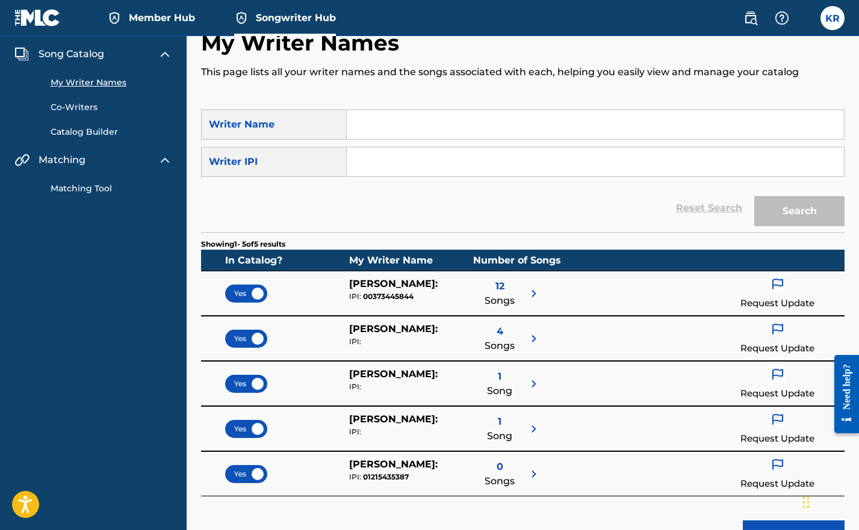
scroll to position [123, 0]
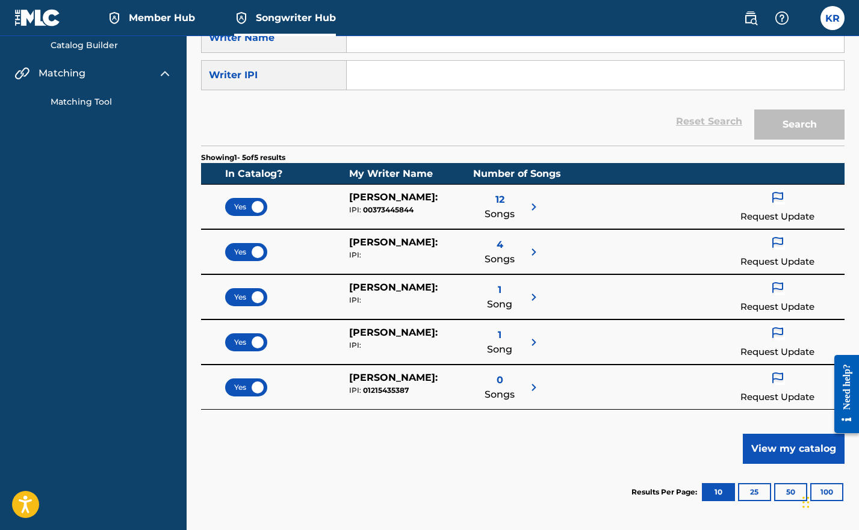
click at [528, 204] on img at bounding box center [534, 207] width 14 height 14
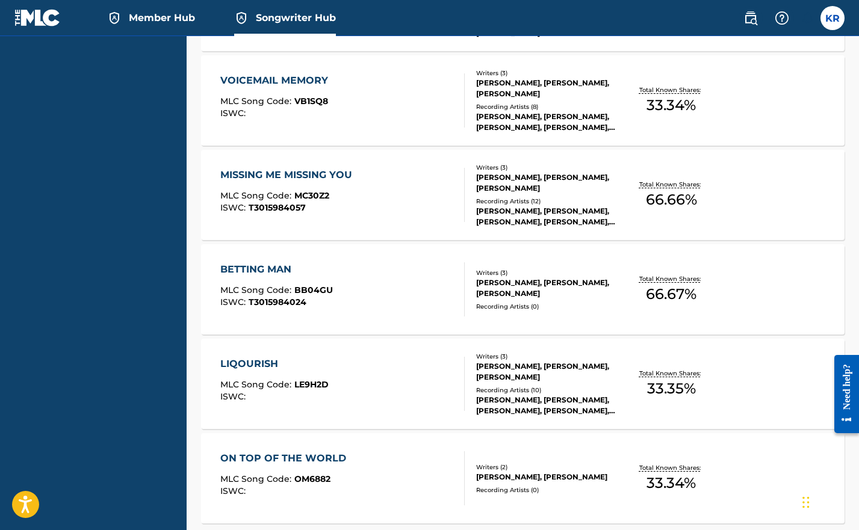
scroll to position [853, 0]
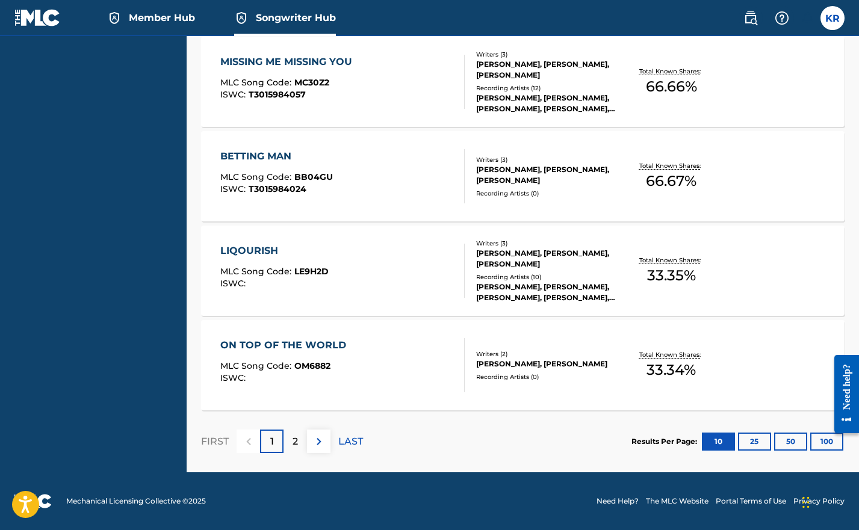
click at [381, 350] on div "ON TOP OF THE WORLD MLC Song Code : OM6882 ISWC :" at bounding box center [342, 365] width 244 height 54
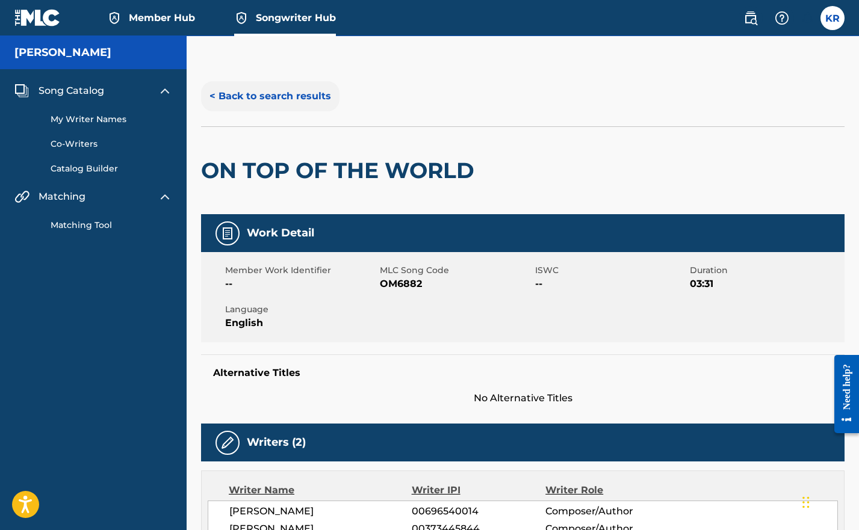
click at [231, 97] on button "< Back to search results" at bounding box center [270, 96] width 138 height 30
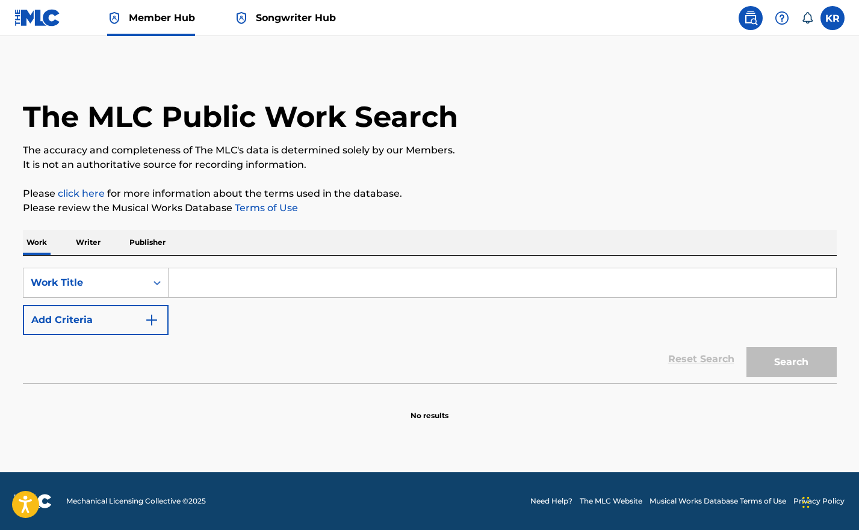
click at [230, 291] on input "Search Form" at bounding box center [503, 282] width 668 height 29
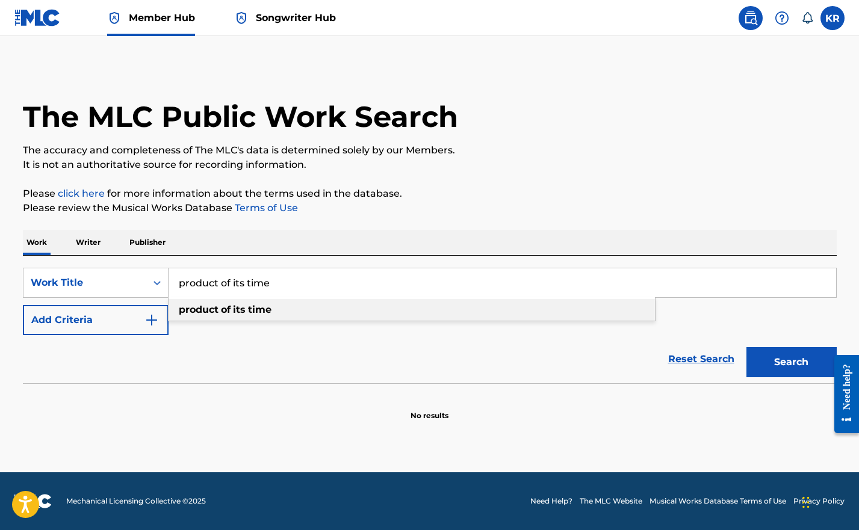
type input "product of its time"
click at [235, 314] on strong "its" at bounding box center [239, 309] width 13 height 11
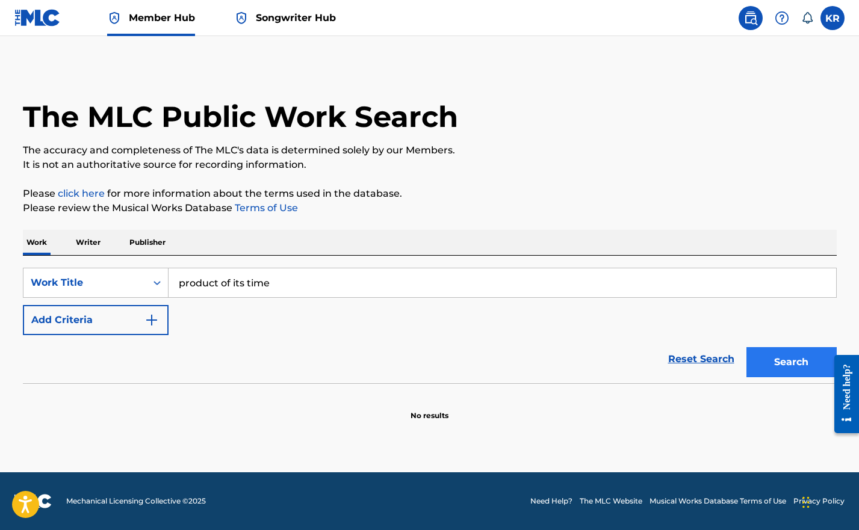
click at [808, 355] on button "Search" at bounding box center [791, 362] width 90 height 30
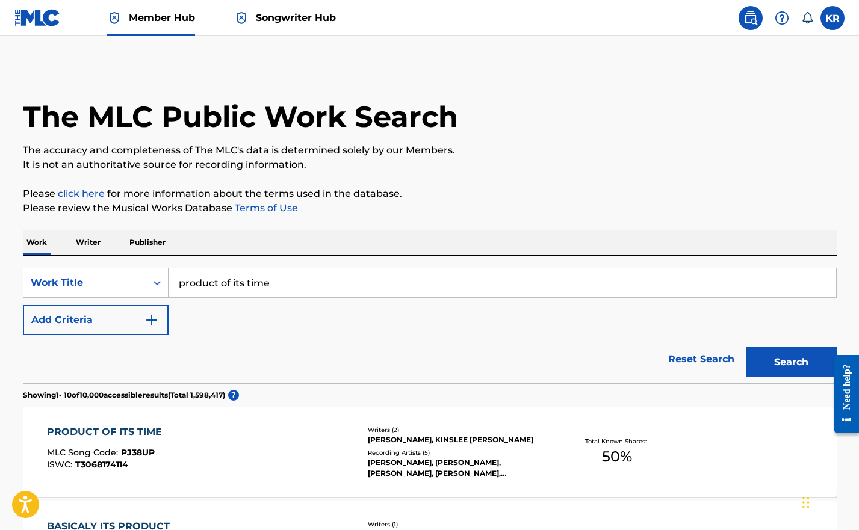
scroll to position [16, 0]
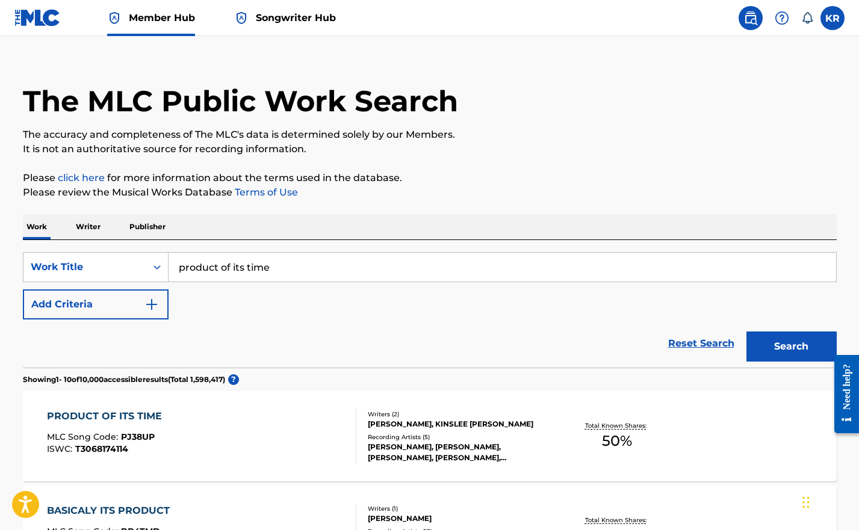
click at [245, 423] on div "PRODUCT OF ITS TIME MLC Song Code : PJ38UP ISWC : T3068174114" at bounding box center [201, 436] width 309 height 54
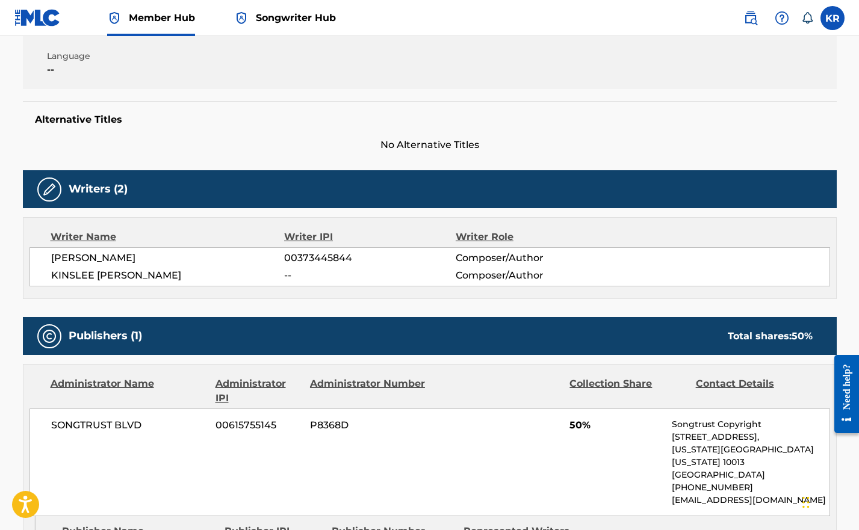
scroll to position [326, 0]
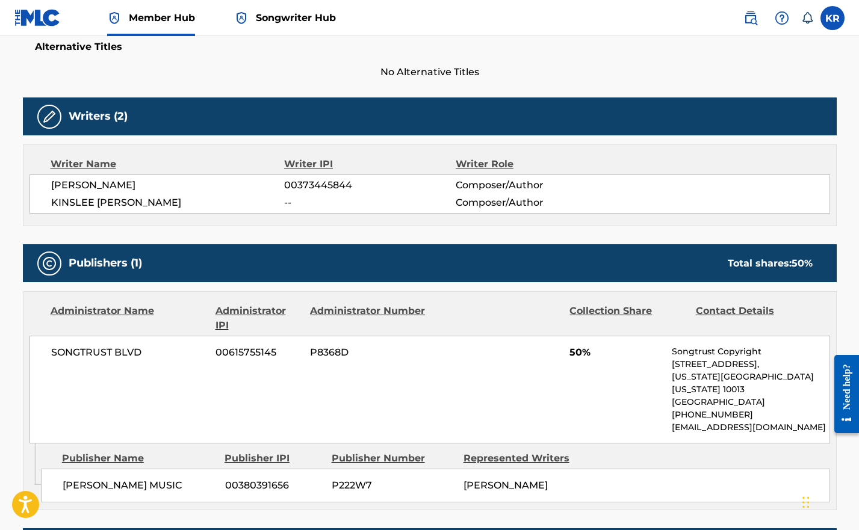
click at [321, 355] on span "P8368D" at bounding box center [368, 353] width 117 height 14
copy span "P8368D"
drag, startPoint x: 46, startPoint y: 350, endPoint x: 162, endPoint y: 358, distance: 115.9
click at [162, 358] on div "SONGTRUST BLVD 00615755145 P8368D 50% Songtrust Copyright [STREET_ADDRESS][US_S…" at bounding box center [429, 390] width 801 height 108
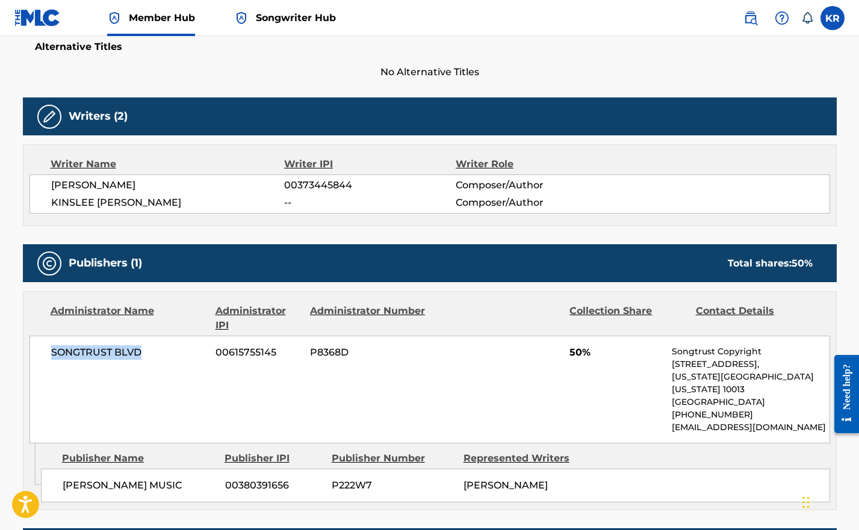
copy span "SONGTRUST BLVD"
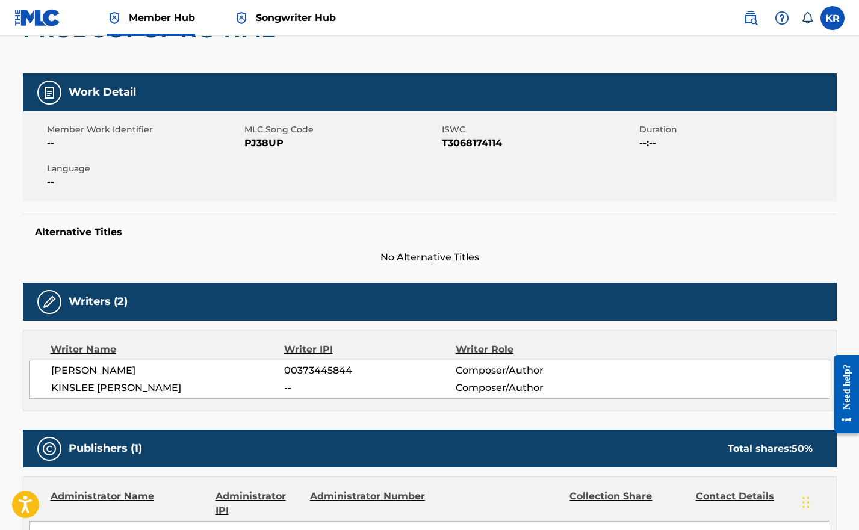
scroll to position [0, 0]
